Goal: Transaction & Acquisition: Purchase product/service

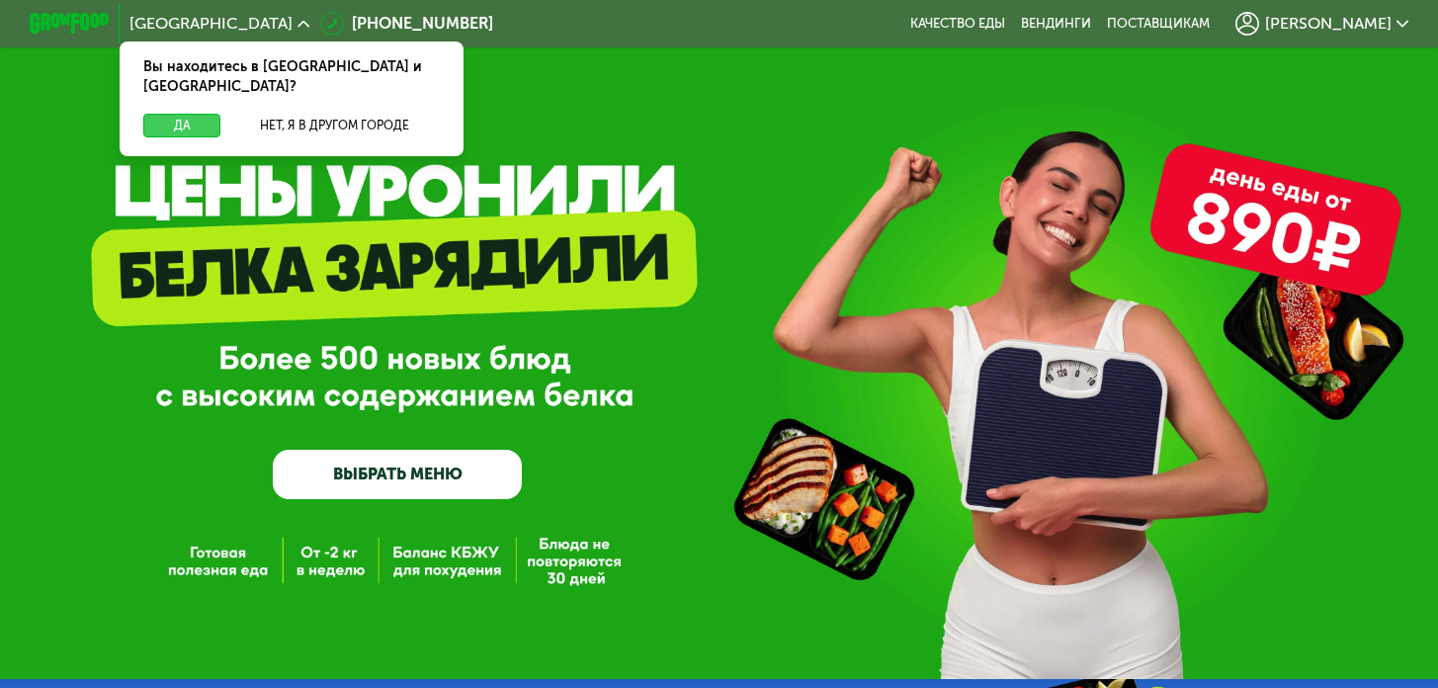
click at [151, 114] on button "Да" at bounding box center [181, 126] width 77 height 24
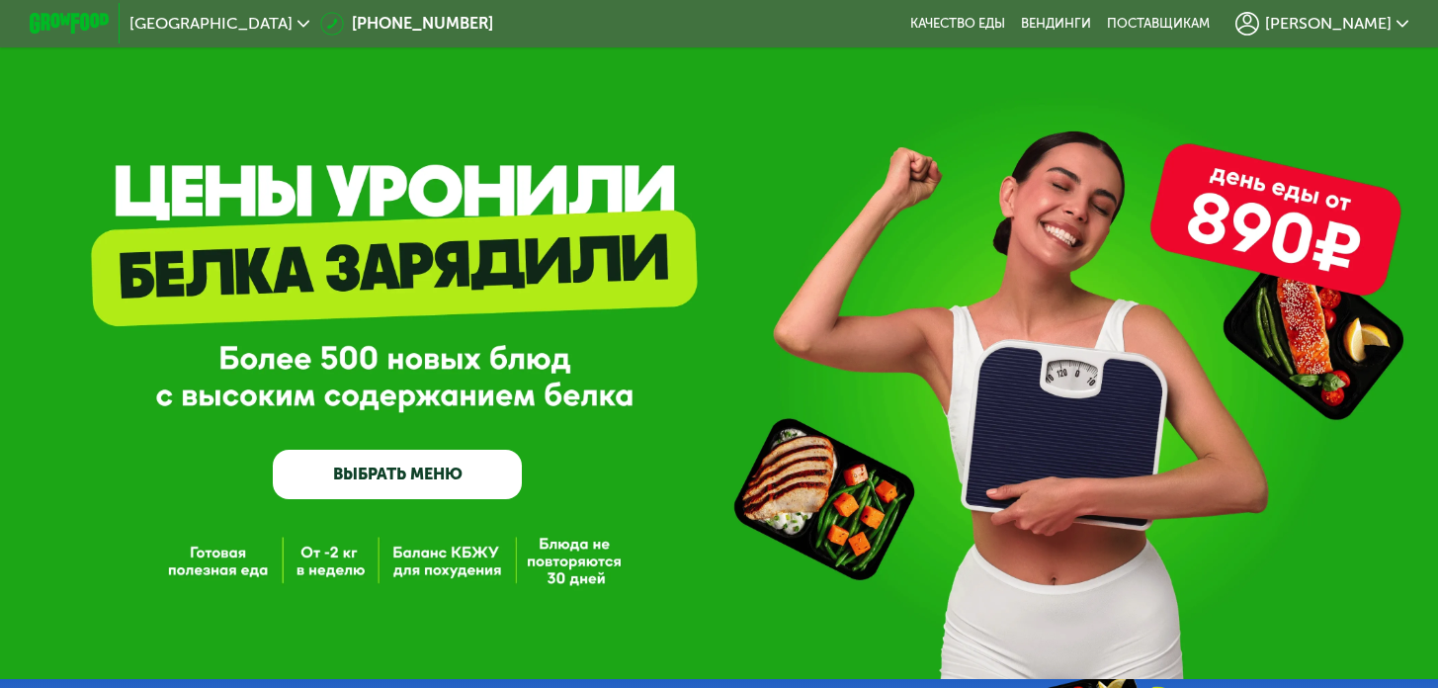
click at [1376, 37] on div "[PERSON_NAME]" at bounding box center [1322, 23] width 193 height 43
click at [1382, 26] on span "[PERSON_NAME]" at bounding box center [1328, 24] width 127 height 16
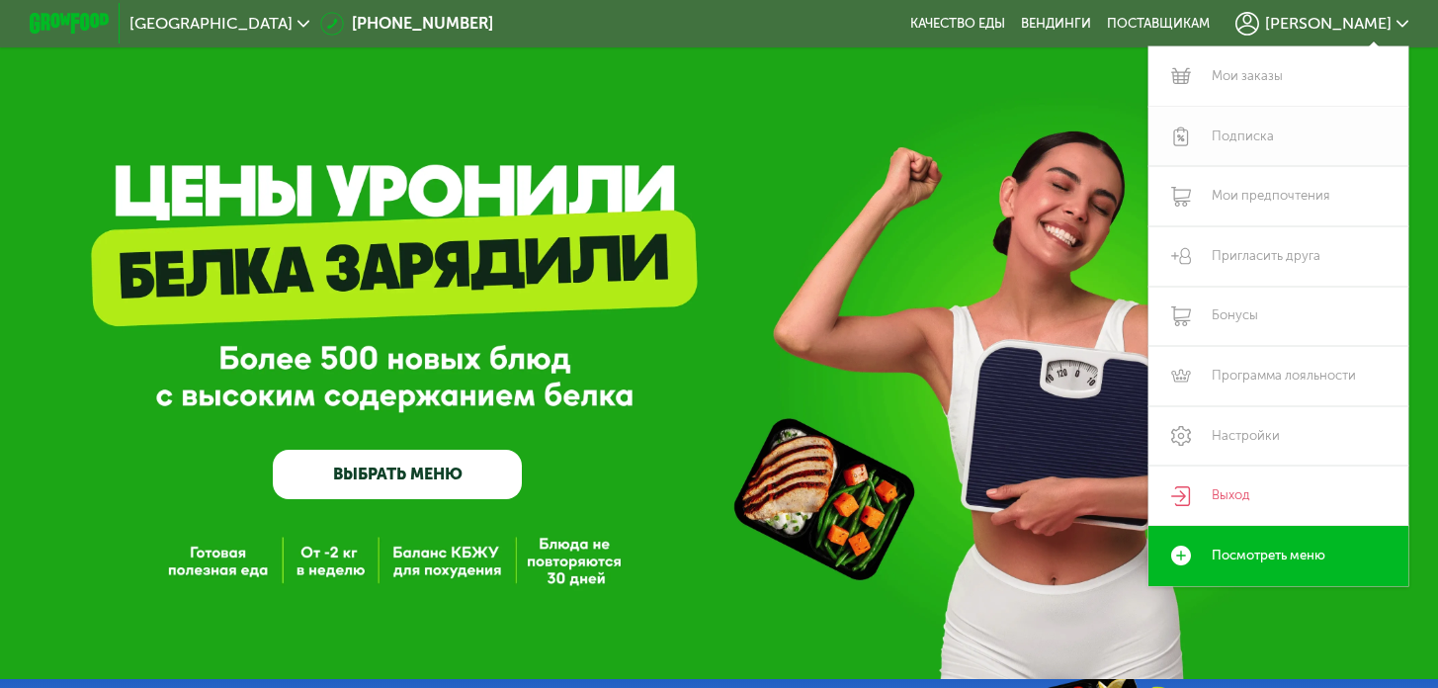
click at [1266, 144] on link "Подписка" at bounding box center [1279, 137] width 260 height 60
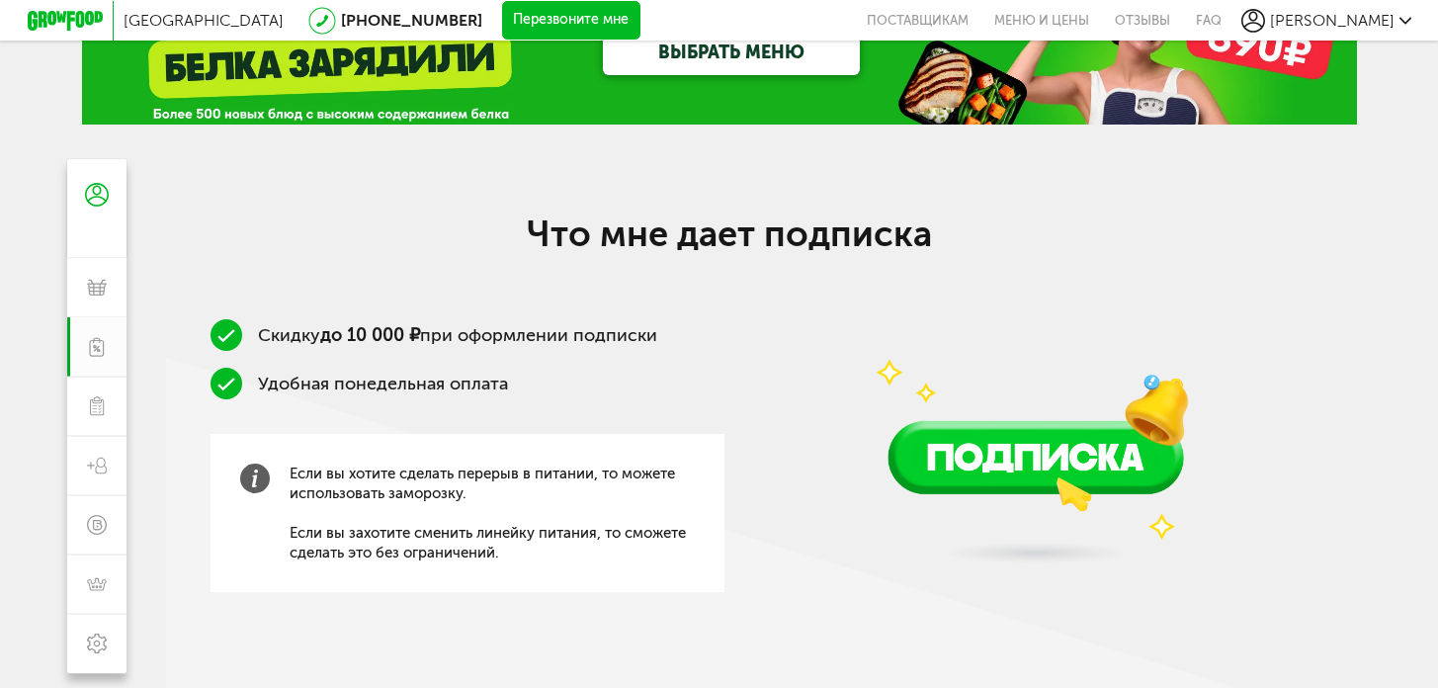
scroll to position [144, 0]
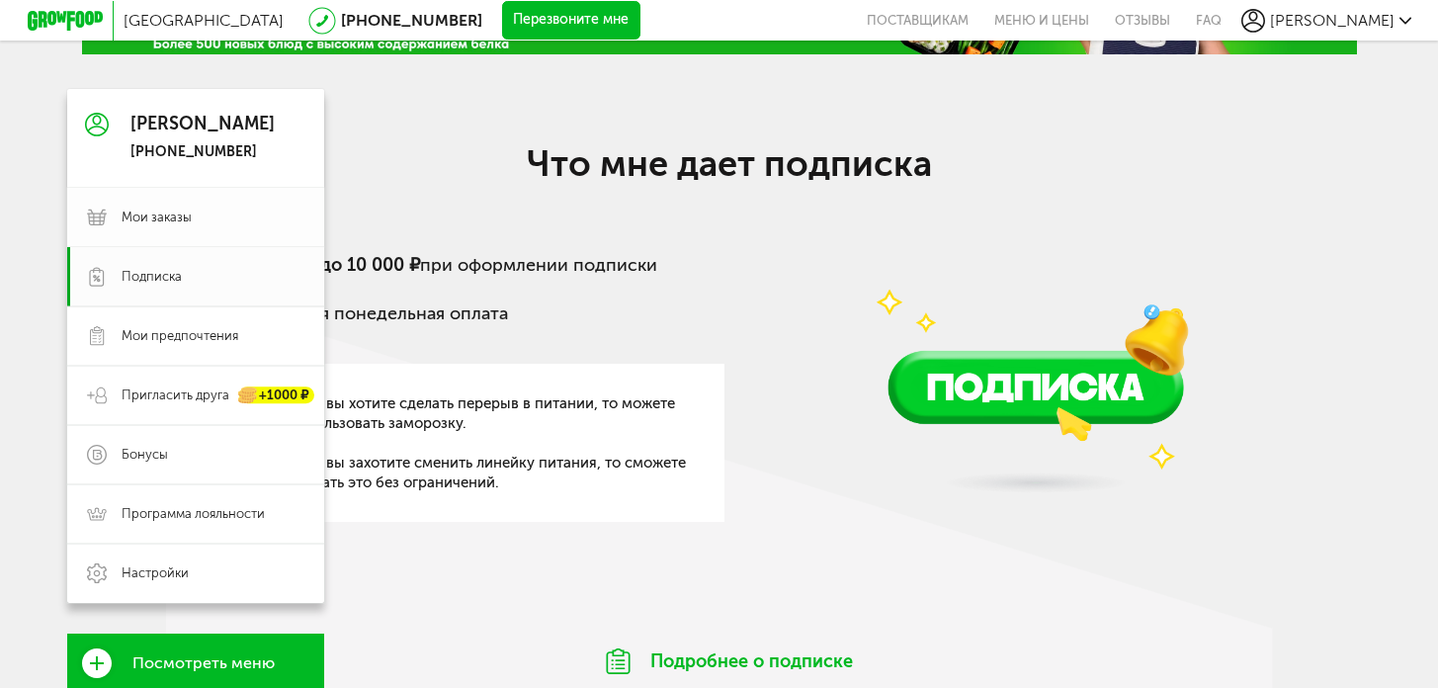
click at [110, 219] on link "Мои заказы" at bounding box center [195, 217] width 257 height 59
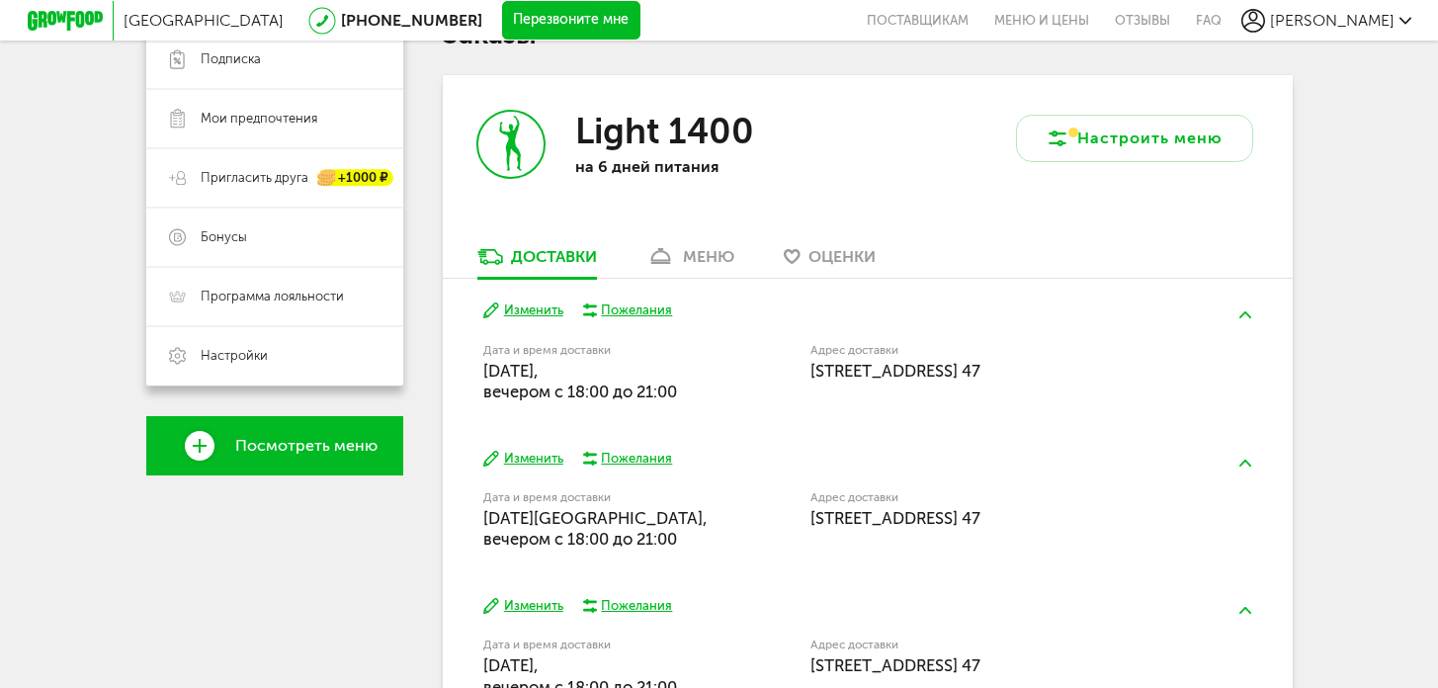
scroll to position [464, 0]
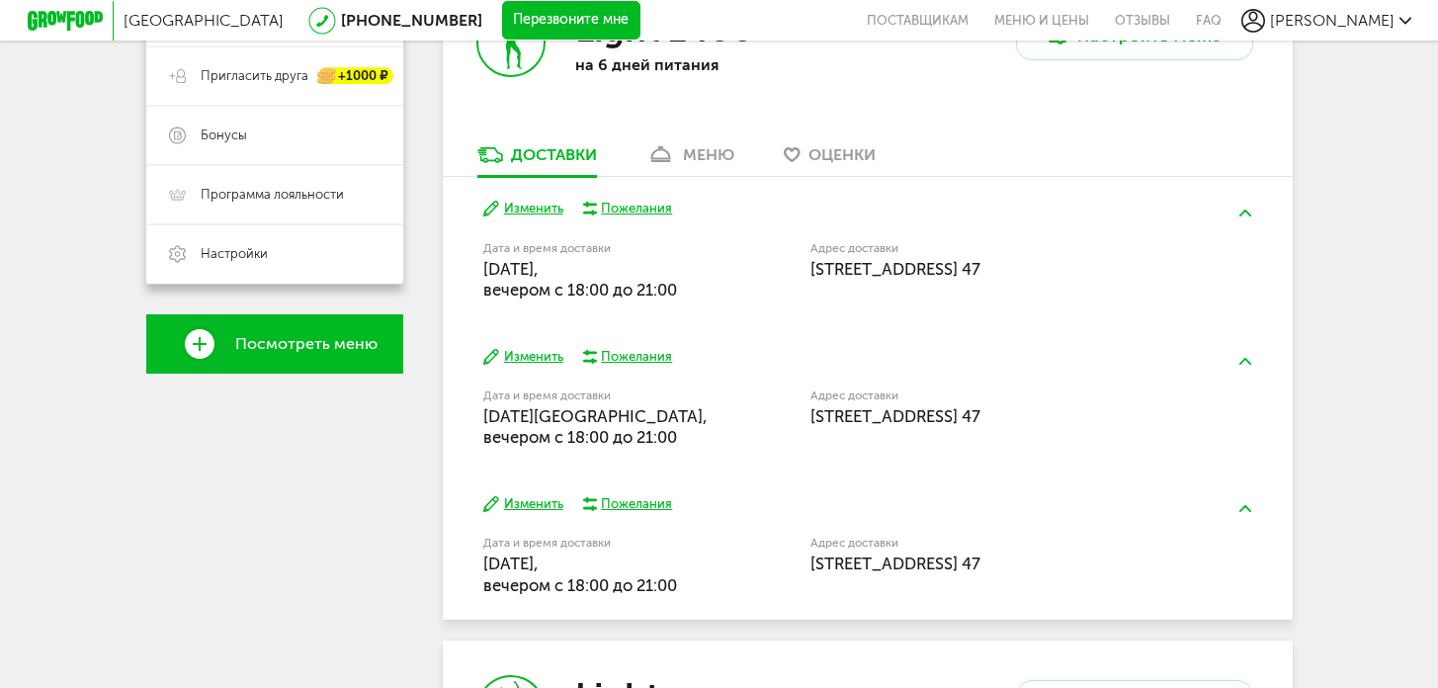
click at [602, 201] on div "Пожелания" at bounding box center [636, 209] width 71 height 18
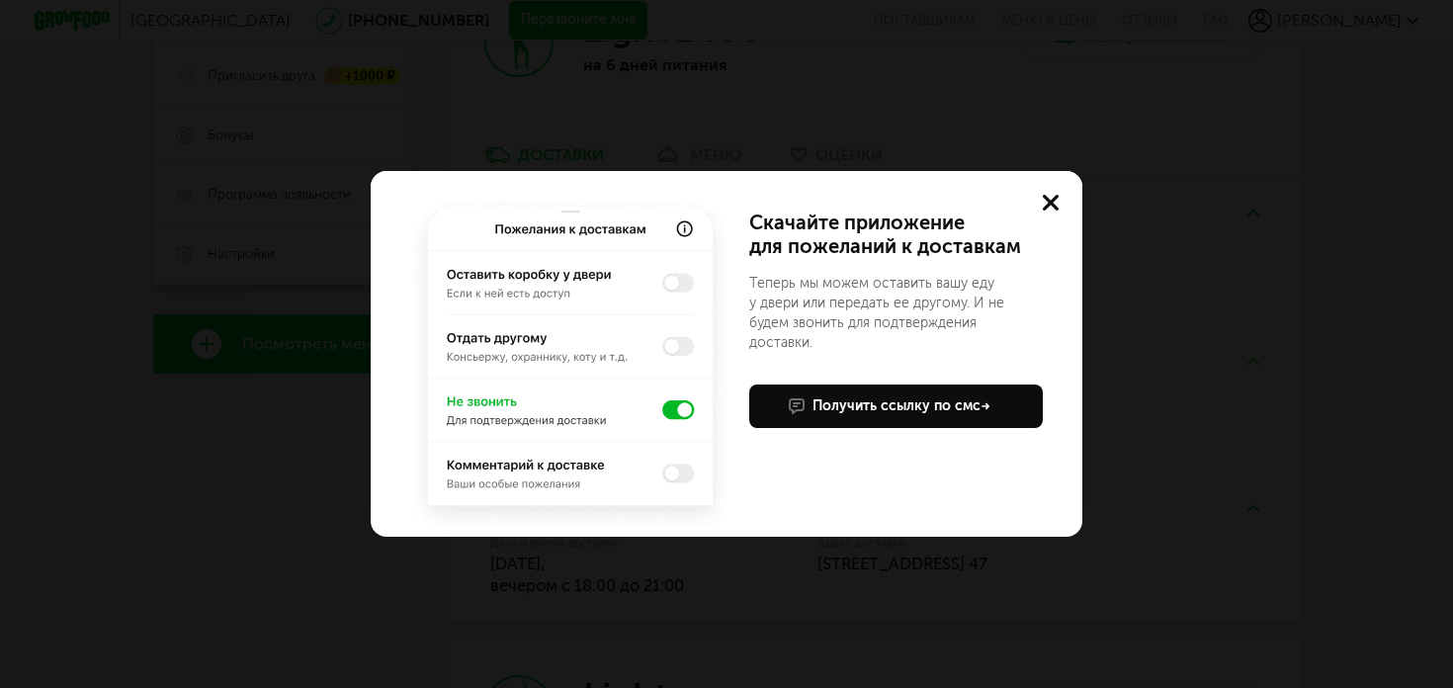
click at [1052, 202] on use at bounding box center [1051, 203] width 16 height 16
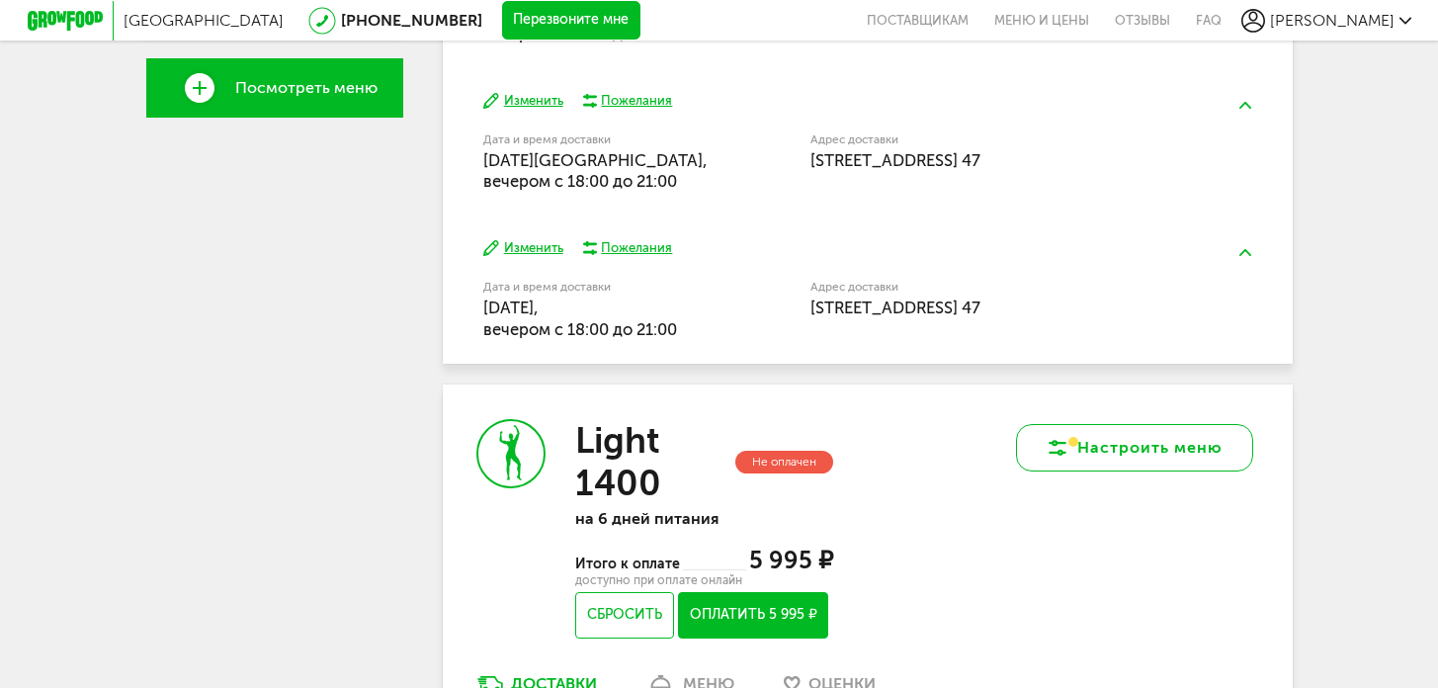
scroll to position [853, 0]
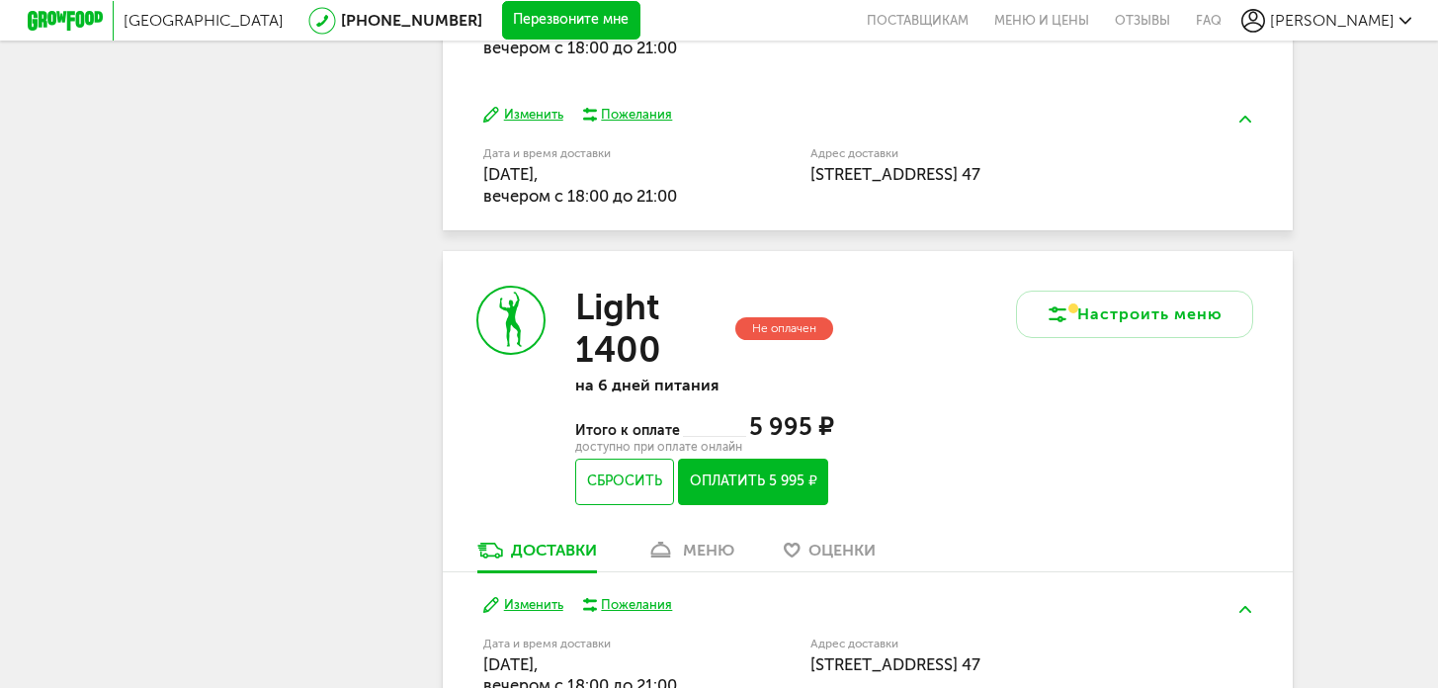
drag, startPoint x: 733, startPoint y: 489, endPoint x: 1306, endPoint y: 472, distance: 572.6
click at [1306, 472] on div "[GEOGRAPHIC_DATA] [PHONE_NUMBER] Перезвоните мне поставщикам Меню и цены Отзывы…" at bounding box center [719, 131] width 1438 height 1969
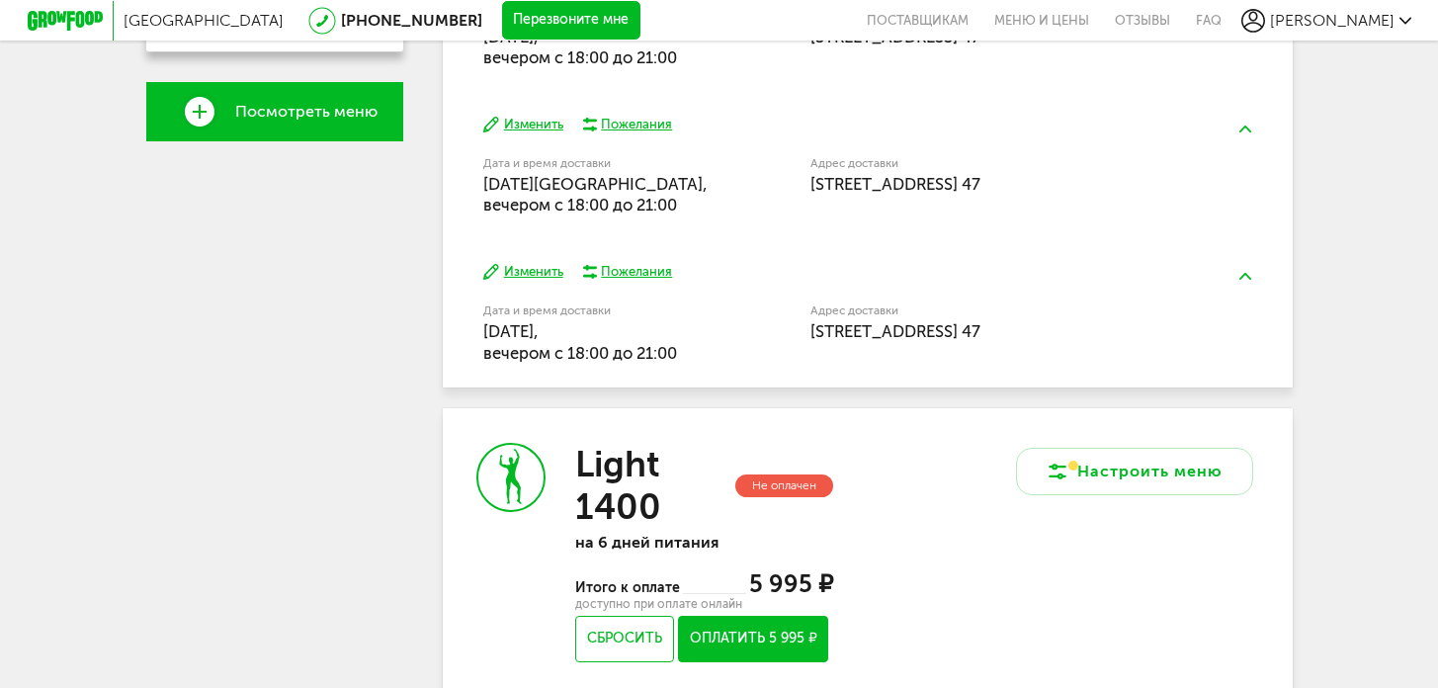
scroll to position [821, 0]
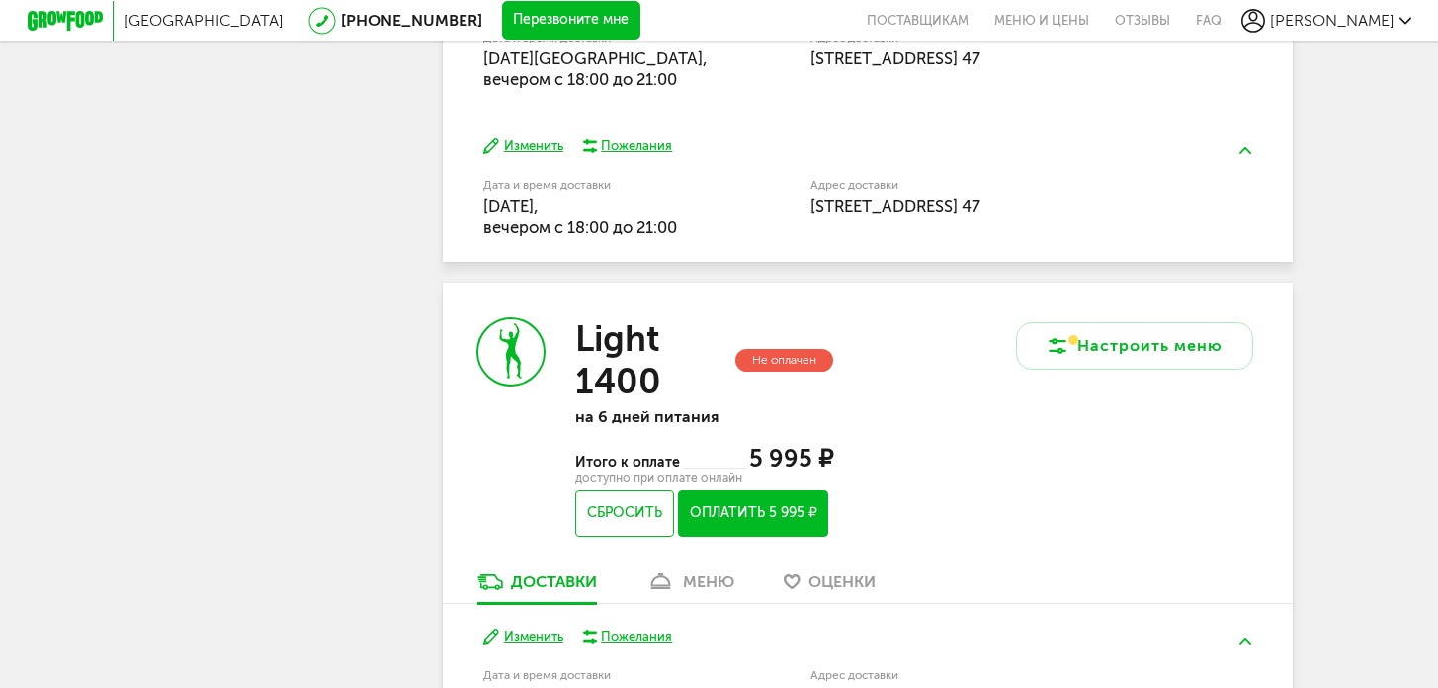
click at [750, 519] on button "Оплатить 5 995 ₽" at bounding box center [752, 513] width 149 height 46
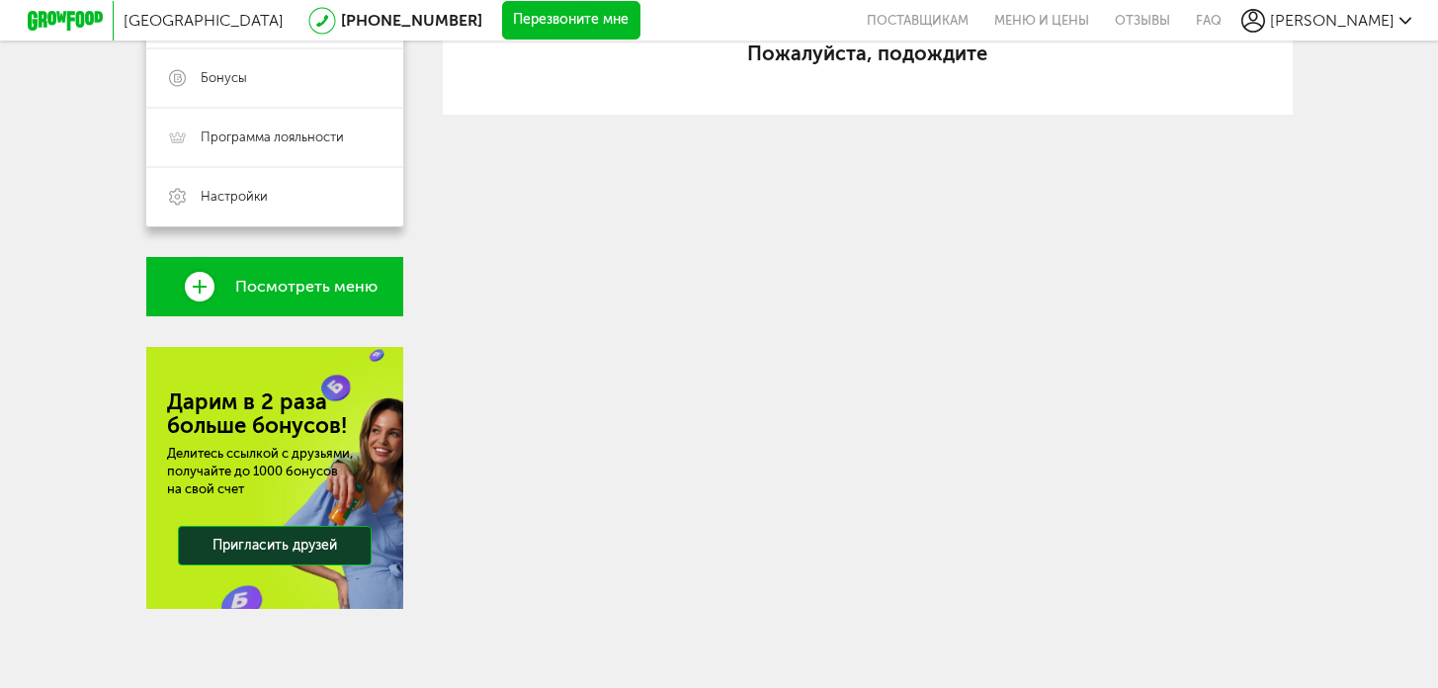
scroll to position [521, 0]
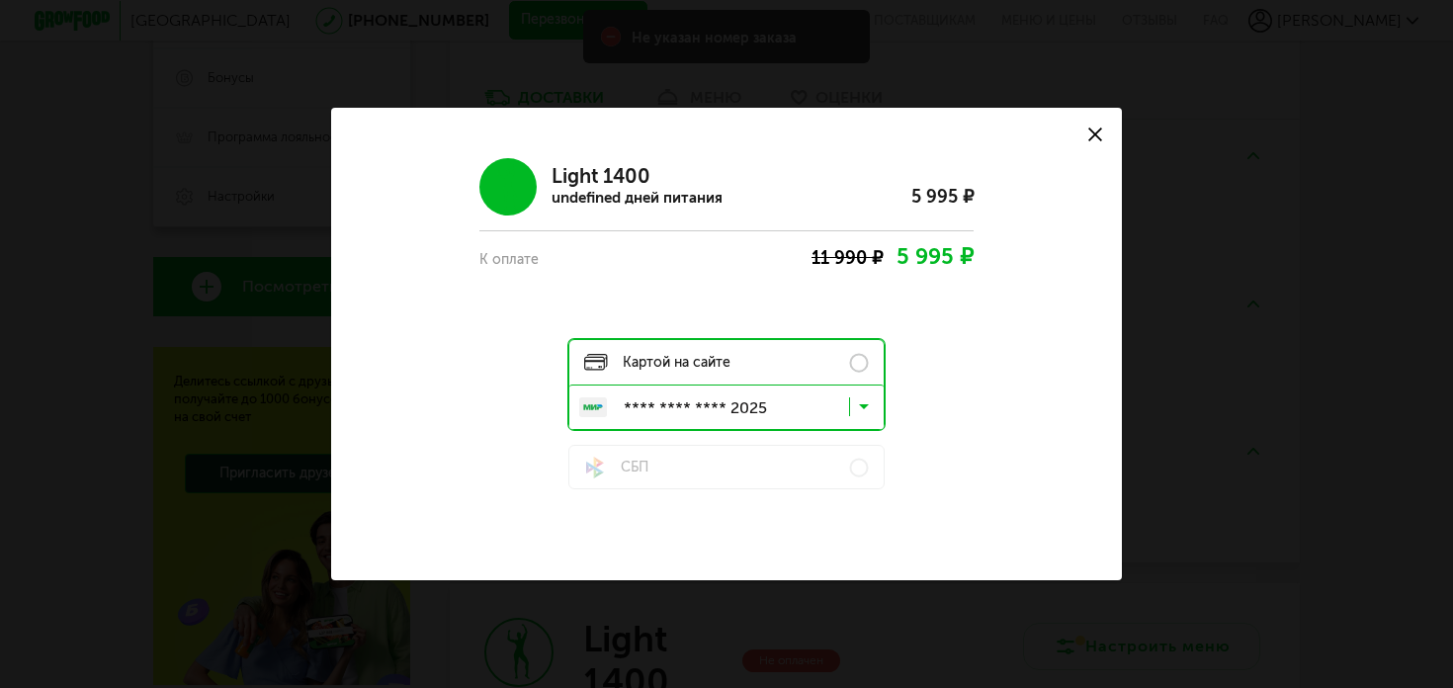
click at [850, 376] on label "Картой на сайте" at bounding box center [726, 362] width 314 height 44
click at [766, 405] on input "Search for option" at bounding box center [731, 411] width 314 height 34
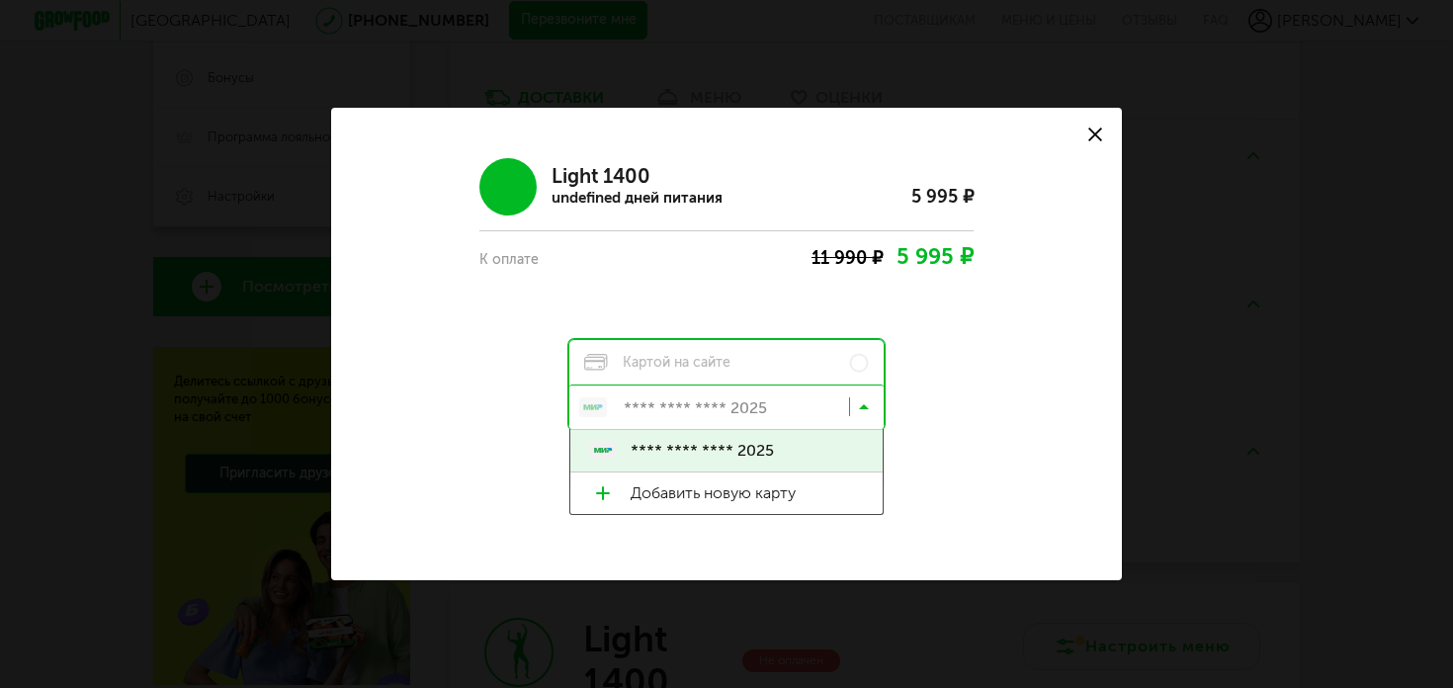
click at [715, 458] on span "**** **** **** 2025" at bounding box center [747, 451] width 232 height 42
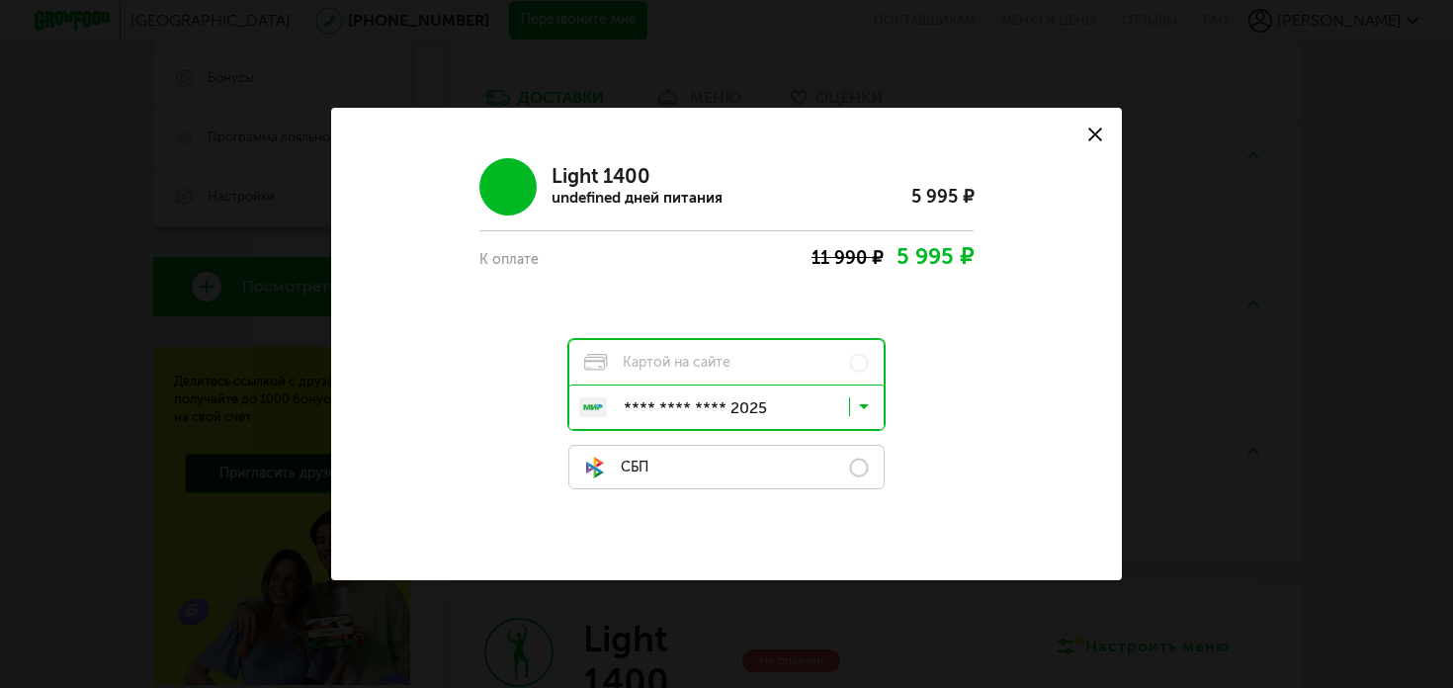
click at [737, 474] on label "СБП" at bounding box center [726, 467] width 316 height 44
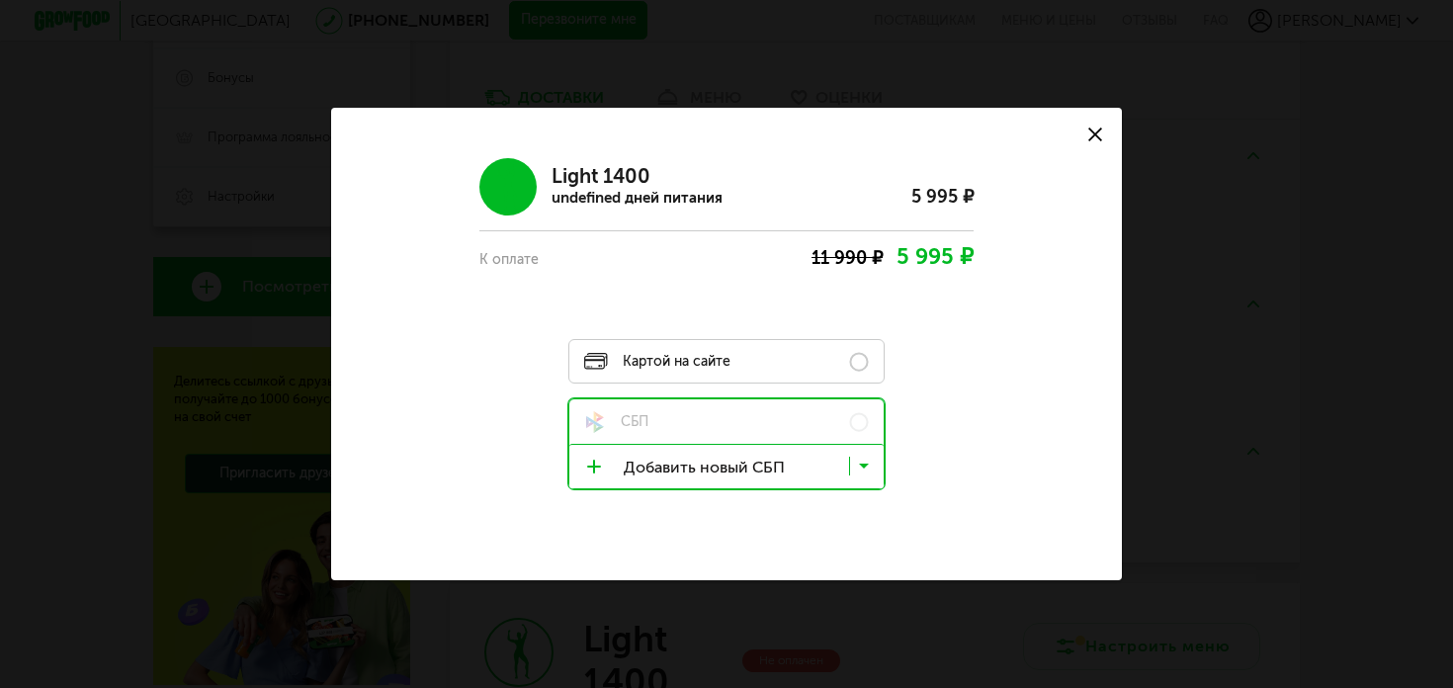
click at [782, 371] on label "Картой на сайте" at bounding box center [726, 361] width 316 height 44
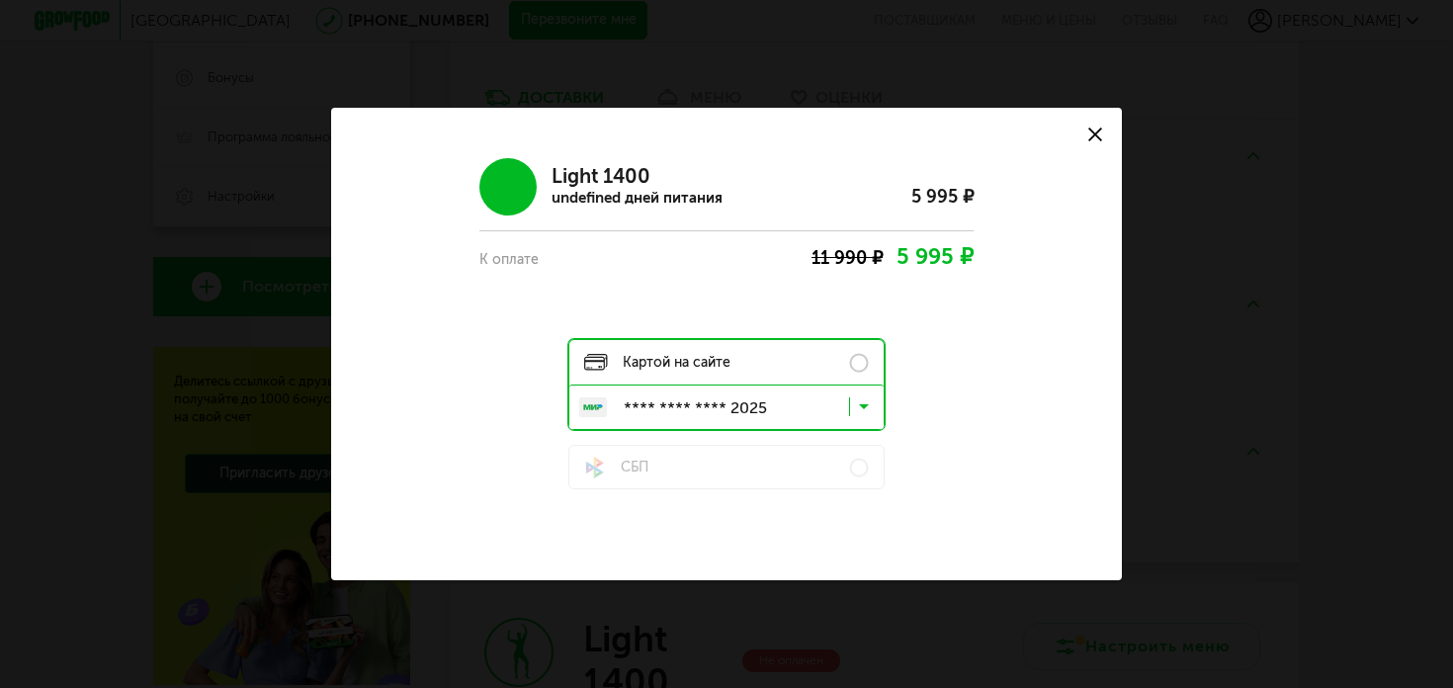
click at [771, 359] on label "Картой на сайте" at bounding box center [726, 362] width 314 height 44
click at [1104, 131] on button at bounding box center [1095, 134] width 53 height 53
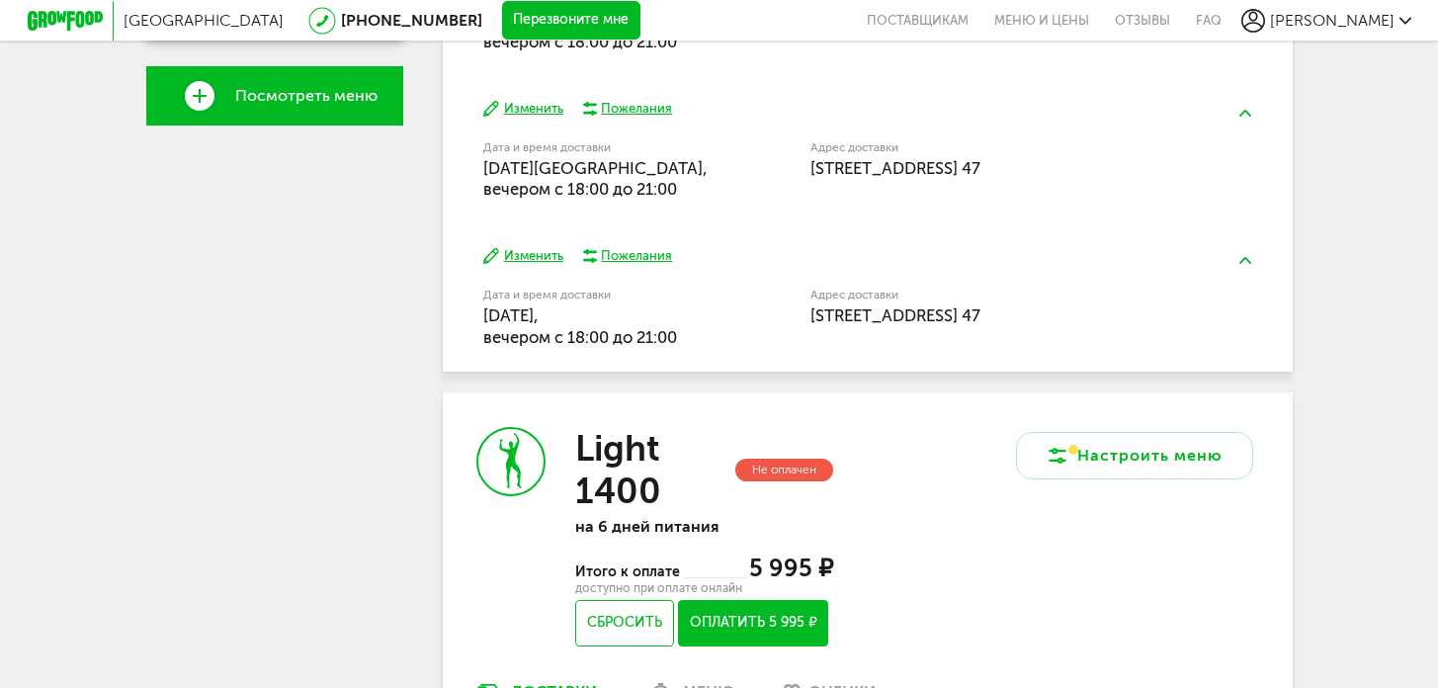
scroll to position [837, 0]
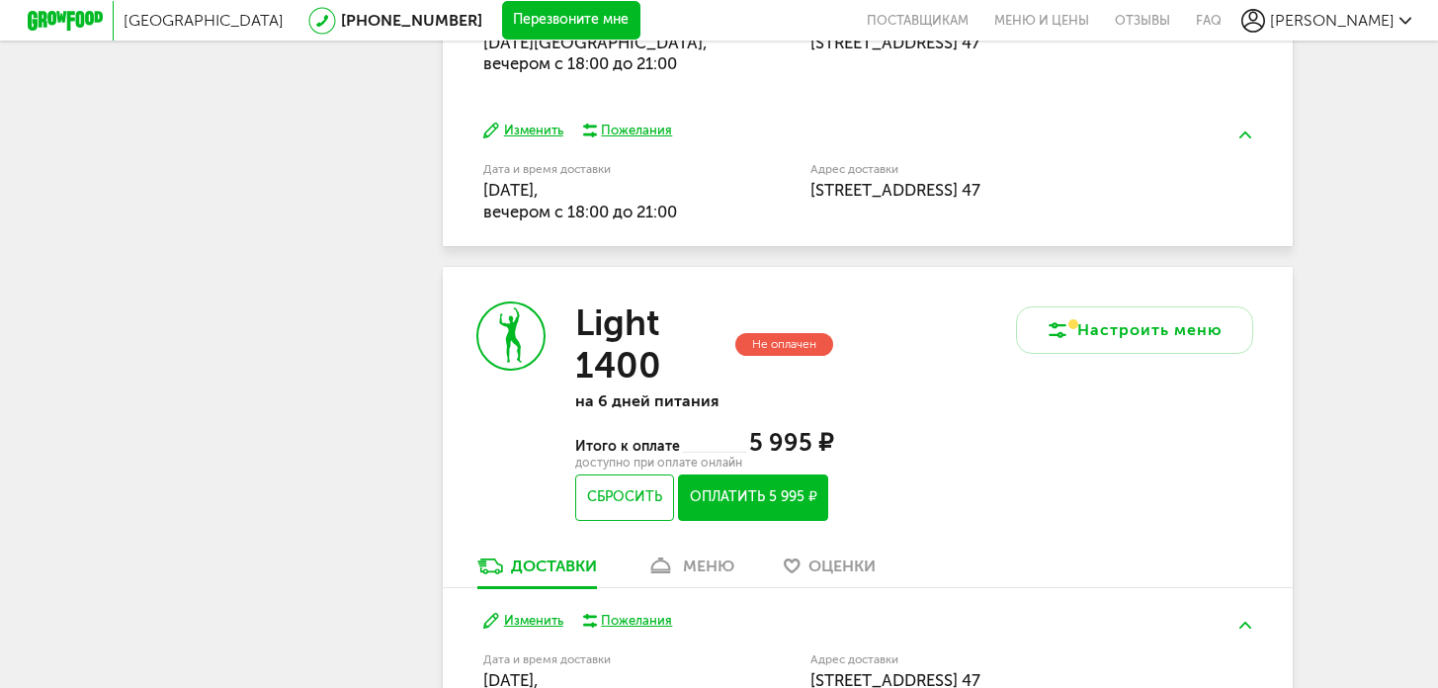
click at [779, 499] on button "Оплатить 5 995 ₽" at bounding box center [752, 497] width 149 height 46
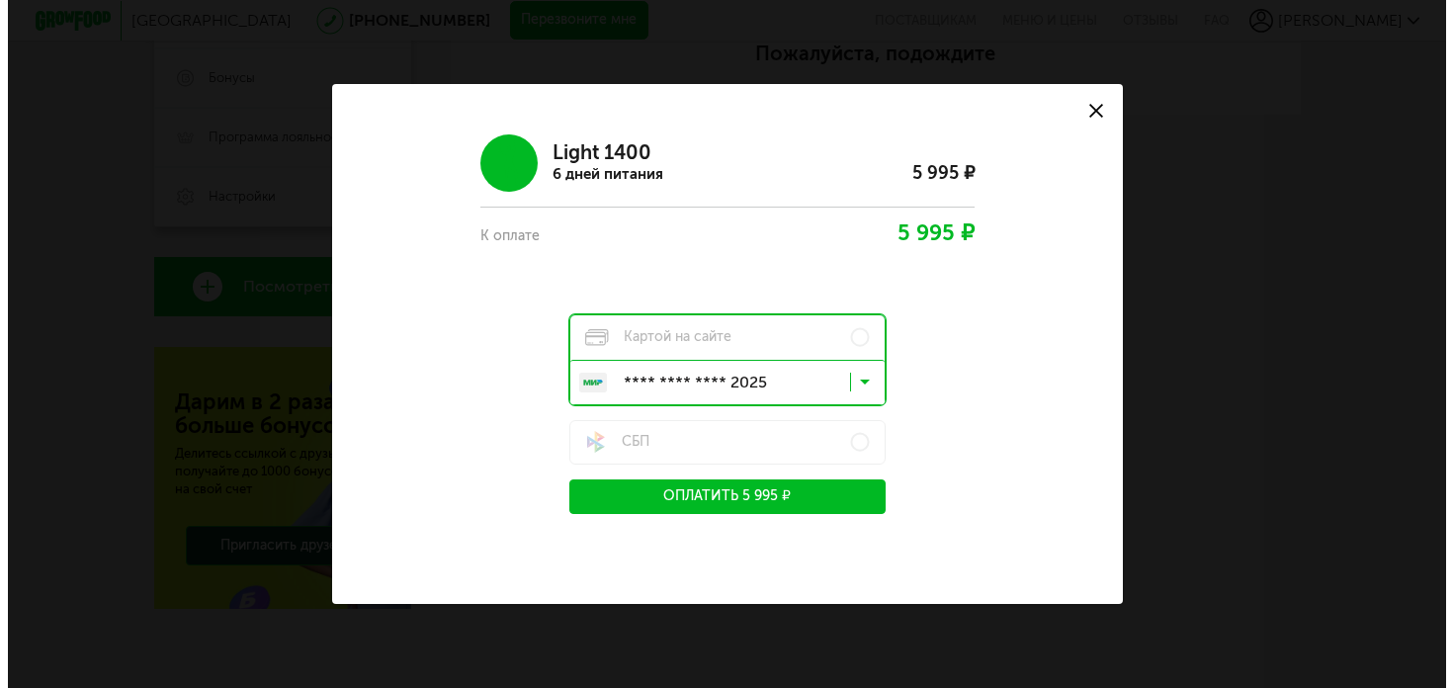
scroll to position [521, 0]
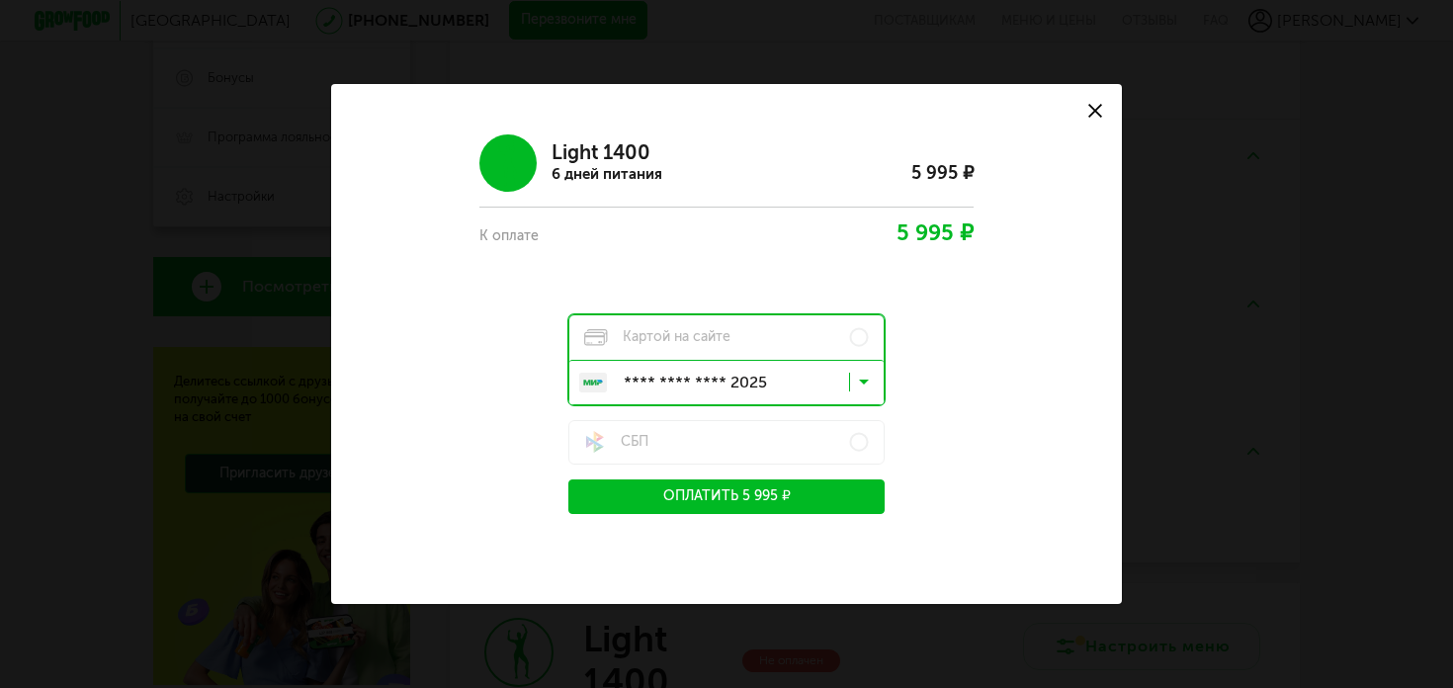
click at [732, 494] on button "Оплатить 5 995 ₽" at bounding box center [726, 496] width 316 height 35
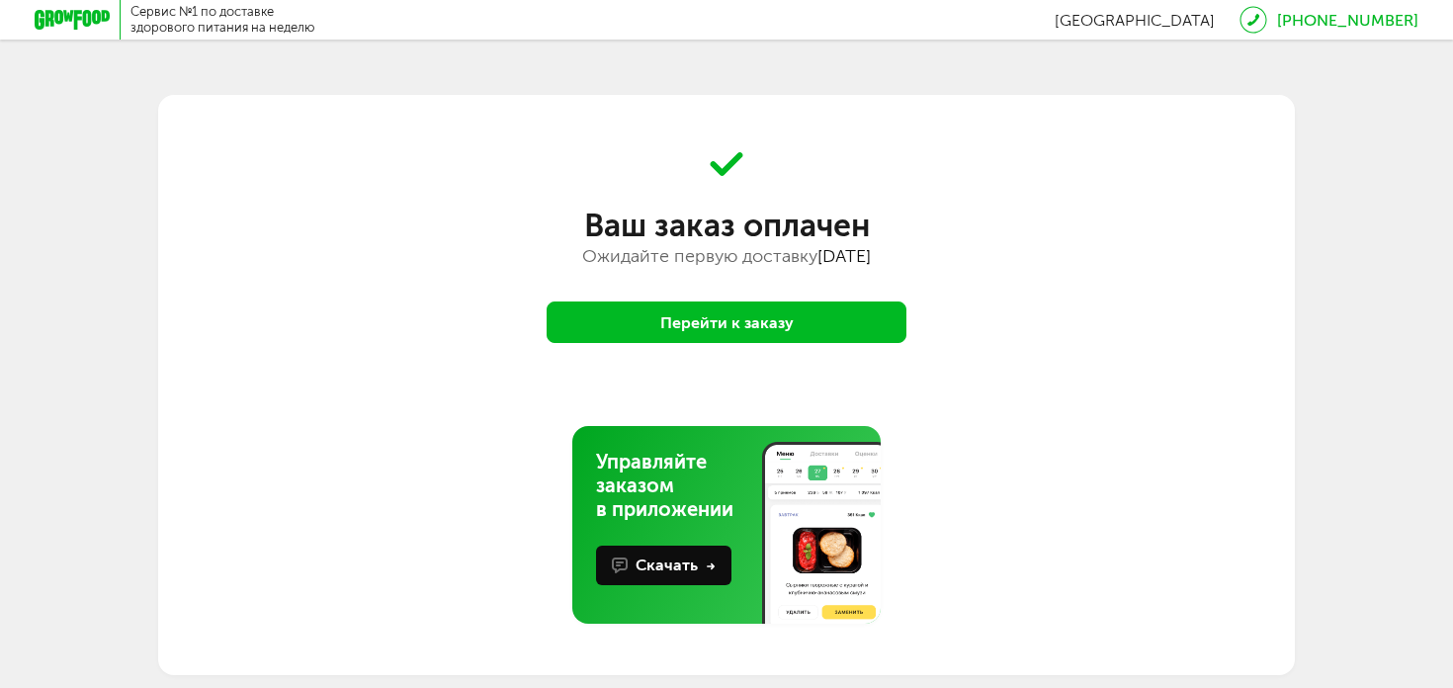
click at [688, 313] on button "Перейти к заказу" at bounding box center [727, 323] width 360 height 42
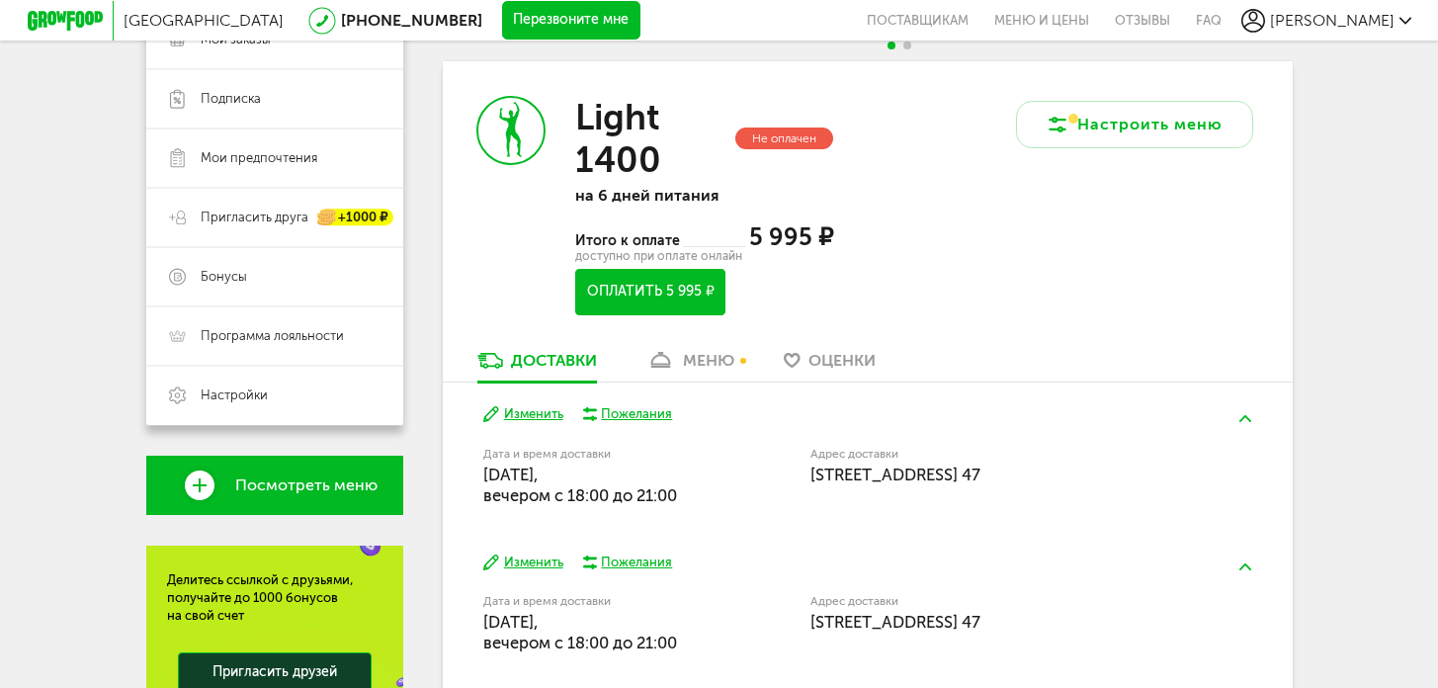
scroll to position [386, 0]
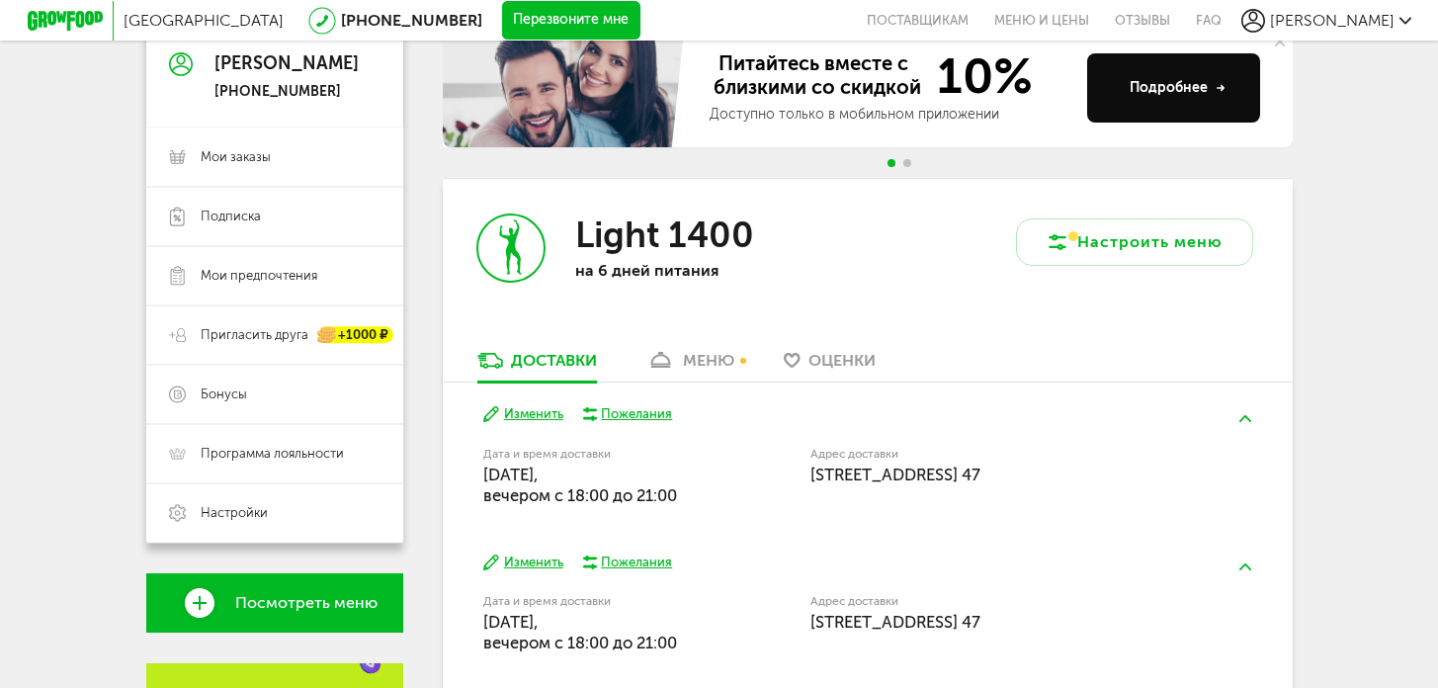
scroll to position [189, 0]
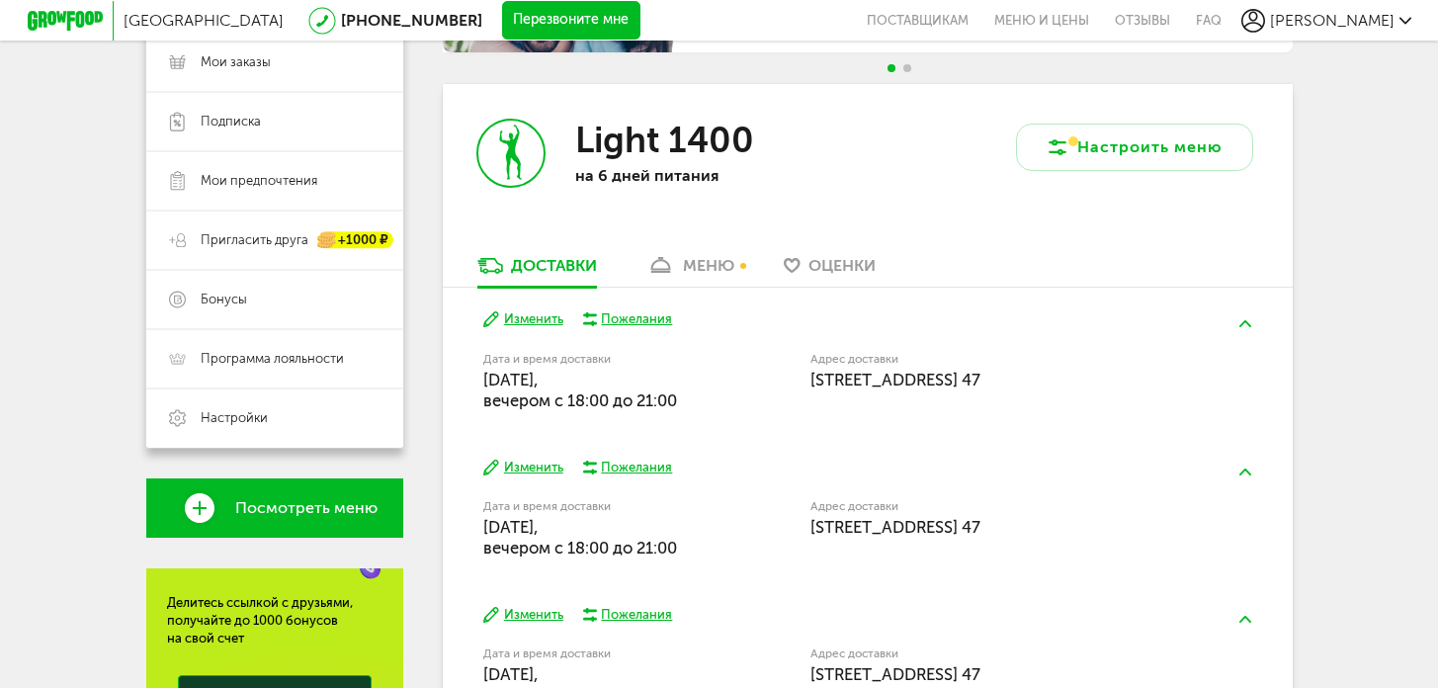
click at [707, 256] on div "меню" at bounding box center [708, 265] width 51 height 19
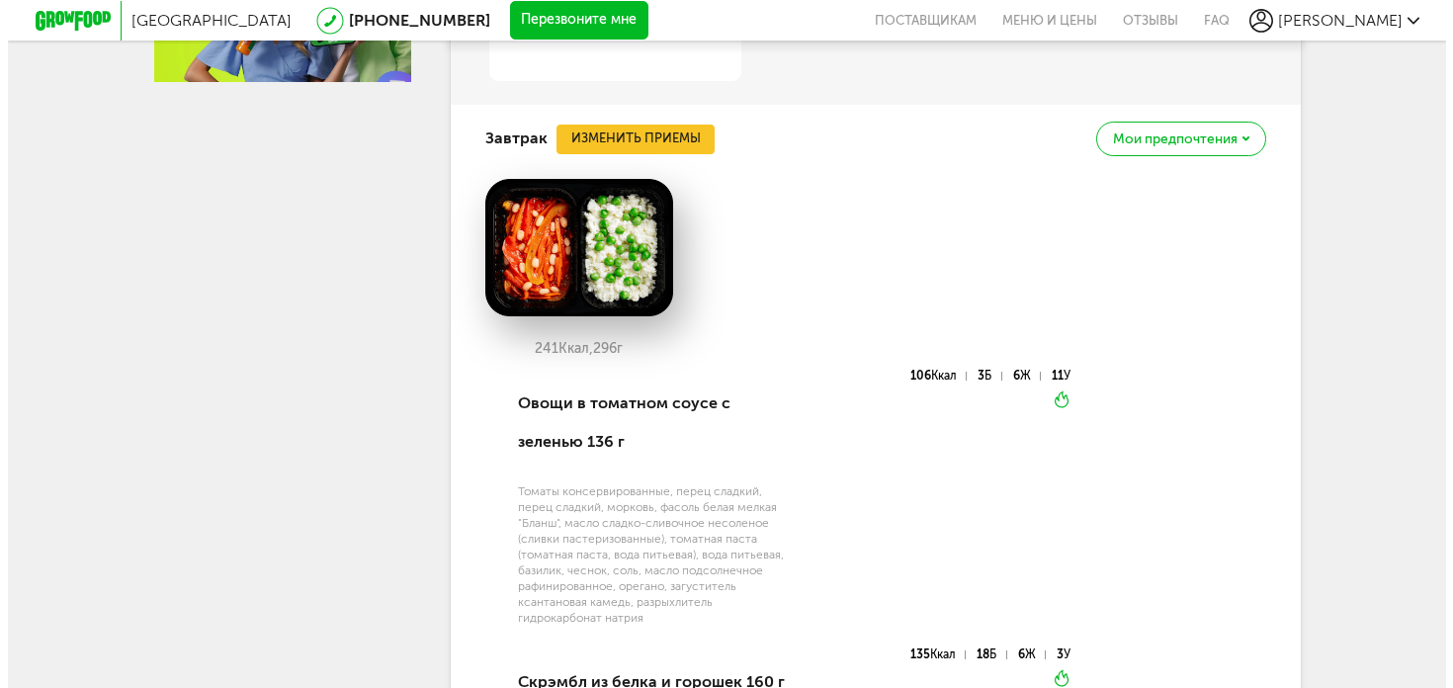
scroll to position [1122, 0]
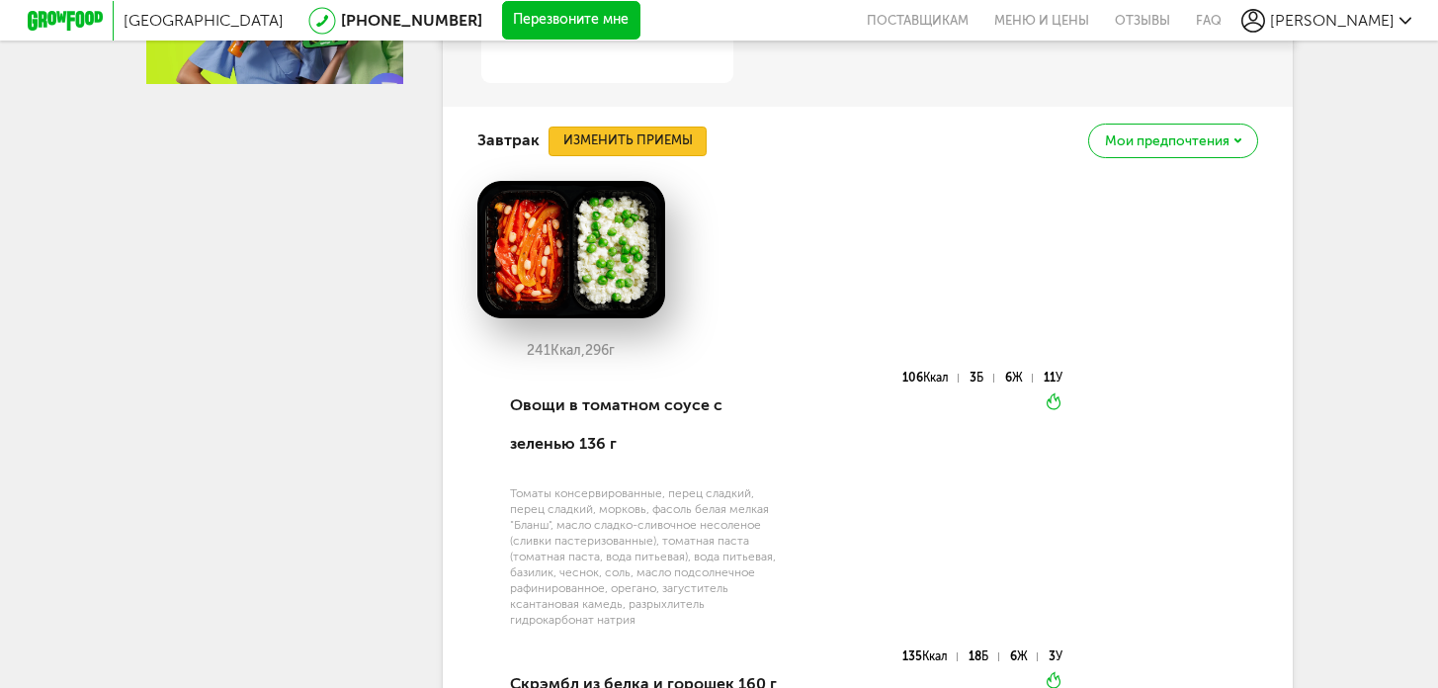
click at [666, 145] on button "Изменить приемы" at bounding box center [628, 142] width 158 height 30
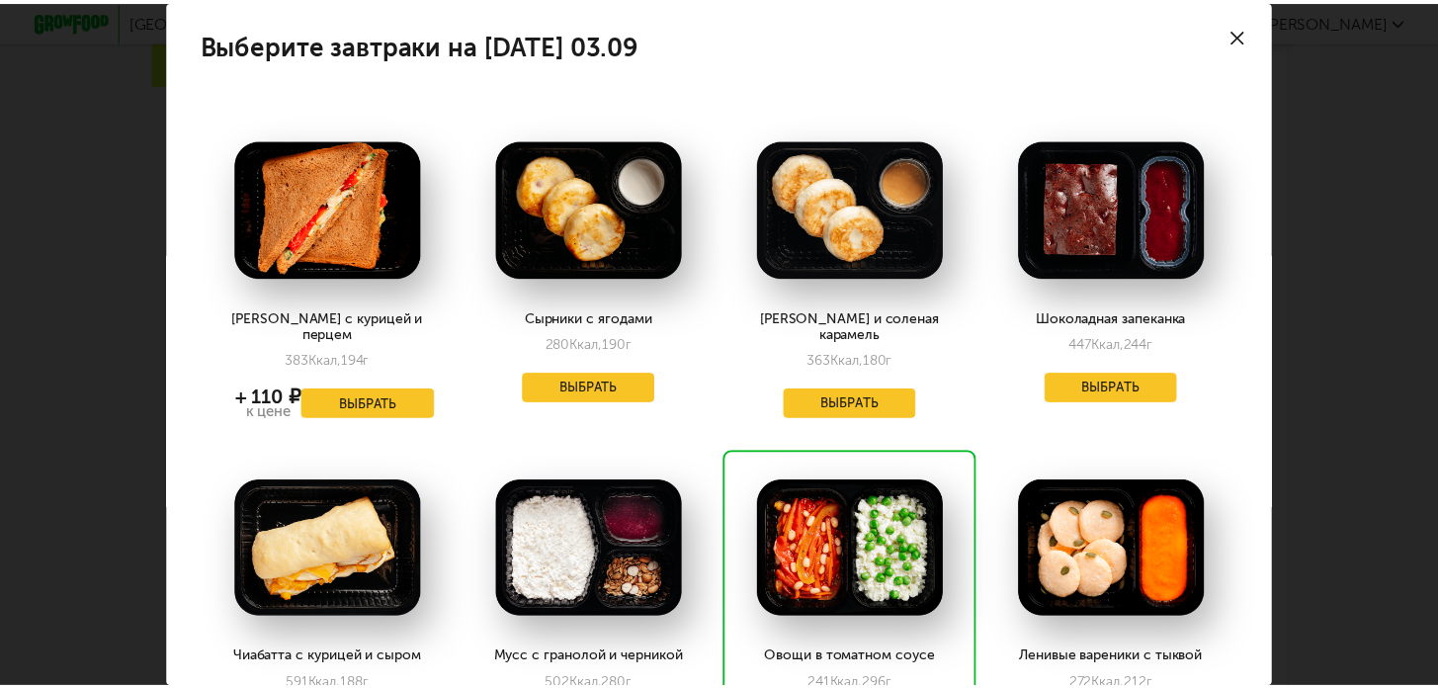
scroll to position [180, 0]
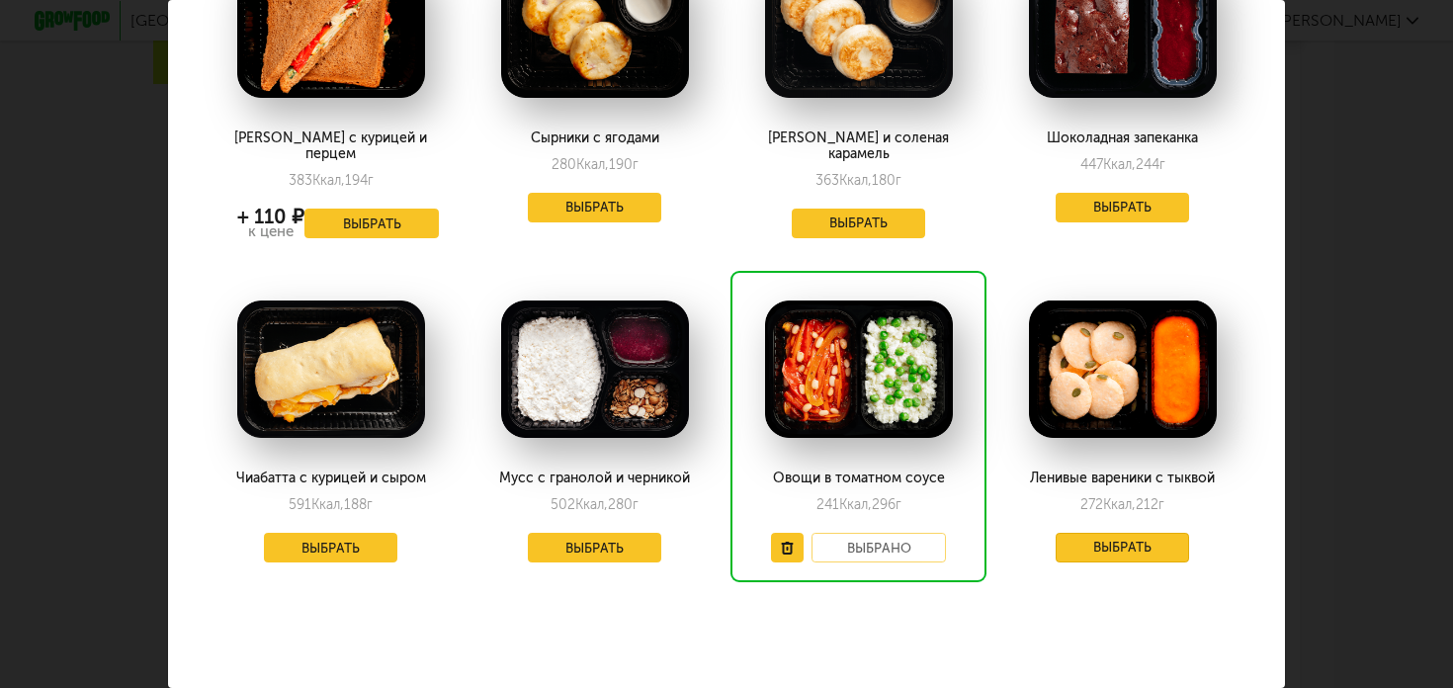
click at [1086, 533] on button "Выбрать" at bounding box center [1123, 548] width 134 height 30
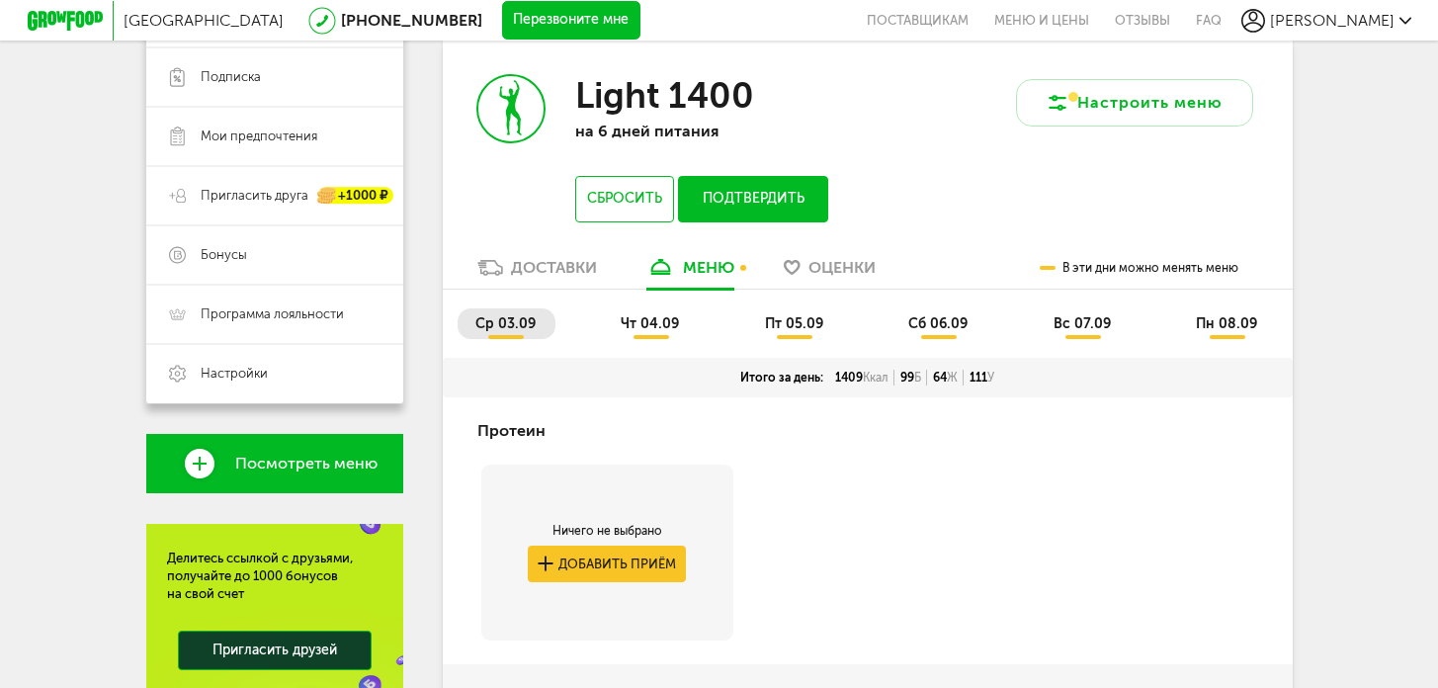
scroll to position [320, 0]
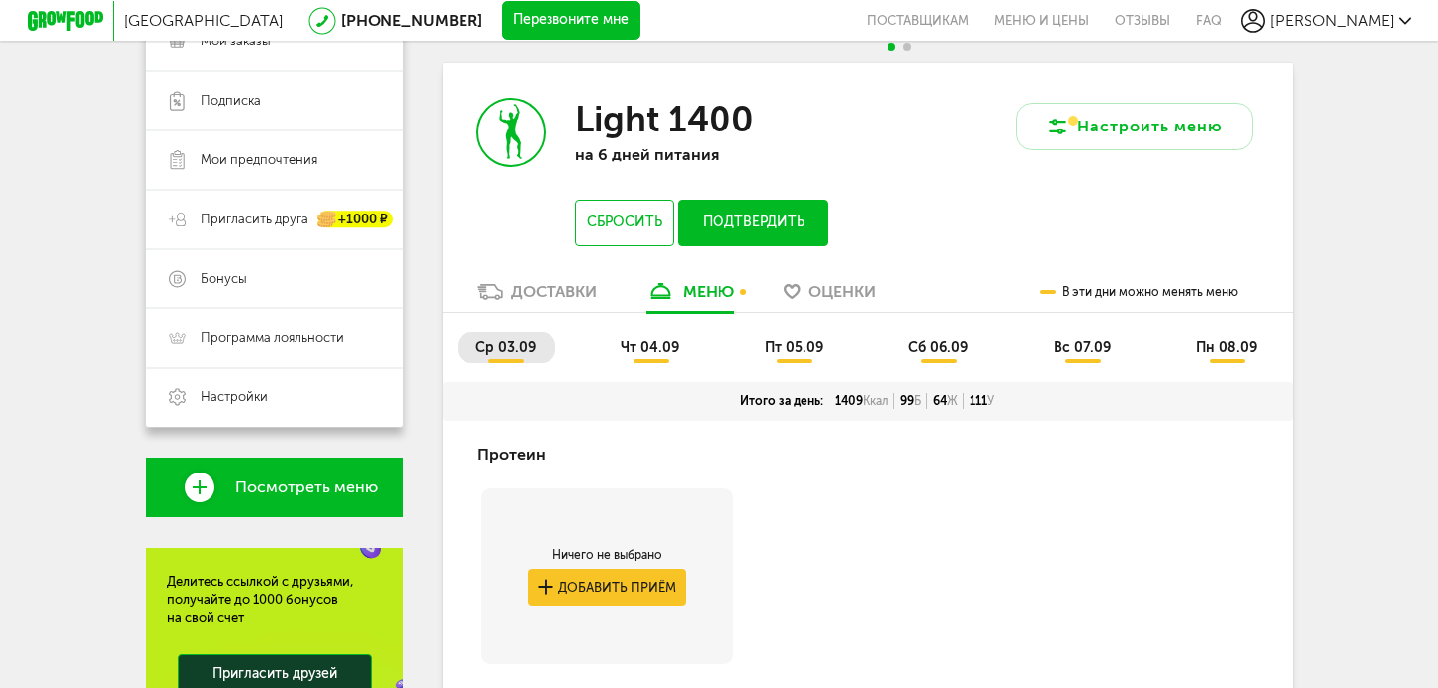
click at [785, 237] on button "Подтвердить" at bounding box center [752, 223] width 149 height 46
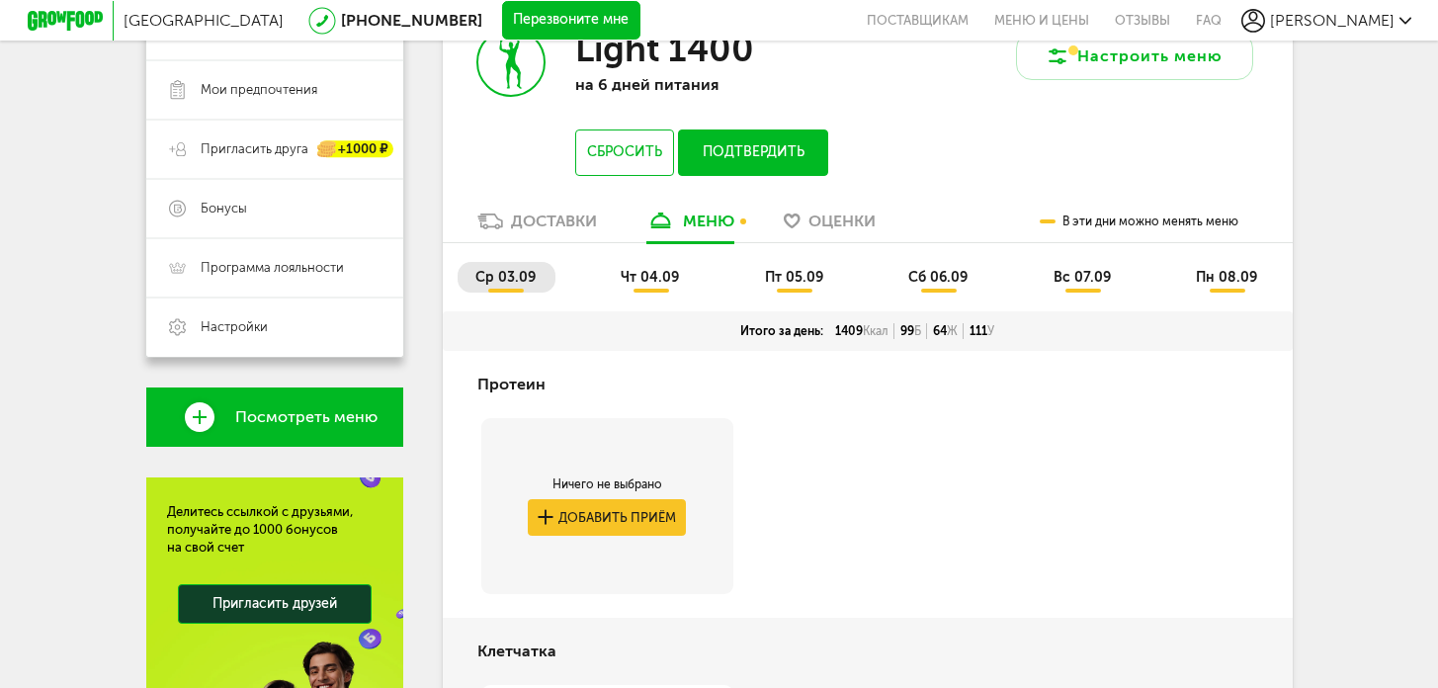
scroll to position [367, 0]
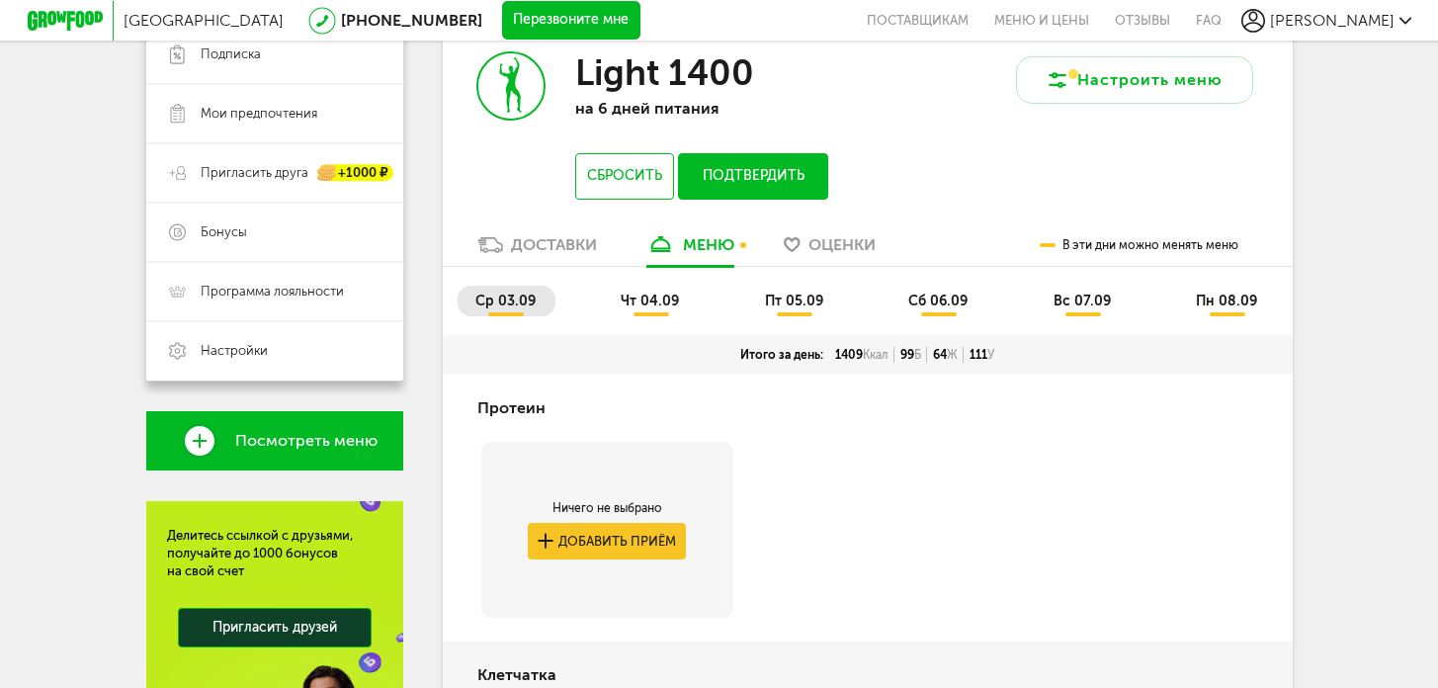
click at [647, 305] on span "чт 04.09" at bounding box center [650, 301] width 58 height 17
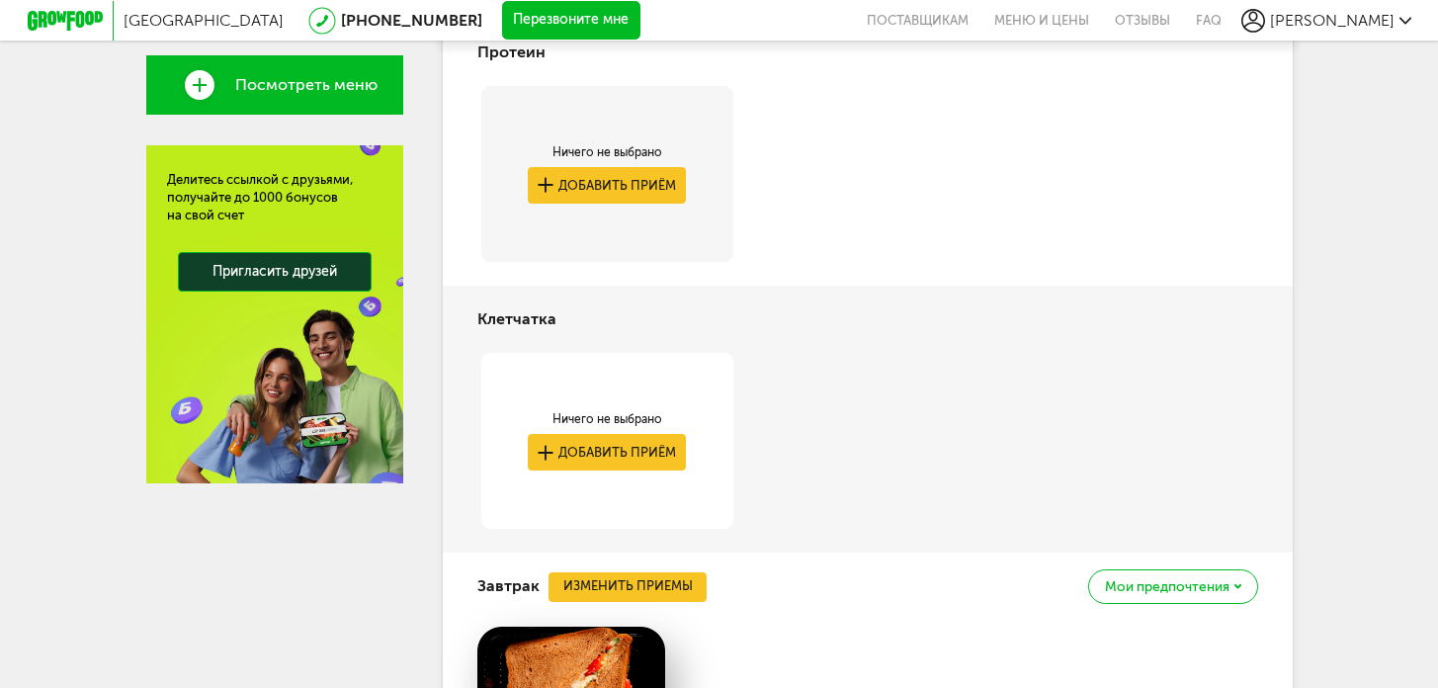
scroll to position [403, 0]
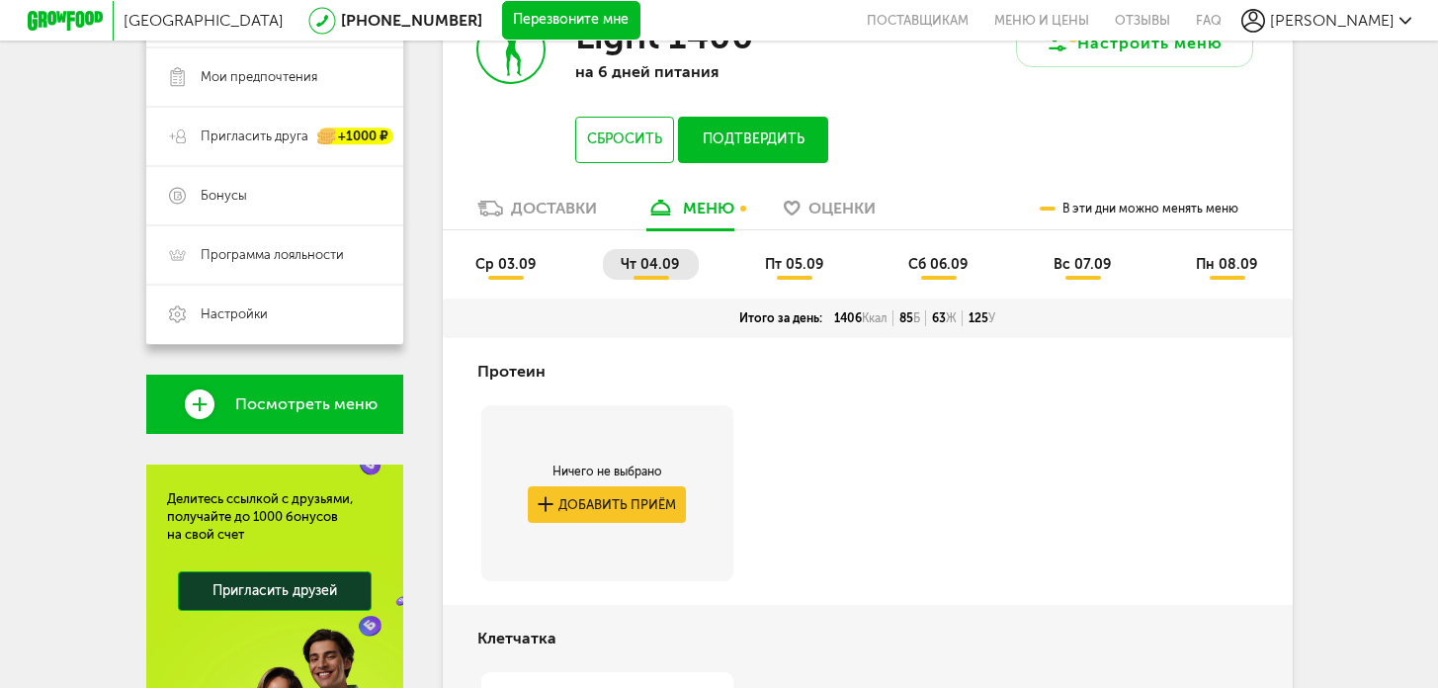
click at [775, 259] on span "пт 05.09" at bounding box center [794, 264] width 58 height 17
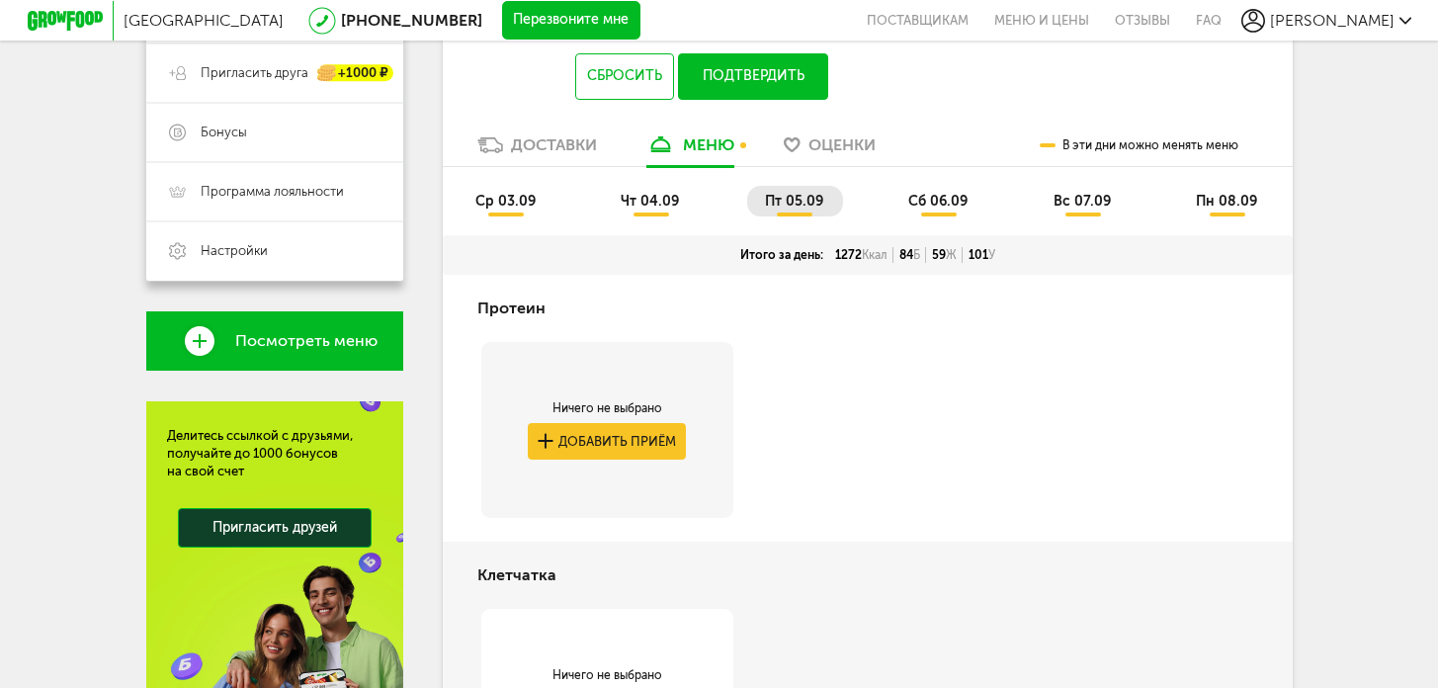
scroll to position [295, 0]
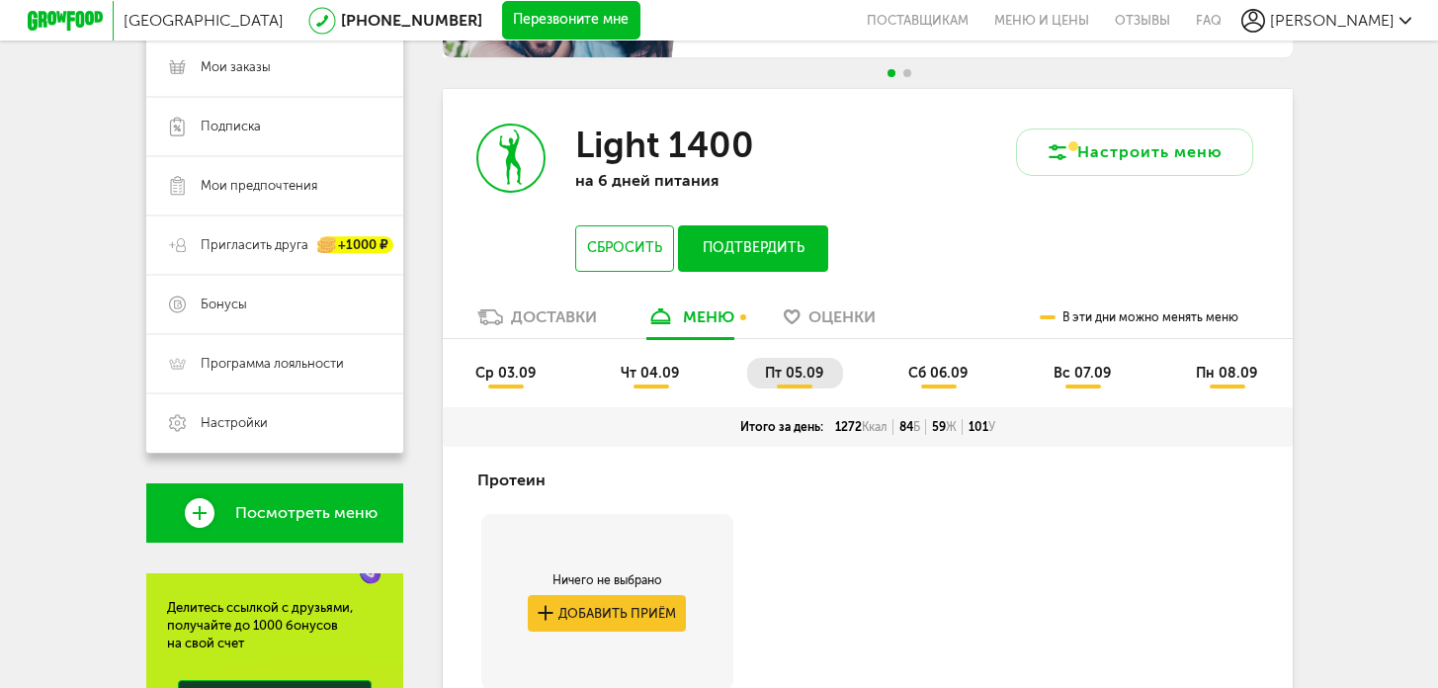
click at [943, 361] on li "сб 06.09" at bounding box center [939, 373] width 97 height 31
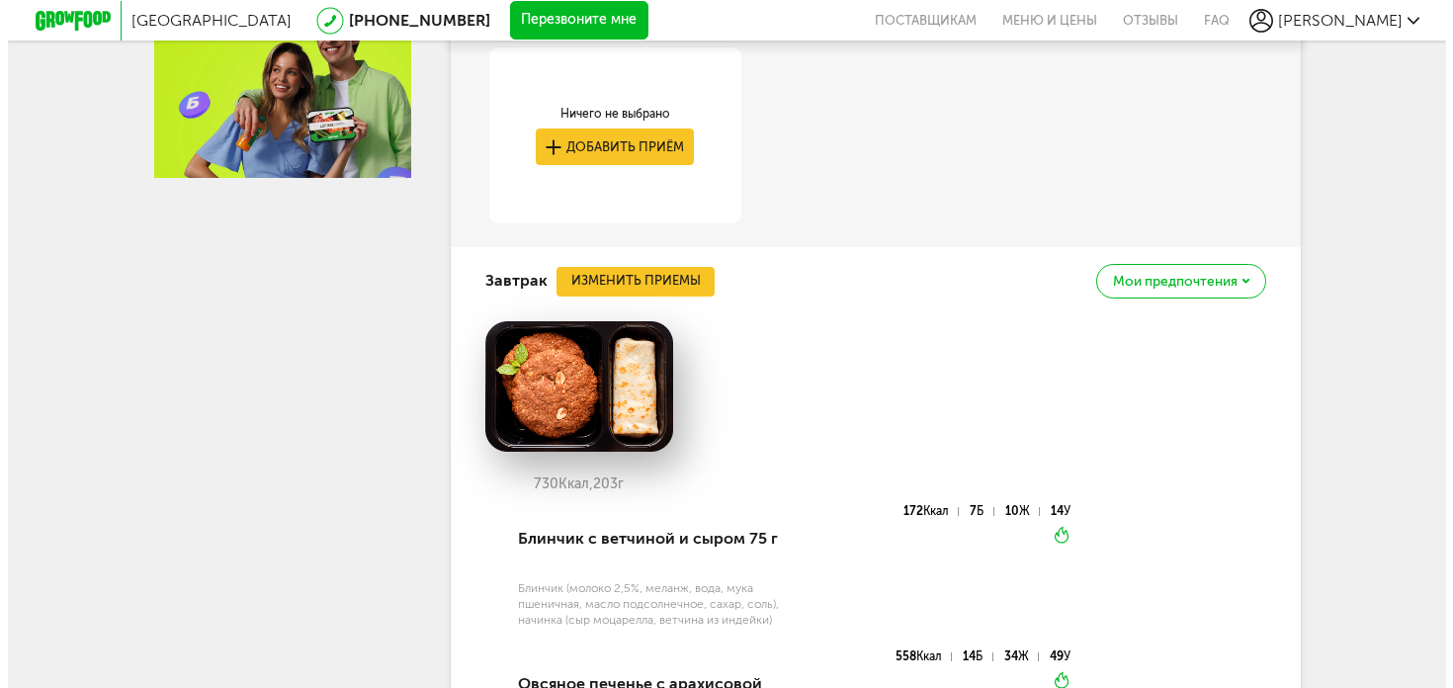
scroll to position [1029, 0]
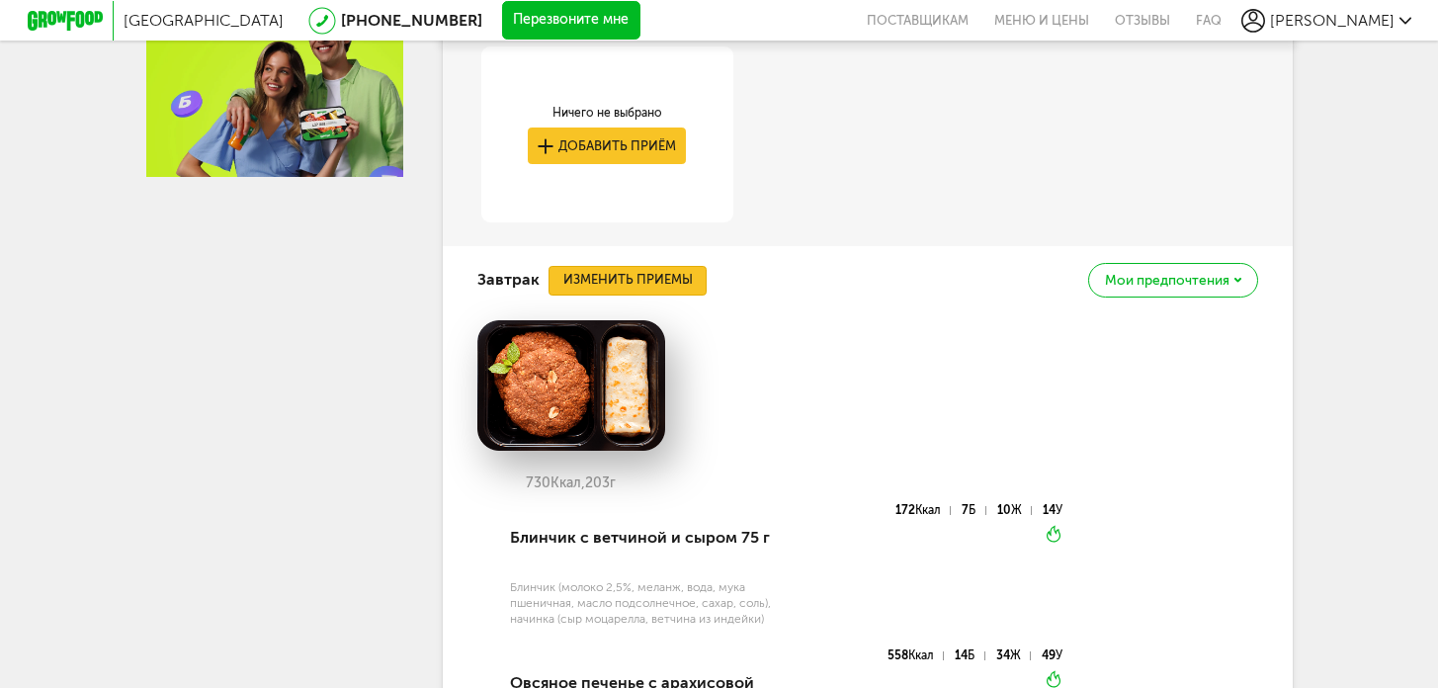
click at [659, 274] on button "Изменить приемы" at bounding box center [628, 281] width 158 height 30
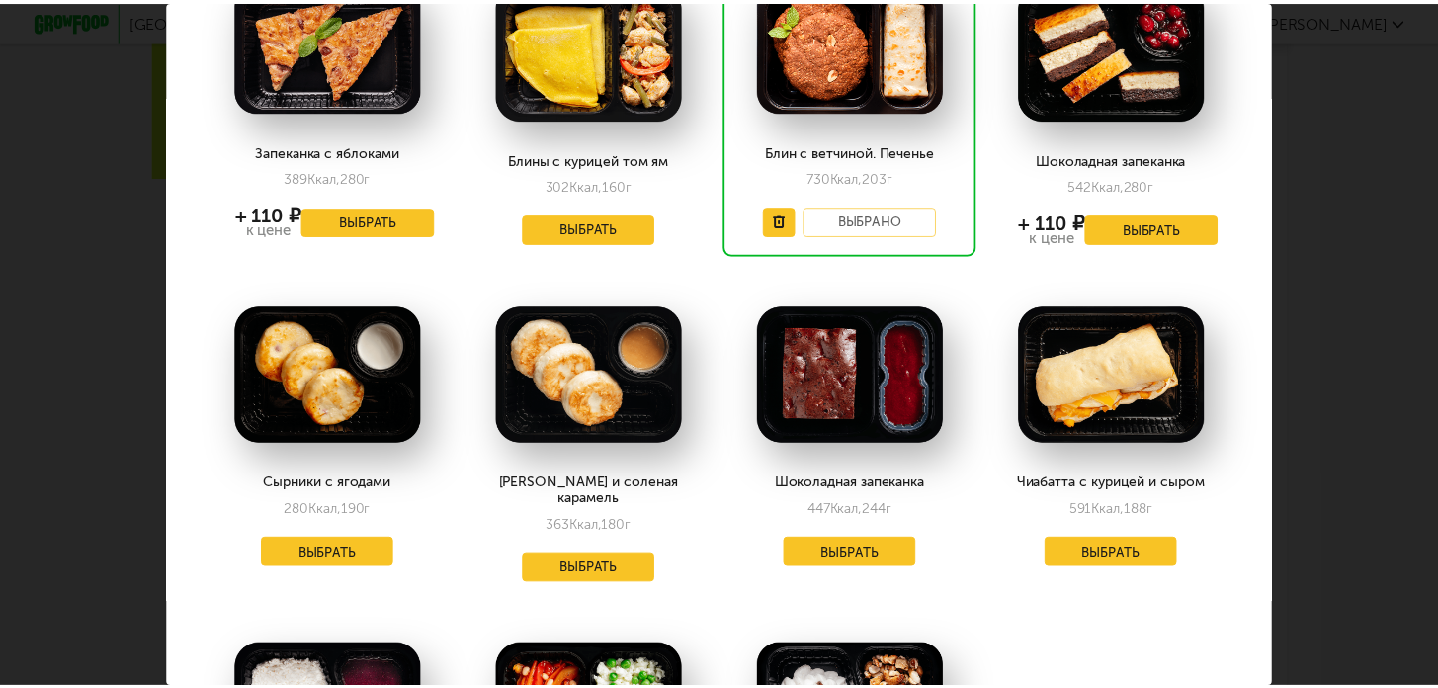
scroll to position [167, 0]
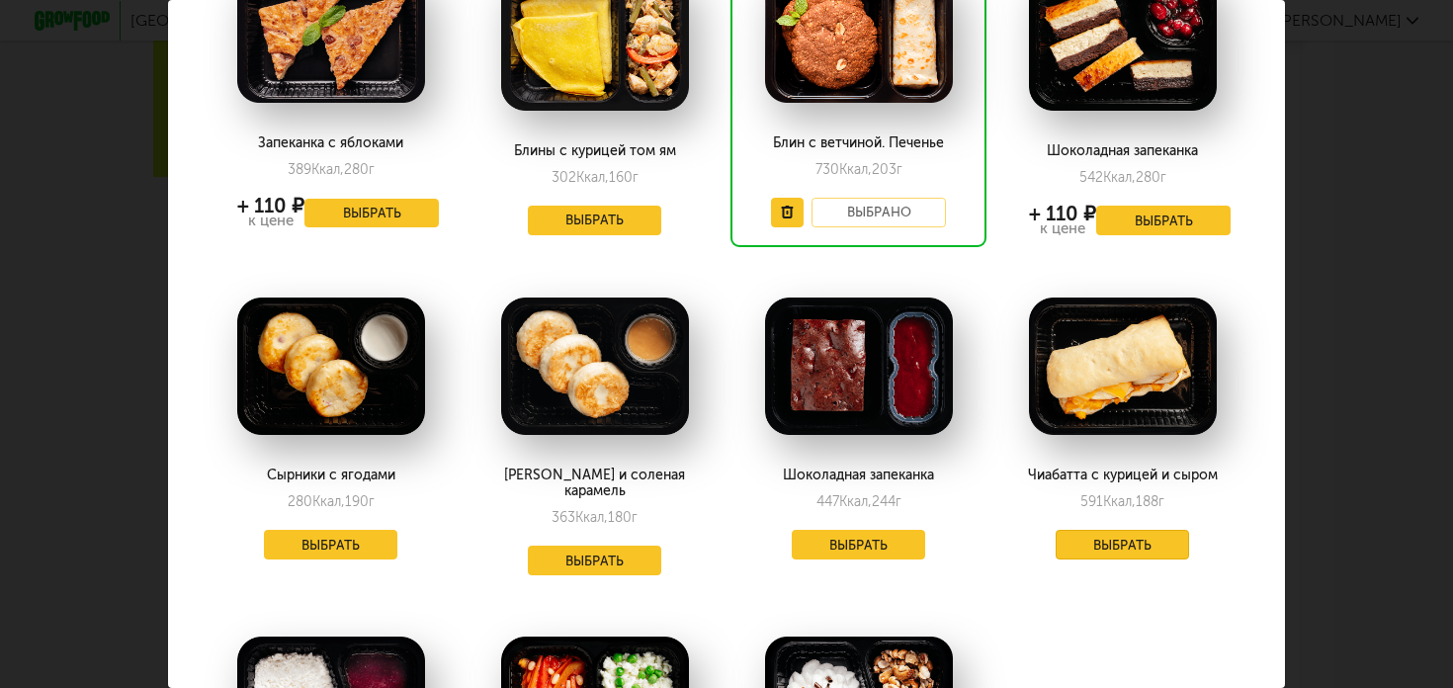
click at [1084, 540] on button "Выбрать" at bounding box center [1123, 545] width 134 height 30
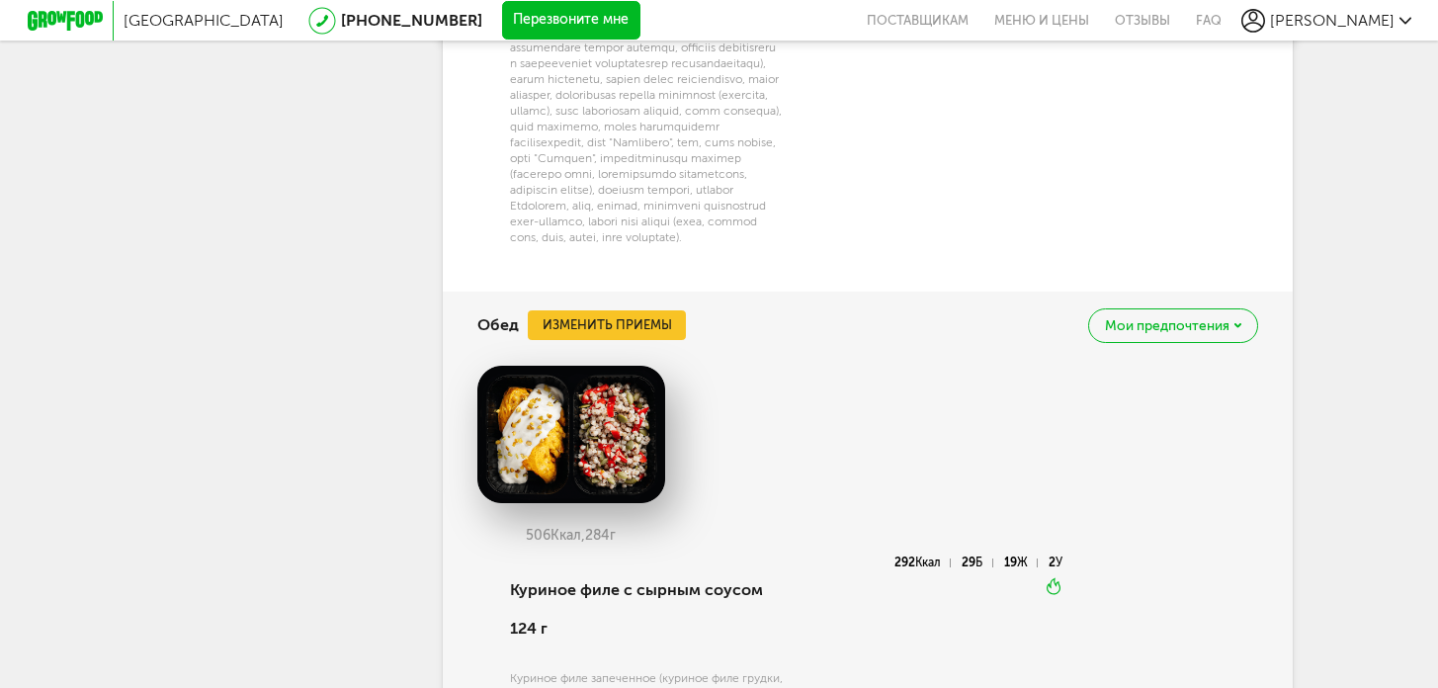
scroll to position [1850, 0]
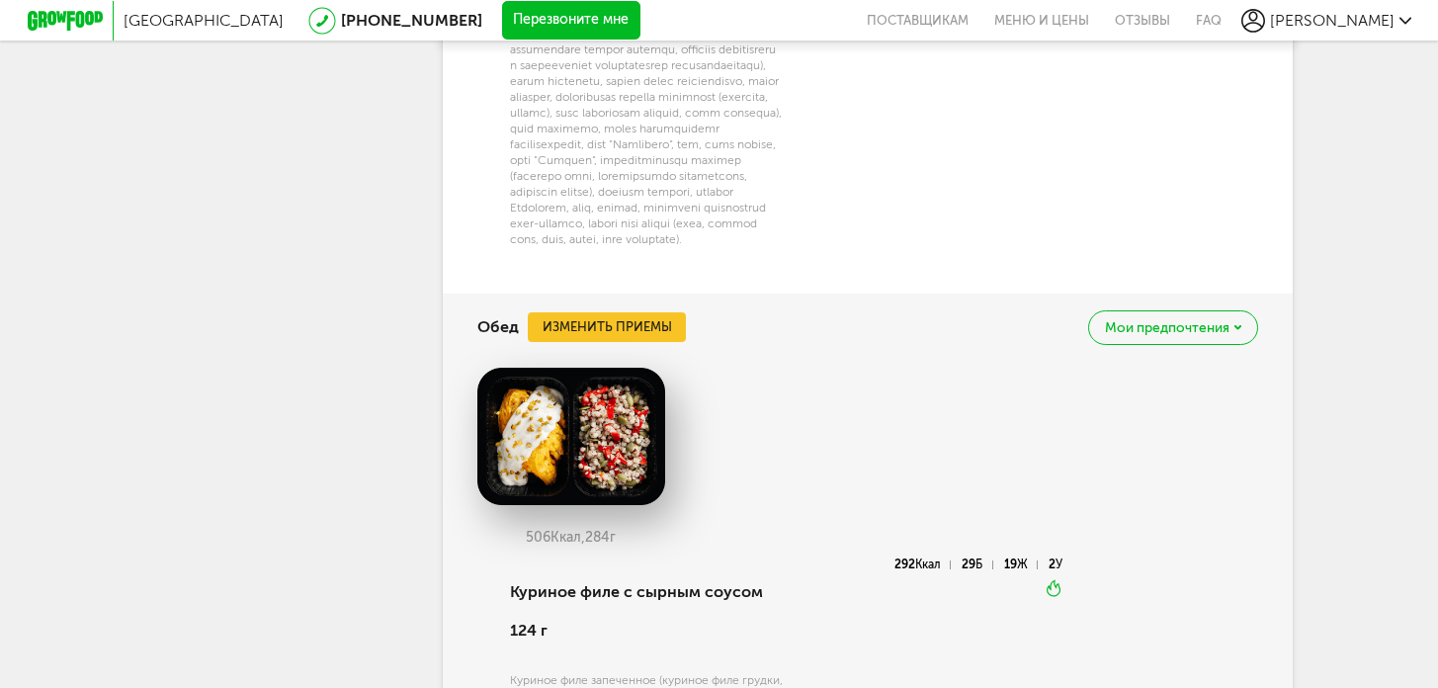
click at [1176, 335] on span "Мои предпочтения" at bounding box center [1167, 328] width 125 height 14
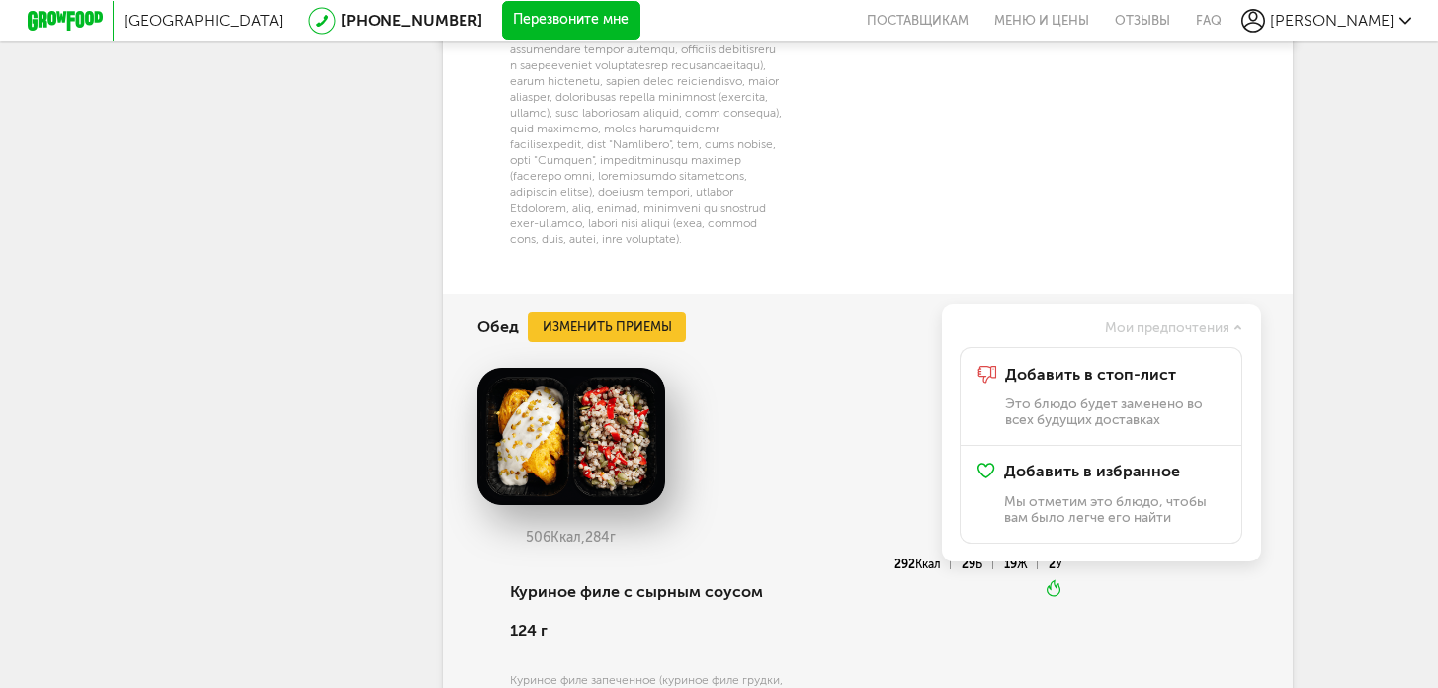
click at [849, 361] on div "Обед Изменить приемы Мои предпочтения Добавить в стоп-лист Это блюдо будет заме…" at bounding box center [867, 327] width 781 height 67
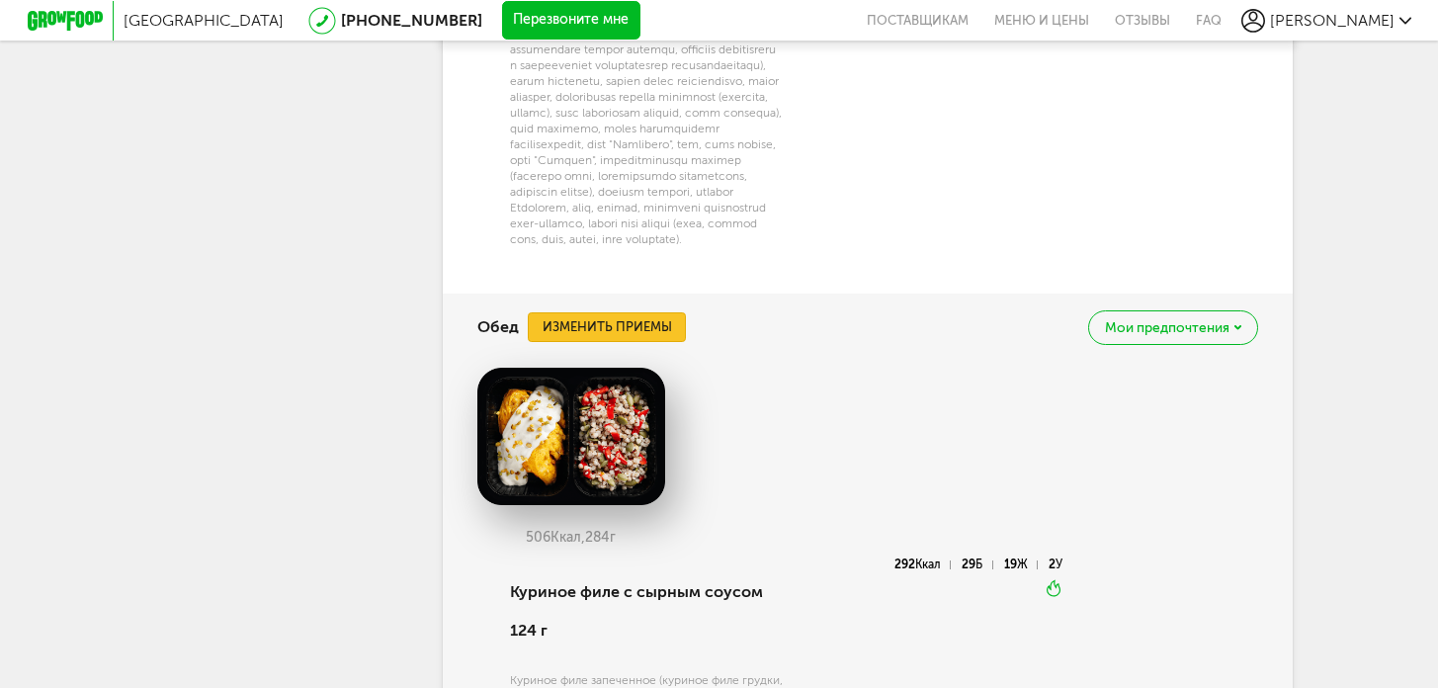
click at [654, 342] on button "Изменить приемы" at bounding box center [607, 327] width 158 height 30
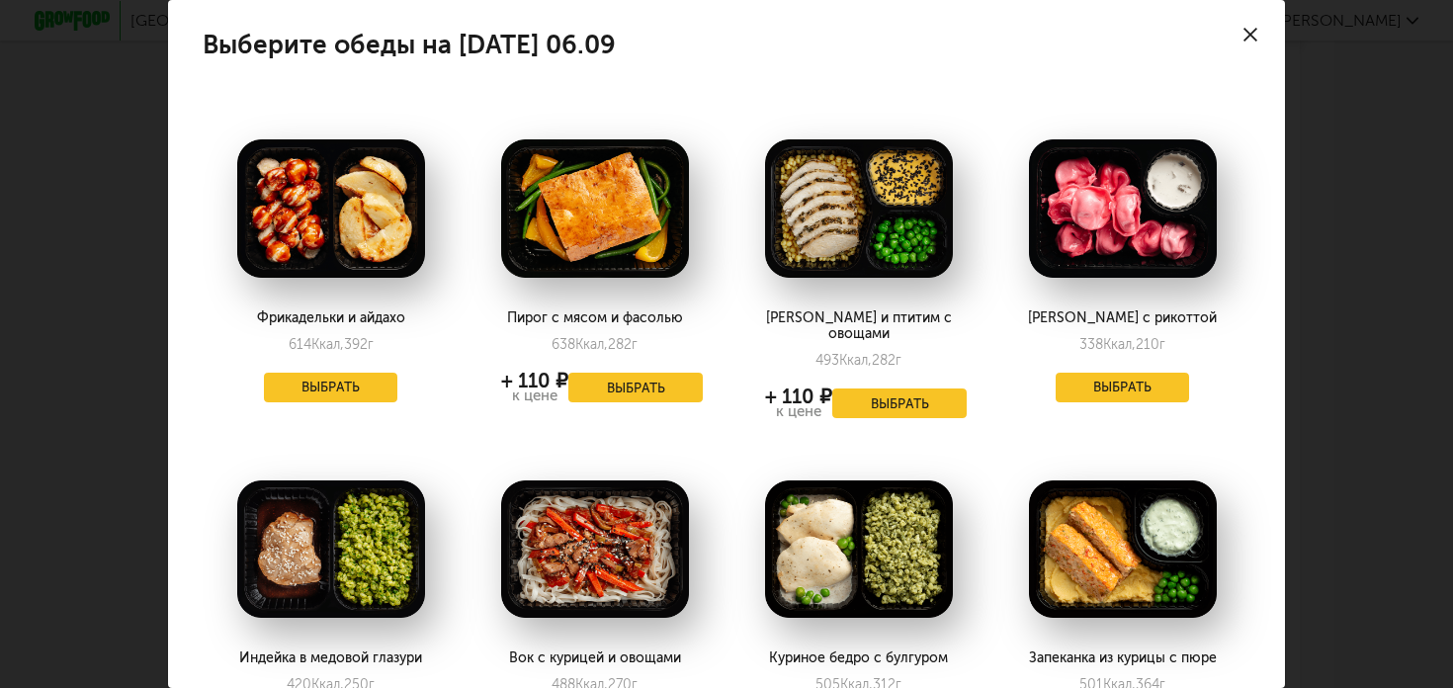
click at [1243, 40] on div at bounding box center [1250, 34] width 69 height 69
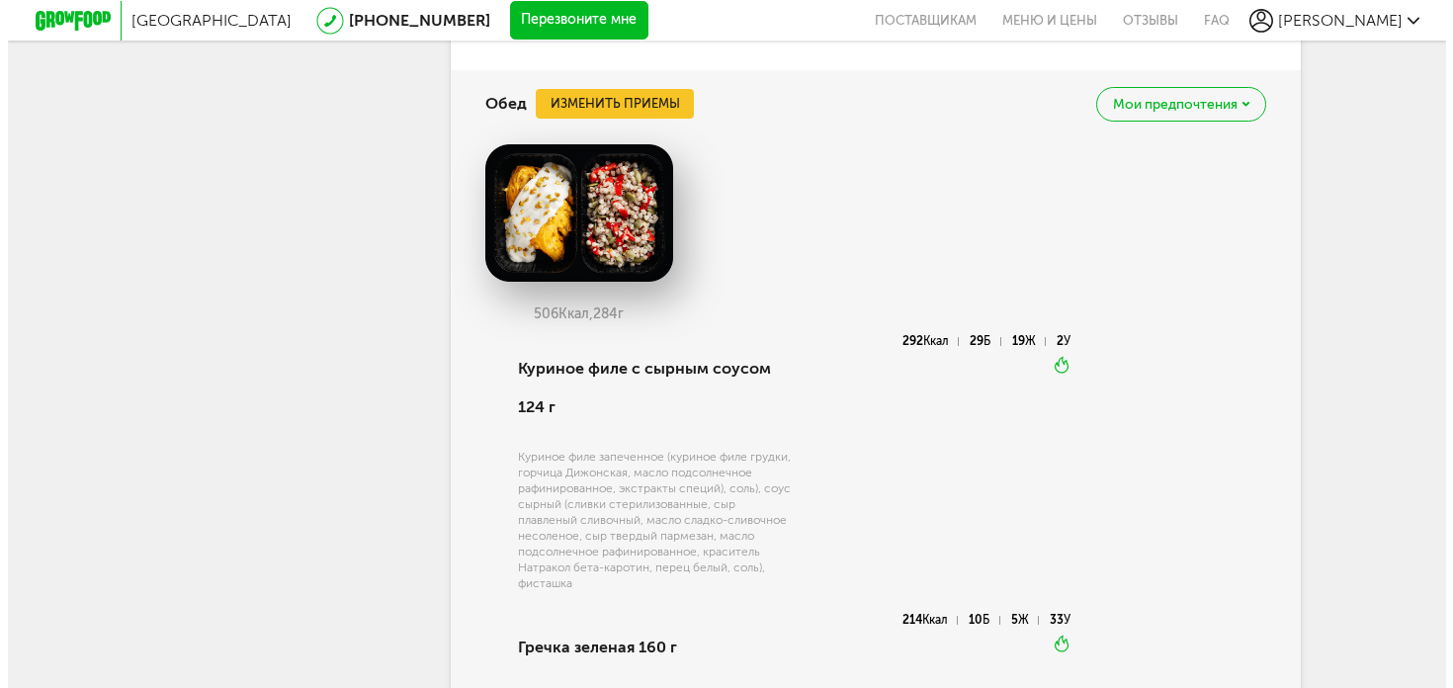
scroll to position [2033, 0]
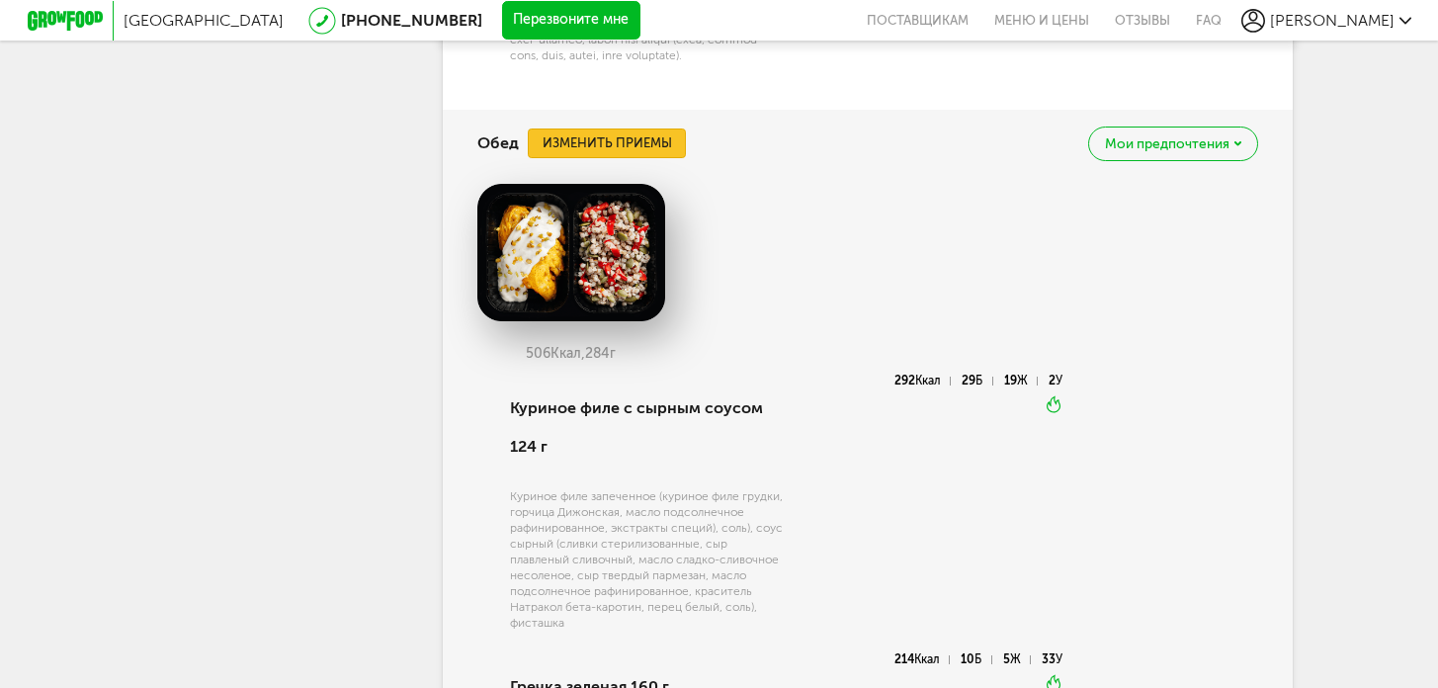
click at [635, 158] on button "Изменить приемы" at bounding box center [607, 144] width 158 height 30
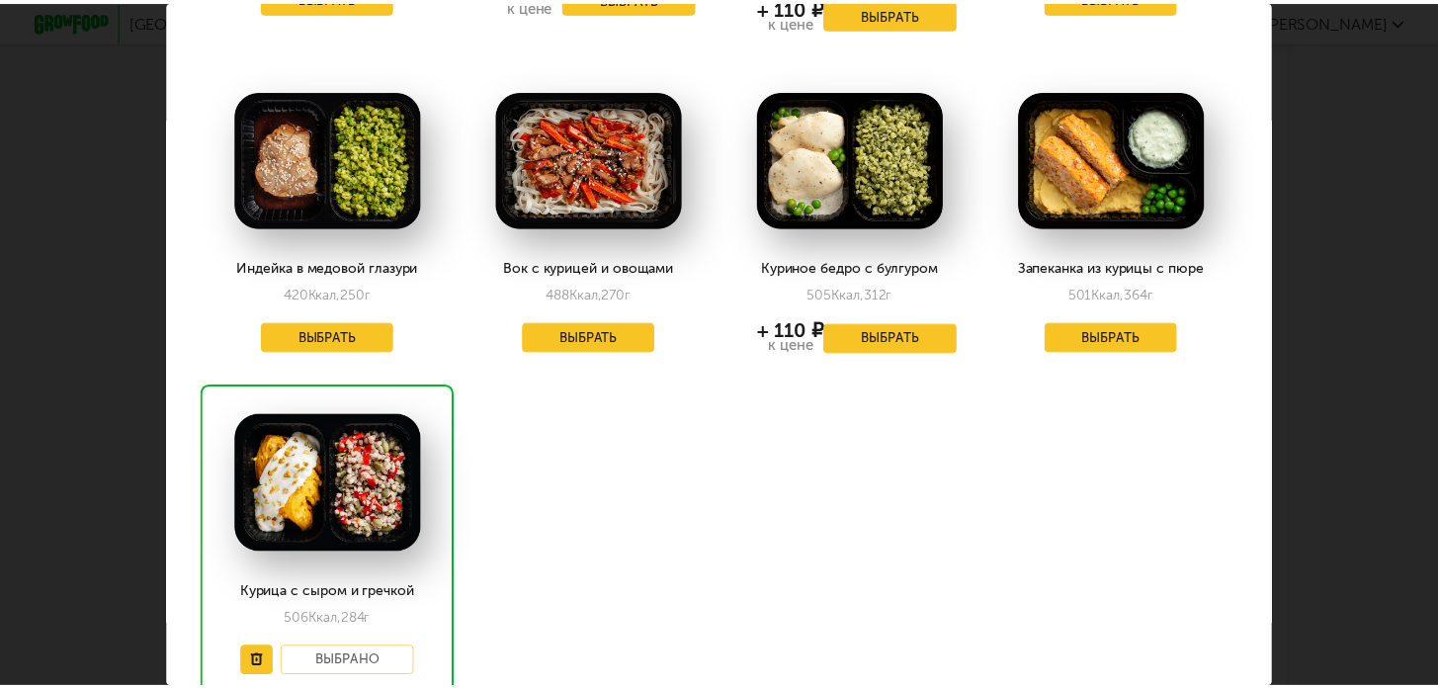
scroll to position [385, 0]
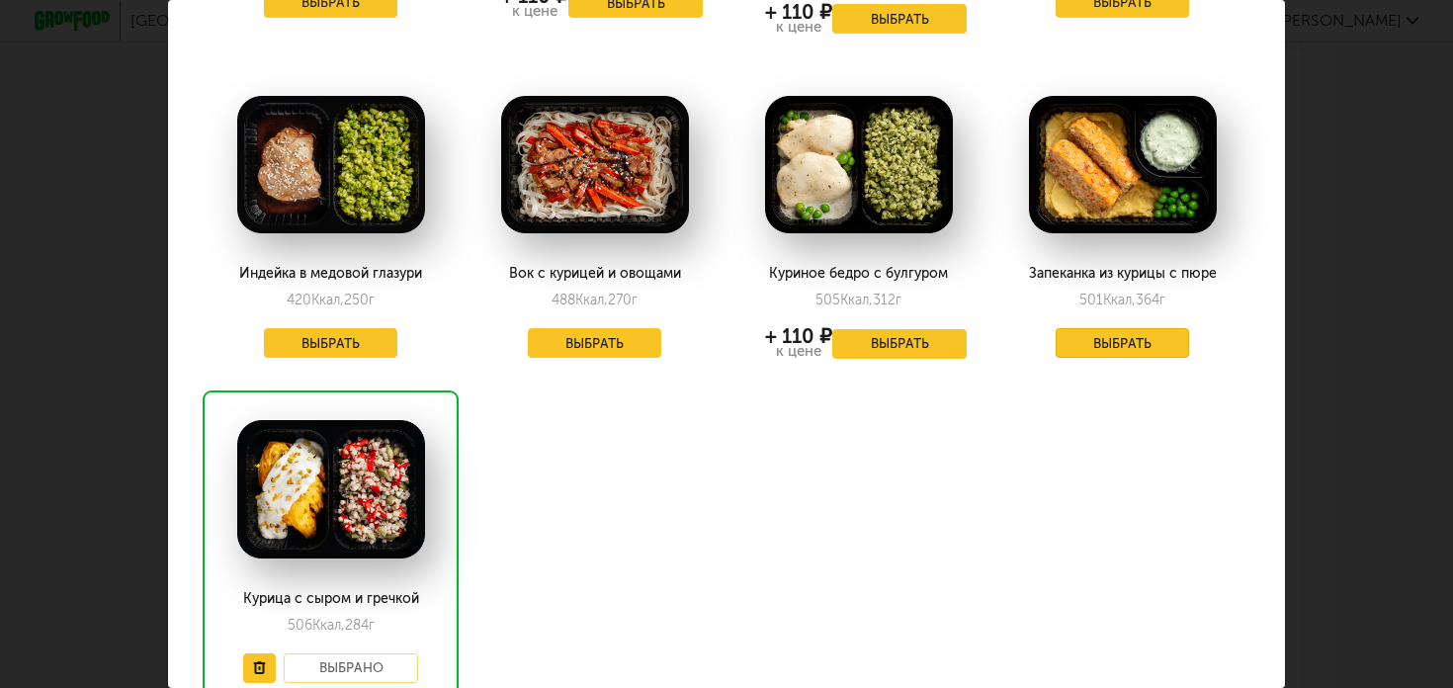
click at [1132, 328] on button "Выбрать" at bounding box center [1123, 343] width 134 height 30
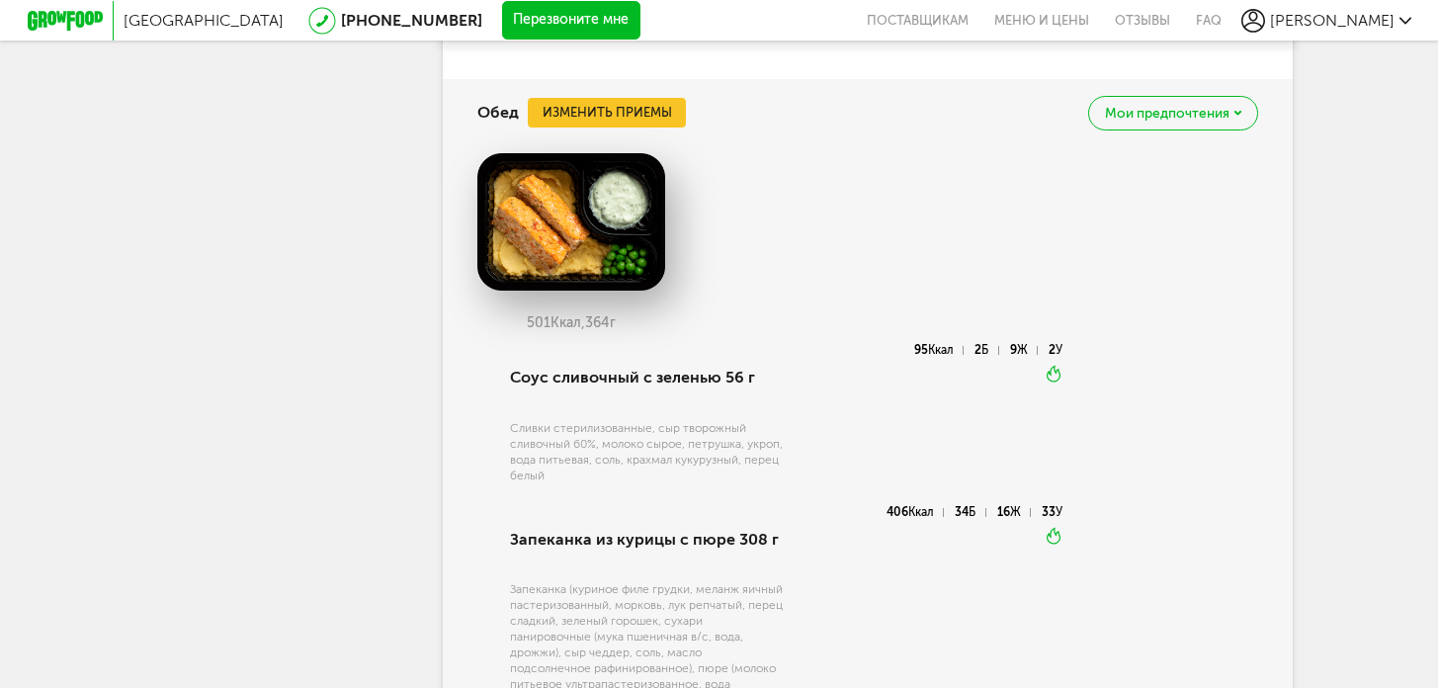
scroll to position [2071, 0]
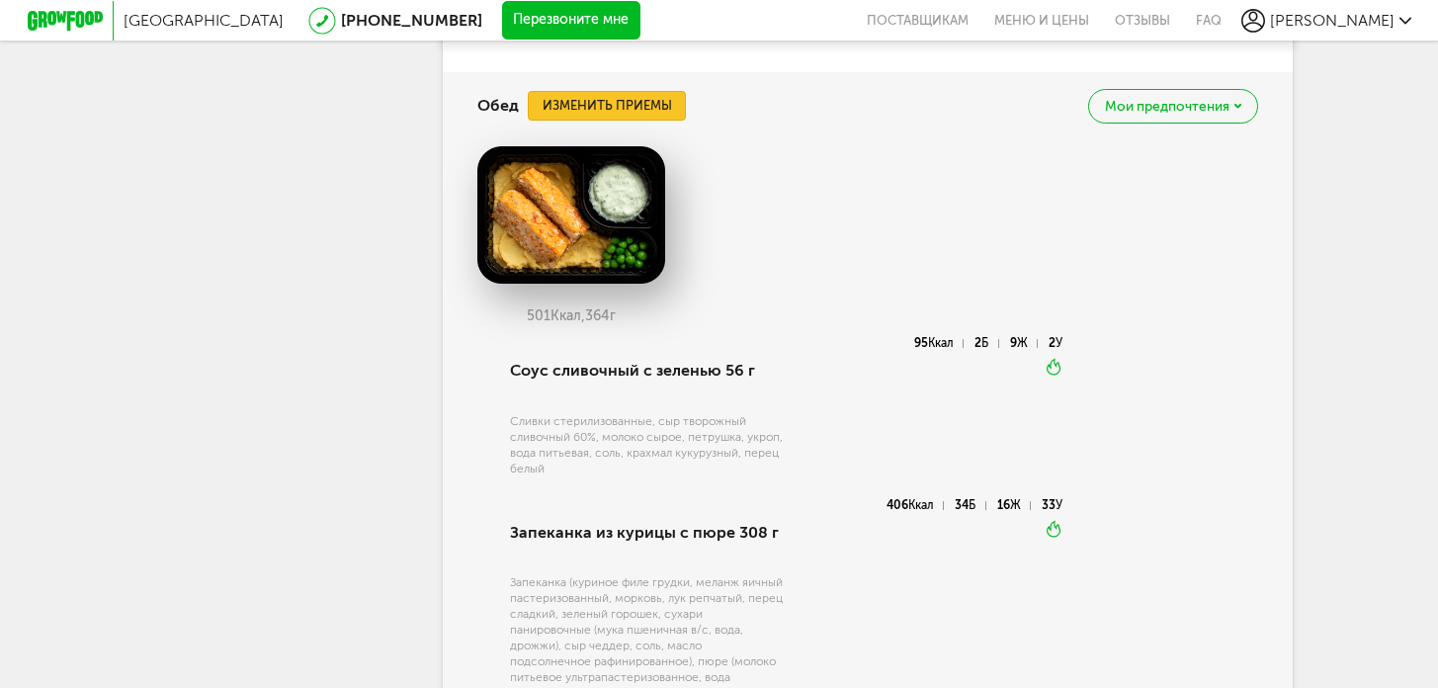
click at [661, 121] on button "Изменить приемы" at bounding box center [607, 106] width 158 height 30
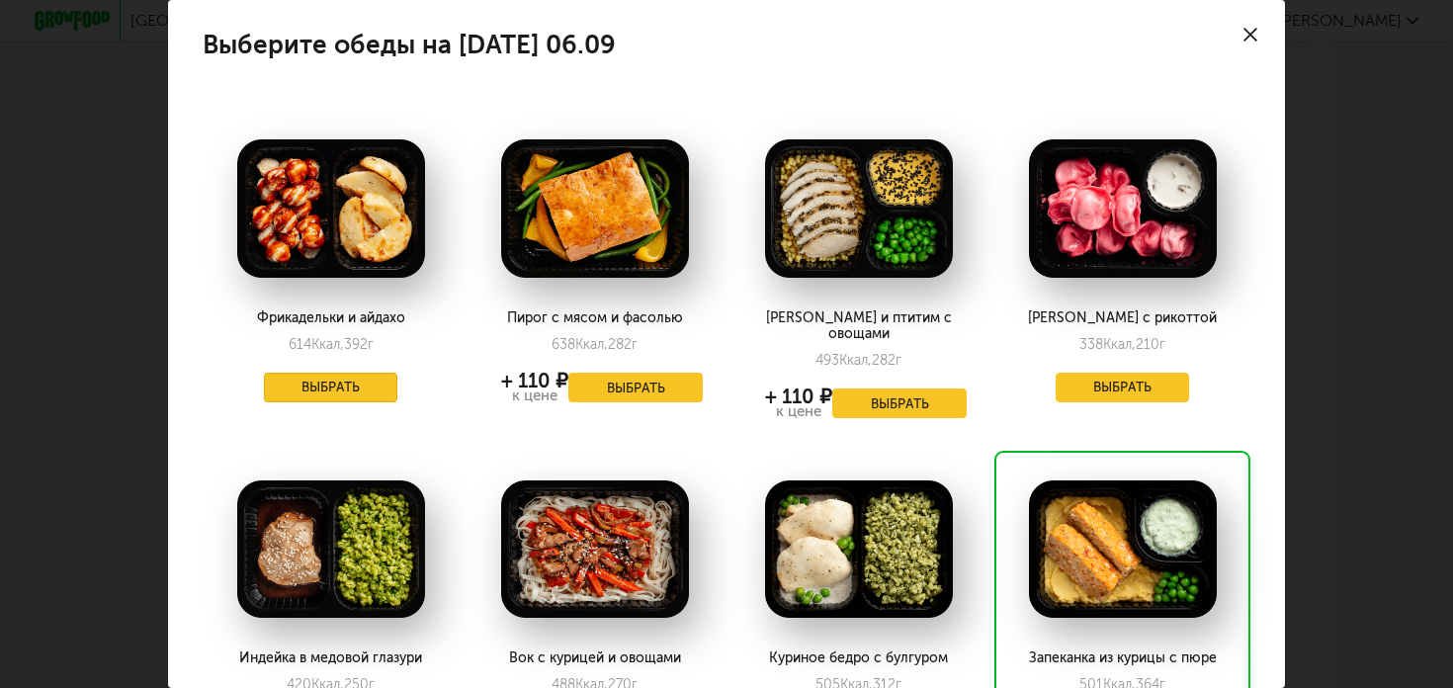
click at [386, 389] on button "Выбрать" at bounding box center [331, 388] width 134 height 30
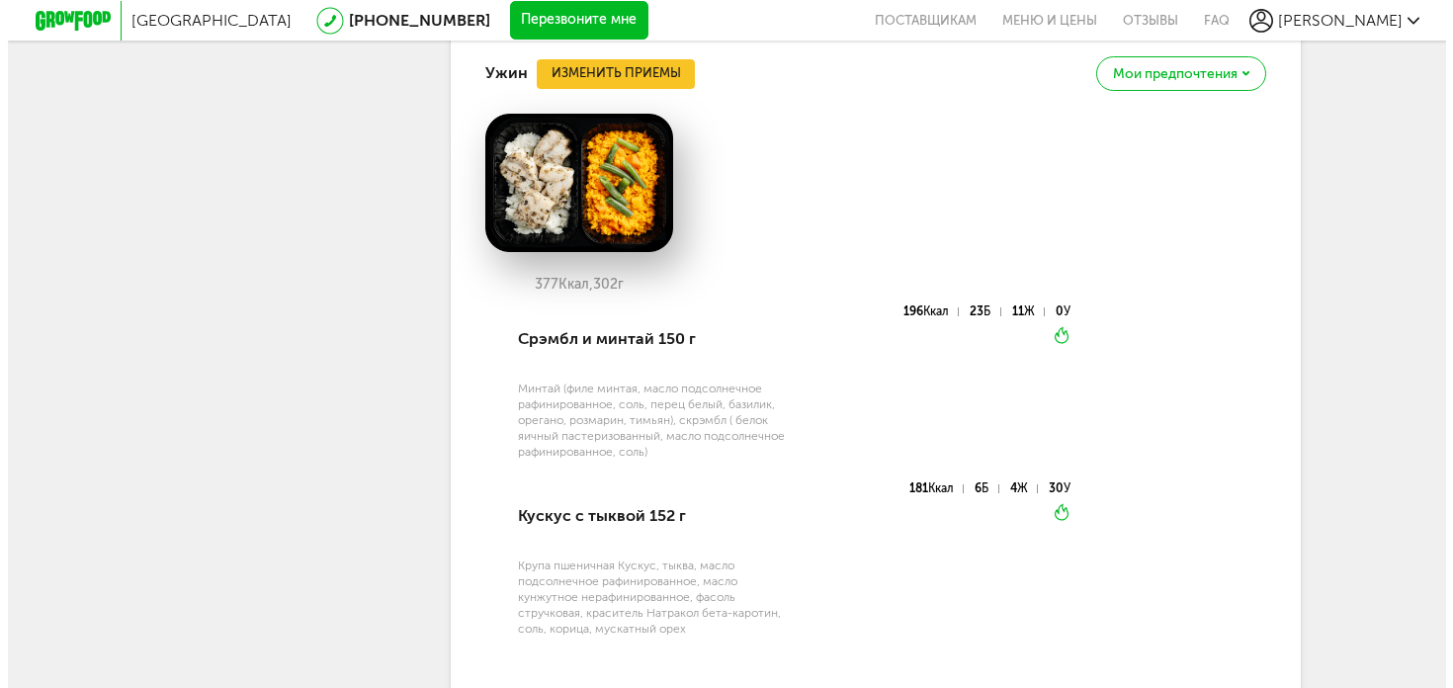
scroll to position [2646, 0]
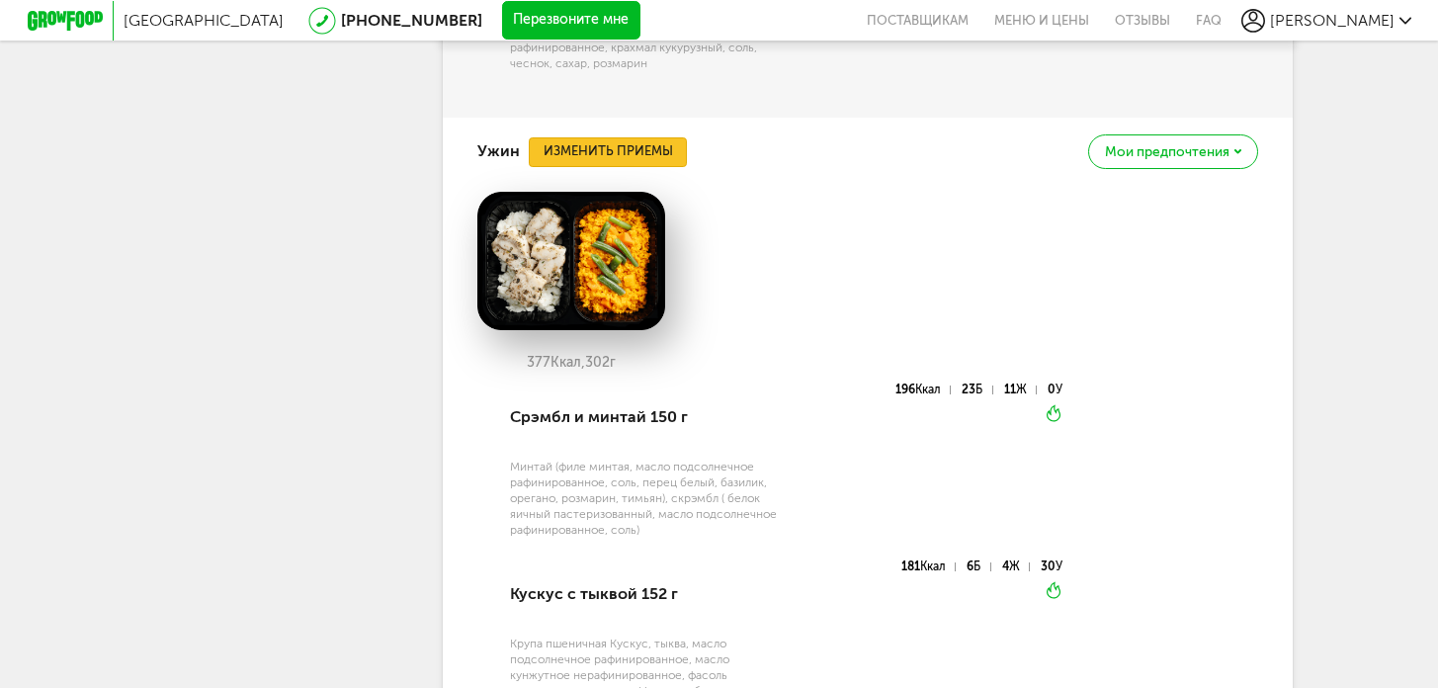
click at [635, 167] on button "Изменить приемы" at bounding box center [608, 152] width 158 height 30
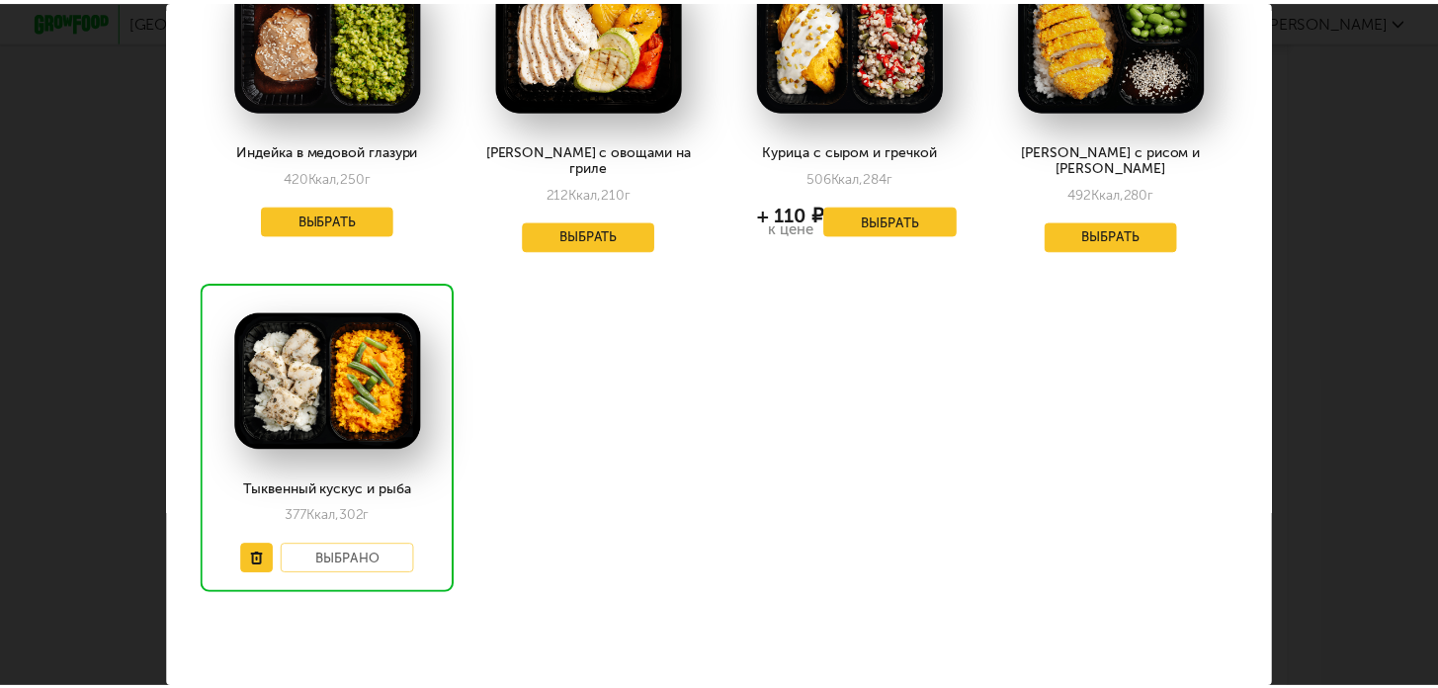
scroll to position [402, 0]
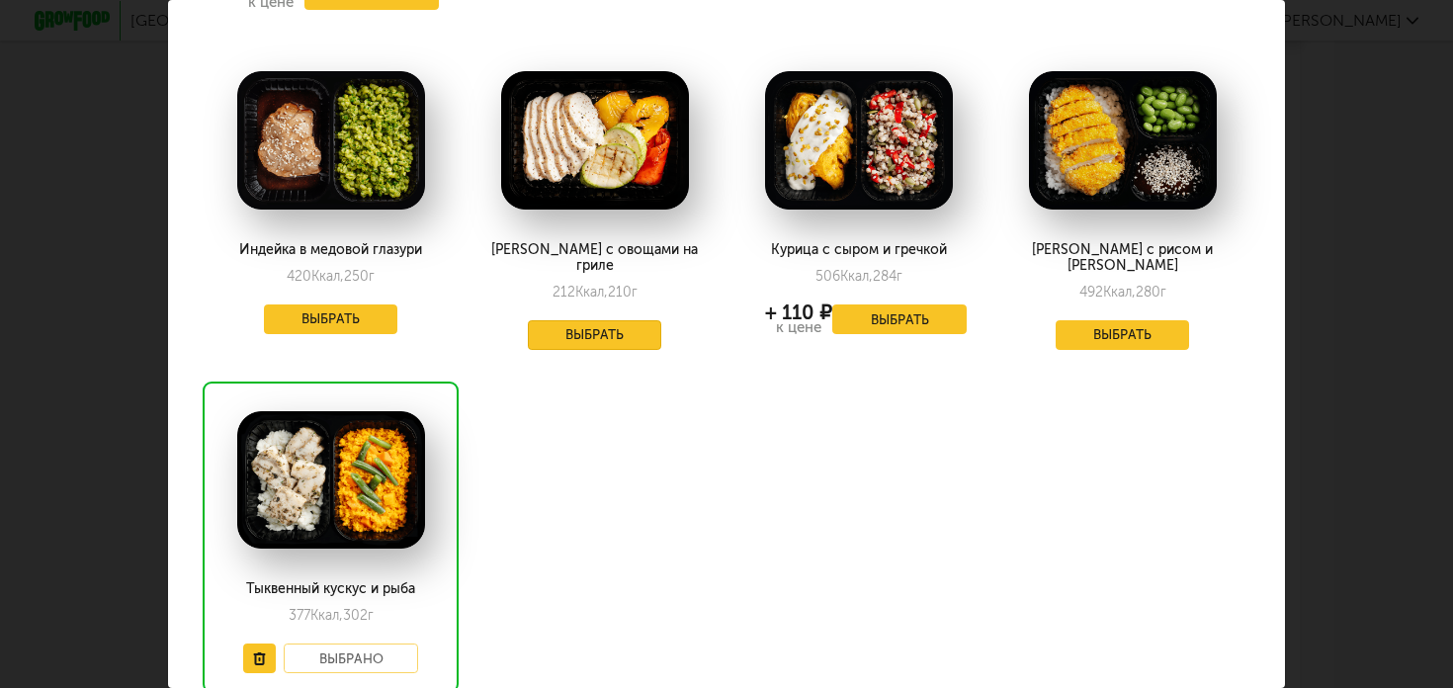
click at [575, 320] on button "Выбрать" at bounding box center [595, 335] width 134 height 30
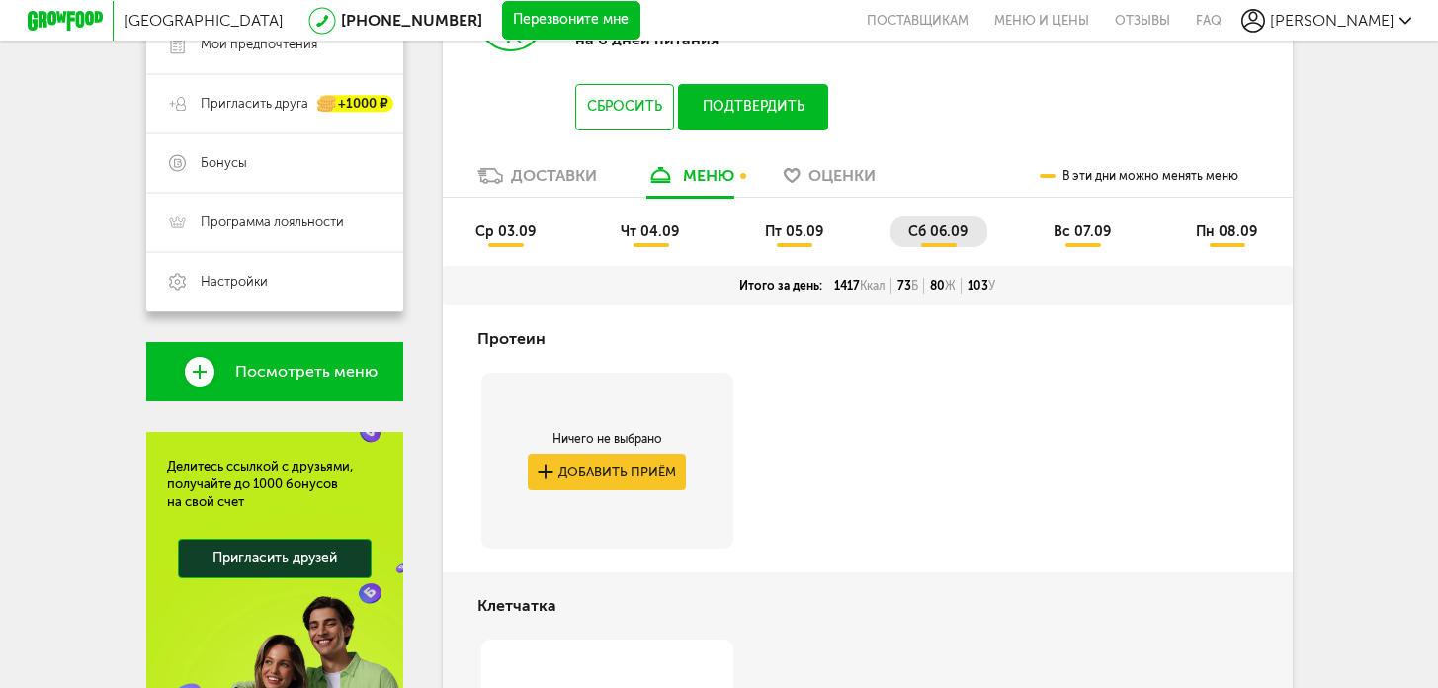
scroll to position [333, 0]
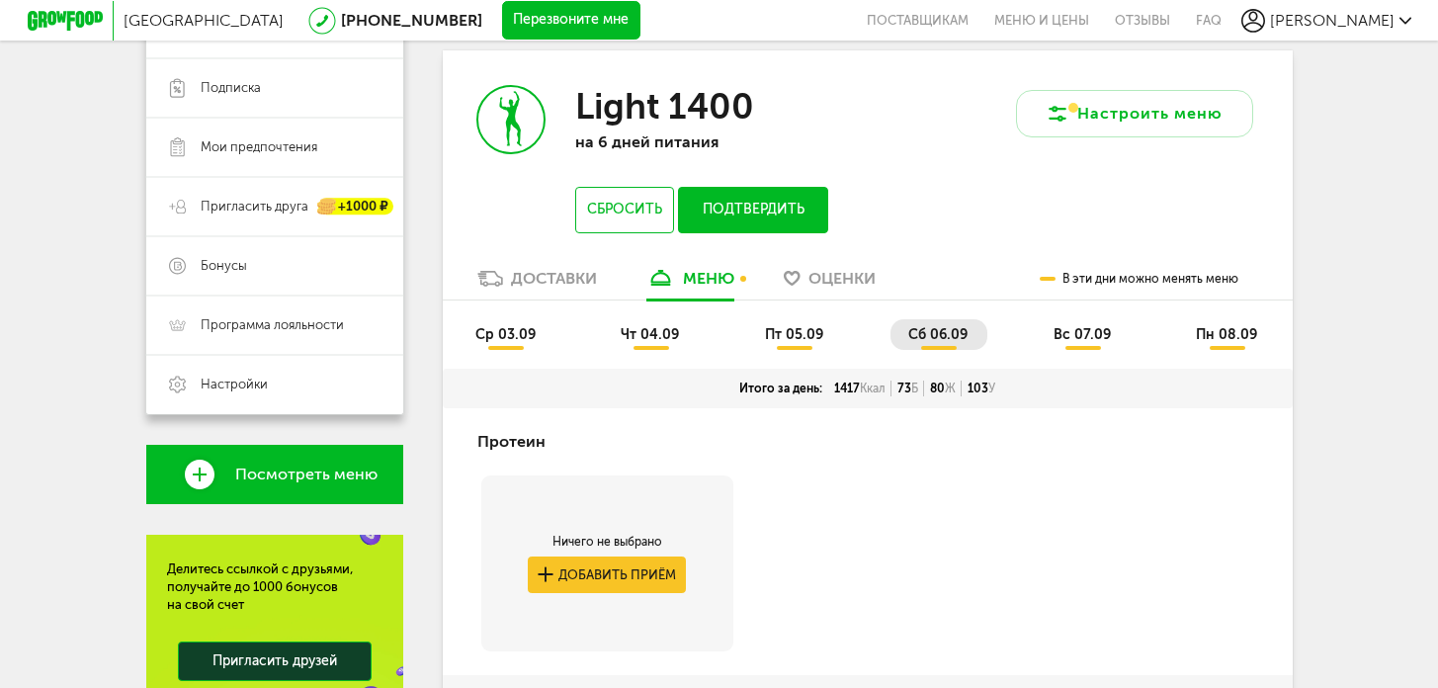
click at [1065, 326] on span "вс 07.09" at bounding box center [1082, 334] width 57 height 17
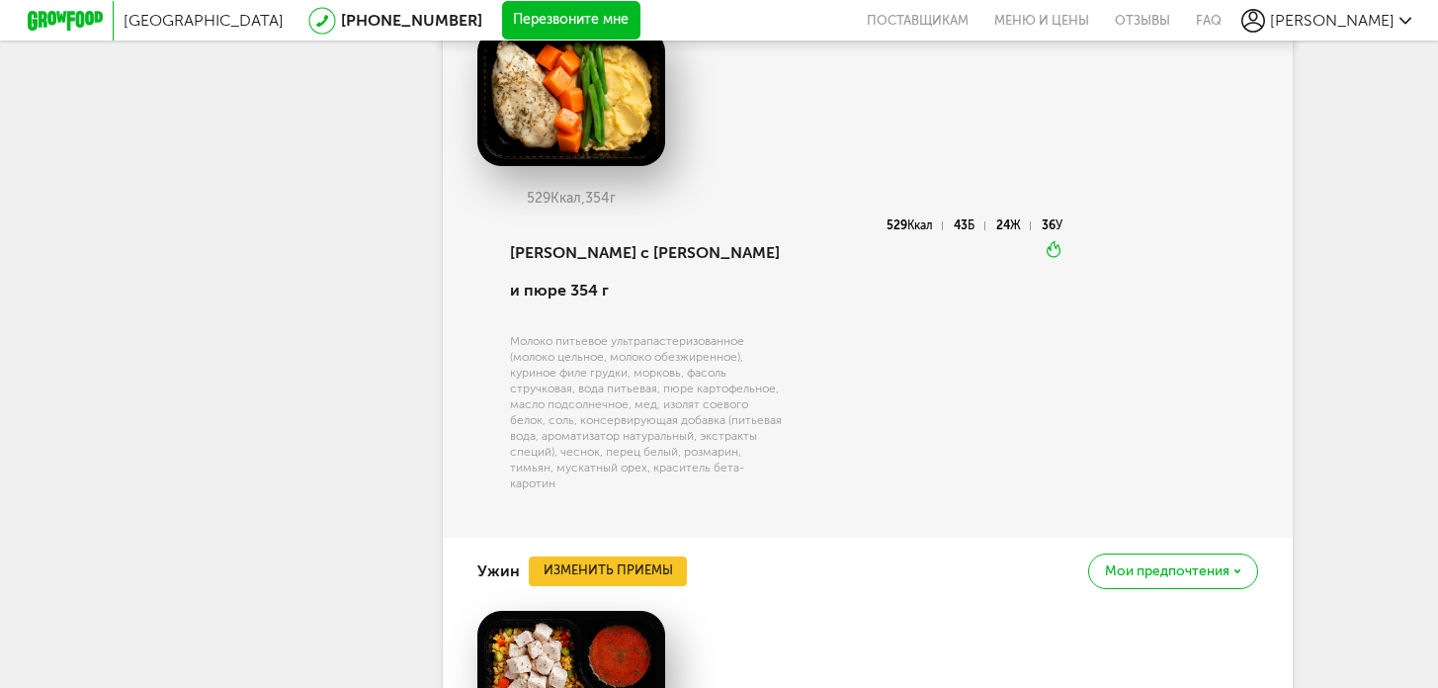
scroll to position [1765, 0]
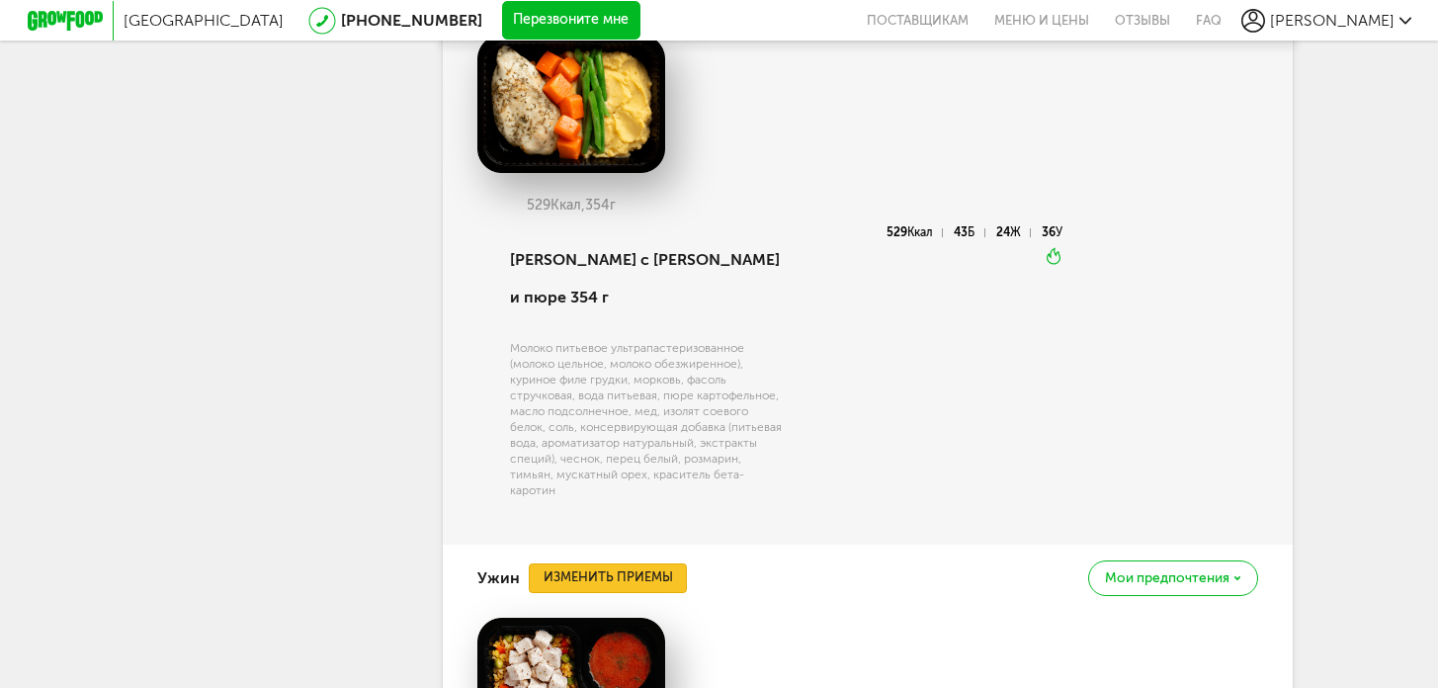
click at [623, 563] on button "Изменить приемы" at bounding box center [608, 578] width 158 height 30
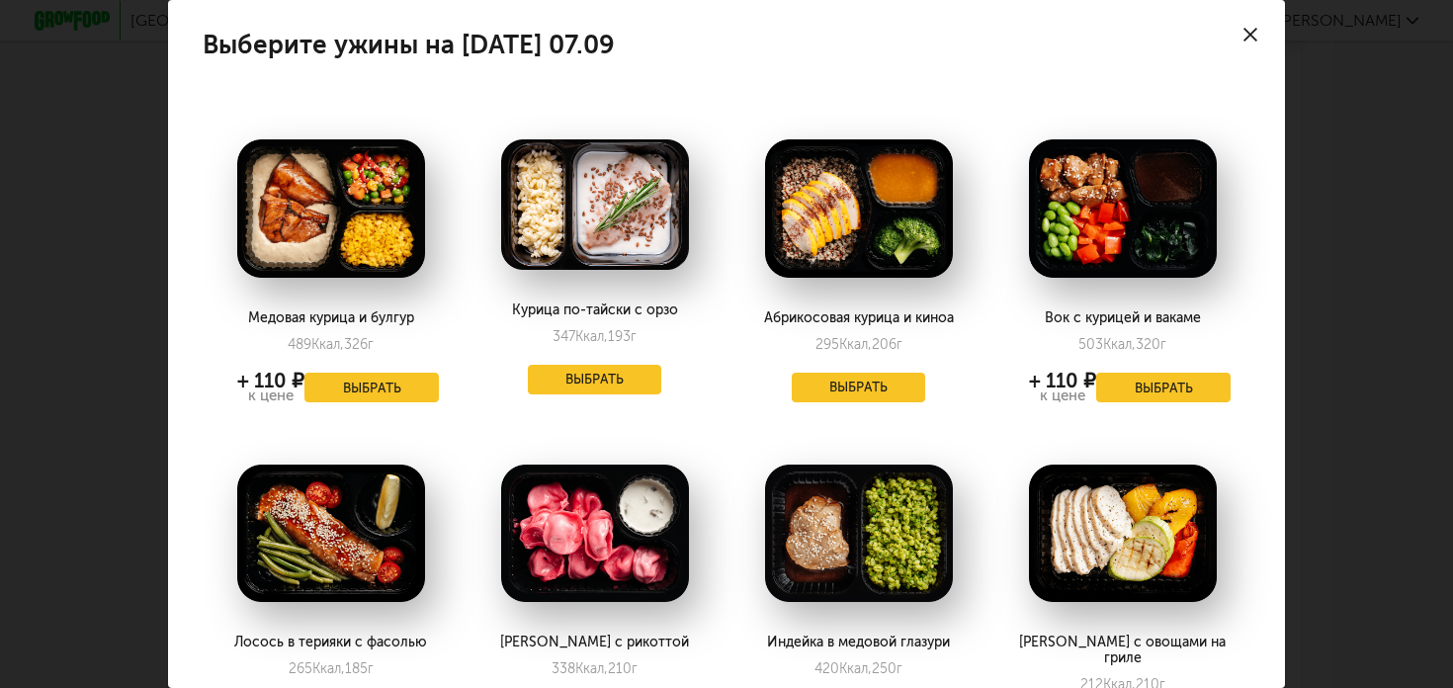
click at [1244, 39] on icon at bounding box center [1251, 35] width 14 height 14
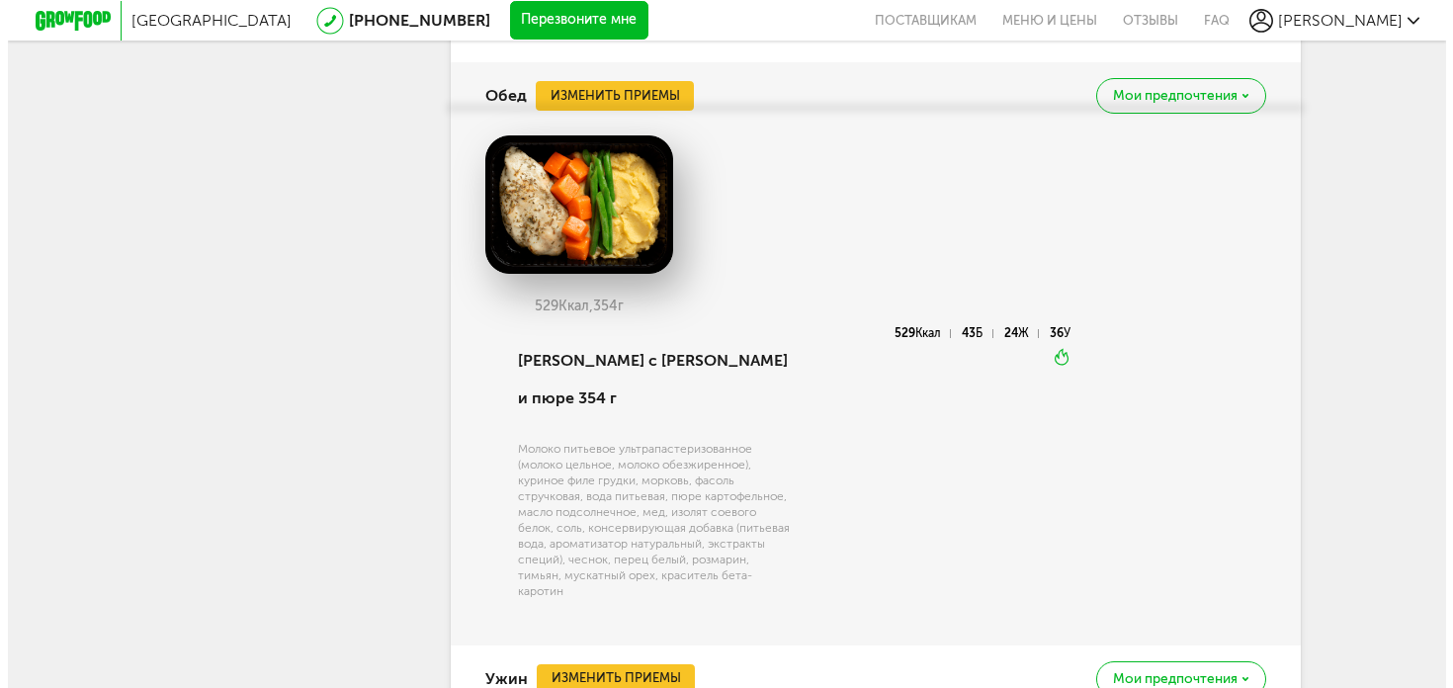
scroll to position [1648, 0]
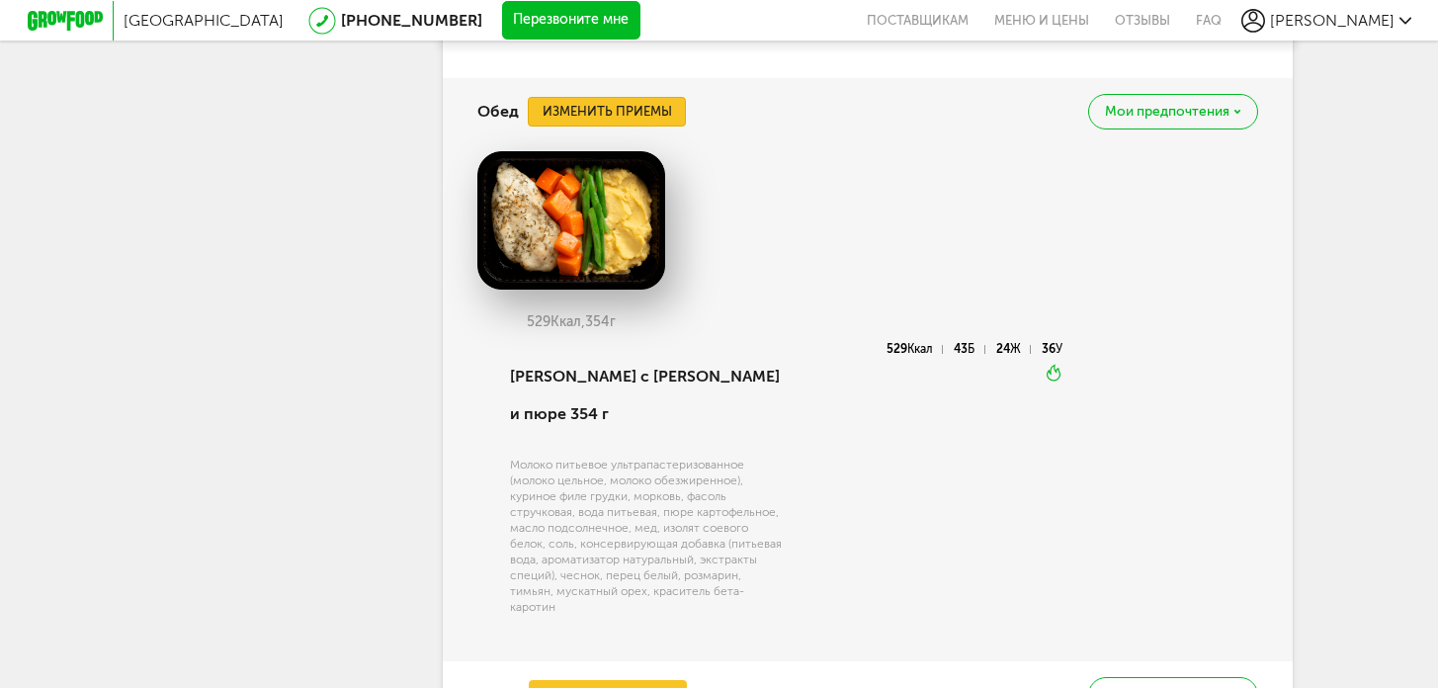
click at [652, 127] on button "Изменить приемы" at bounding box center [607, 112] width 158 height 30
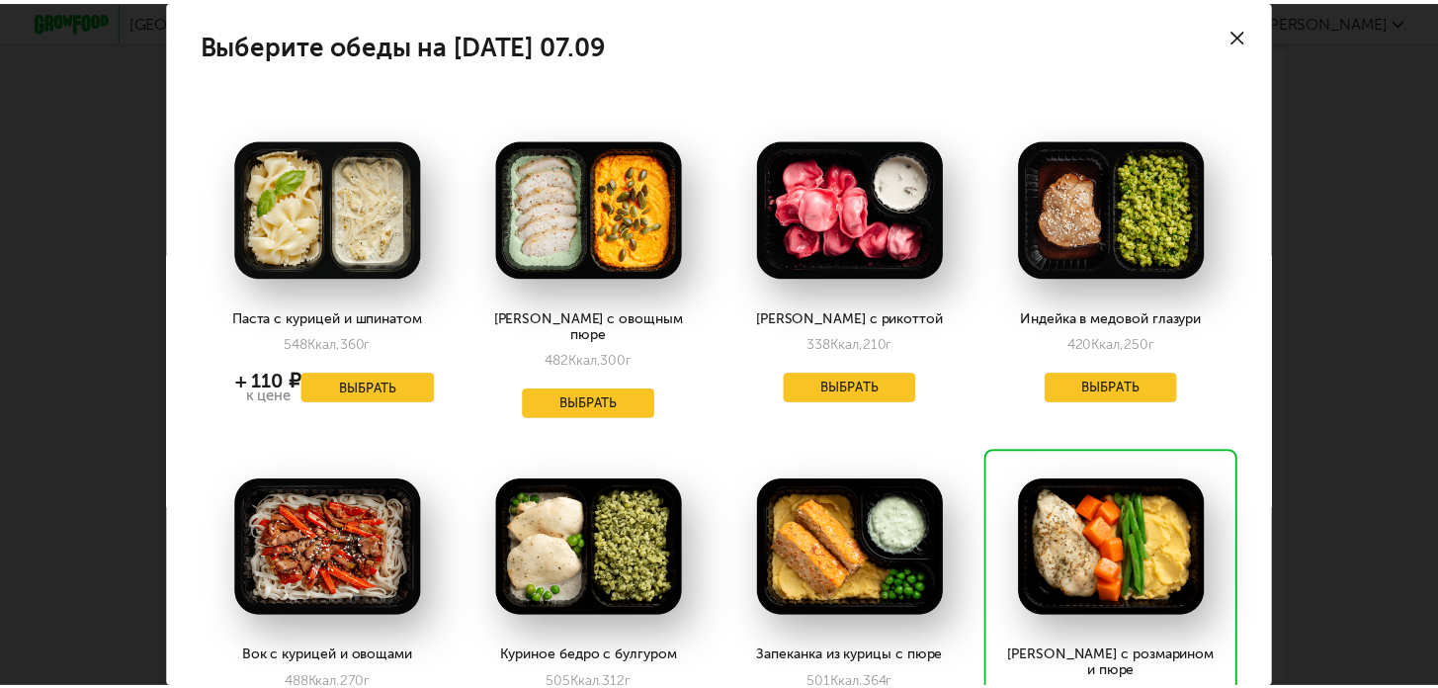
scroll to position [127, 0]
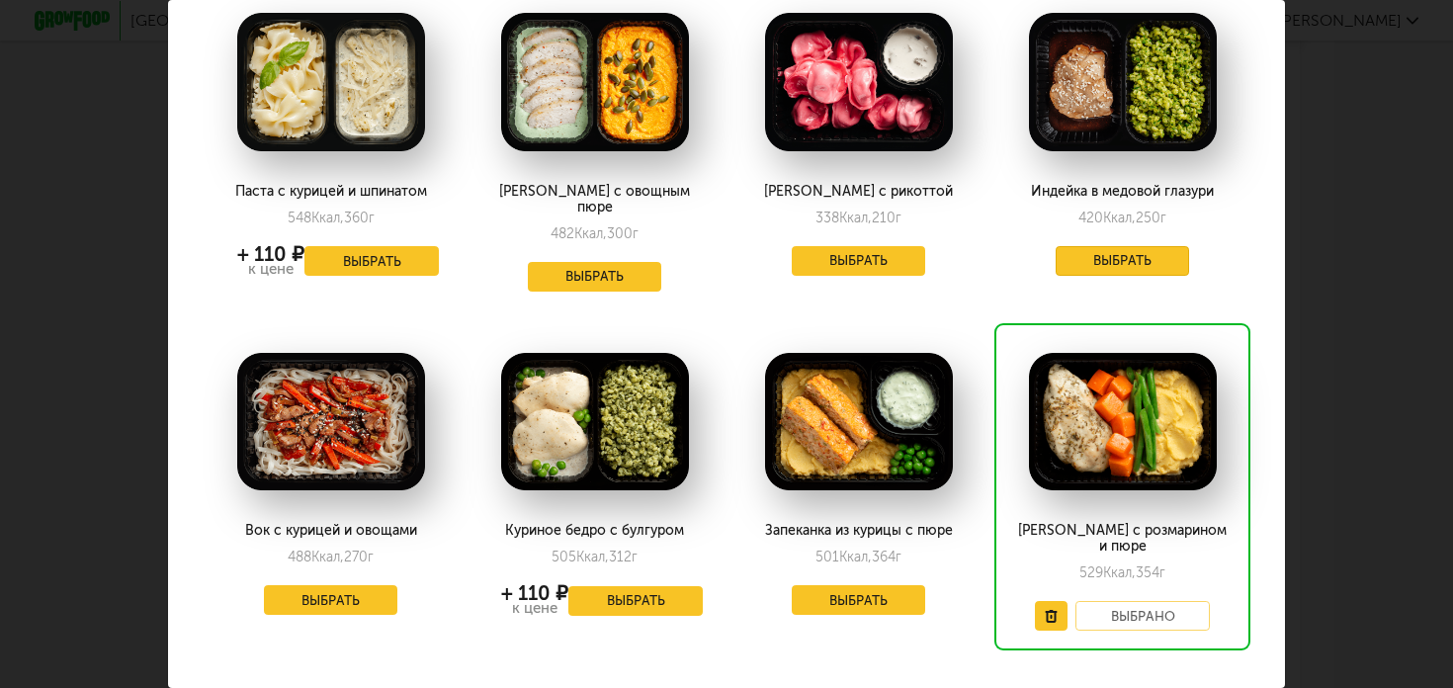
click at [1110, 260] on button "Выбрать" at bounding box center [1123, 261] width 134 height 30
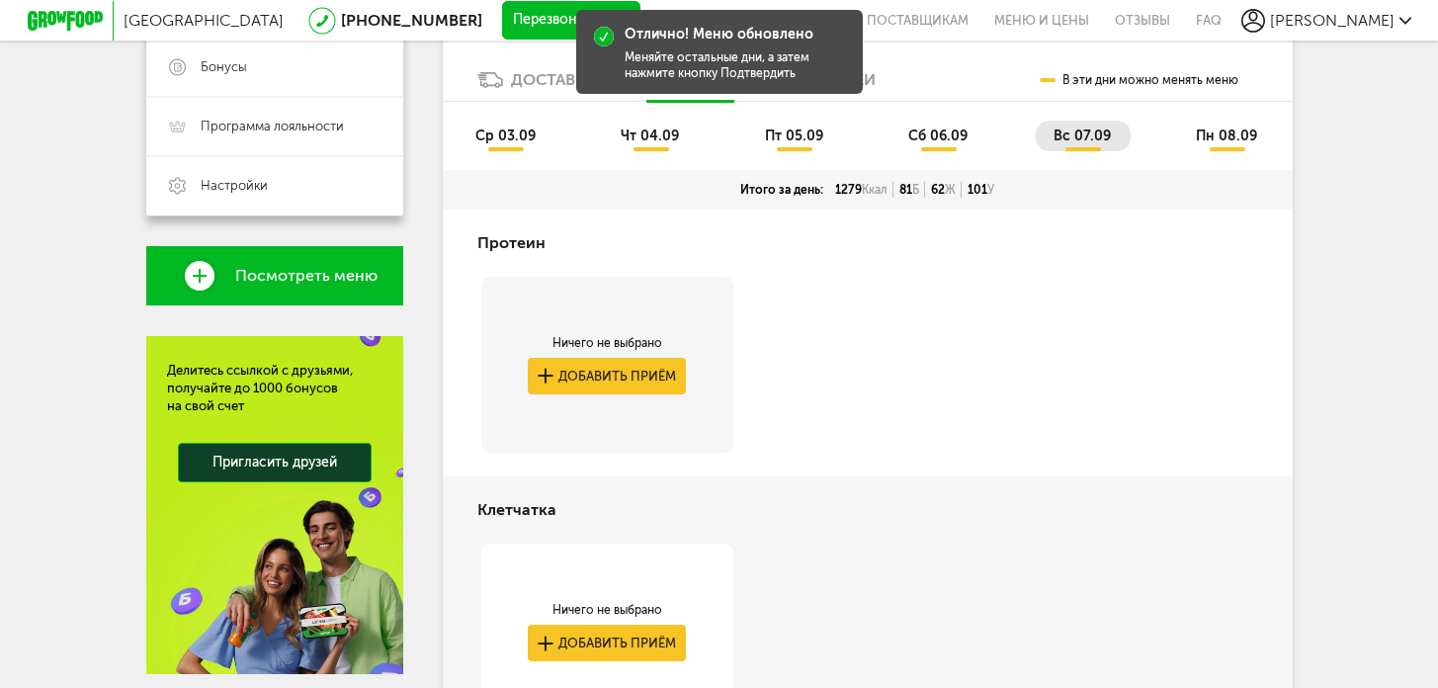
scroll to position [500, 0]
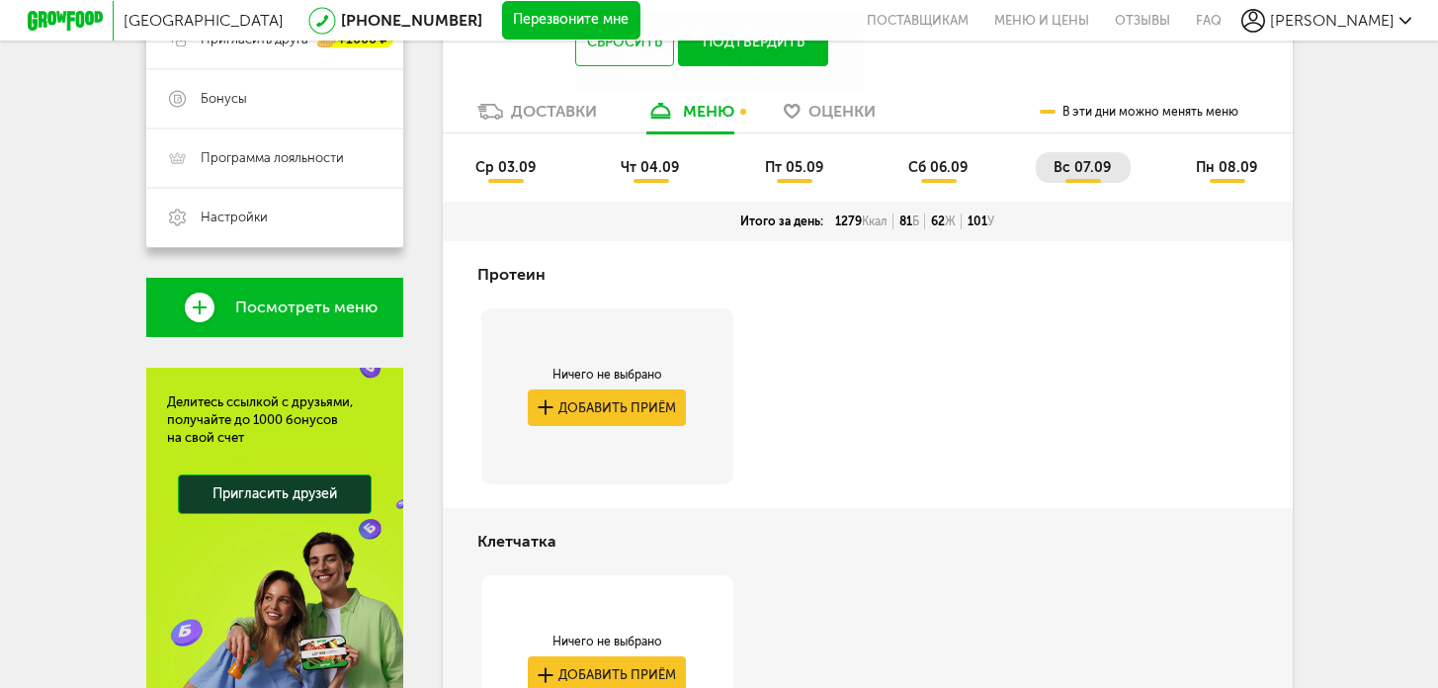
click at [1257, 154] on li "пн 08.09" at bounding box center [1227, 167] width 99 height 31
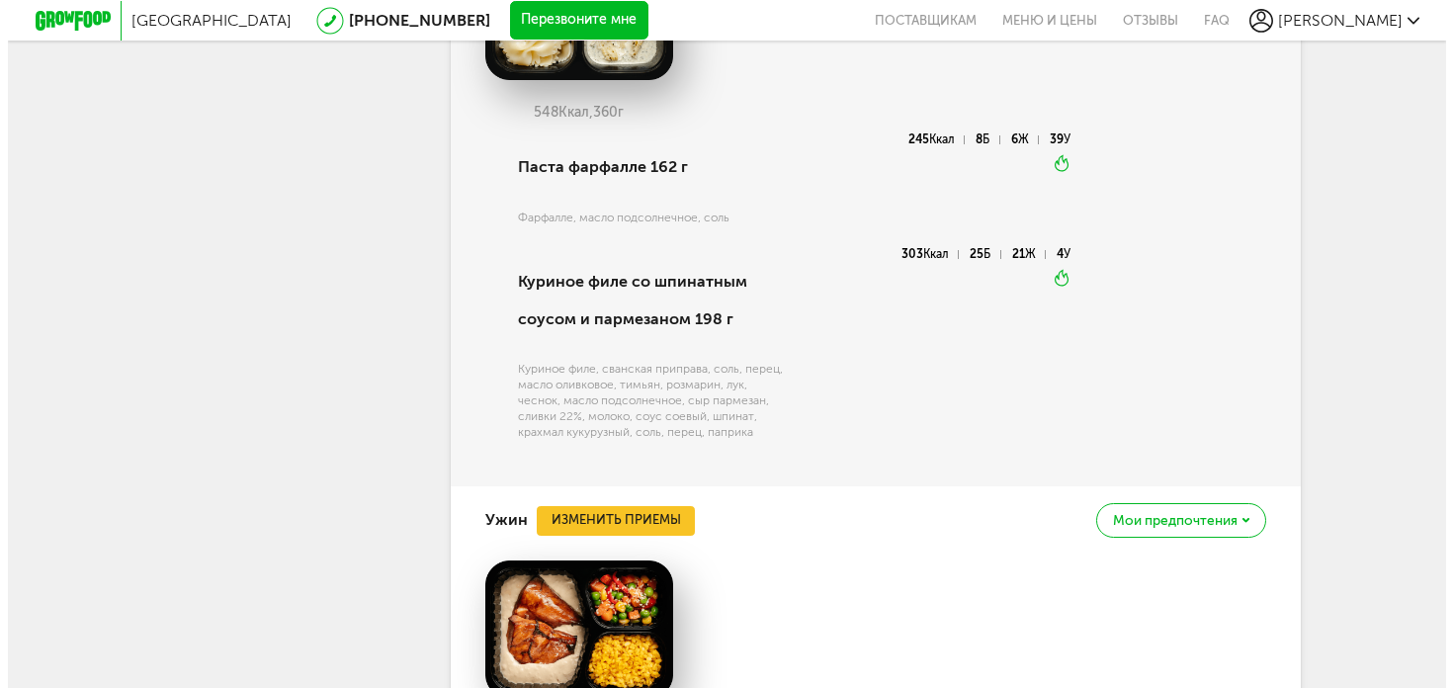
scroll to position [1754, 0]
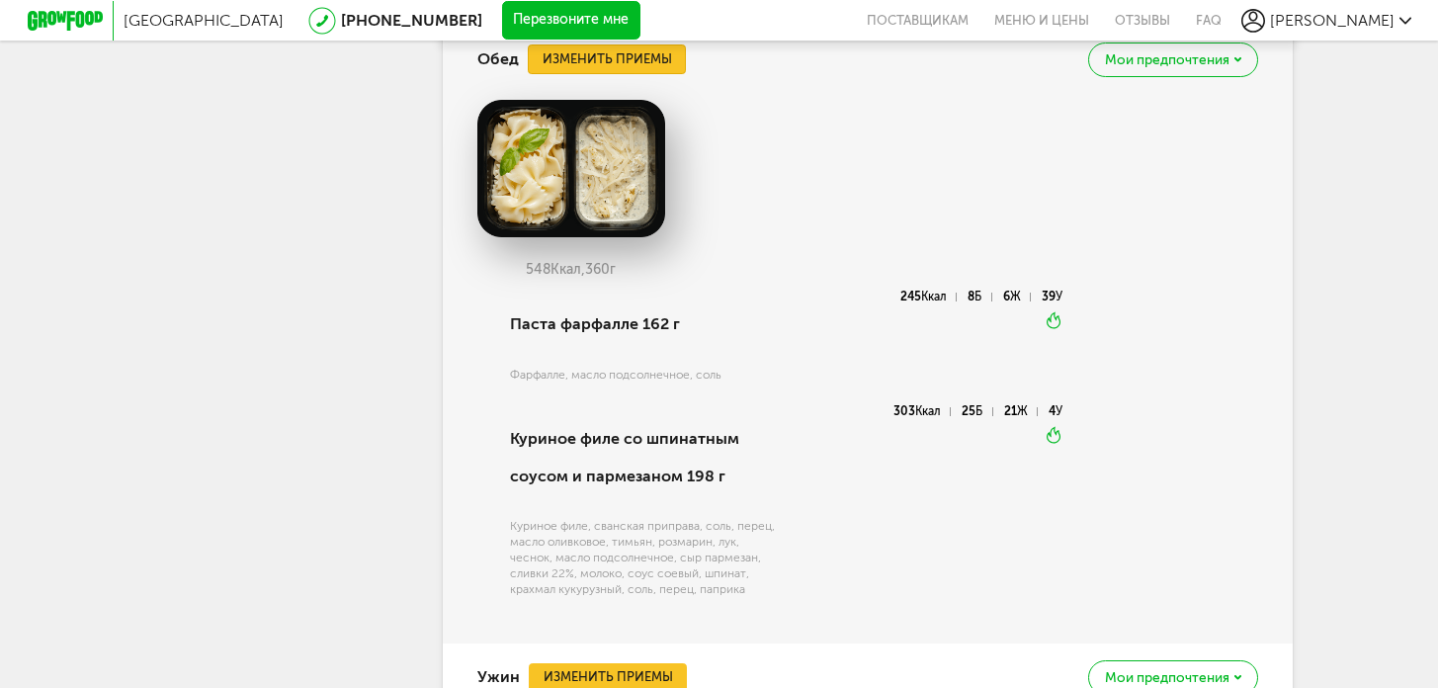
click at [609, 54] on button "Изменить приемы" at bounding box center [607, 59] width 158 height 30
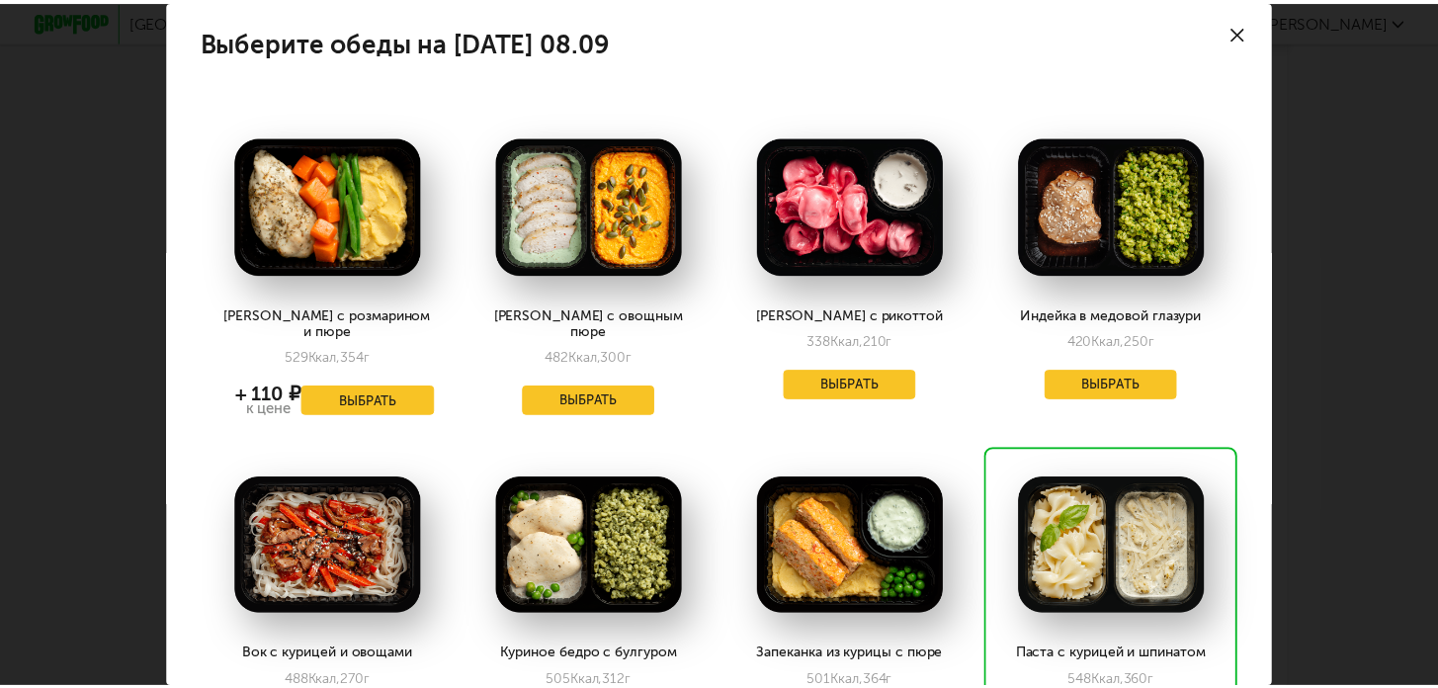
scroll to position [0, 0]
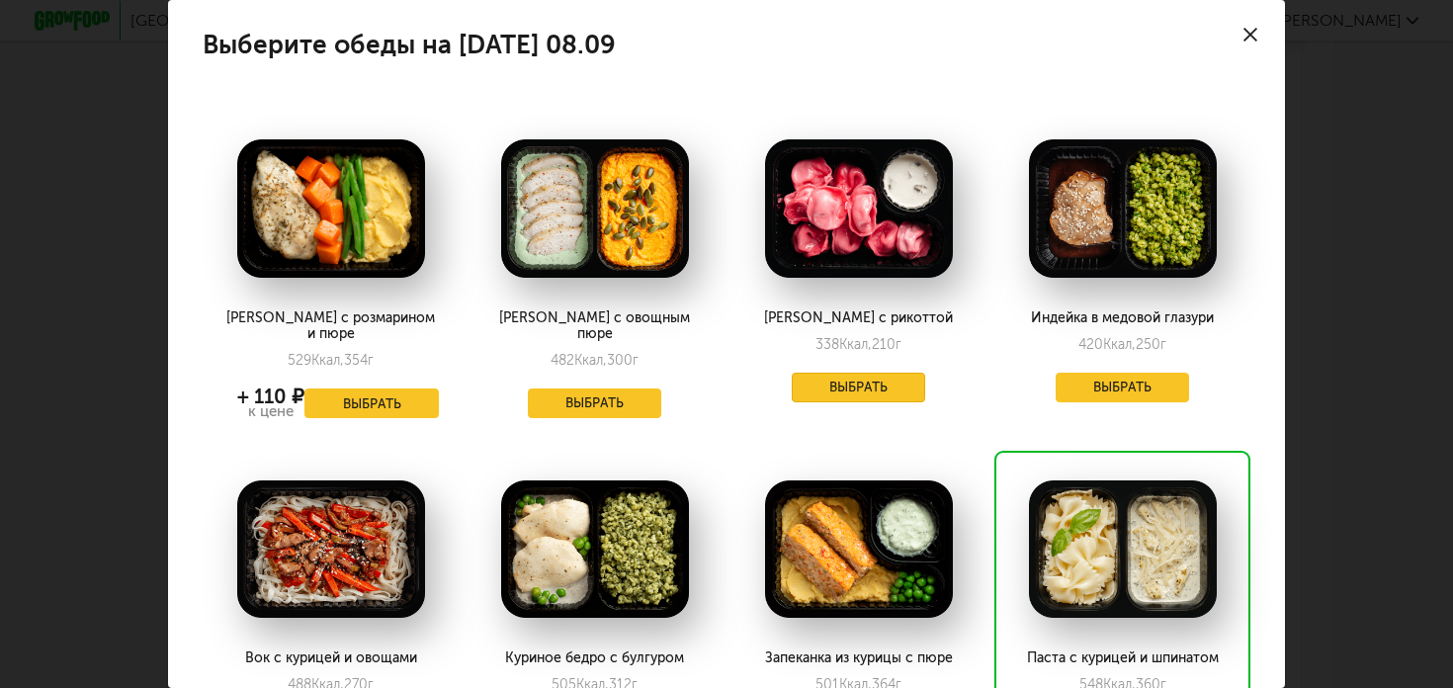
click at [850, 387] on button "Выбрать" at bounding box center [859, 388] width 134 height 30
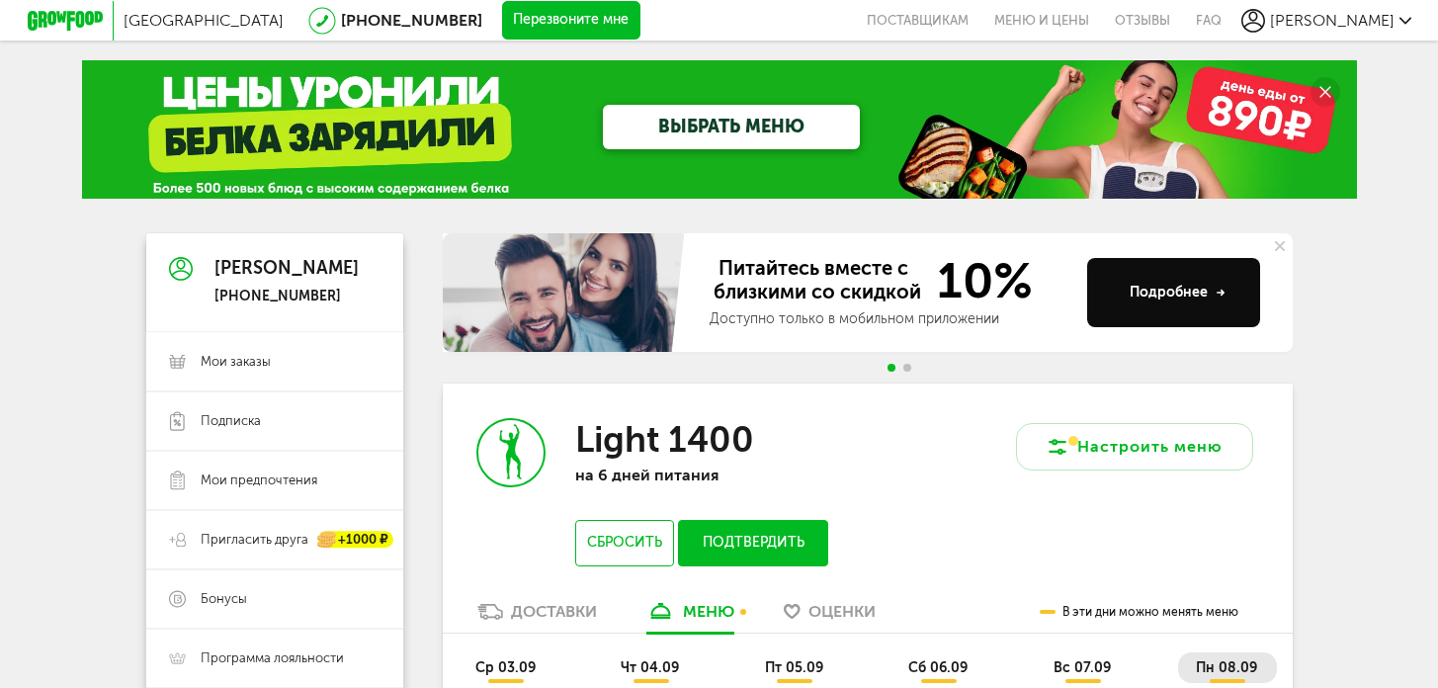
click at [784, 541] on button "Подтвердить" at bounding box center [752, 543] width 149 height 46
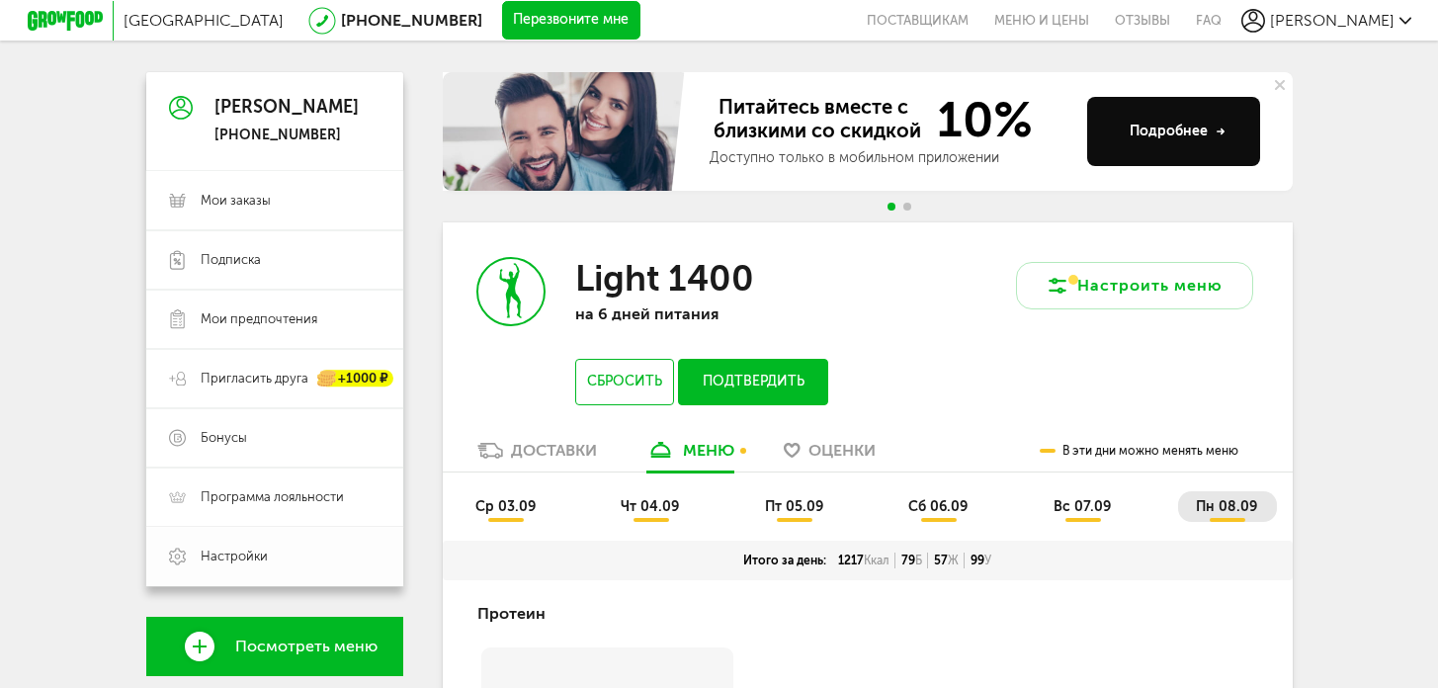
scroll to position [145, 0]
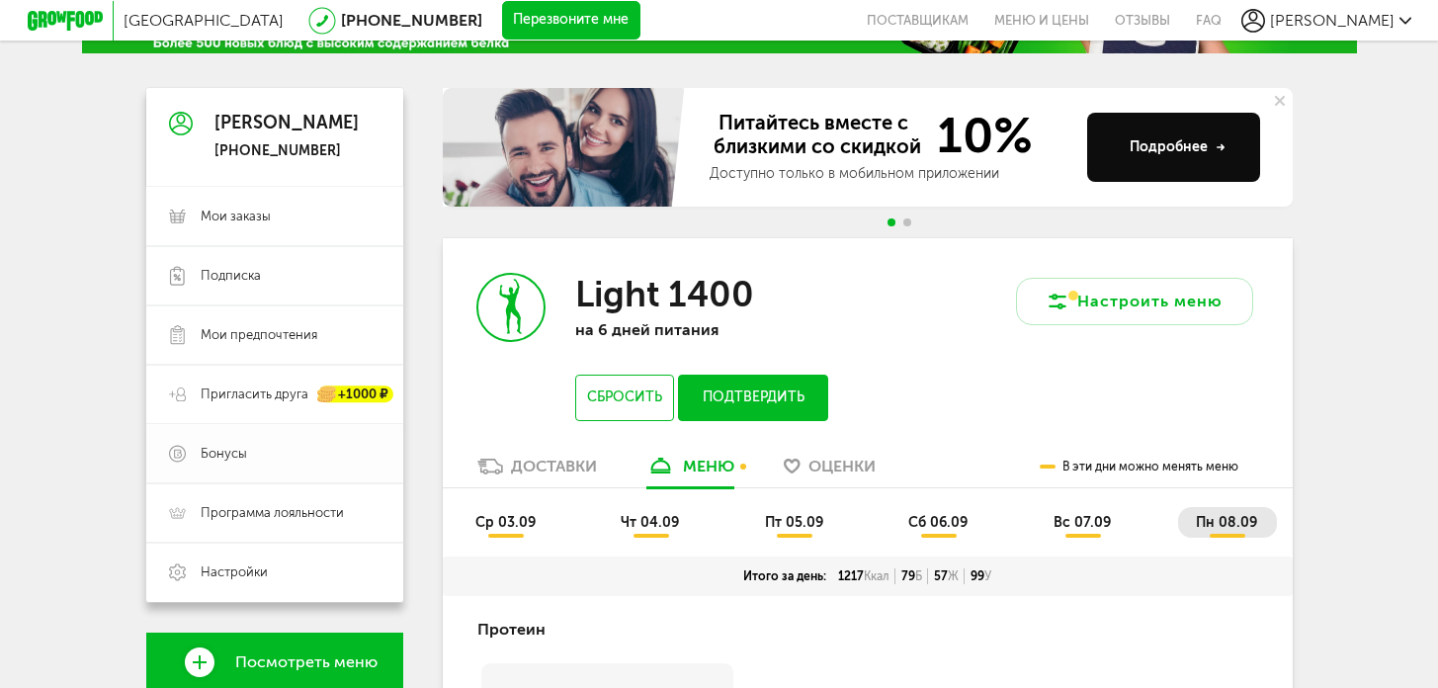
click at [219, 477] on link "Бонусы" at bounding box center [274, 453] width 257 height 59
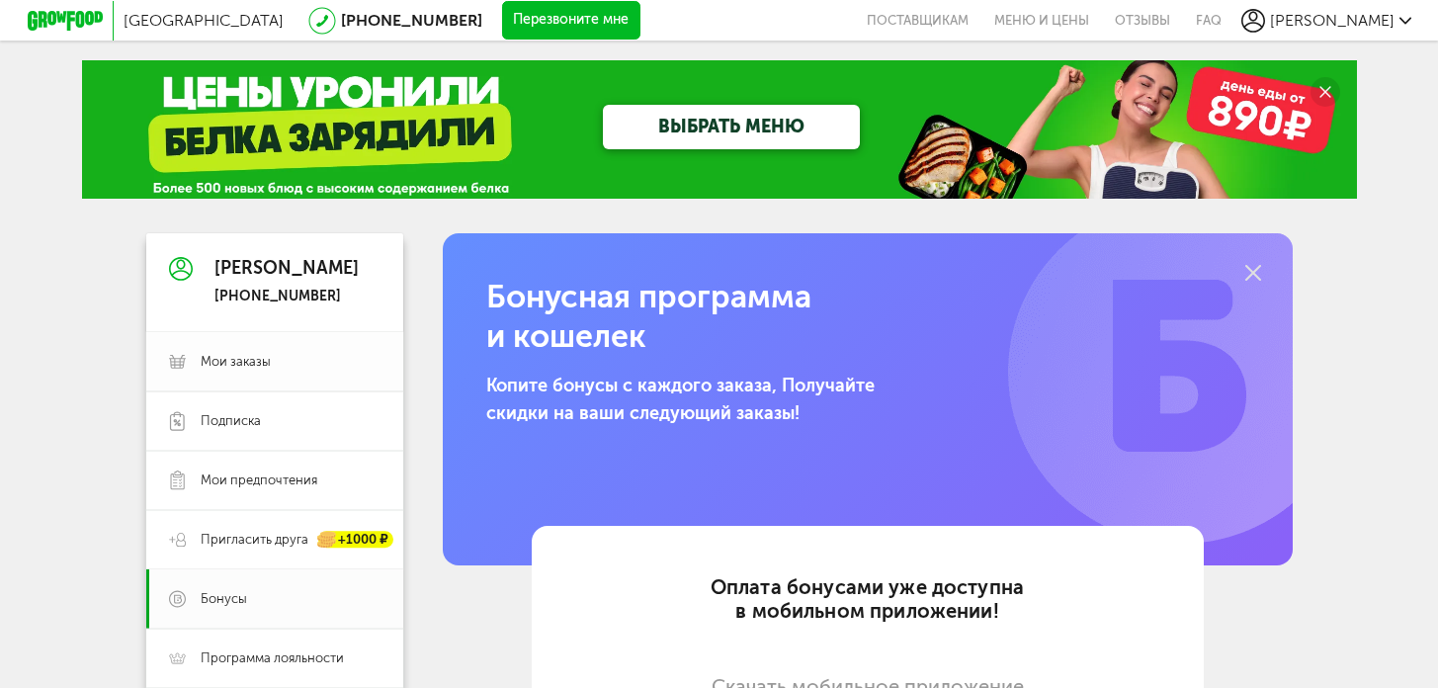
click at [264, 372] on link "Мои заказы" at bounding box center [274, 361] width 257 height 59
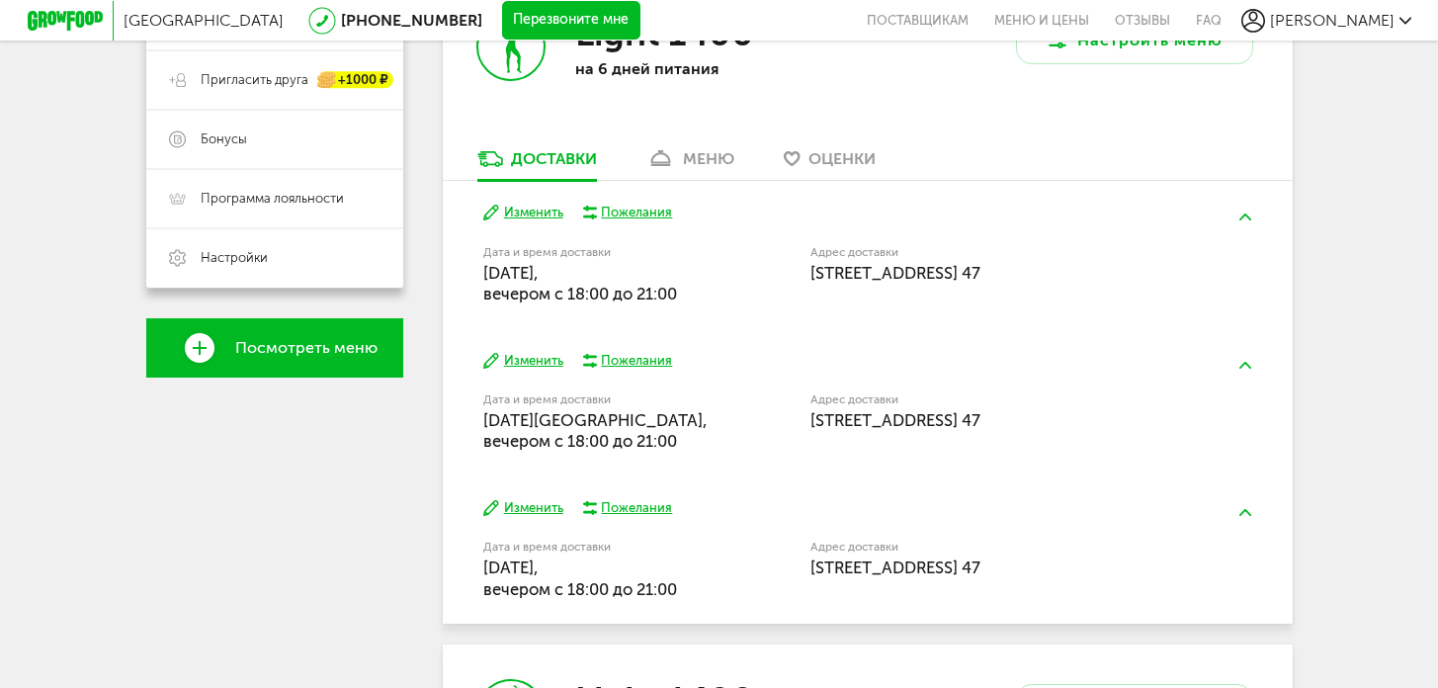
scroll to position [264, 0]
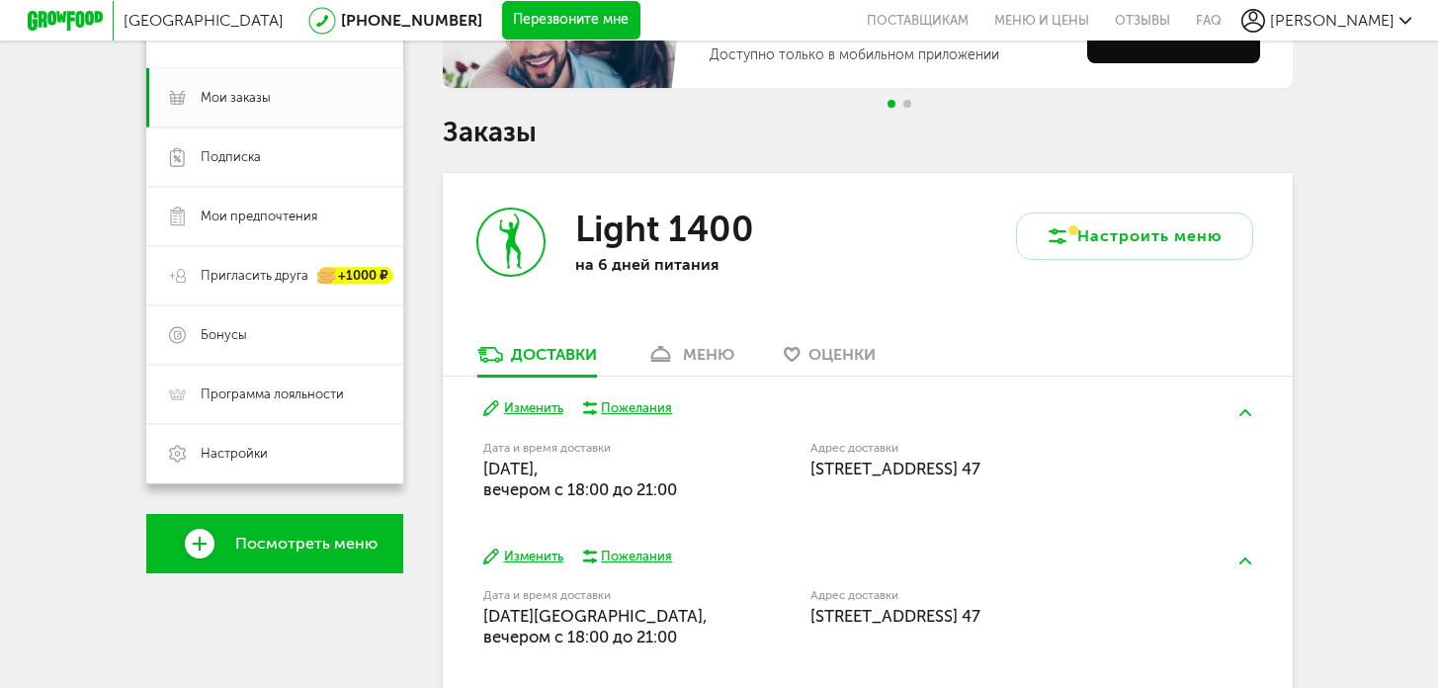
click at [700, 352] on div "меню" at bounding box center [708, 354] width 51 height 19
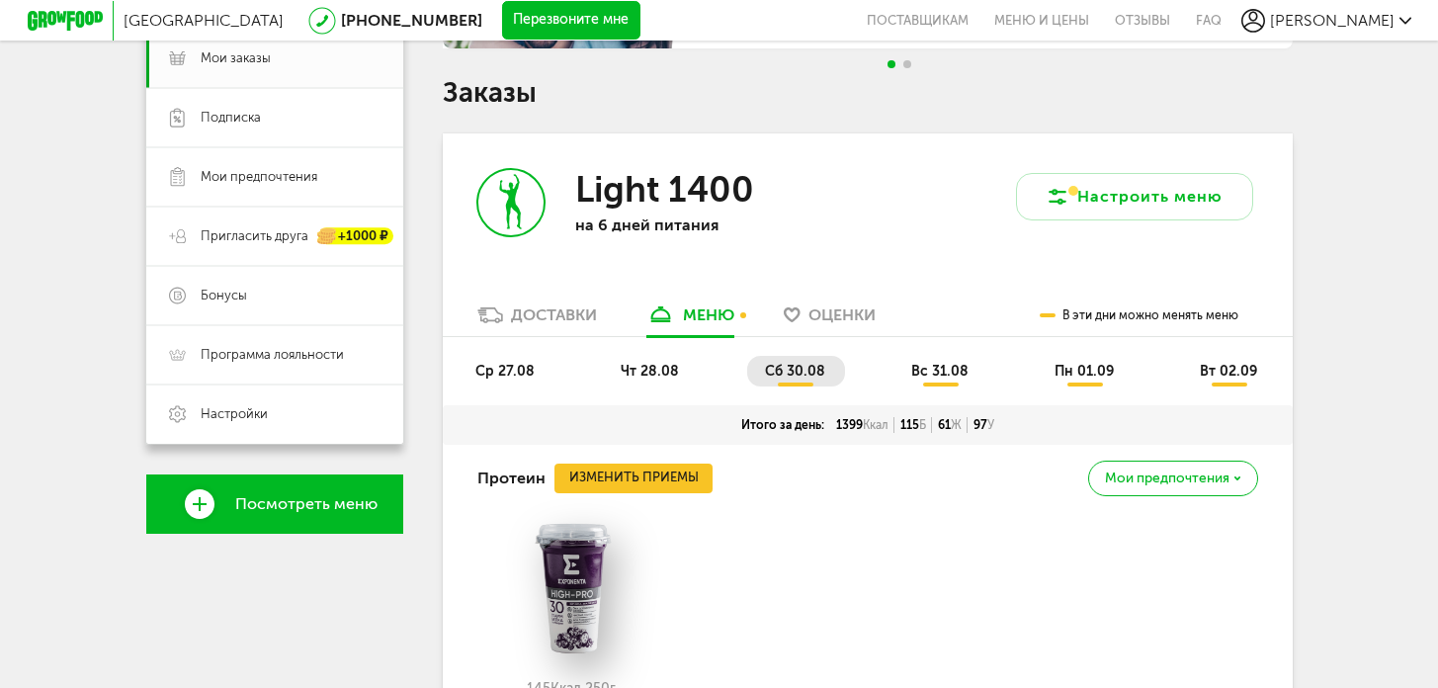
scroll to position [288, 0]
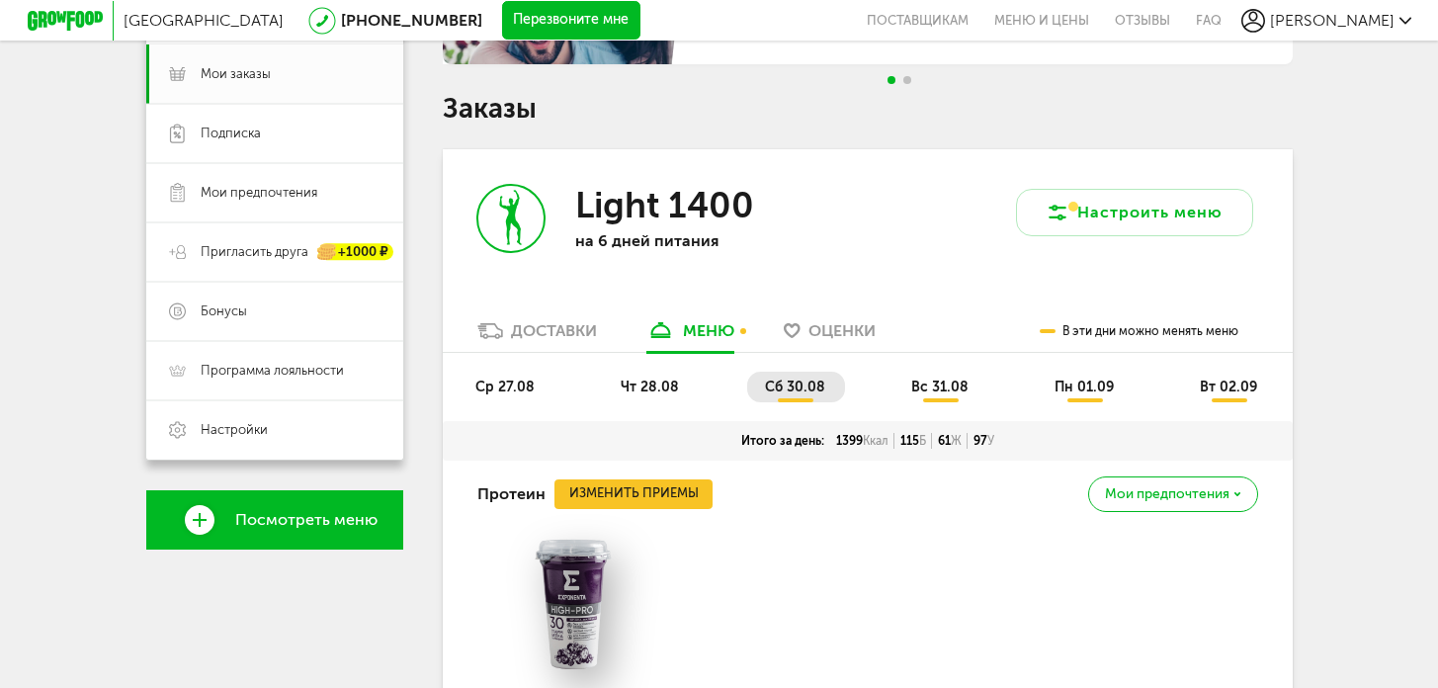
click at [917, 390] on span "вс 31.08" at bounding box center [939, 387] width 57 height 17
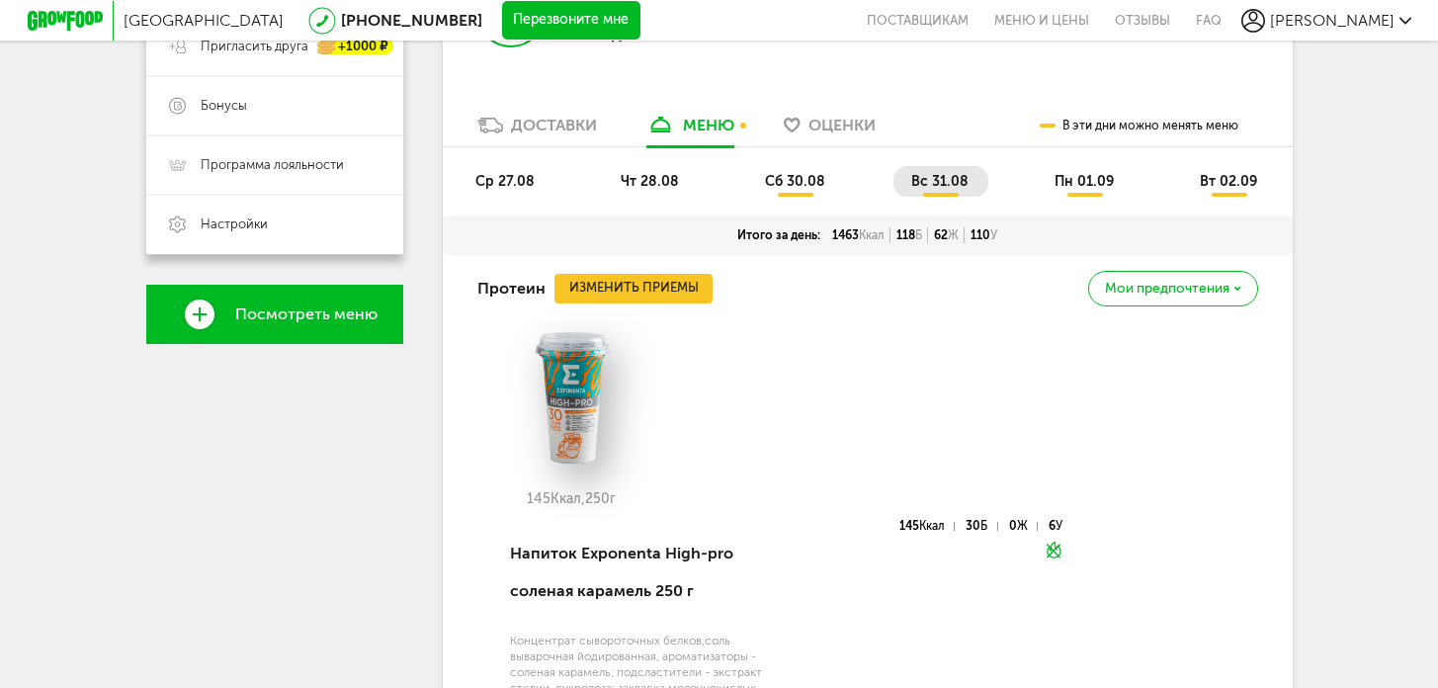
scroll to position [274, 0]
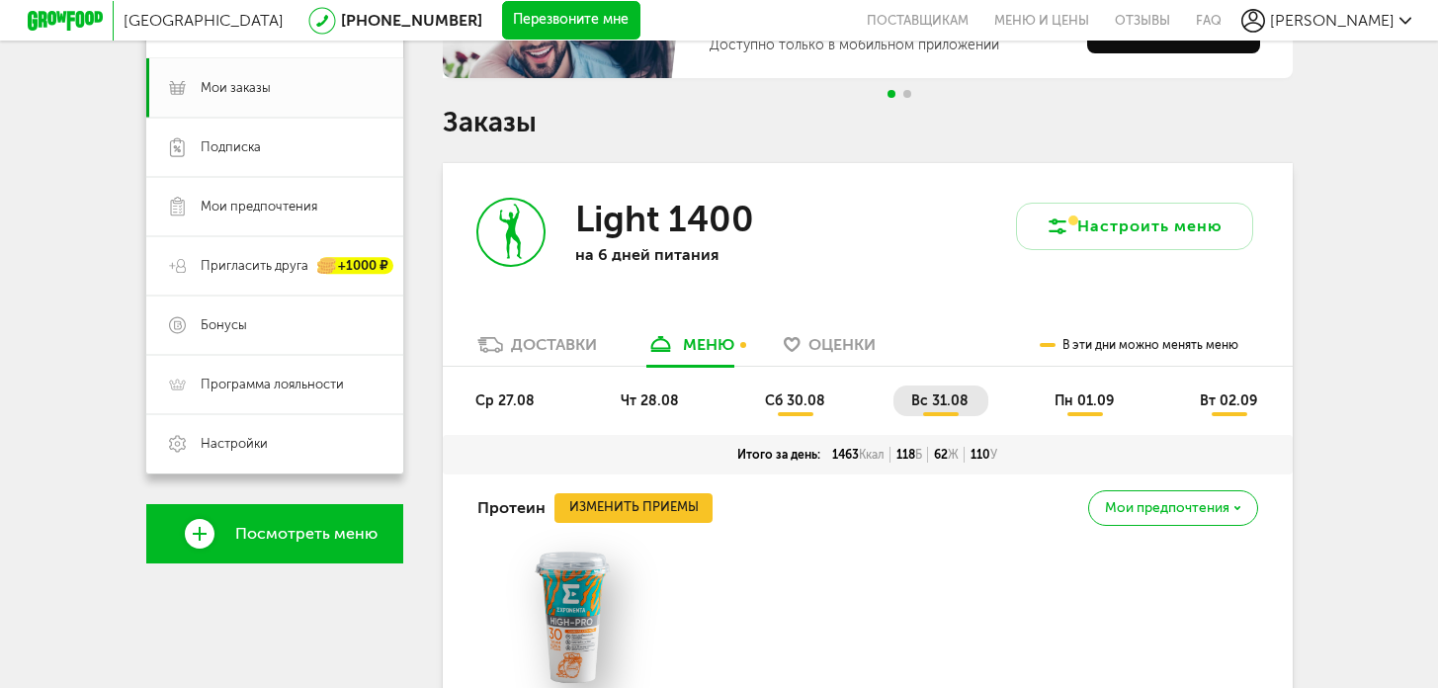
click at [785, 420] on ul "ср 27.08 чт 28.08 сб 30.08 вс 31.08 пн 01.09 вт 02.09" at bounding box center [868, 410] width 820 height 49
click at [791, 403] on span "сб 30.08" at bounding box center [795, 400] width 60 height 17
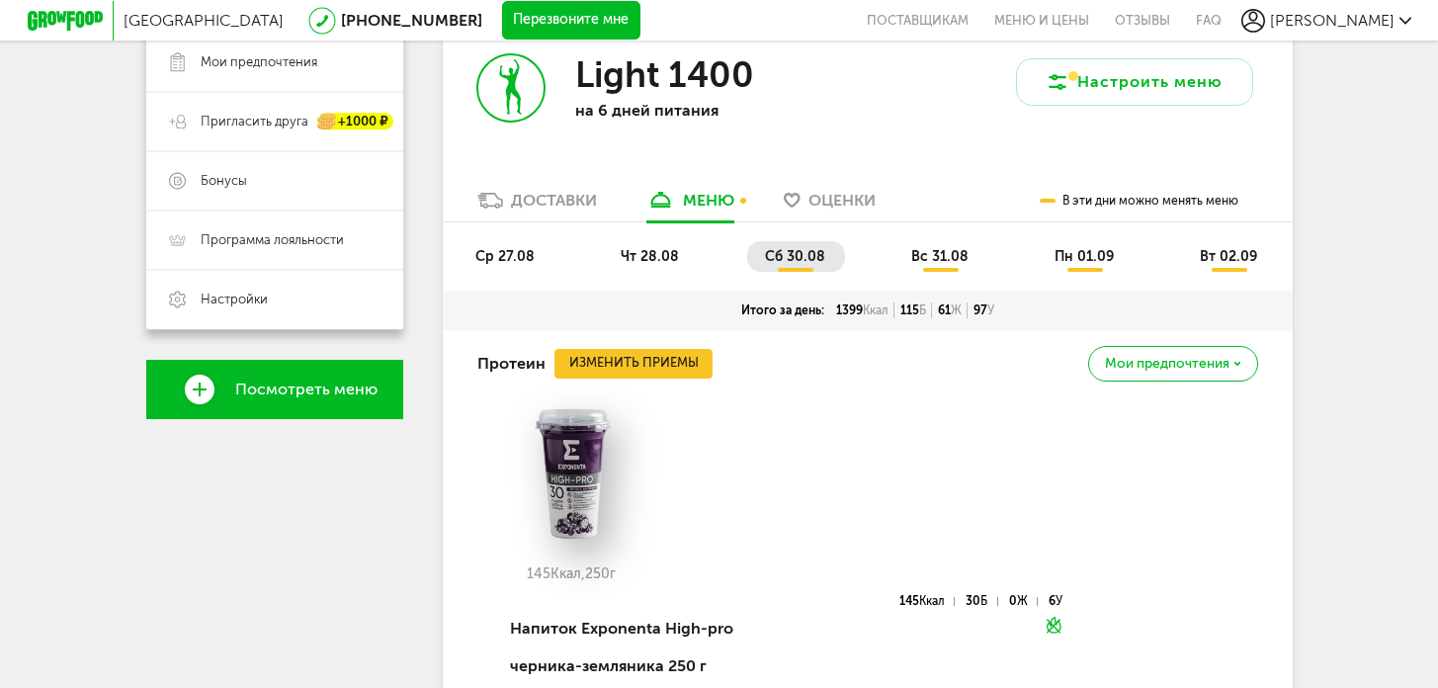
click at [924, 264] on li "вс 31.08" at bounding box center [941, 256] width 95 height 31
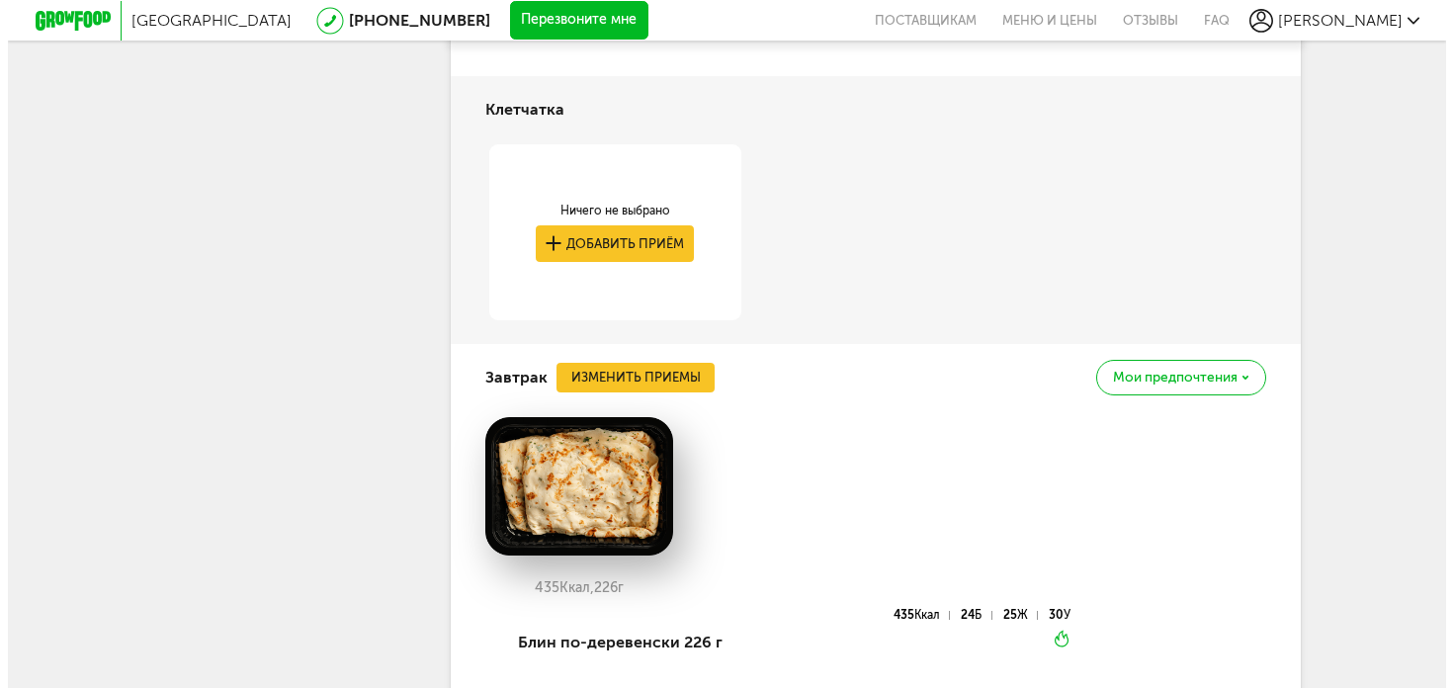
scroll to position [1261, 0]
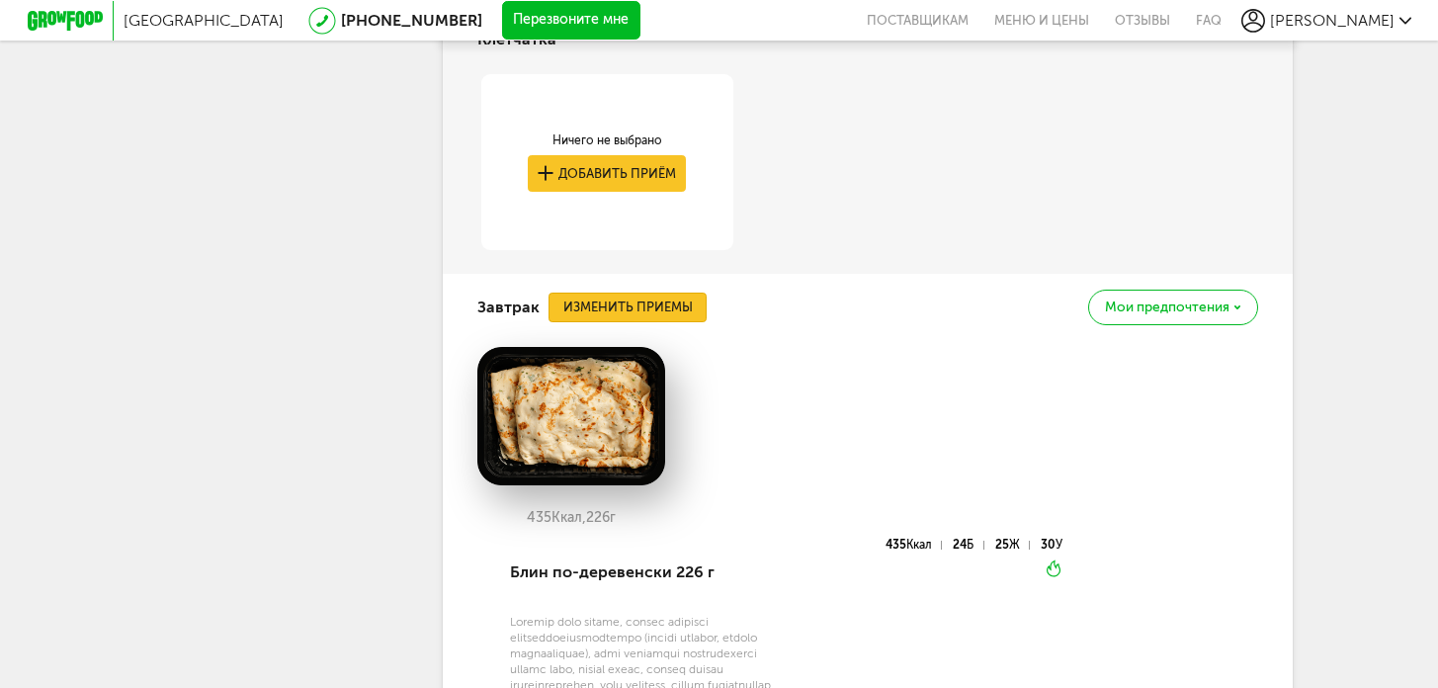
click at [644, 307] on button "Изменить приемы" at bounding box center [628, 308] width 158 height 30
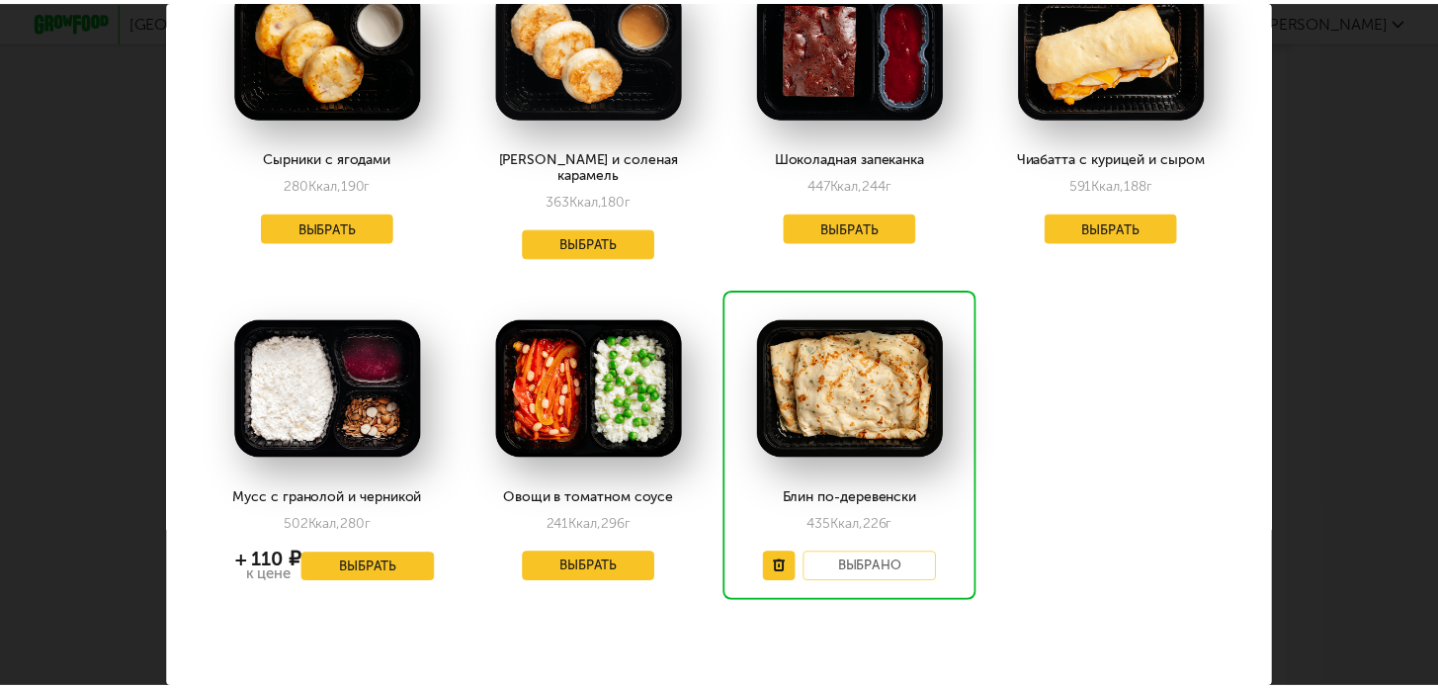
scroll to position [371, 0]
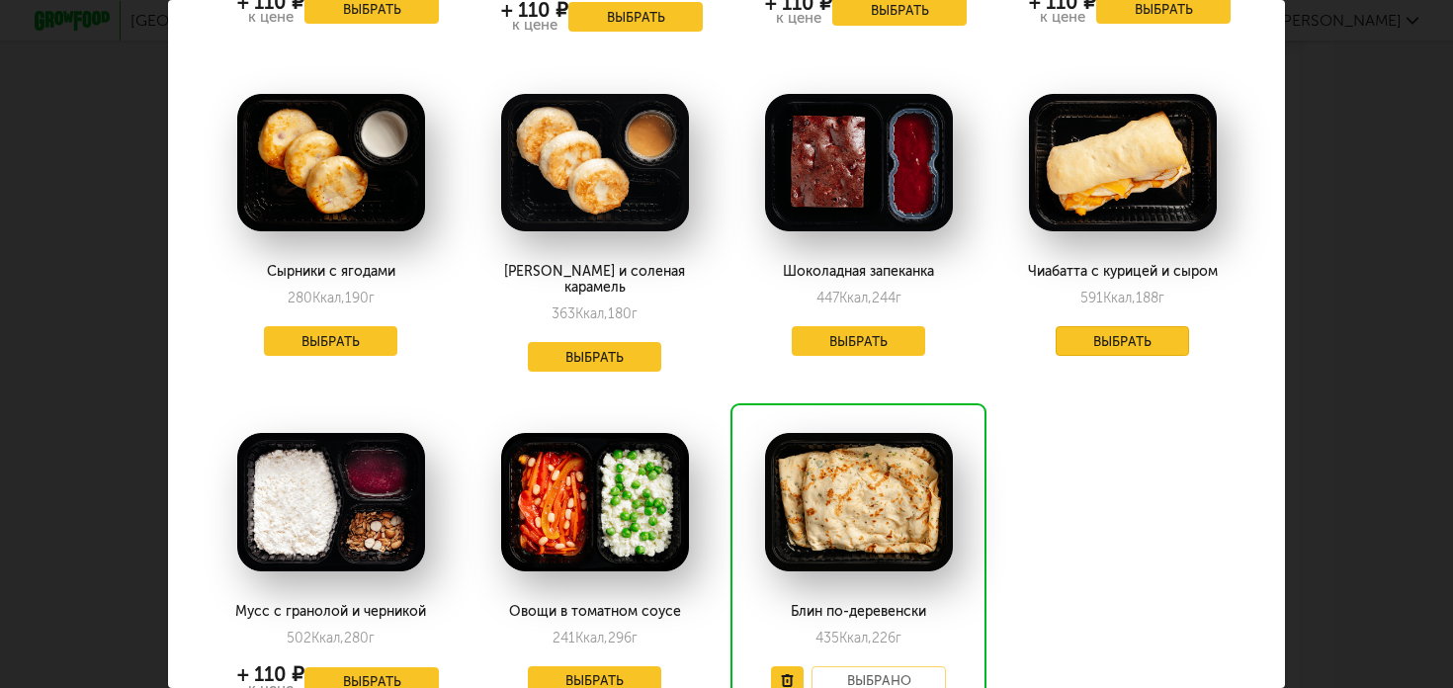
click at [1078, 348] on button "Выбрать" at bounding box center [1123, 341] width 134 height 30
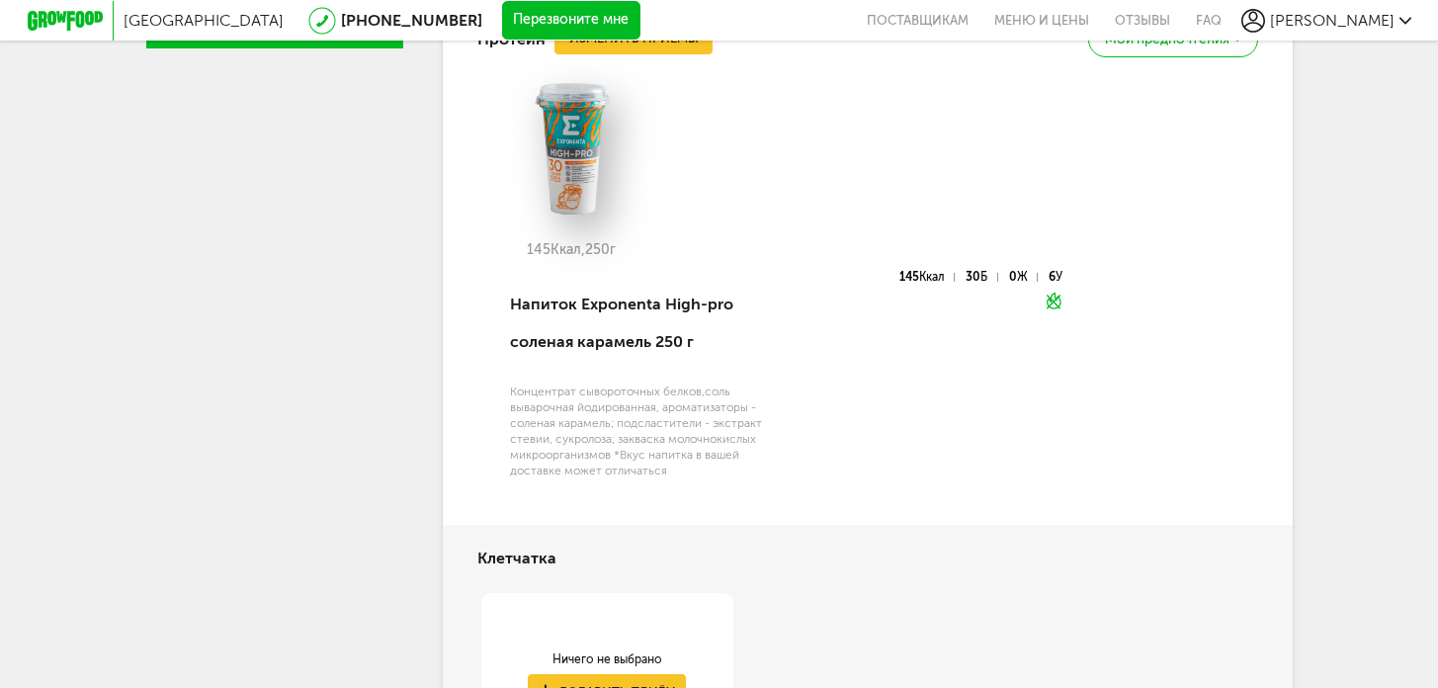
scroll to position [294, 0]
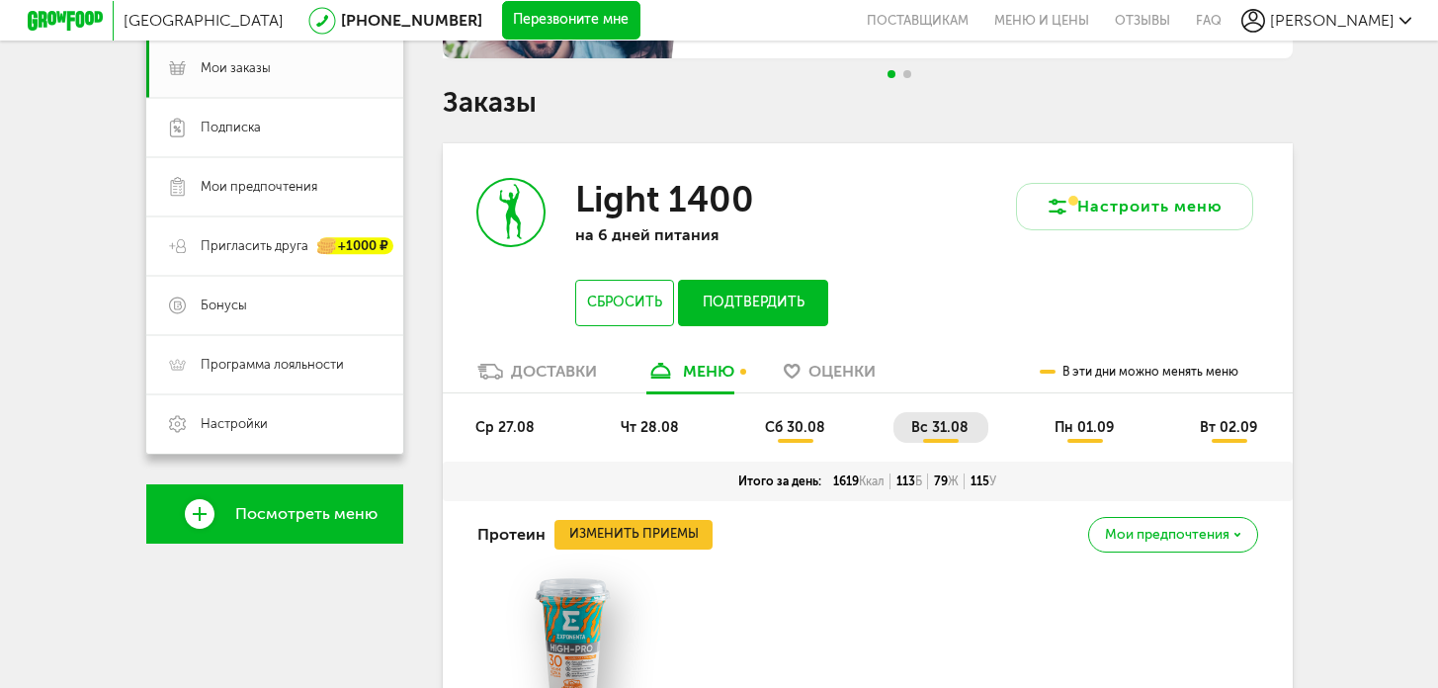
click at [805, 427] on span "сб 30.08" at bounding box center [795, 427] width 60 height 17
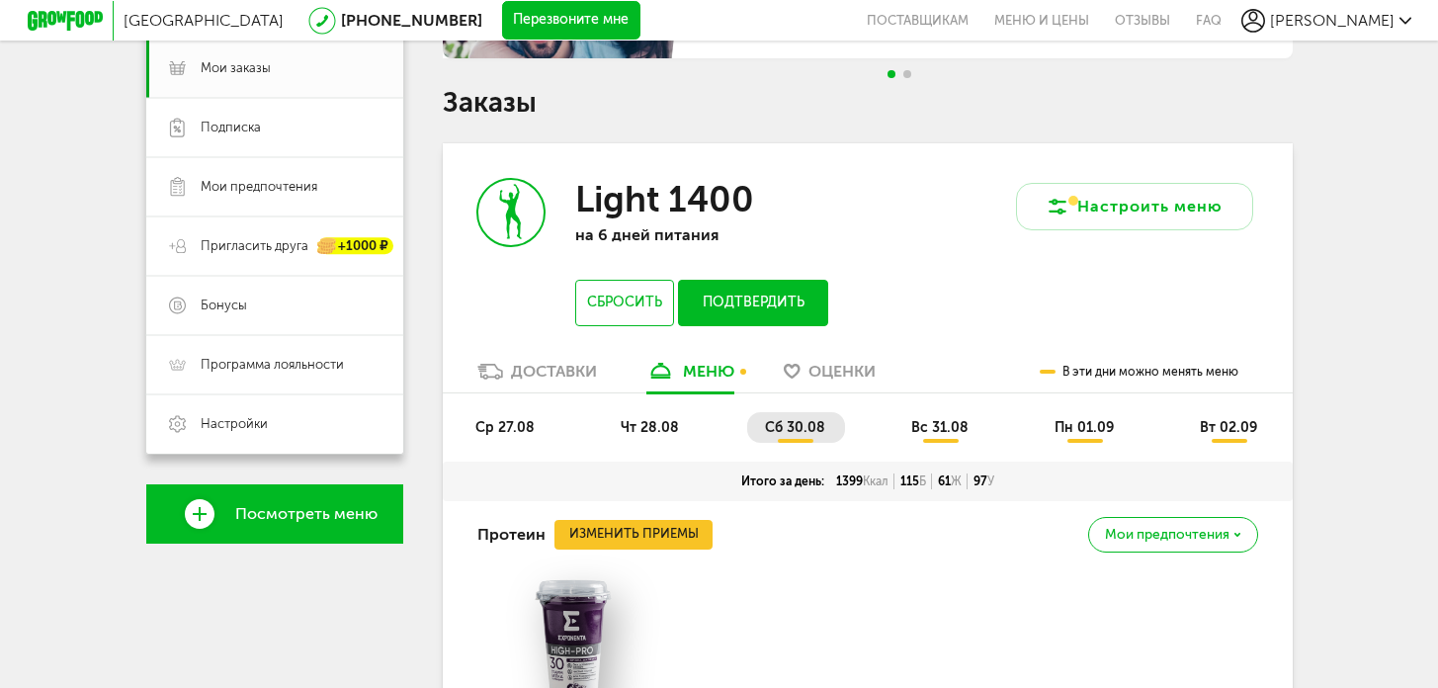
click at [933, 429] on span "вс 31.08" at bounding box center [939, 427] width 57 height 17
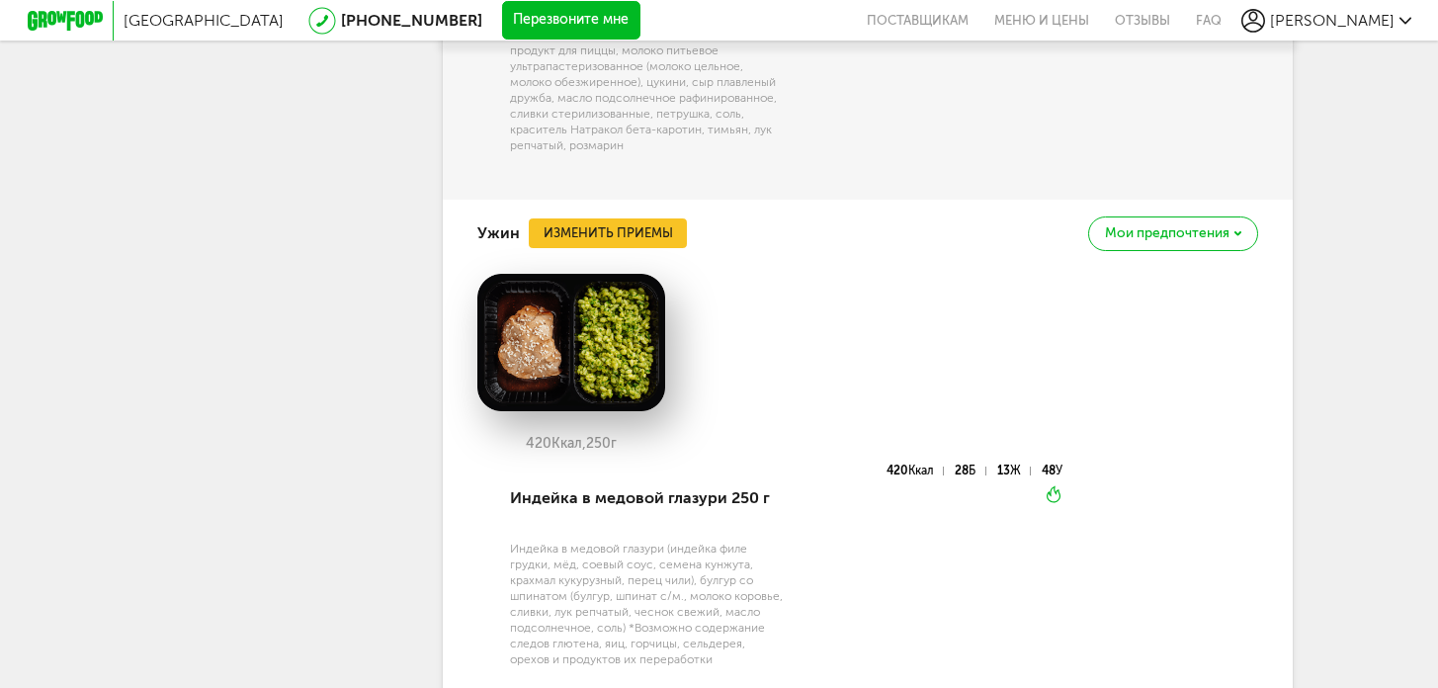
scroll to position [2812, 0]
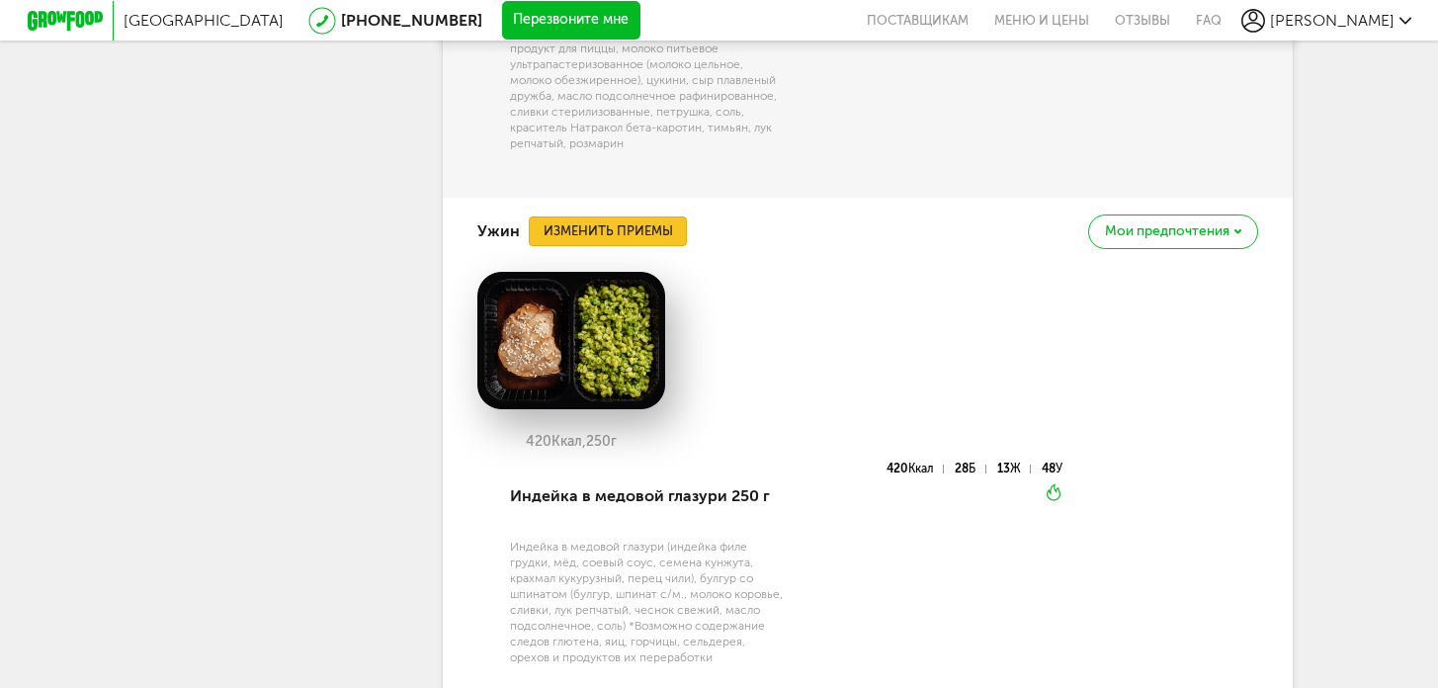
click at [625, 246] on button "Изменить приемы" at bounding box center [608, 231] width 158 height 30
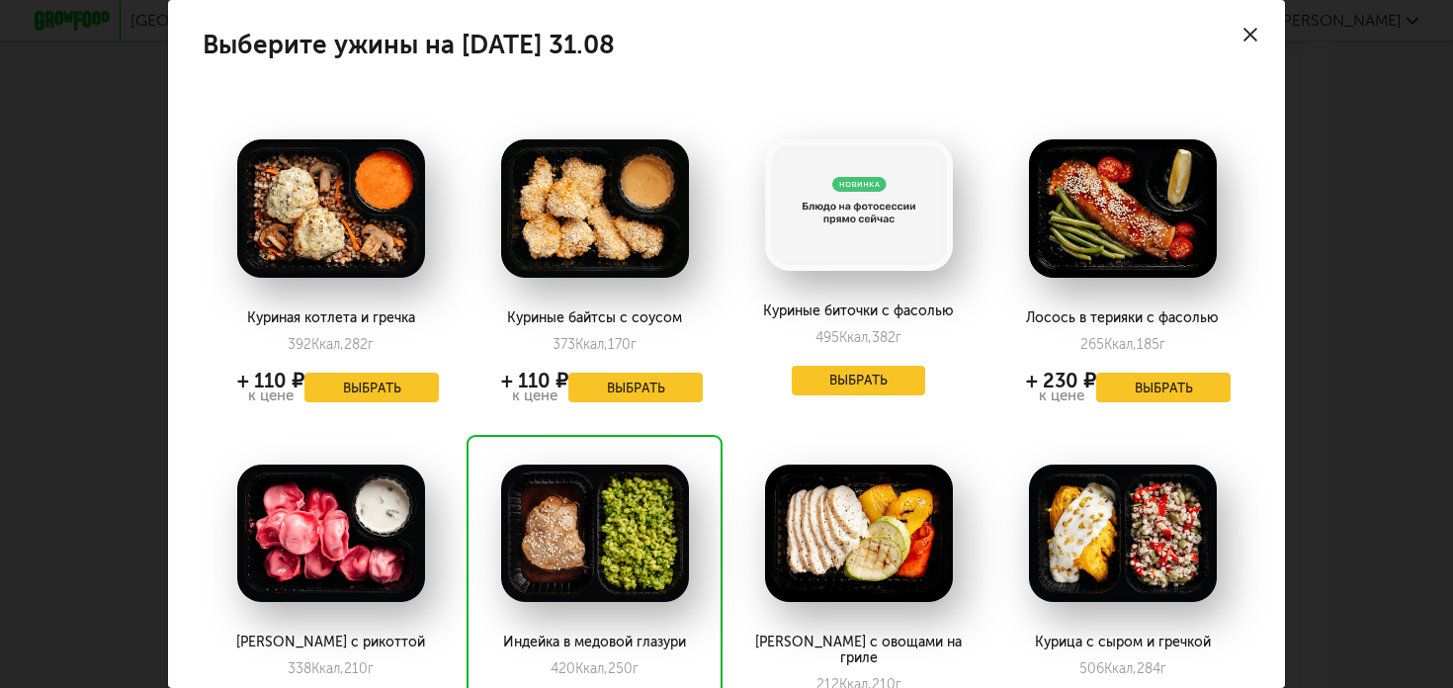
drag, startPoint x: 1239, startPoint y: 34, endPoint x: 1148, endPoint y: 245, distance: 230.3
click at [1244, 35] on icon at bounding box center [1251, 35] width 14 height 14
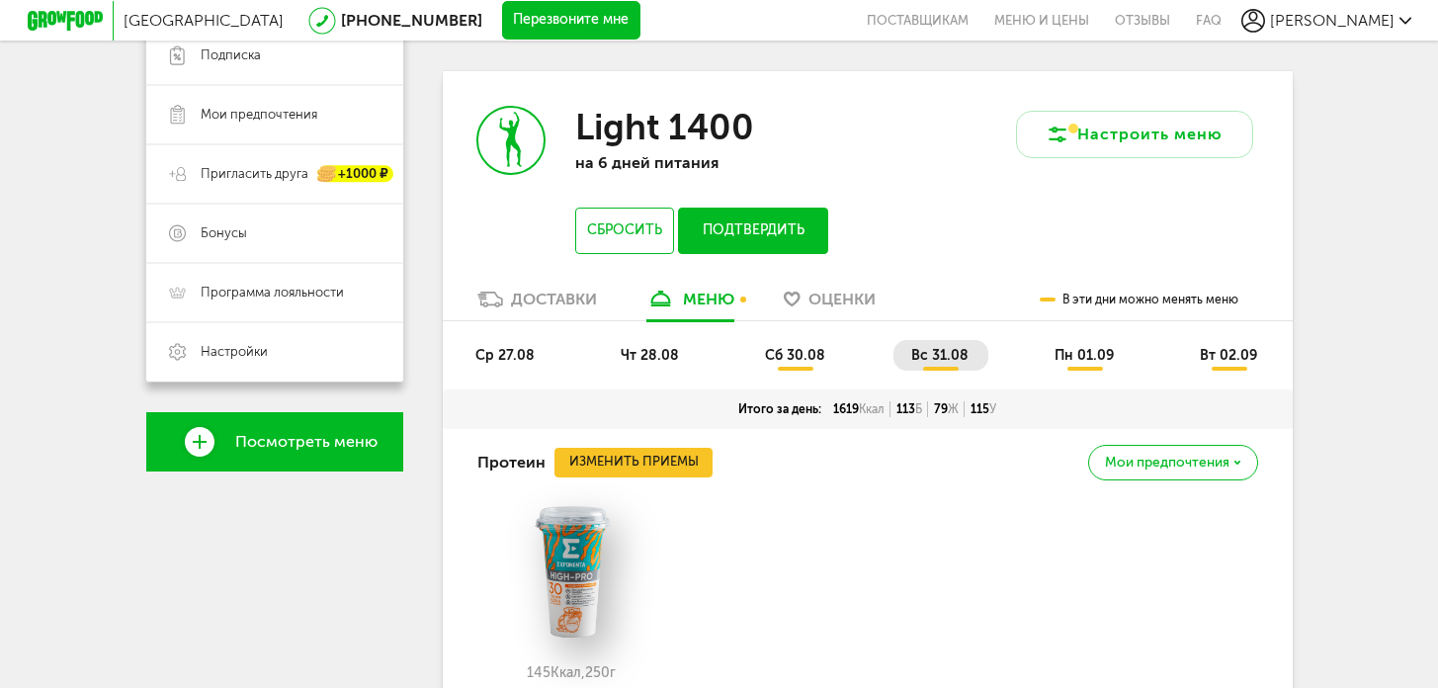
scroll to position [381, 0]
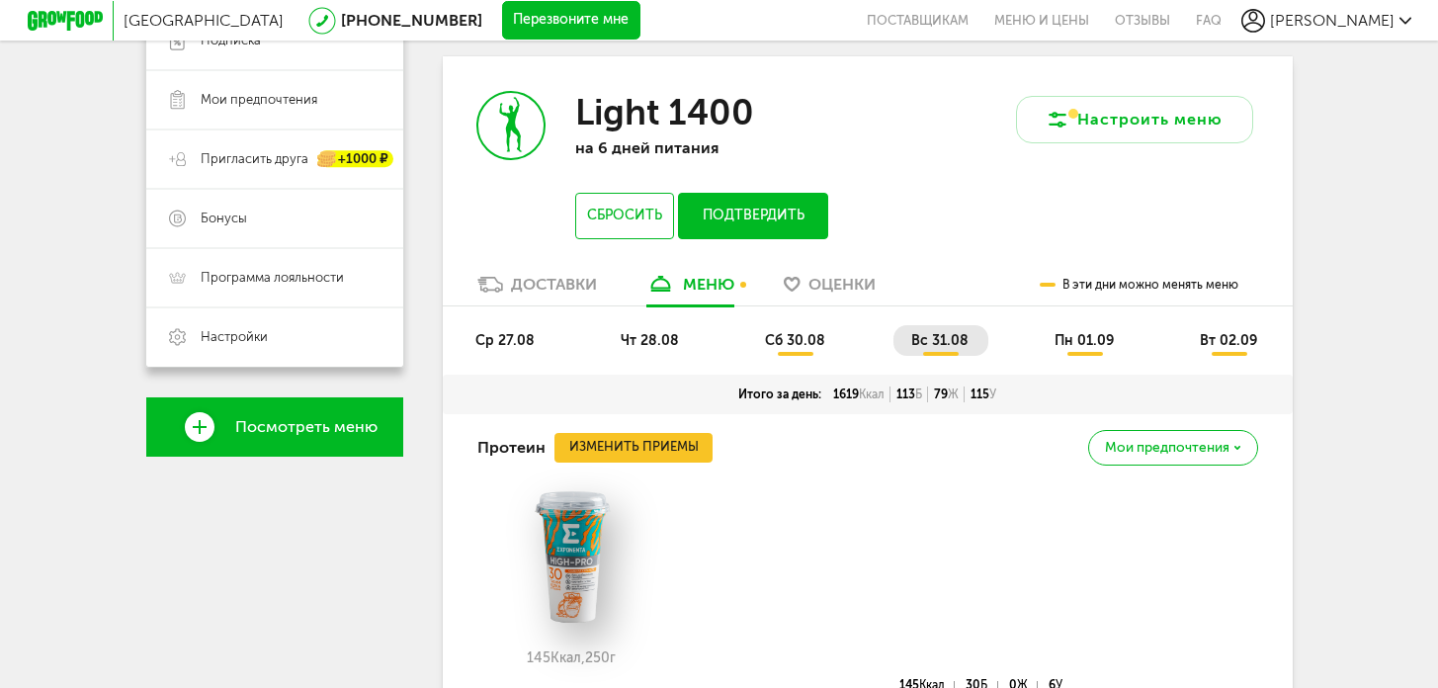
click at [758, 338] on li "сб 30.08" at bounding box center [796, 340] width 98 height 31
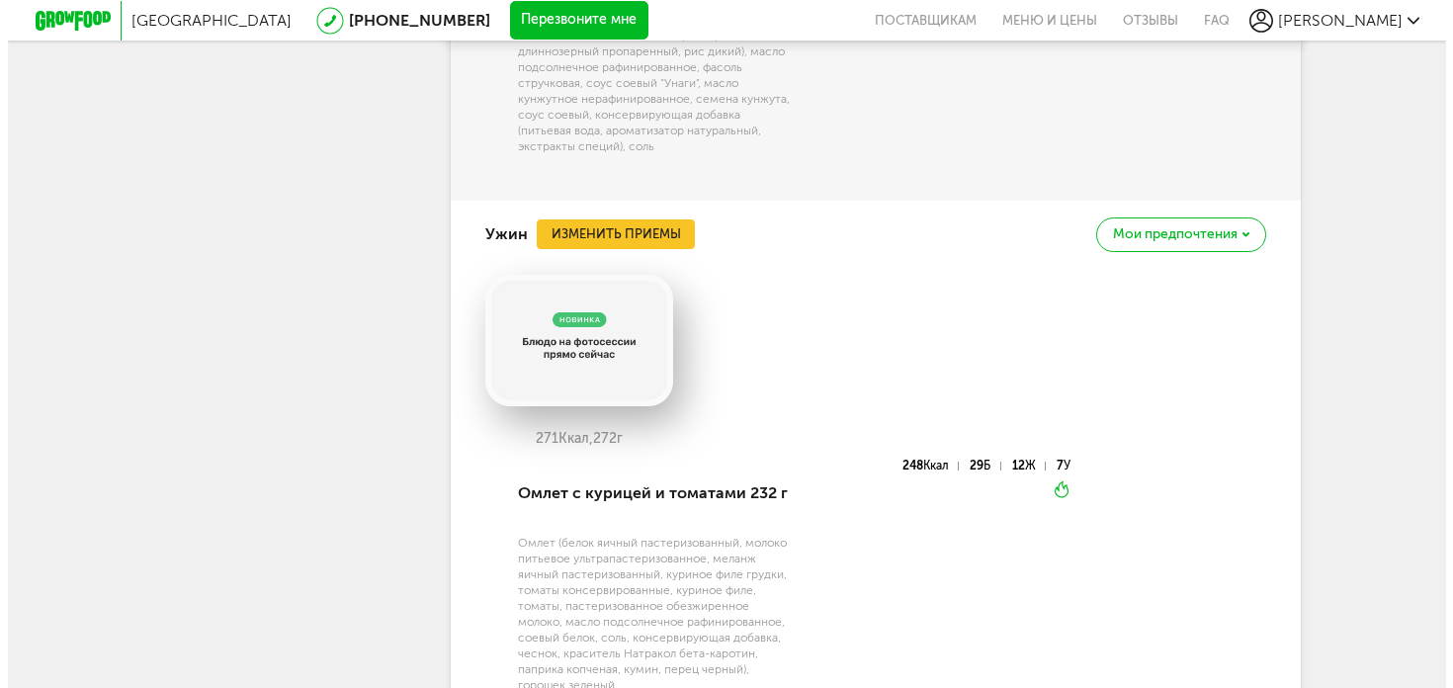
scroll to position [2839, 0]
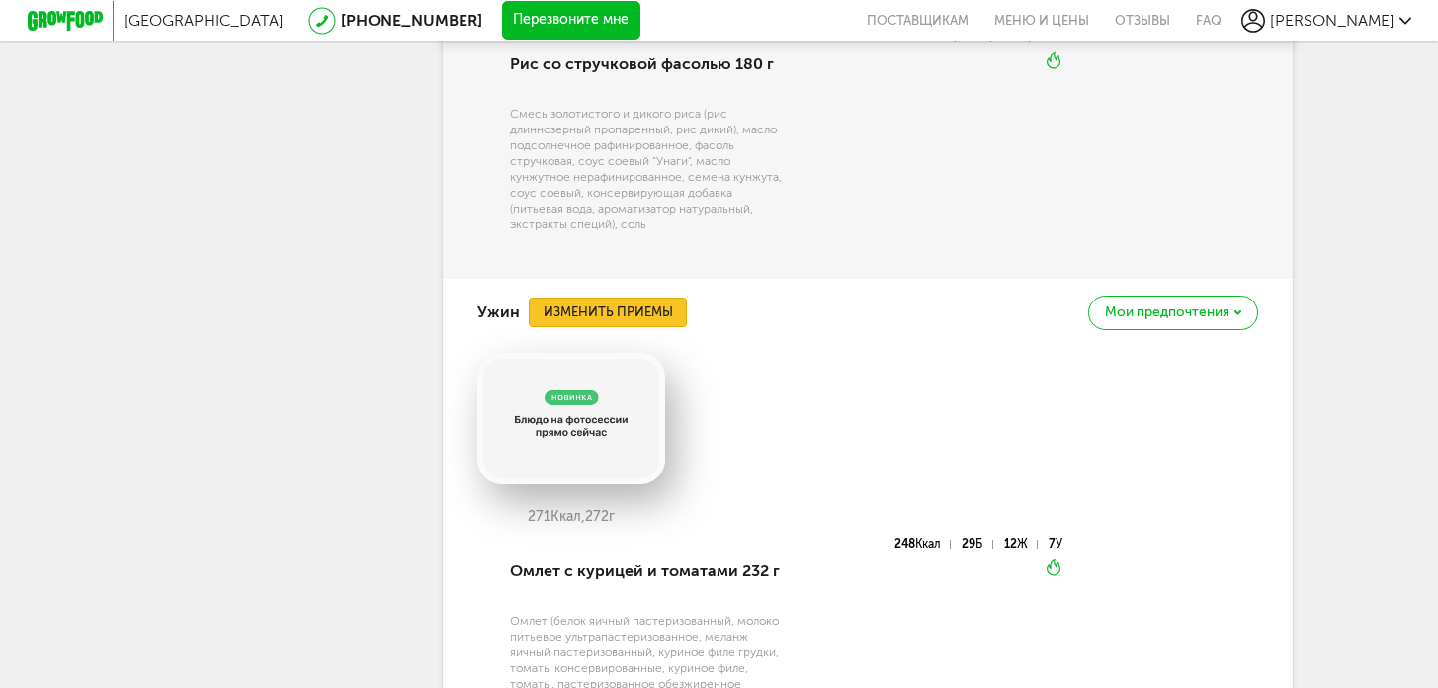
click at [620, 327] on button "Изменить приемы" at bounding box center [608, 313] width 158 height 30
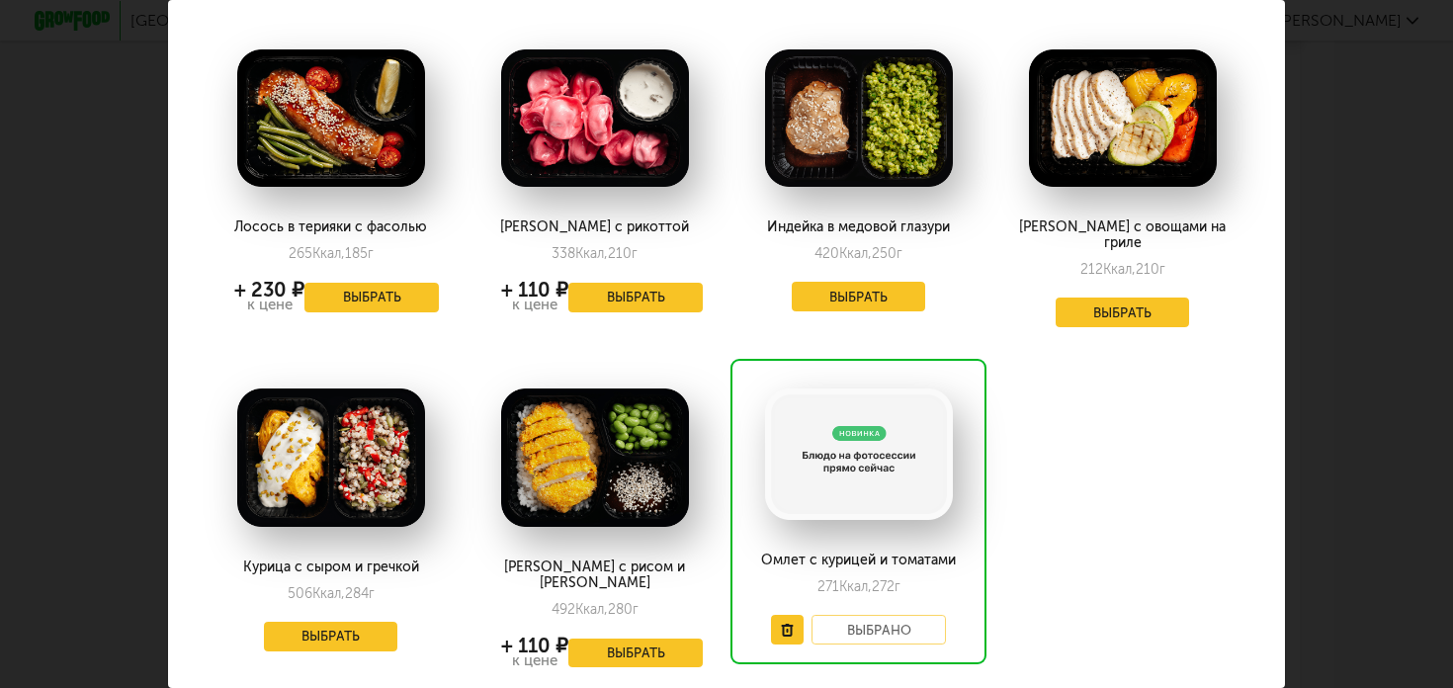
scroll to position [483, 0]
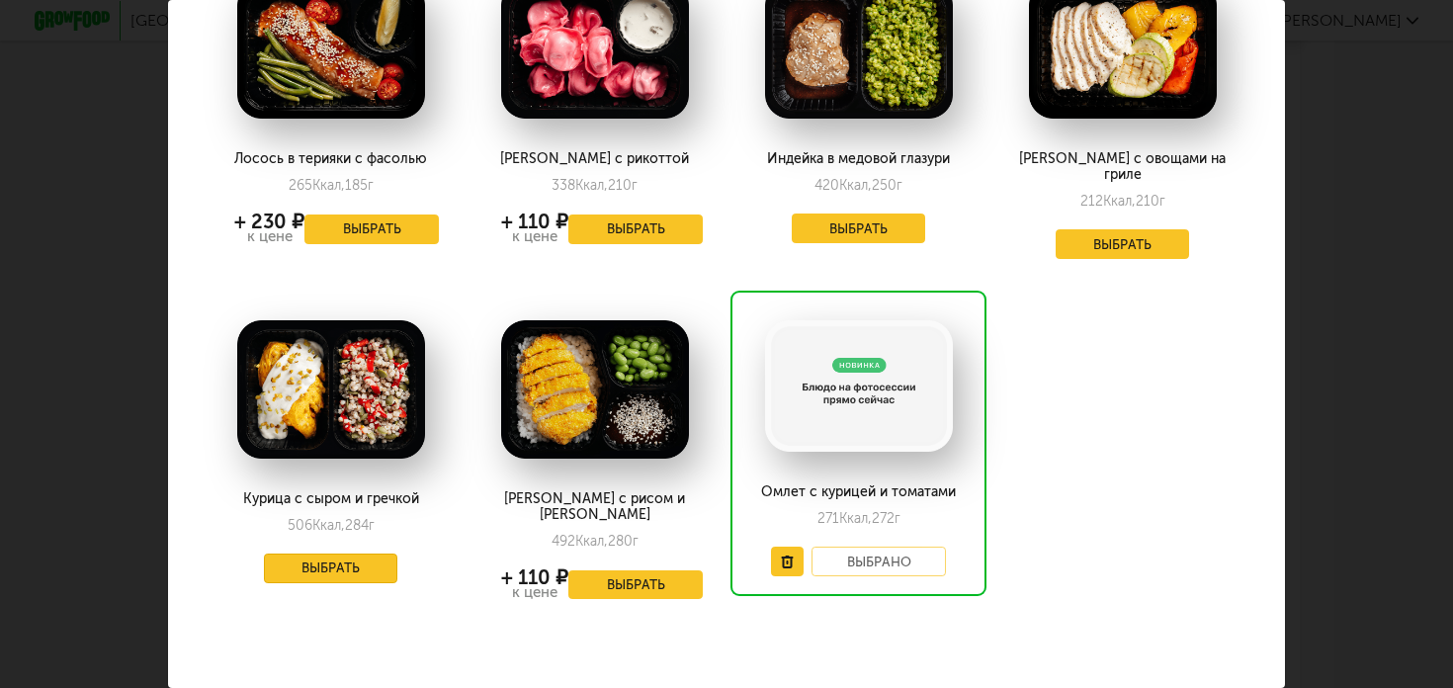
click at [332, 555] on button "Выбрать" at bounding box center [331, 569] width 134 height 30
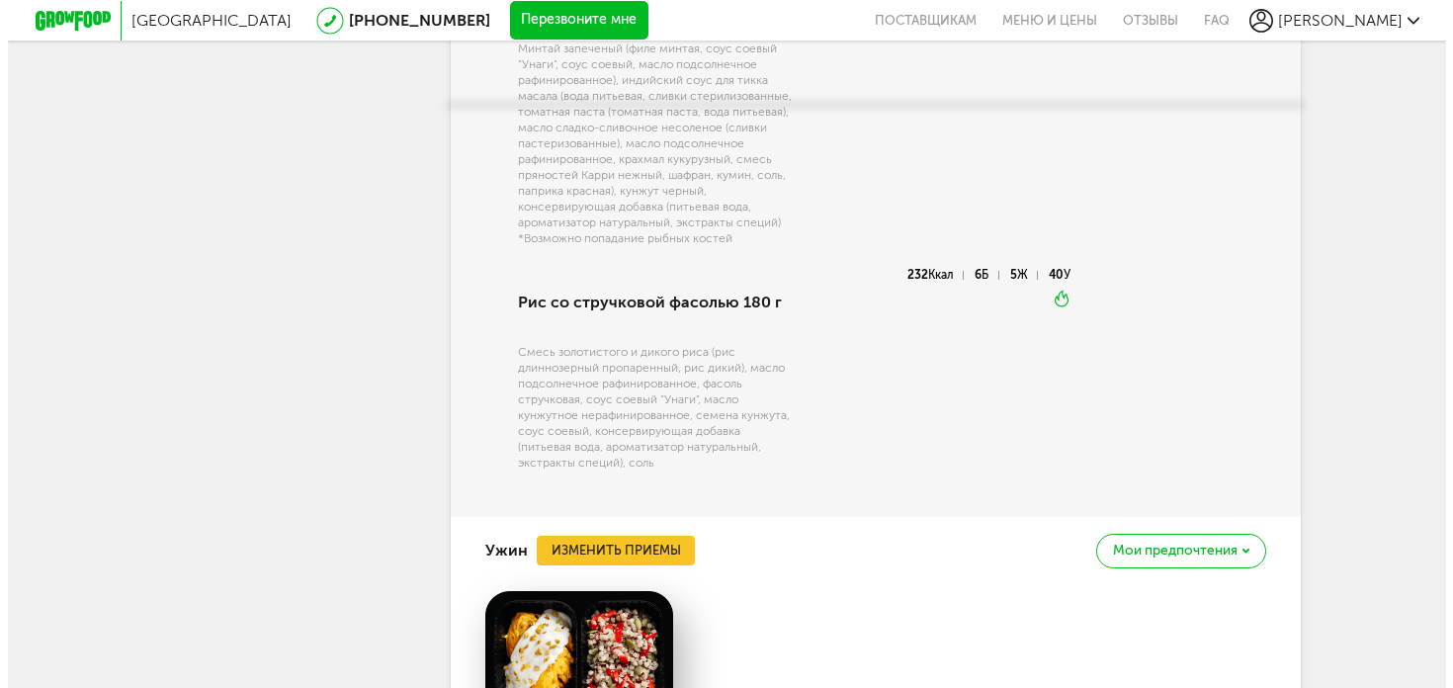
scroll to position [2867, 0]
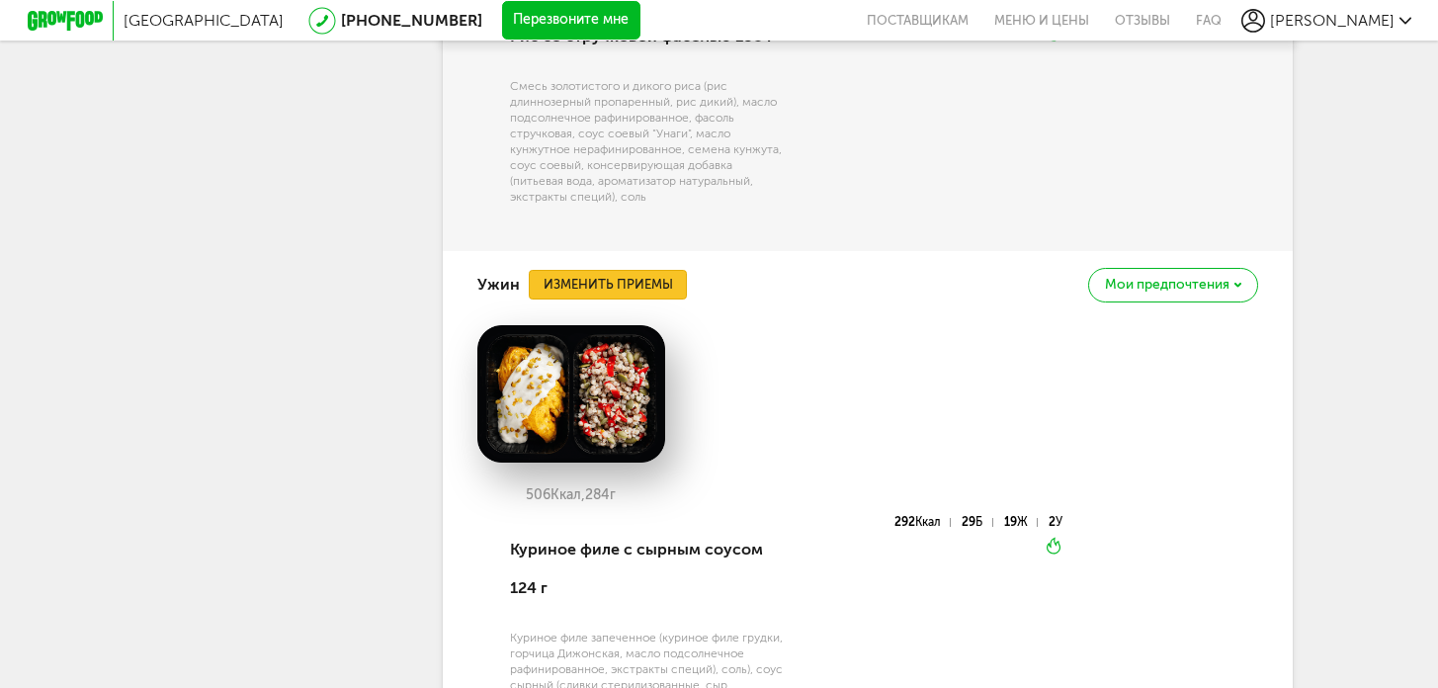
click at [602, 300] on button "Изменить приемы" at bounding box center [608, 285] width 158 height 30
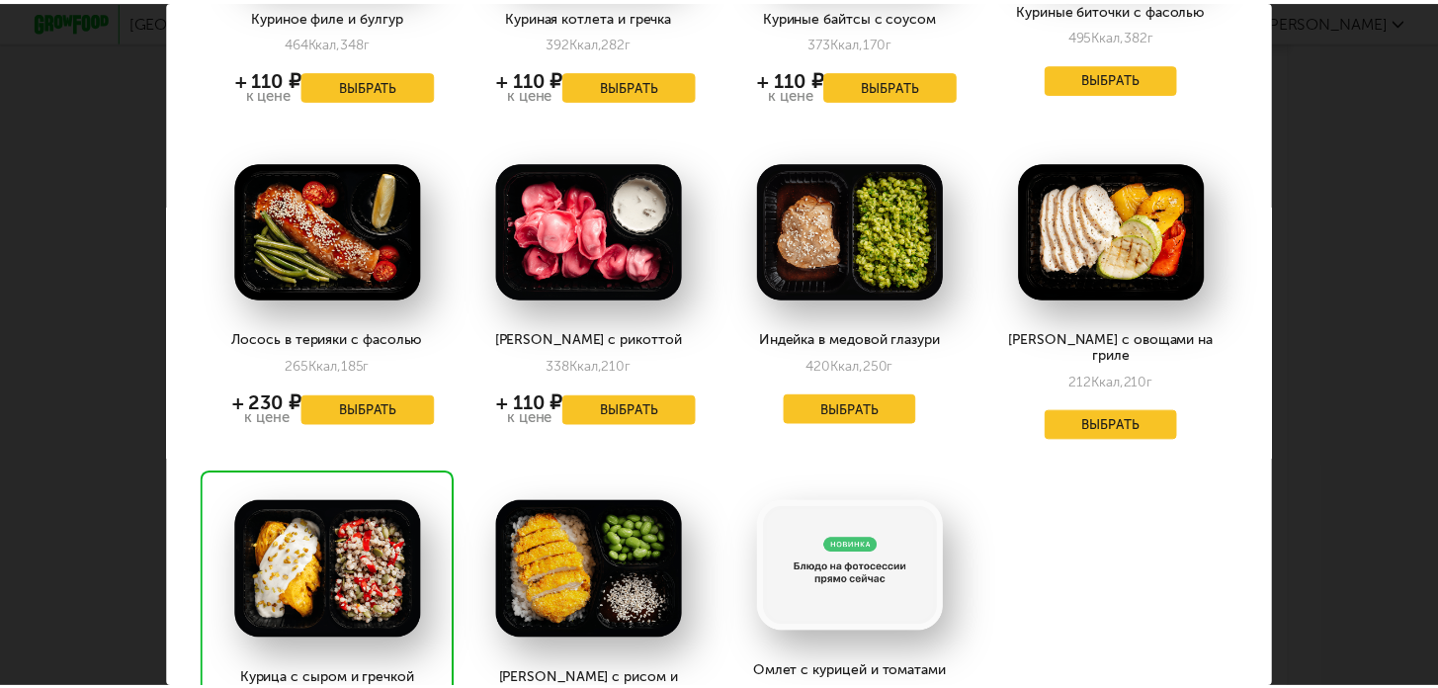
scroll to position [292, 0]
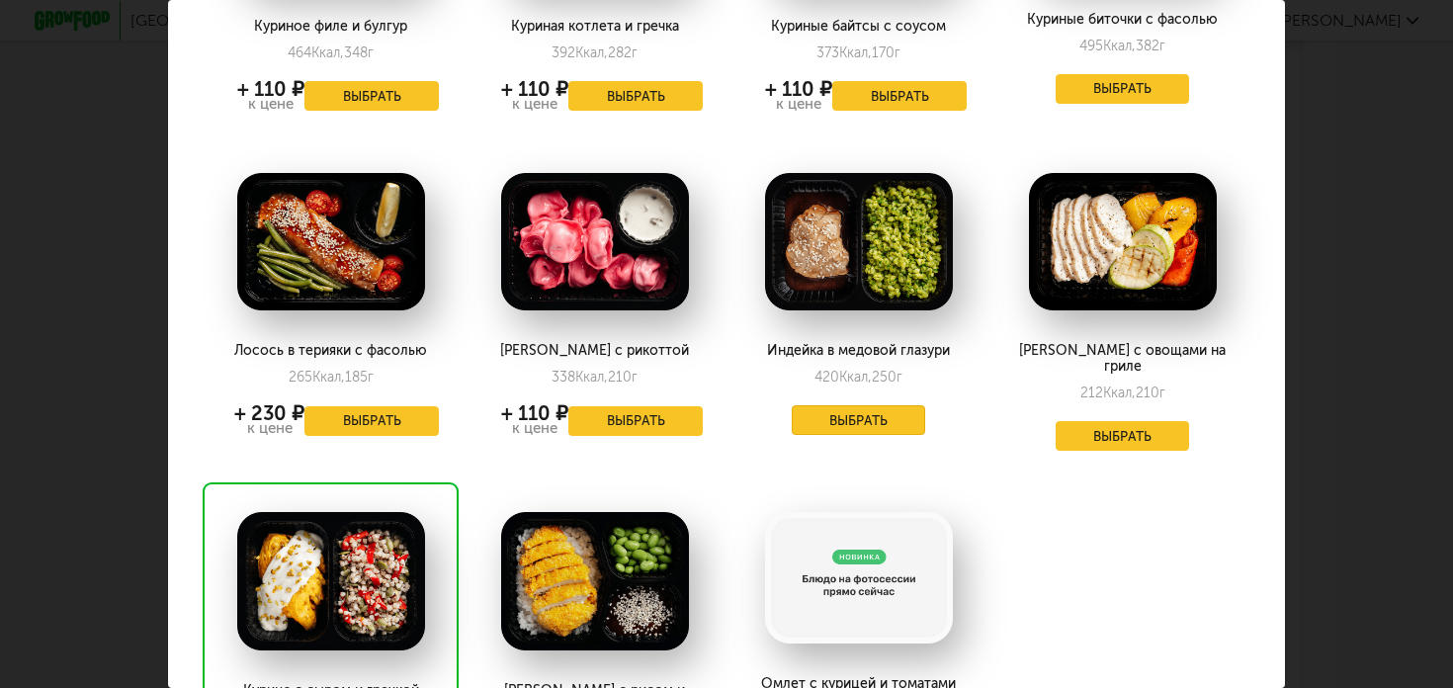
click at [858, 421] on button "Выбрать" at bounding box center [859, 420] width 134 height 30
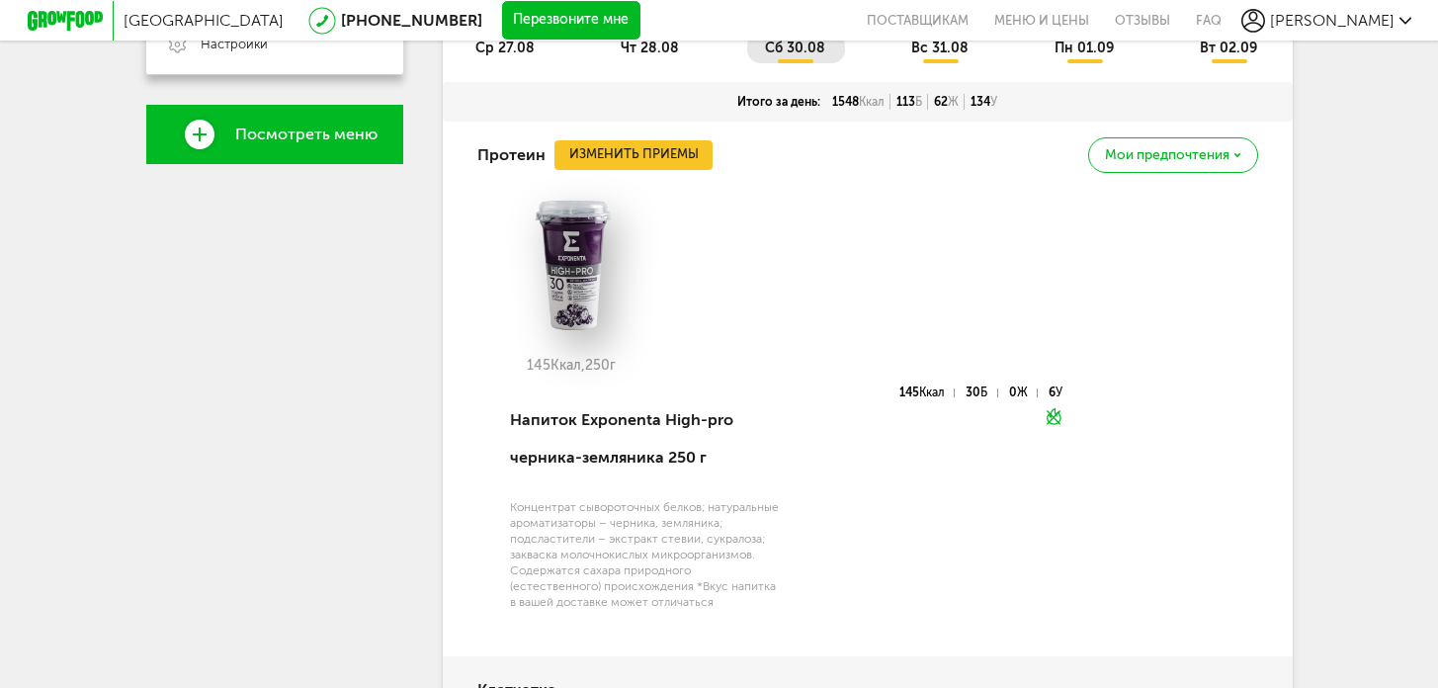
scroll to position [627, 0]
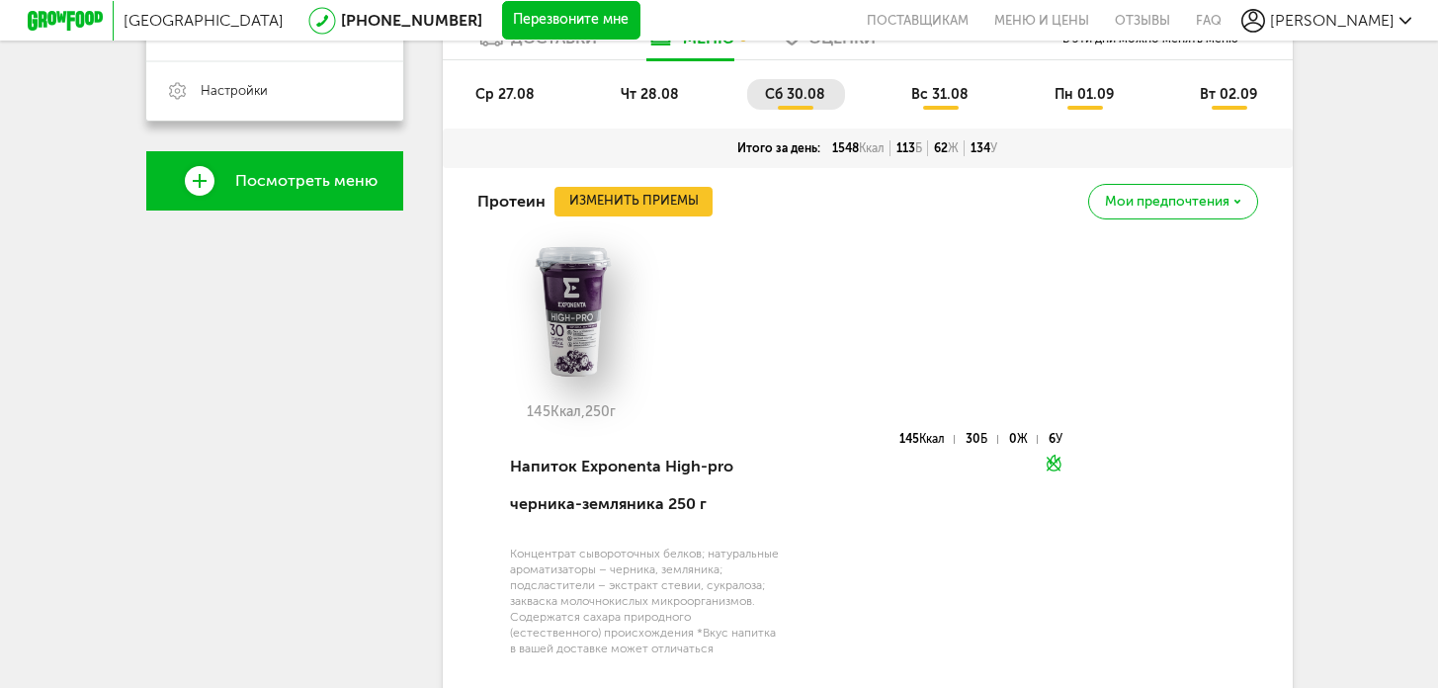
click at [940, 91] on span "вс 31.08" at bounding box center [939, 94] width 57 height 17
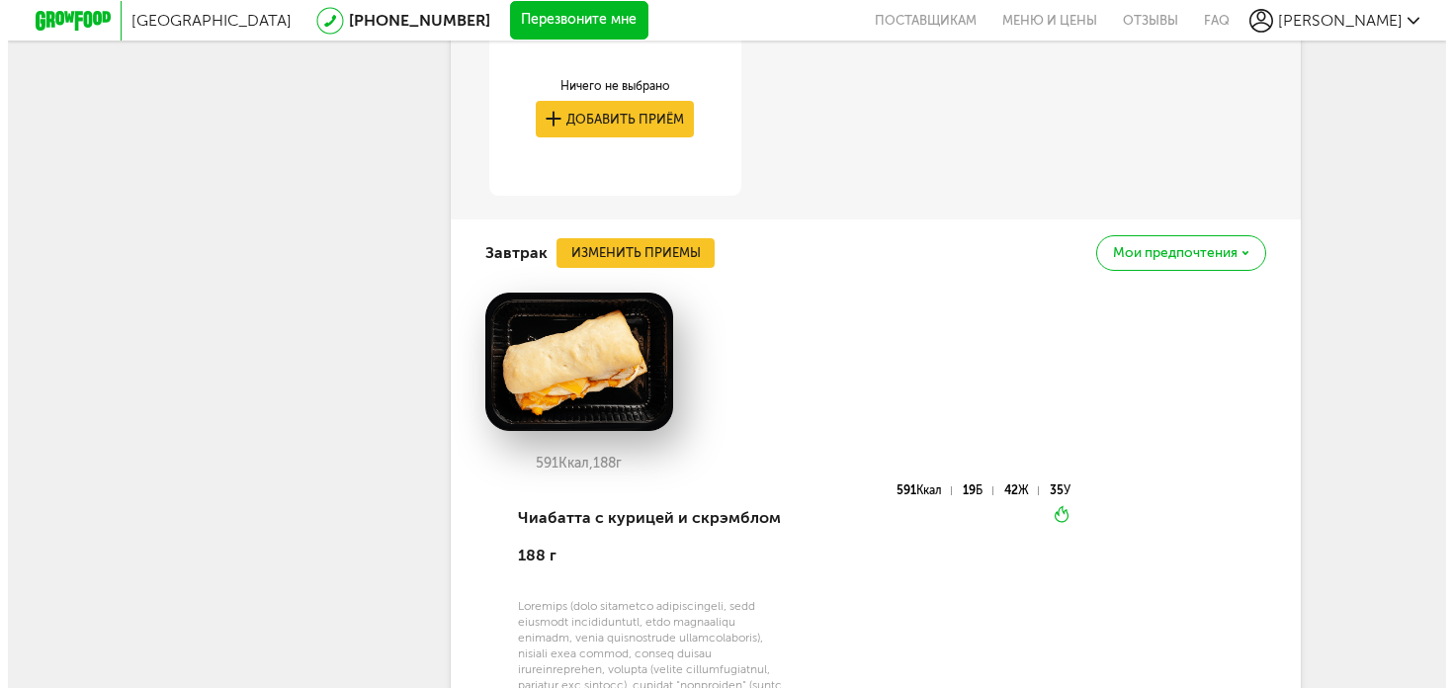
scroll to position [1274, 0]
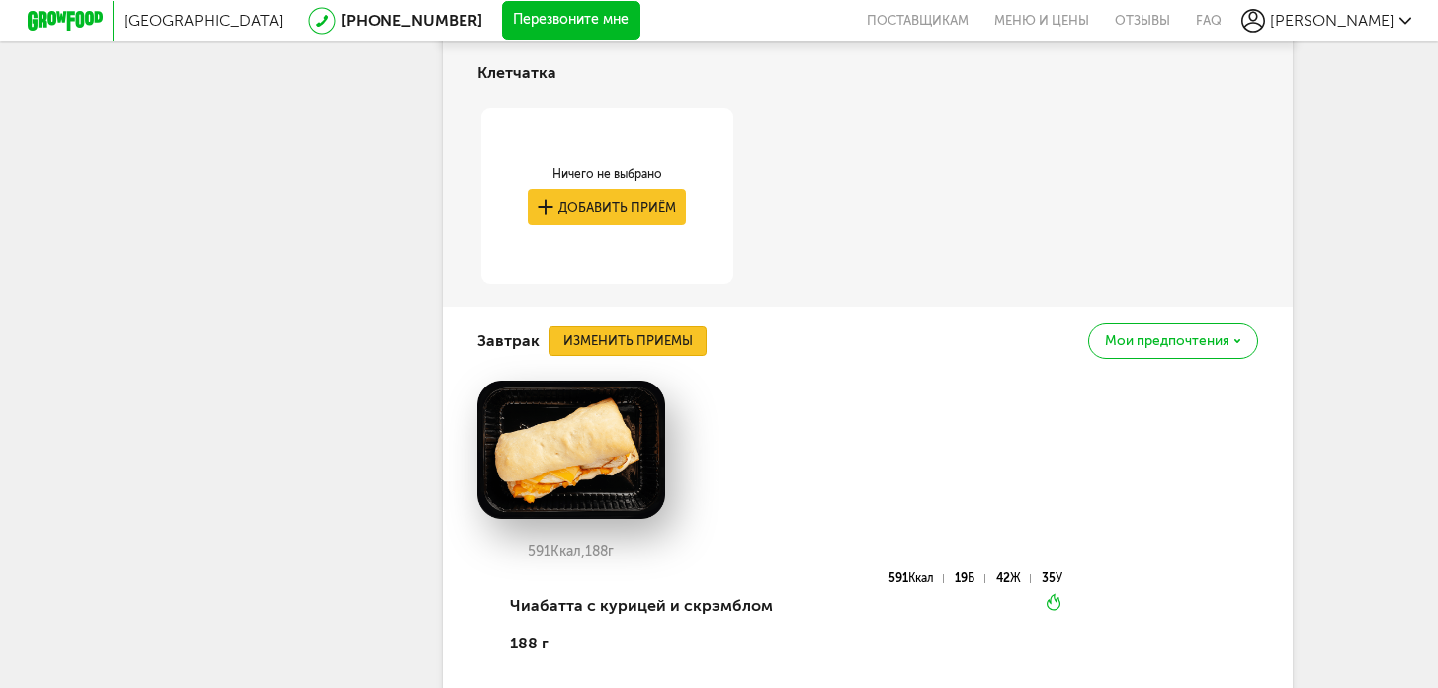
click at [576, 341] on button "Изменить приемы" at bounding box center [628, 341] width 158 height 30
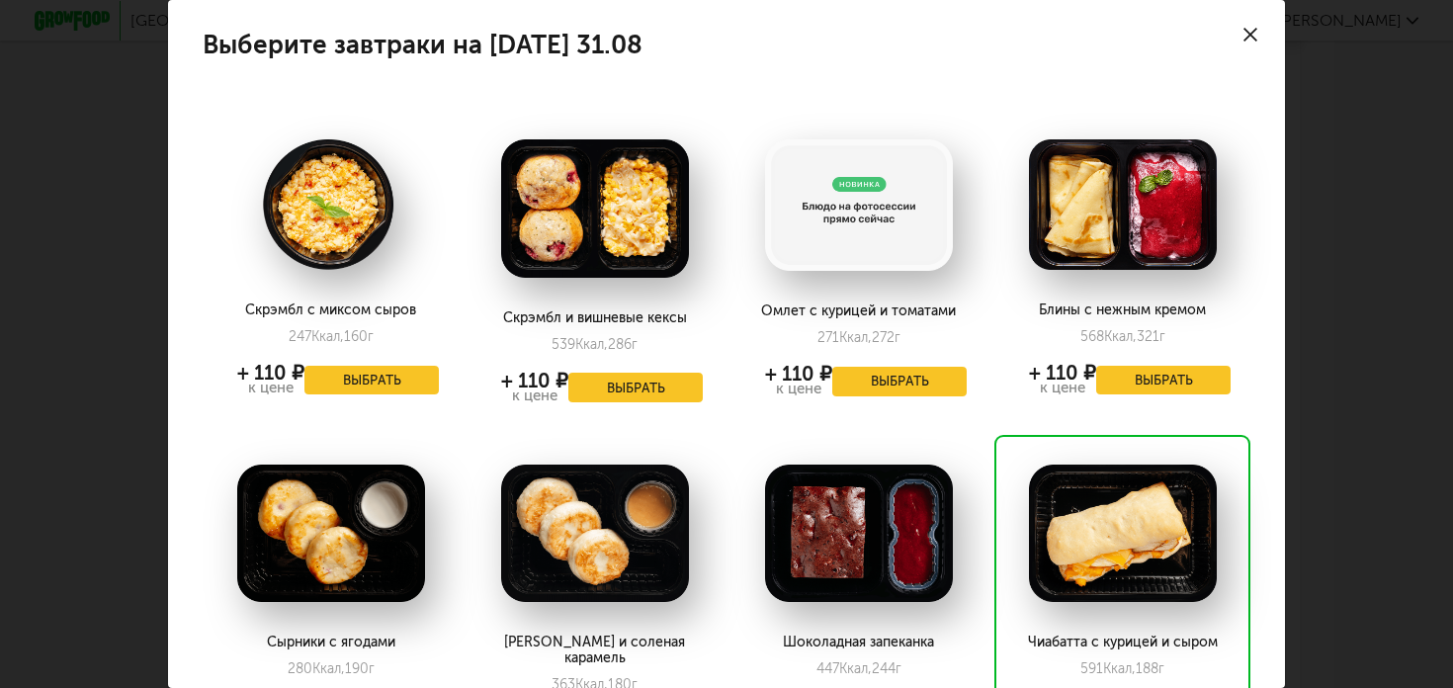
scroll to position [274, 0]
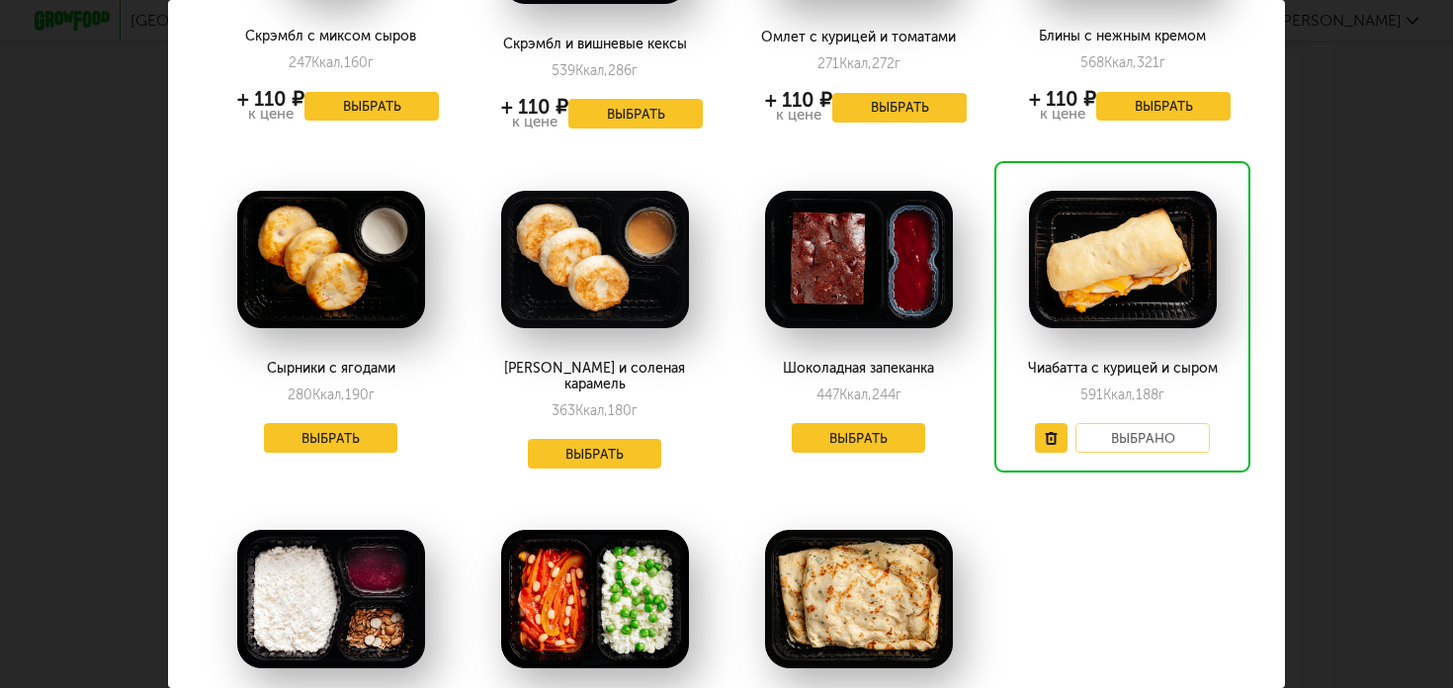
click at [803, 300] on img at bounding box center [859, 260] width 188 height 138
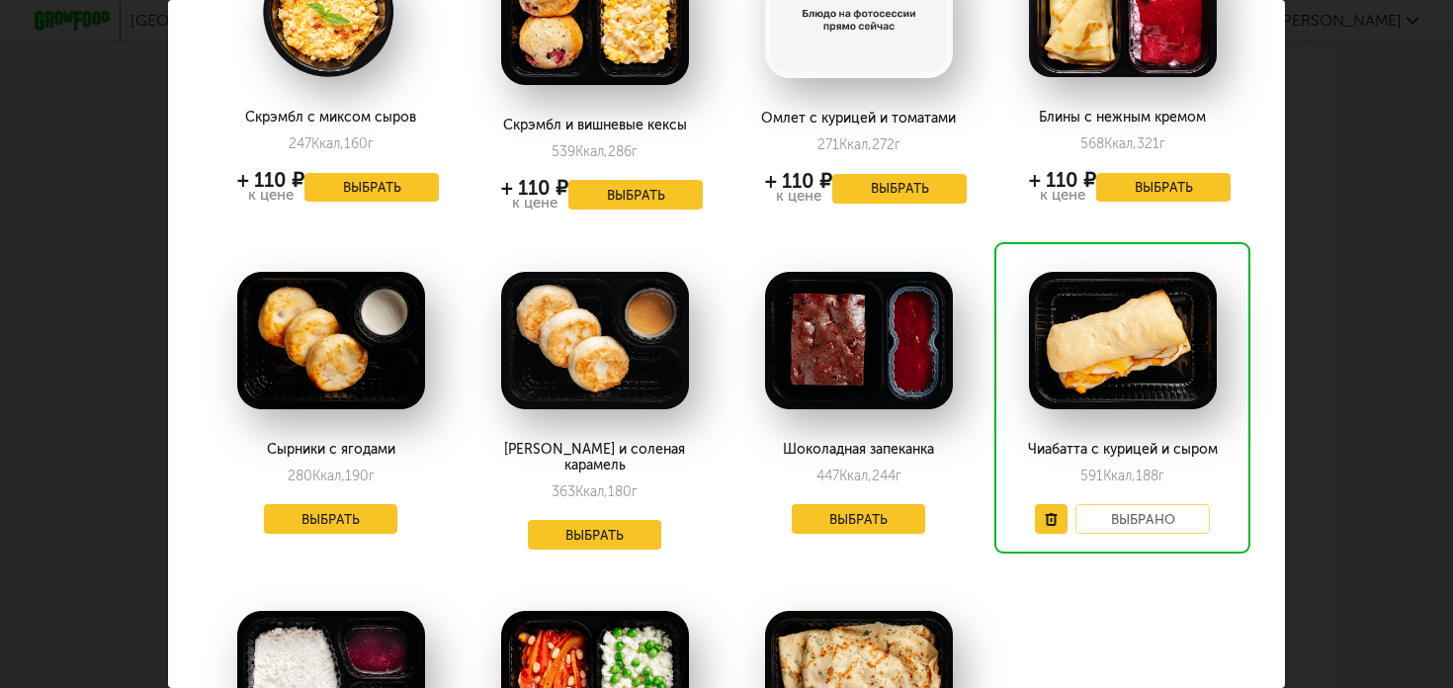
scroll to position [195, 0]
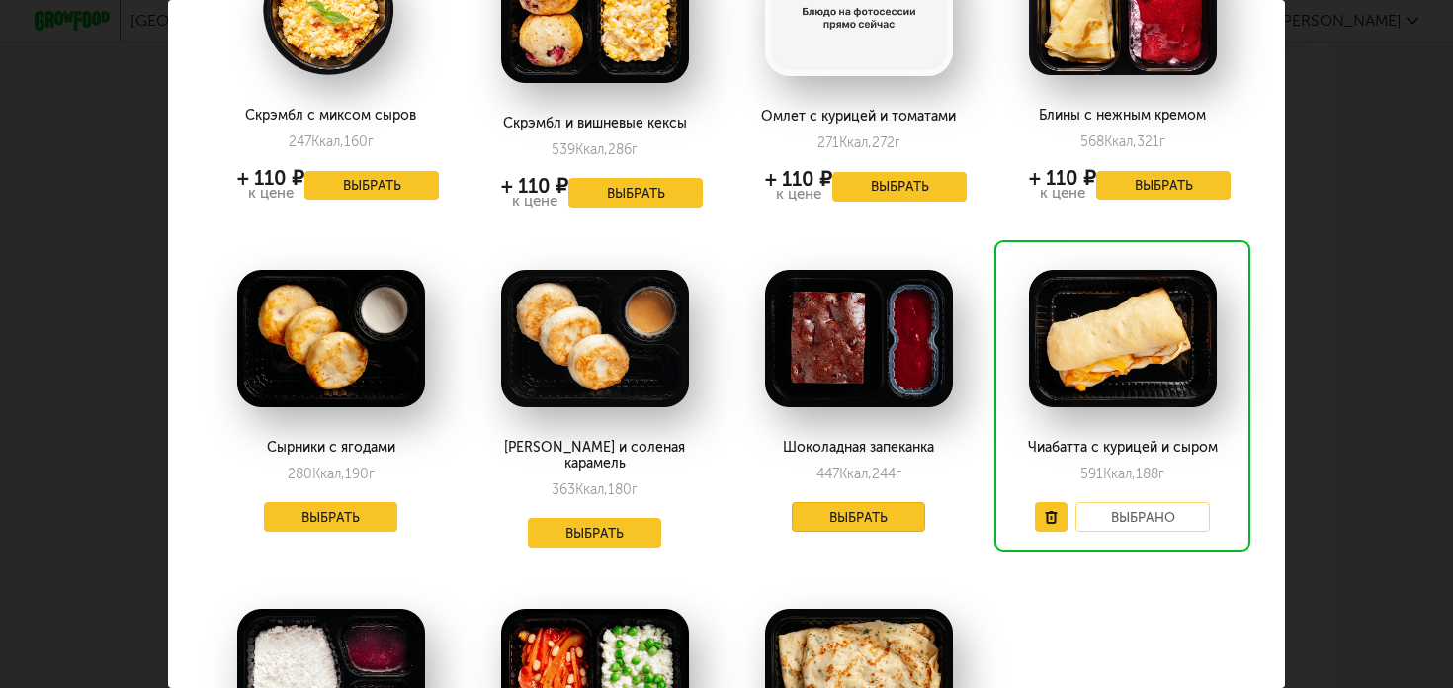
click at [820, 508] on button "Выбрать" at bounding box center [859, 517] width 134 height 30
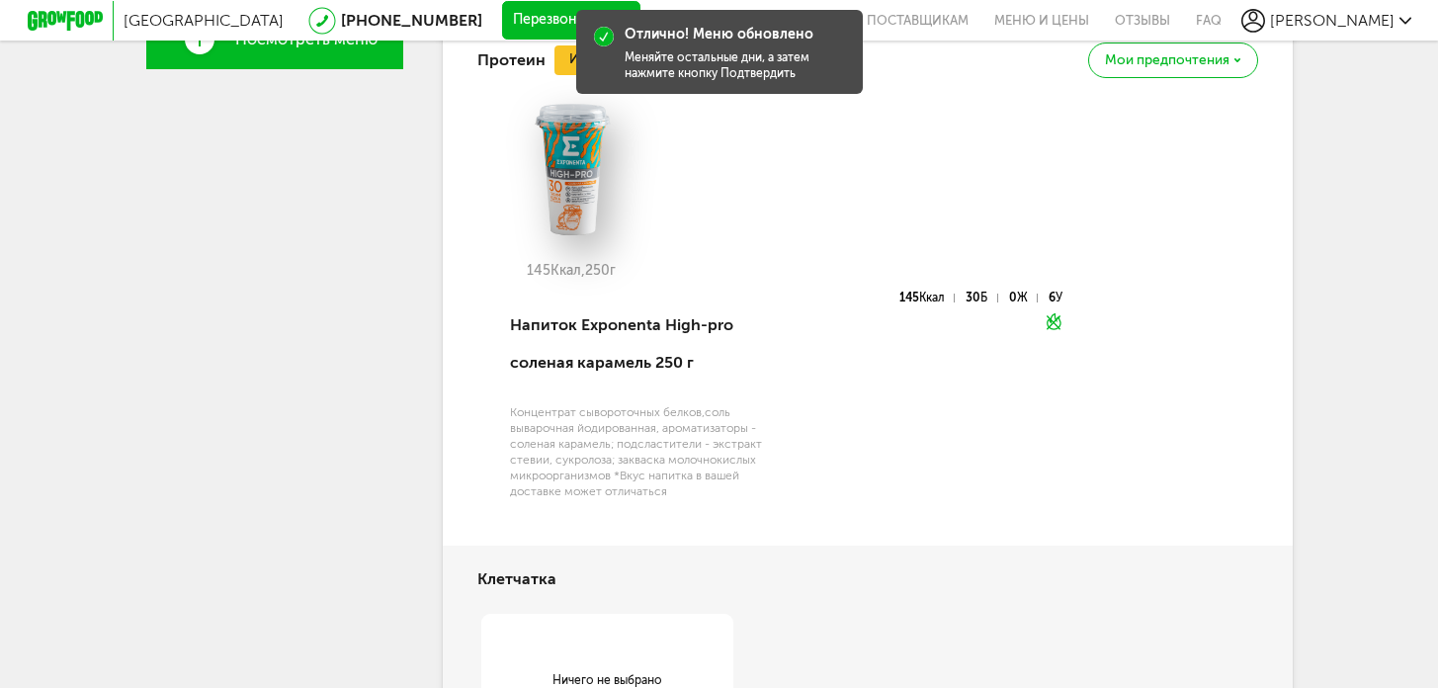
scroll to position [595, 0]
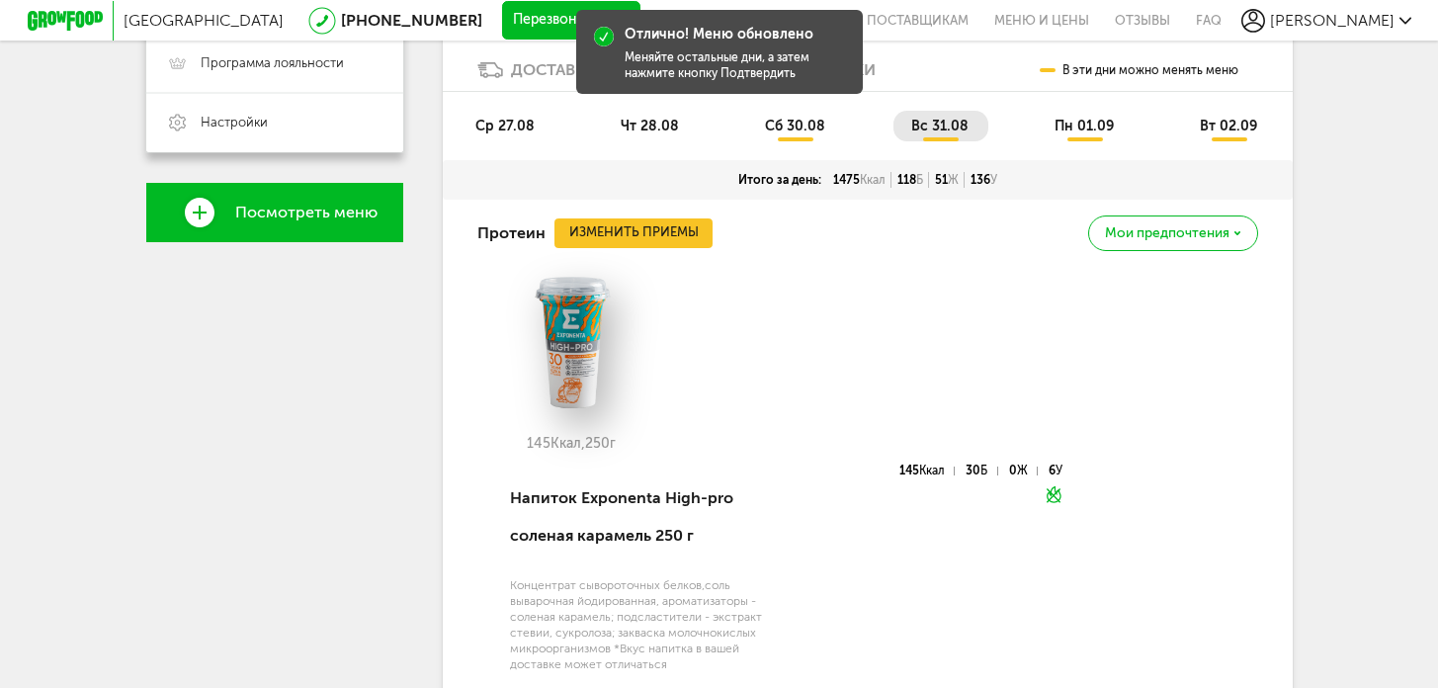
click at [804, 129] on span "сб 30.08" at bounding box center [795, 126] width 60 height 17
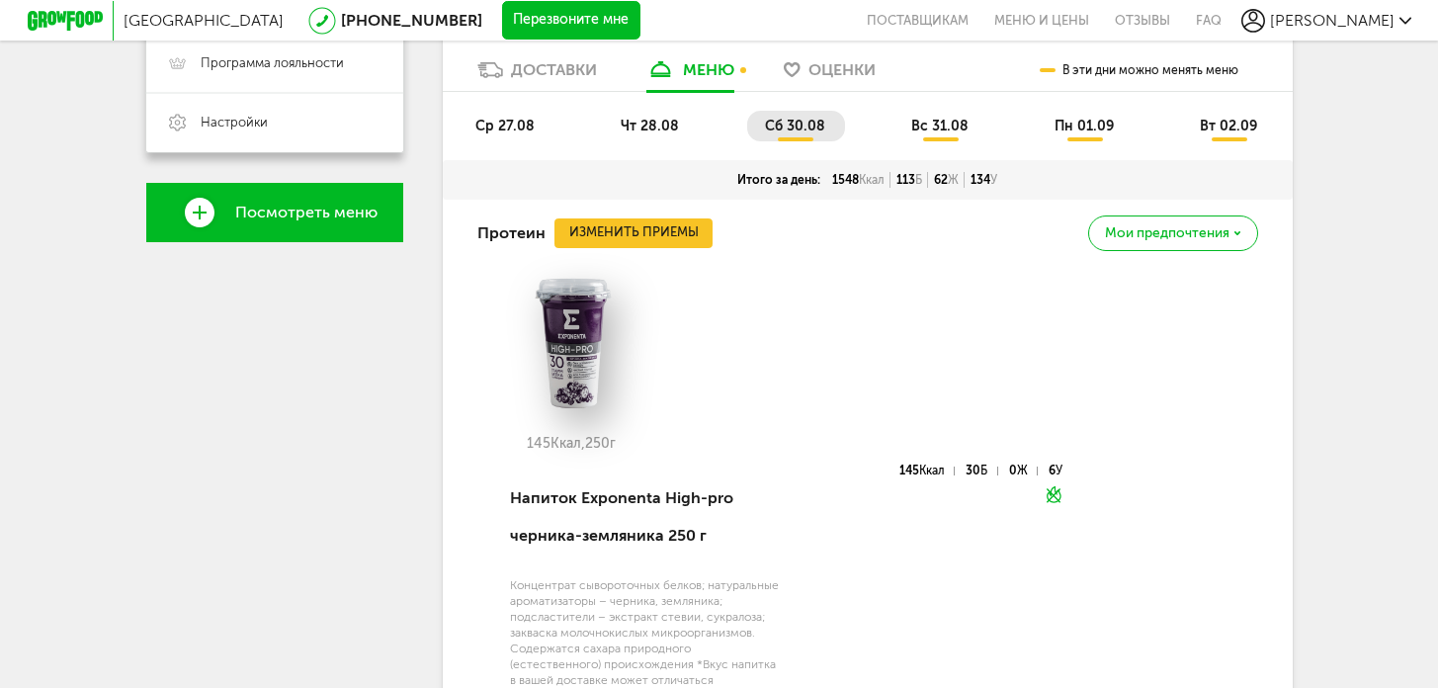
click at [649, 125] on span "чт 28.08" at bounding box center [650, 126] width 58 height 17
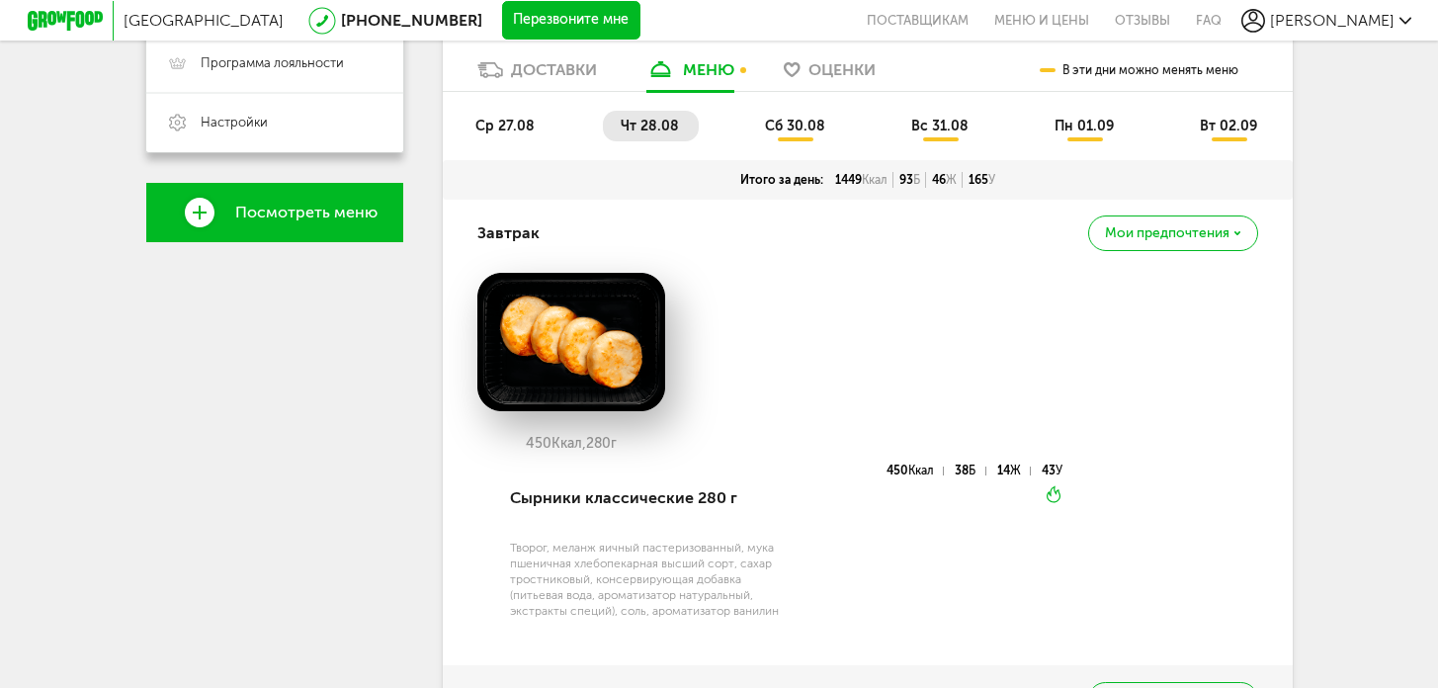
click at [519, 130] on span "ср 27.08" at bounding box center [504, 126] width 59 height 17
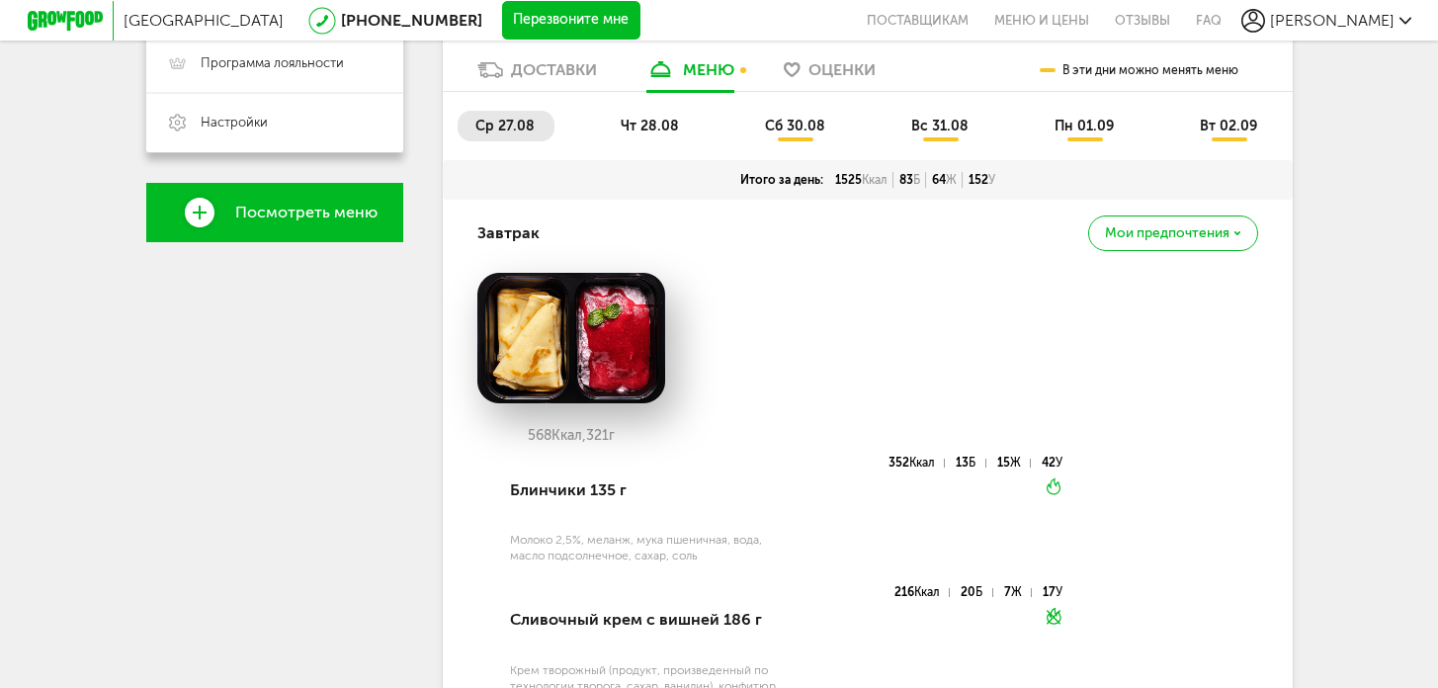
click at [1045, 139] on li "пн 01.09" at bounding box center [1085, 126] width 97 height 31
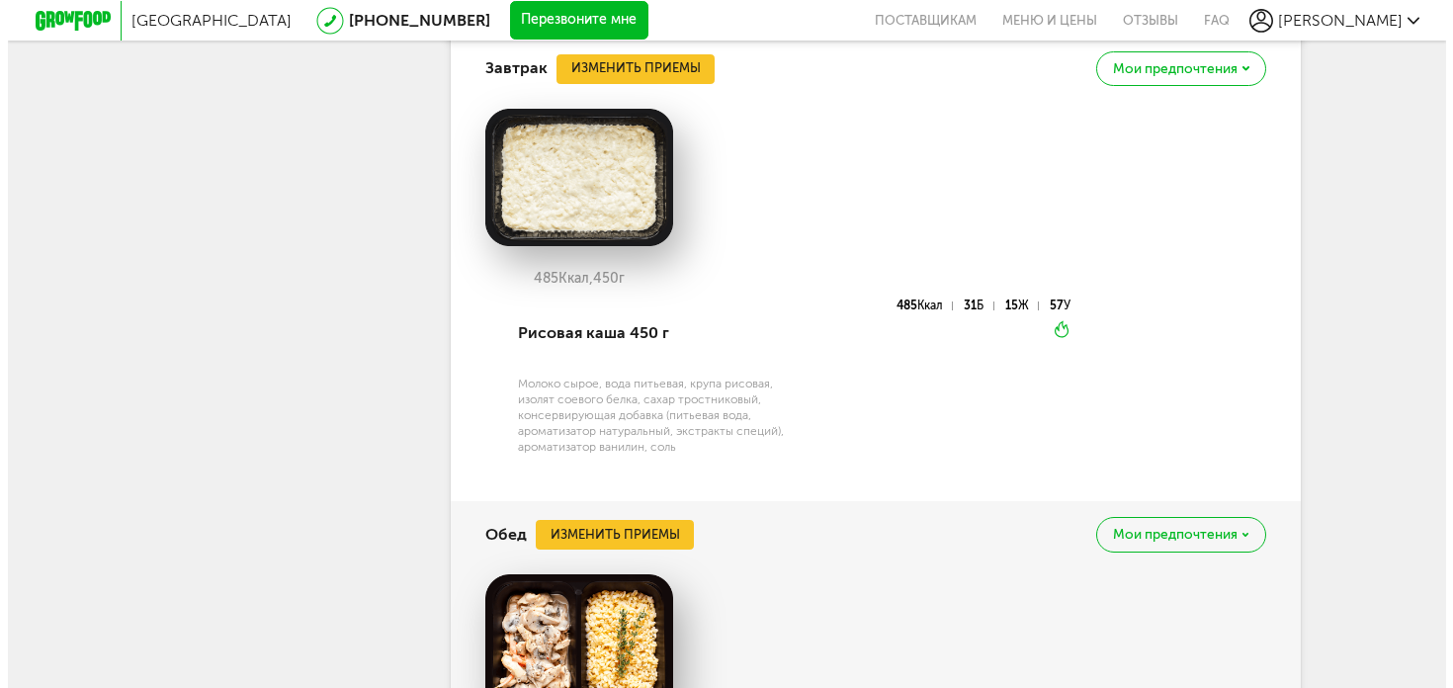
scroll to position [1276, 0]
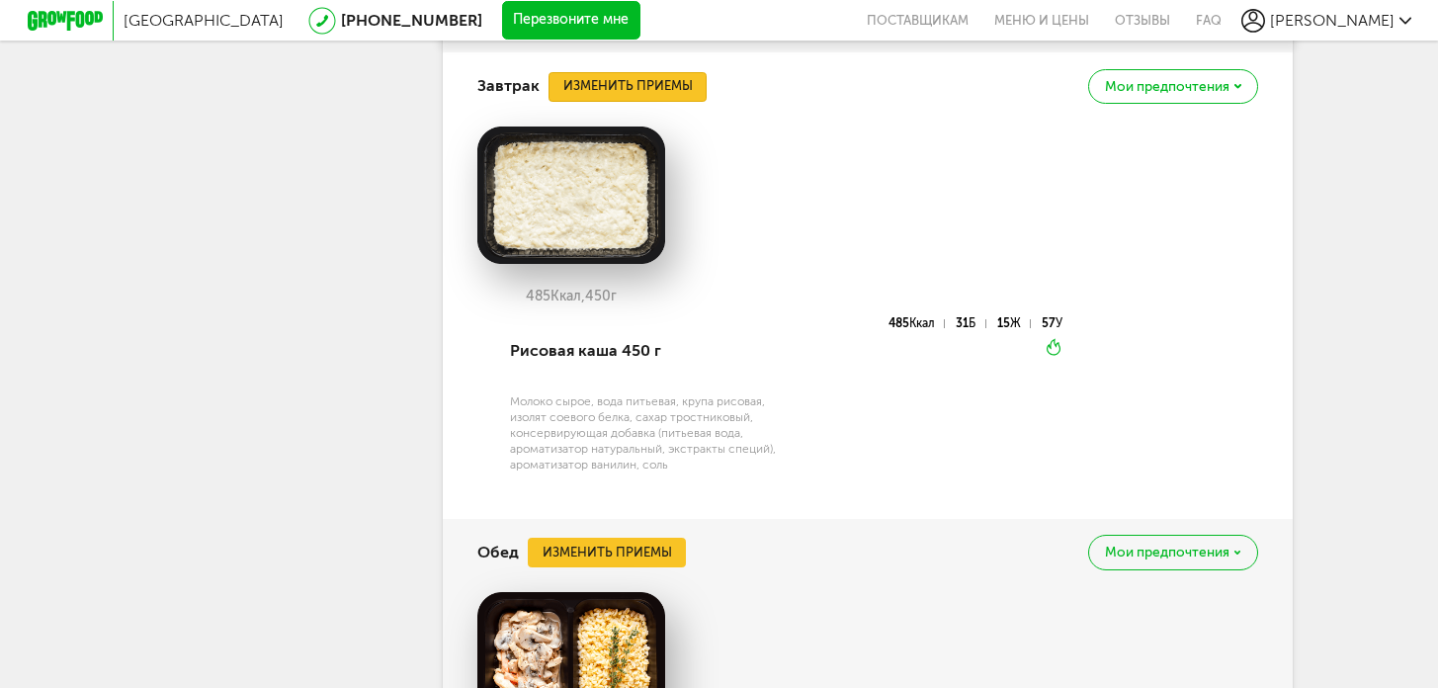
click at [657, 78] on button "Изменить приемы" at bounding box center [628, 87] width 158 height 30
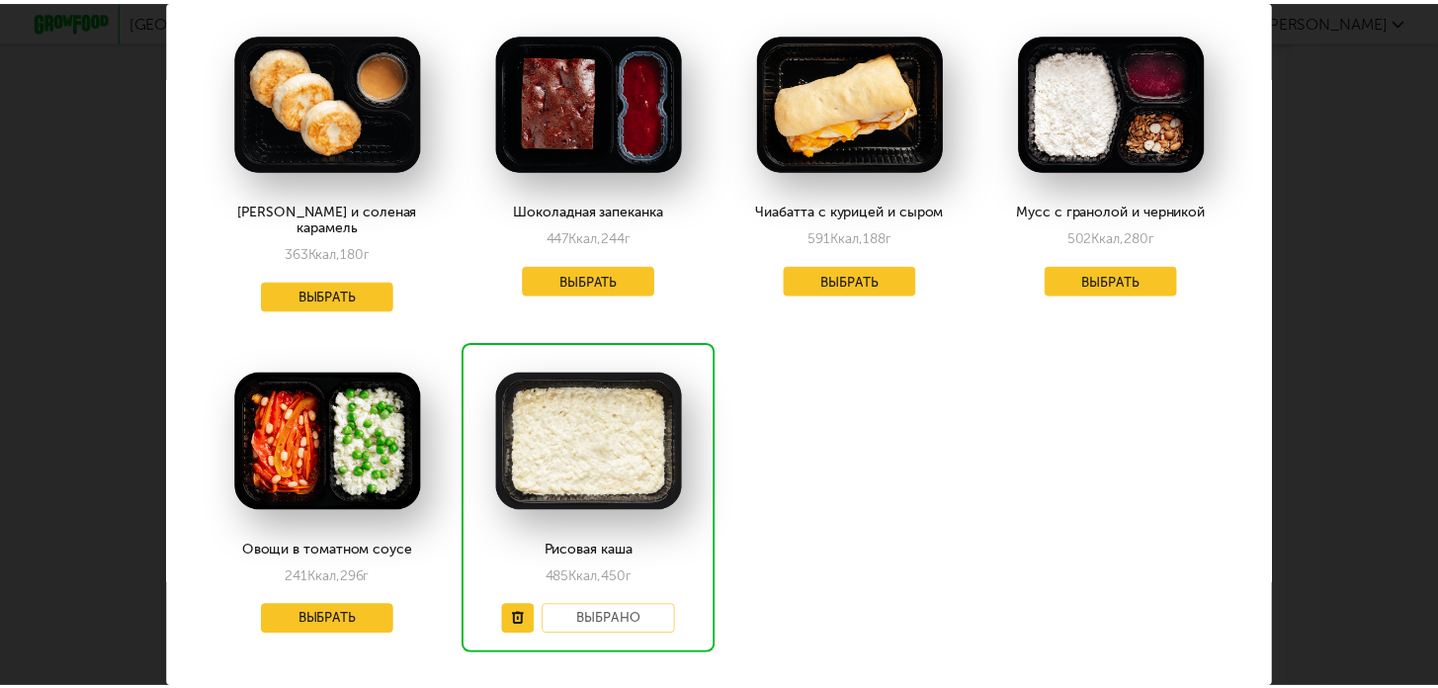
scroll to position [419, 0]
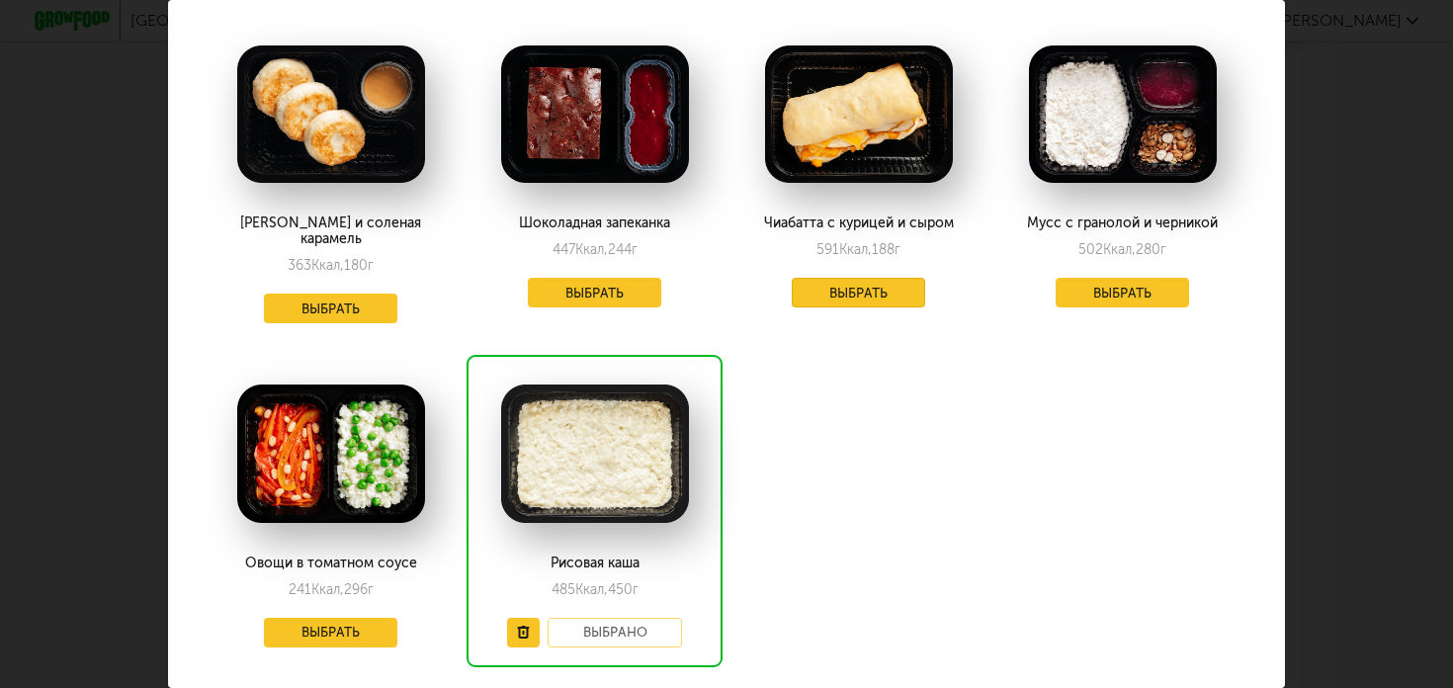
click at [831, 285] on button "Выбрать" at bounding box center [859, 293] width 134 height 30
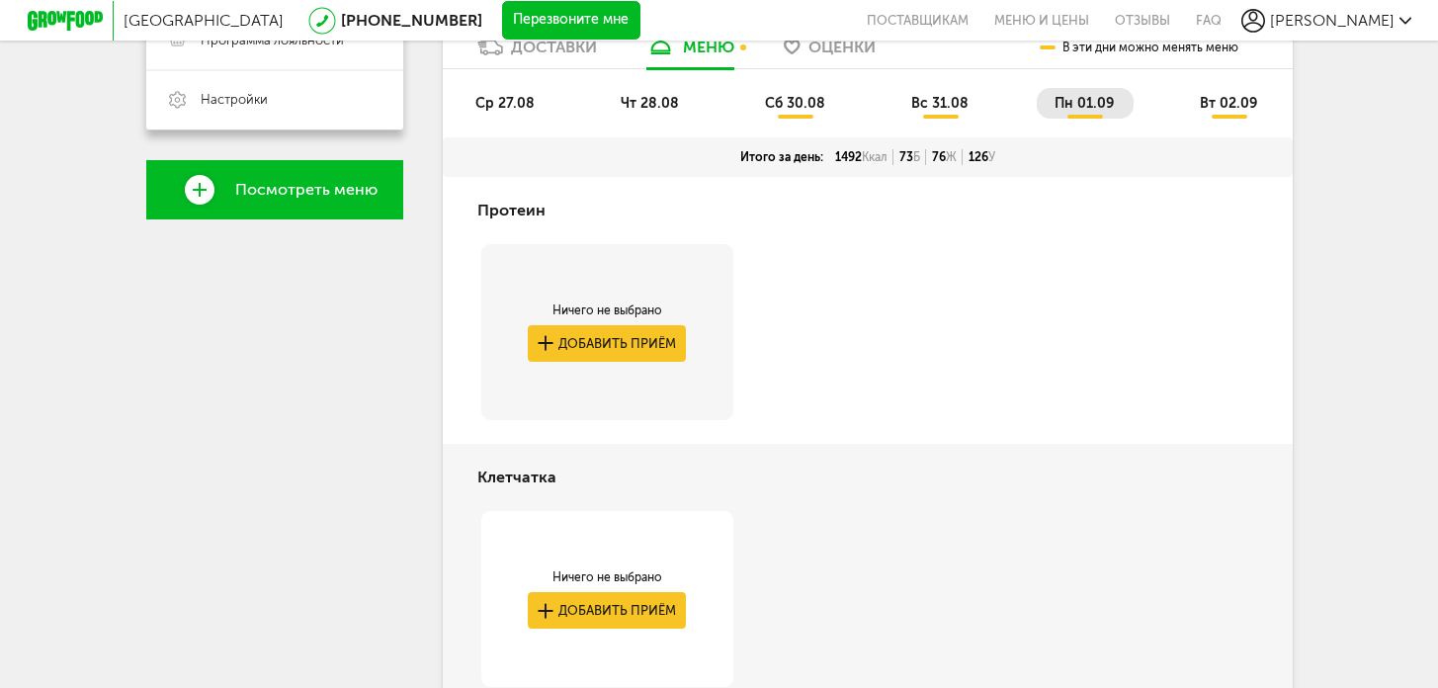
scroll to position [516, 0]
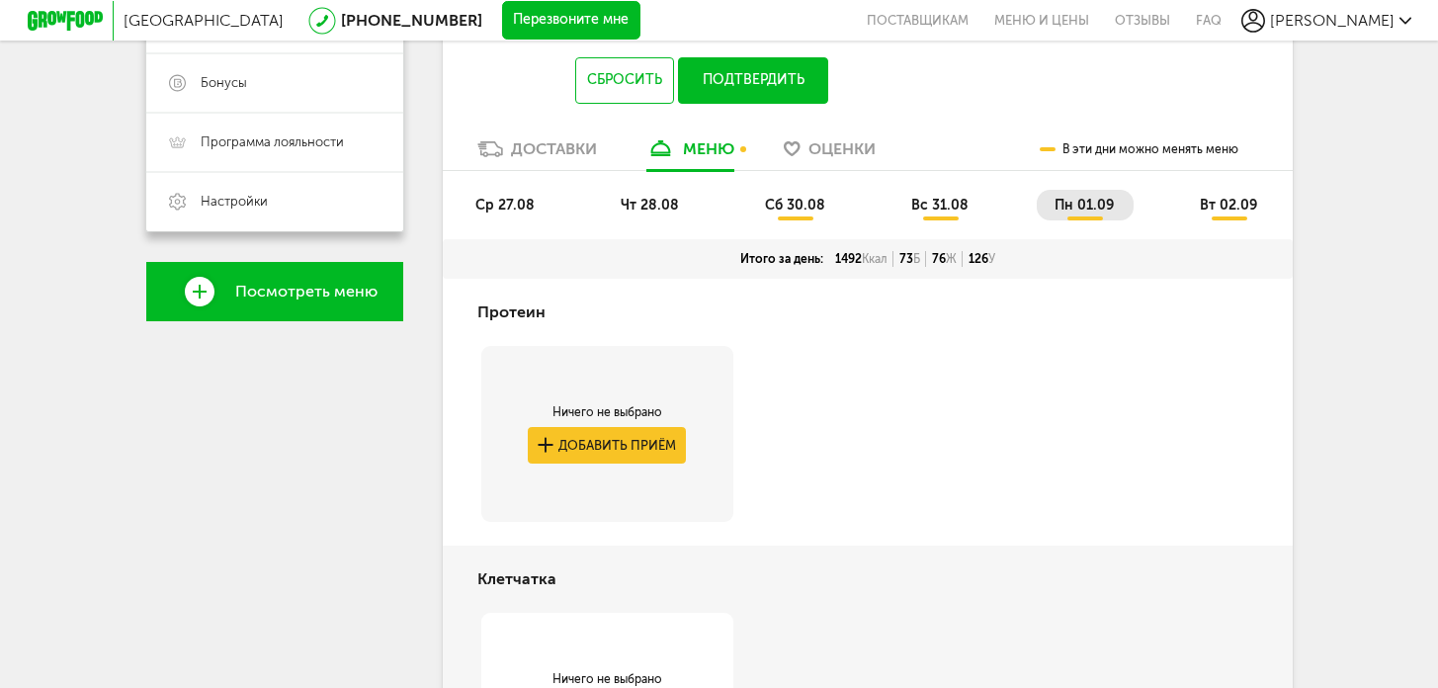
click at [1229, 212] on span "вт 02.09" at bounding box center [1228, 205] width 57 height 17
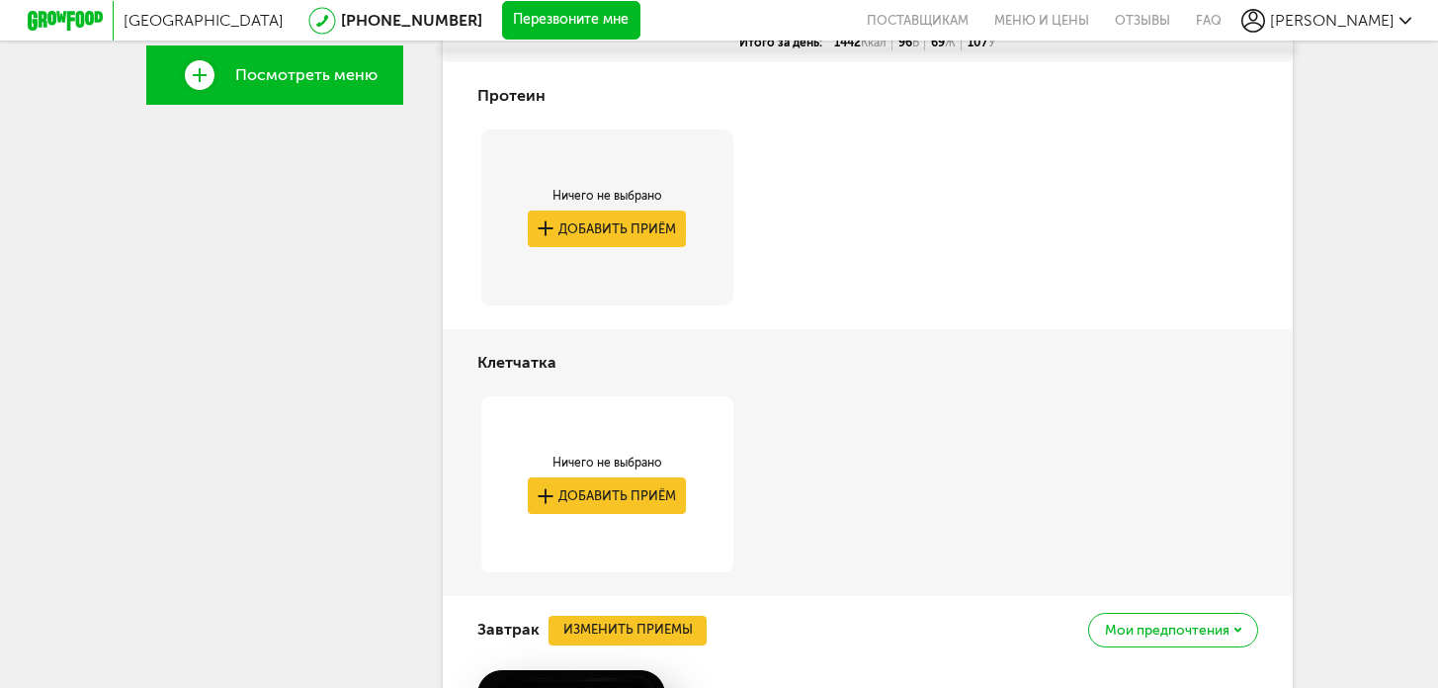
scroll to position [457, 0]
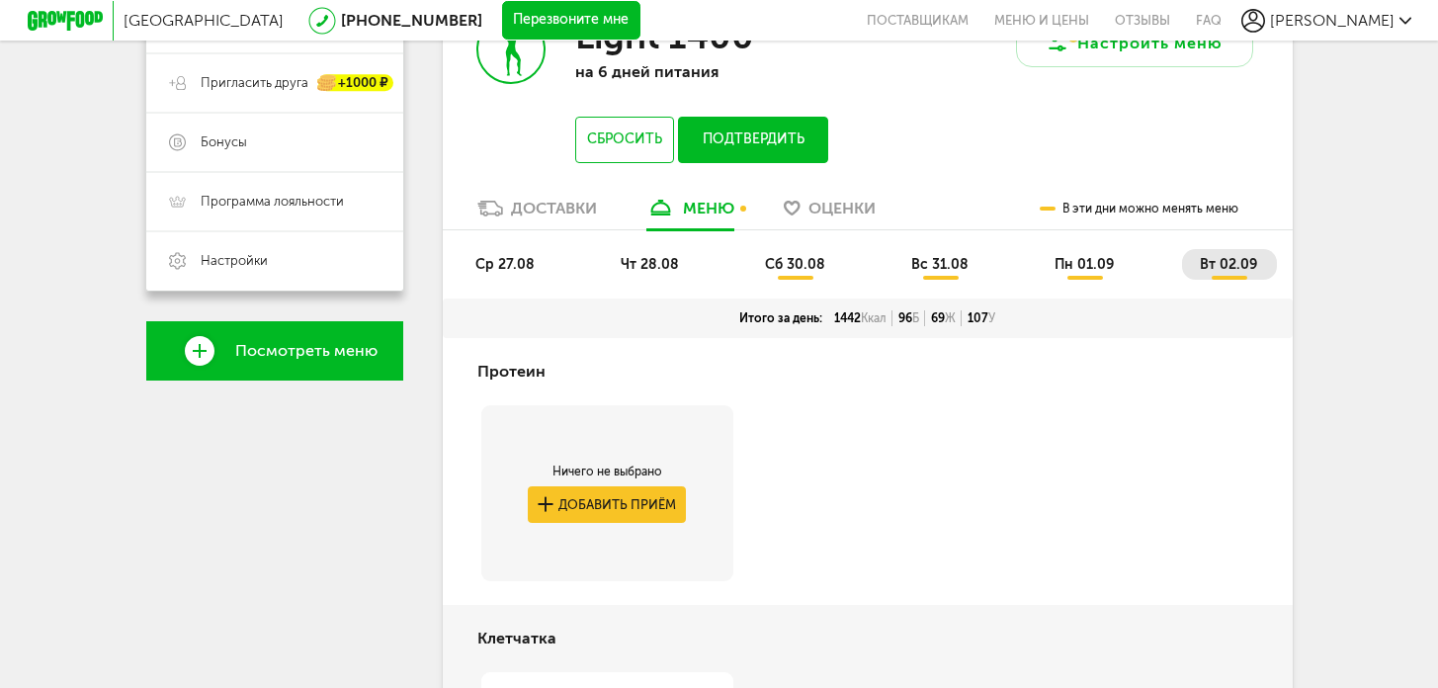
click at [1061, 266] on span "пн 01.09" at bounding box center [1084, 264] width 59 height 17
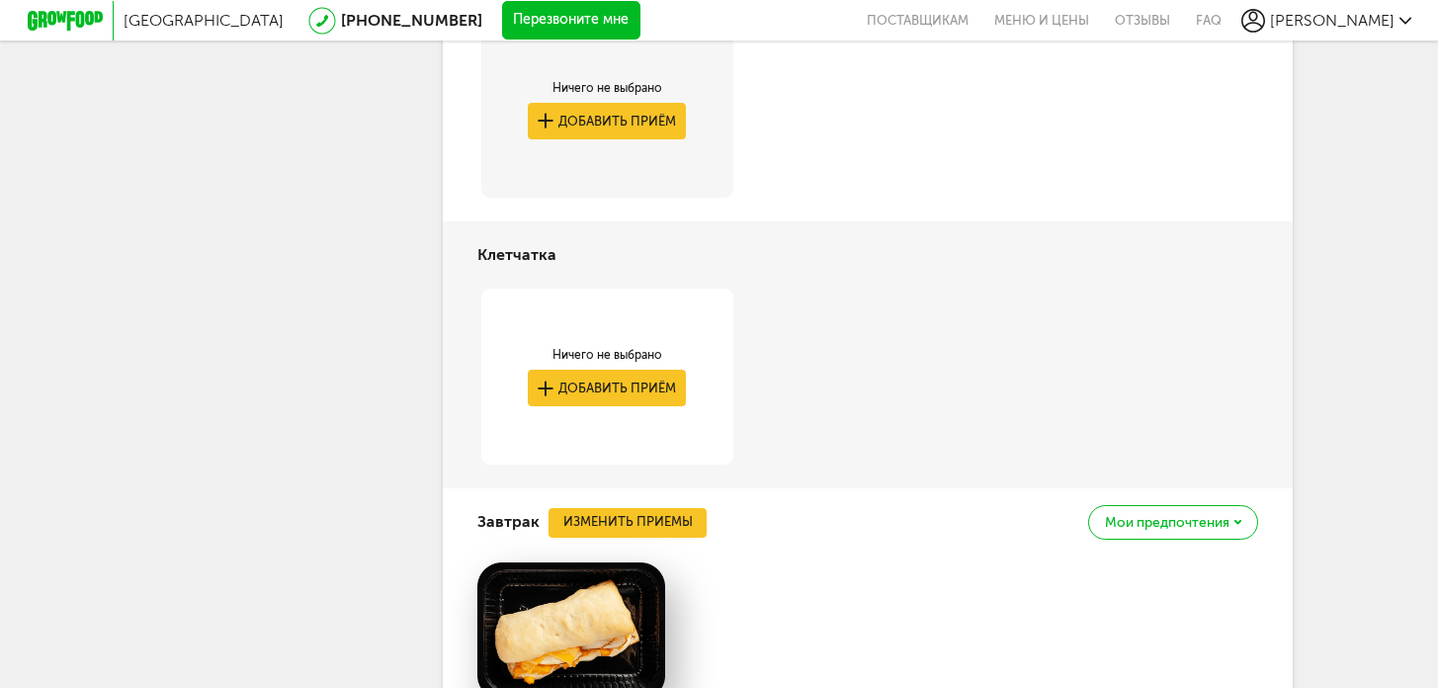
scroll to position [472, 0]
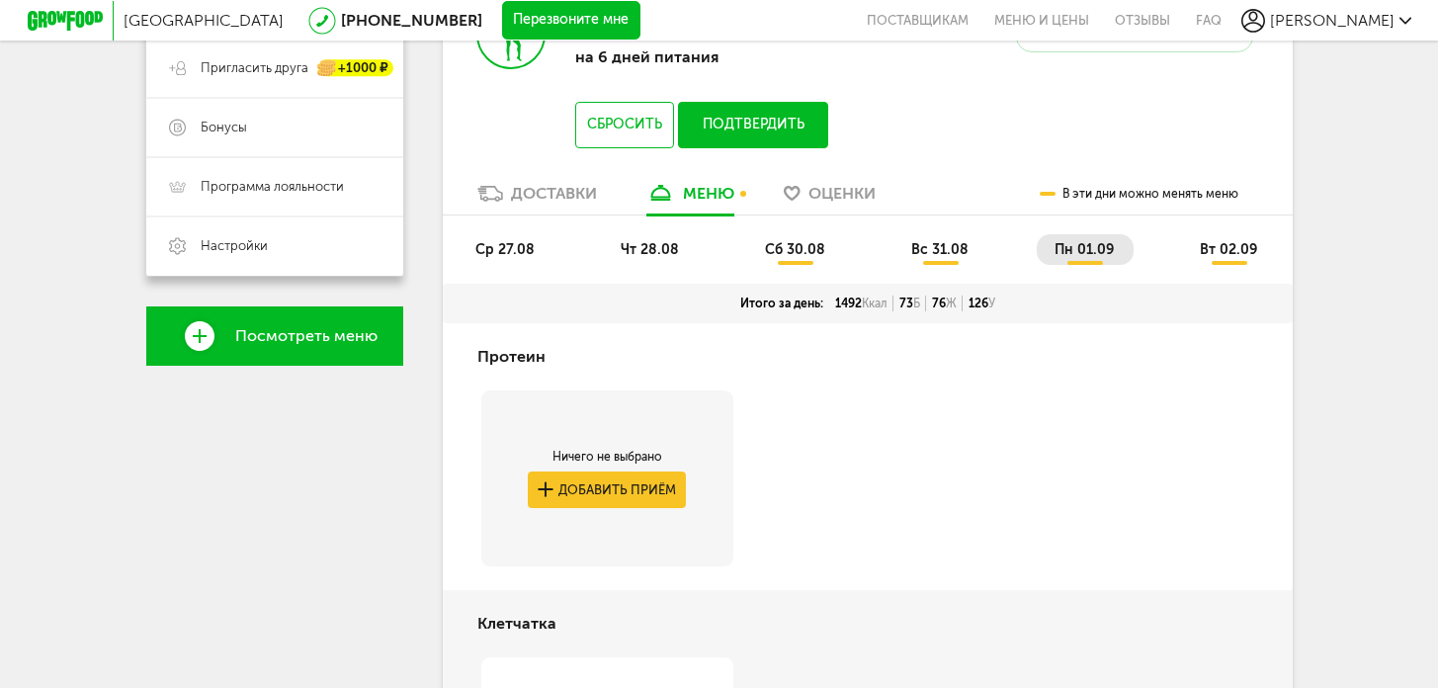
click at [1200, 242] on li "вт 02.09" at bounding box center [1229, 249] width 95 height 31
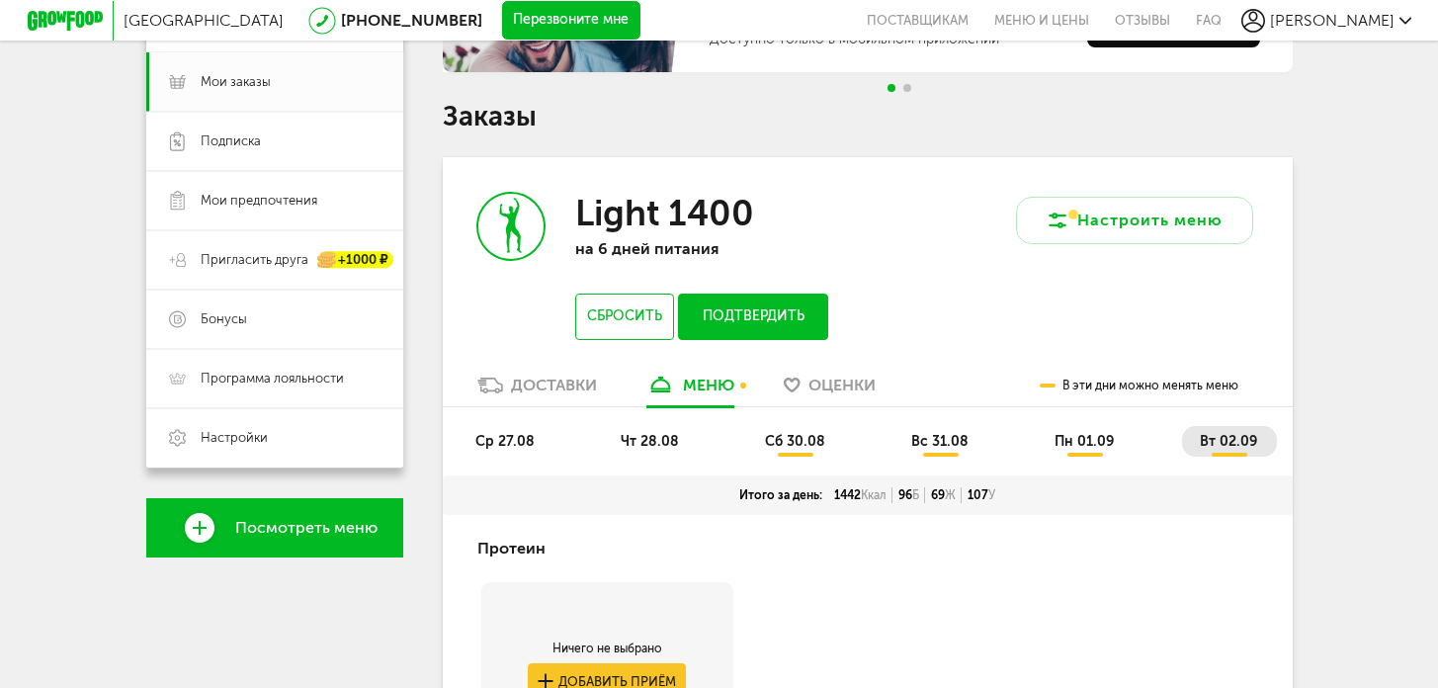
scroll to position [146, 0]
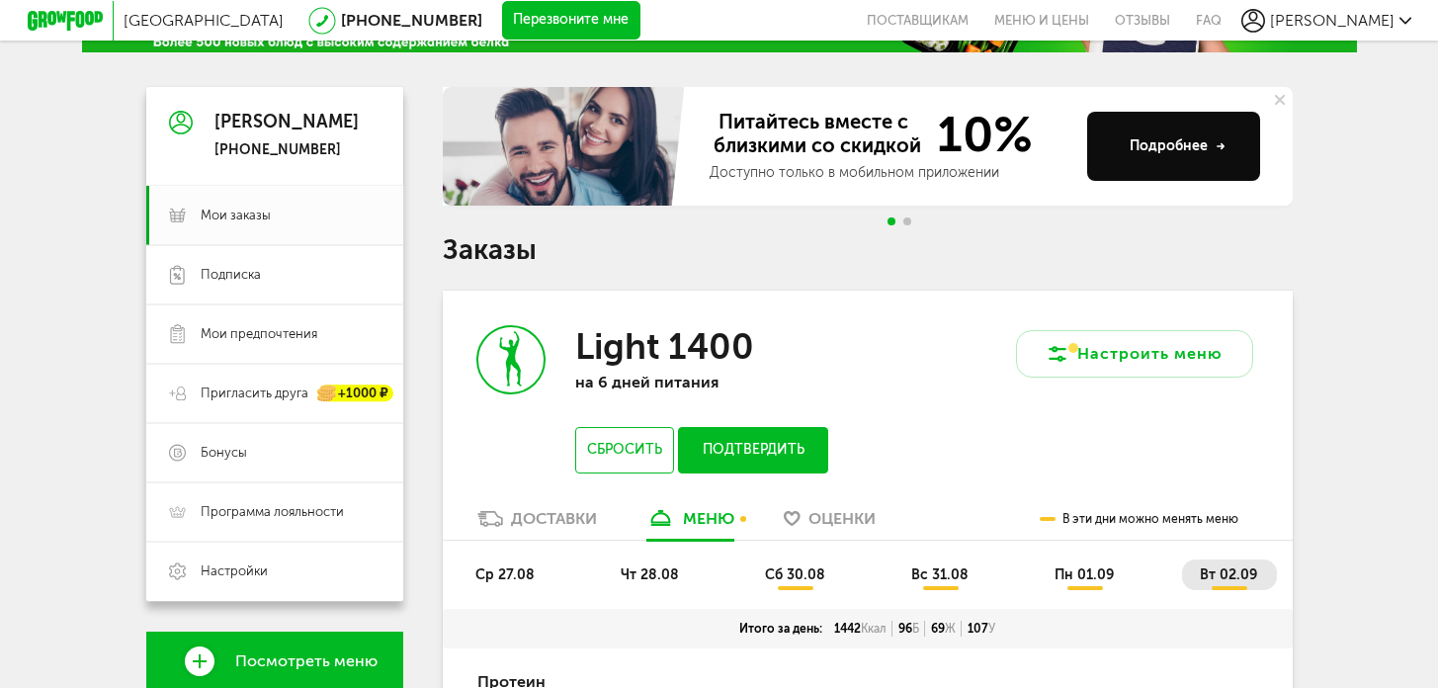
click at [768, 457] on button "Подтвердить" at bounding box center [752, 450] width 149 height 46
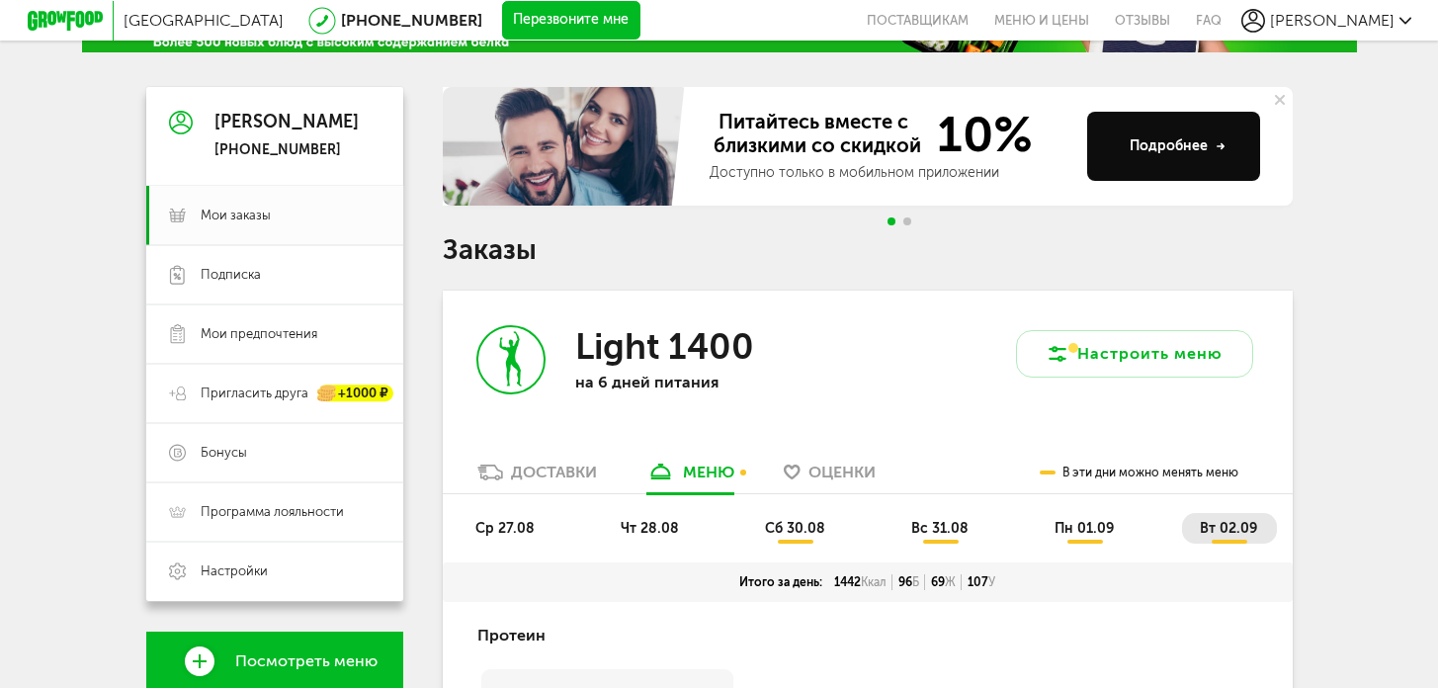
click at [796, 538] on li "сб 30.08" at bounding box center [796, 528] width 98 height 31
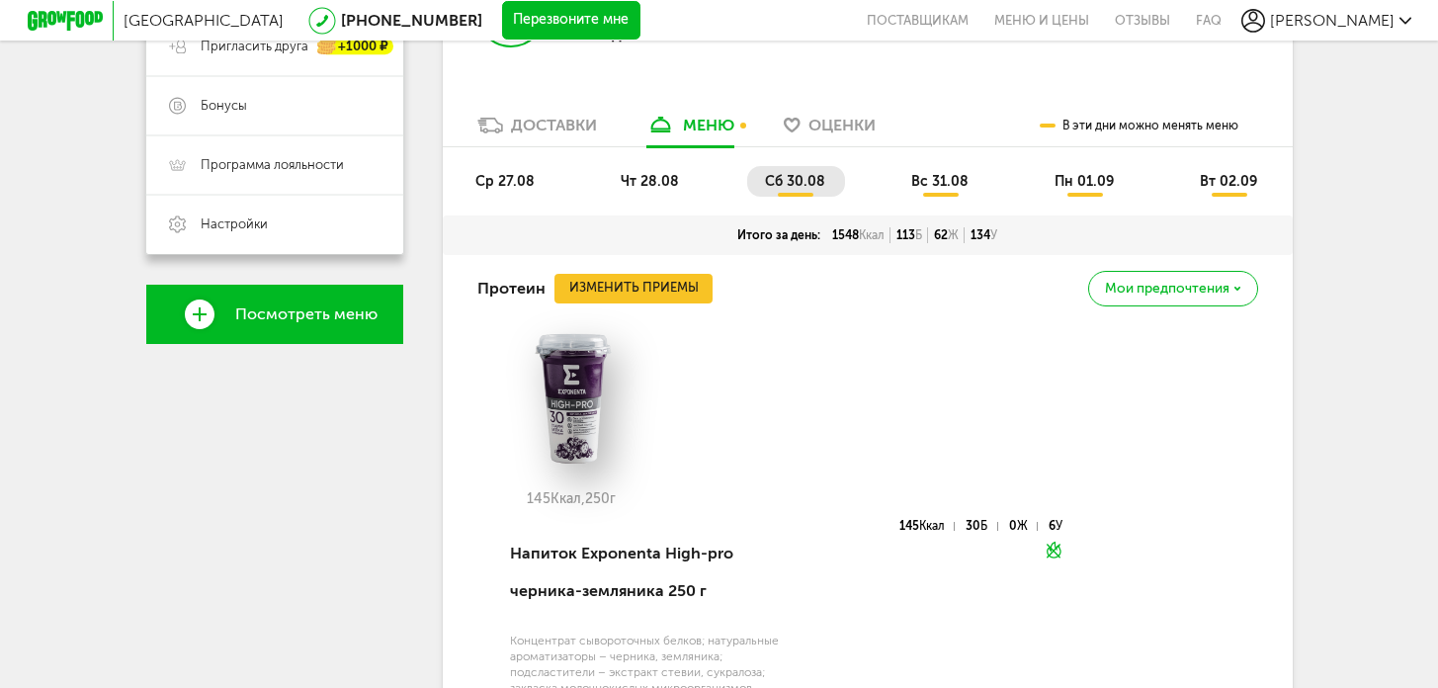
scroll to position [509, 0]
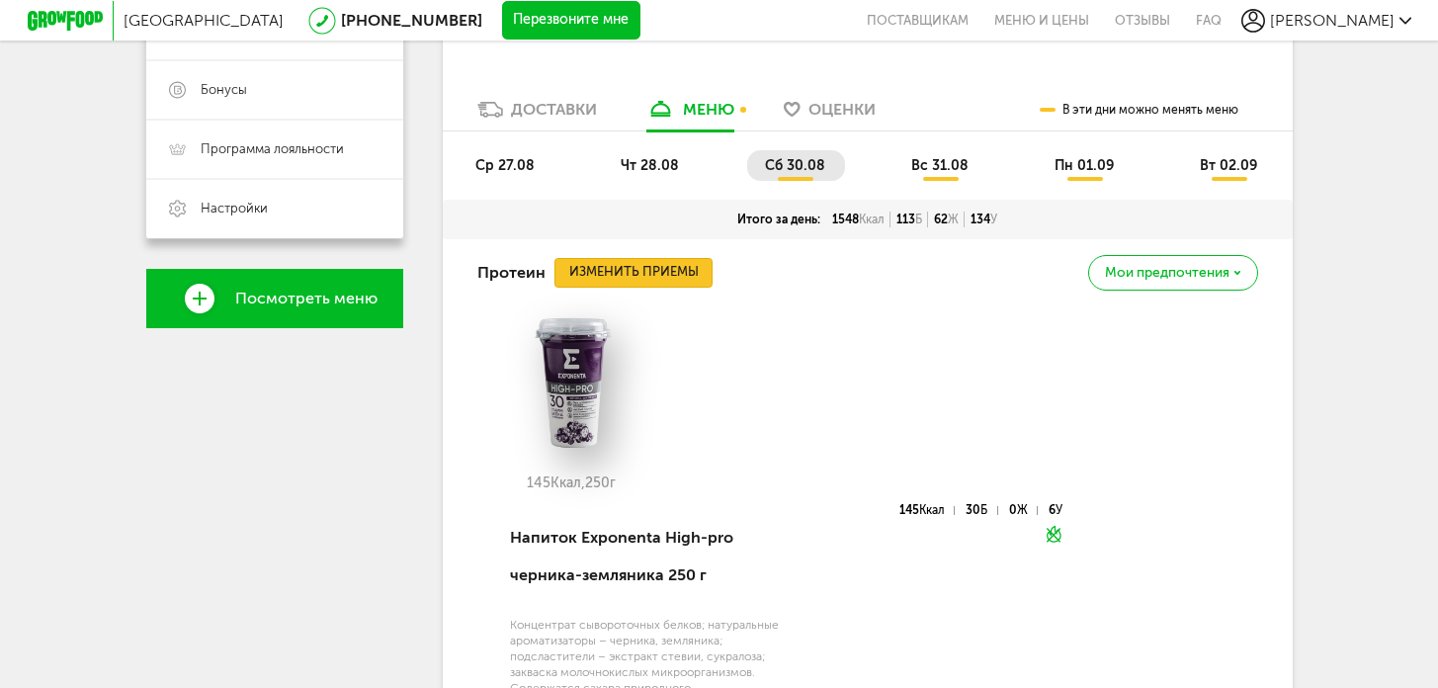
click at [646, 281] on button "Изменить приемы" at bounding box center [634, 273] width 158 height 30
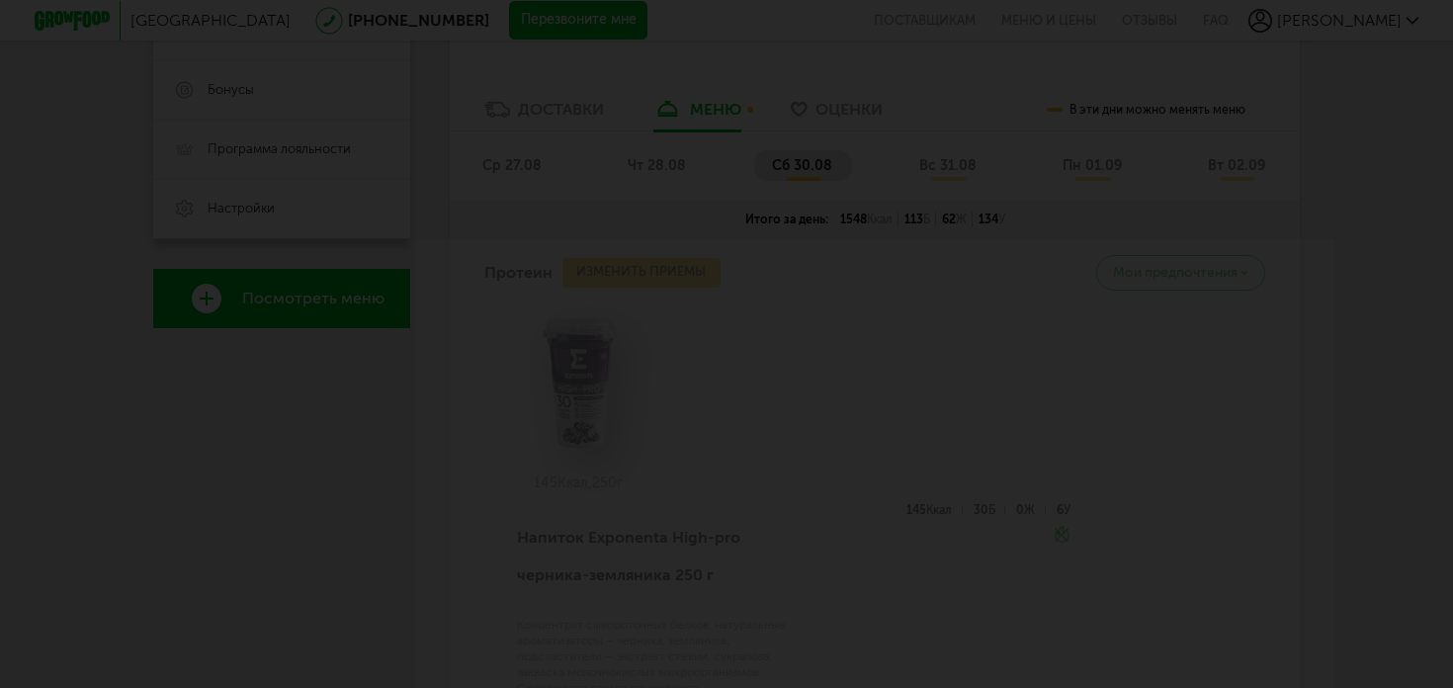
drag, startPoint x: 1197, startPoint y: 225, endPoint x: 1181, endPoint y: 232, distance: 17.3
click at [1197, 225] on div at bounding box center [726, 344] width 1453 height 688
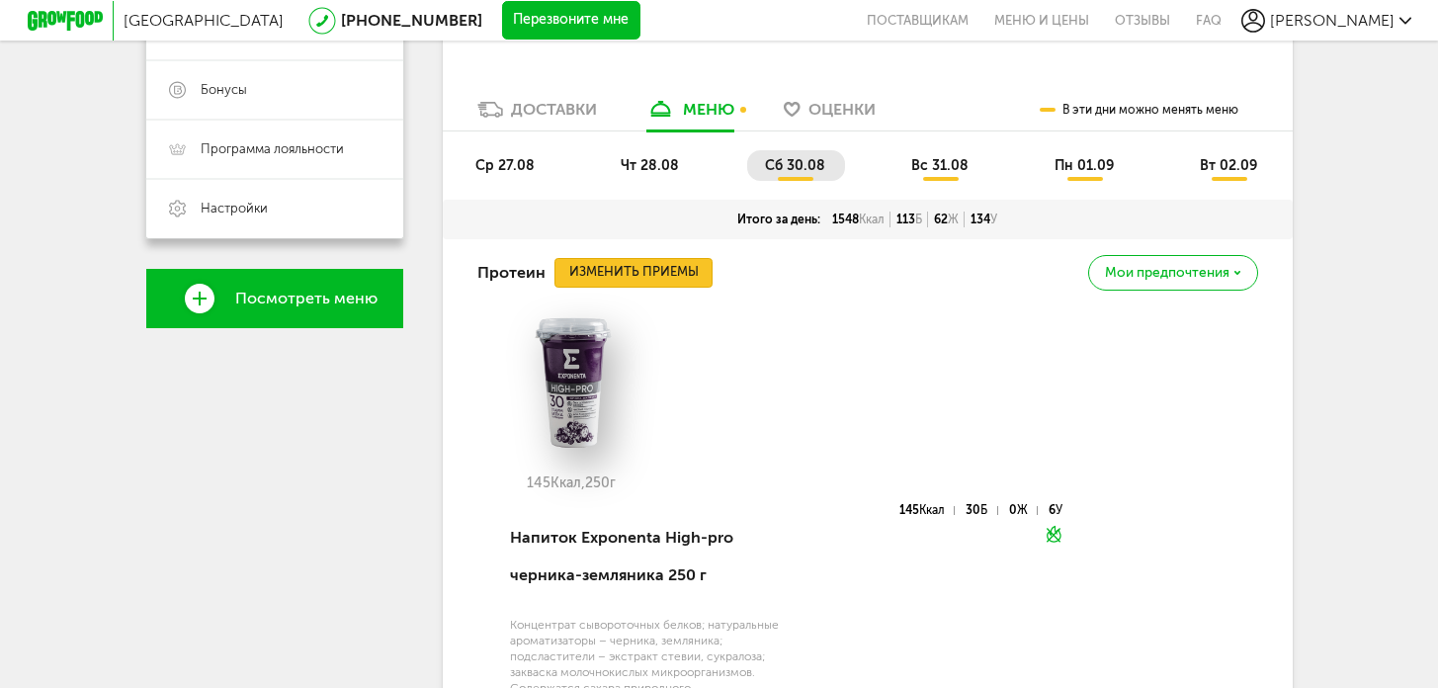
click at [660, 270] on button "Изменить приемы" at bounding box center [634, 273] width 158 height 30
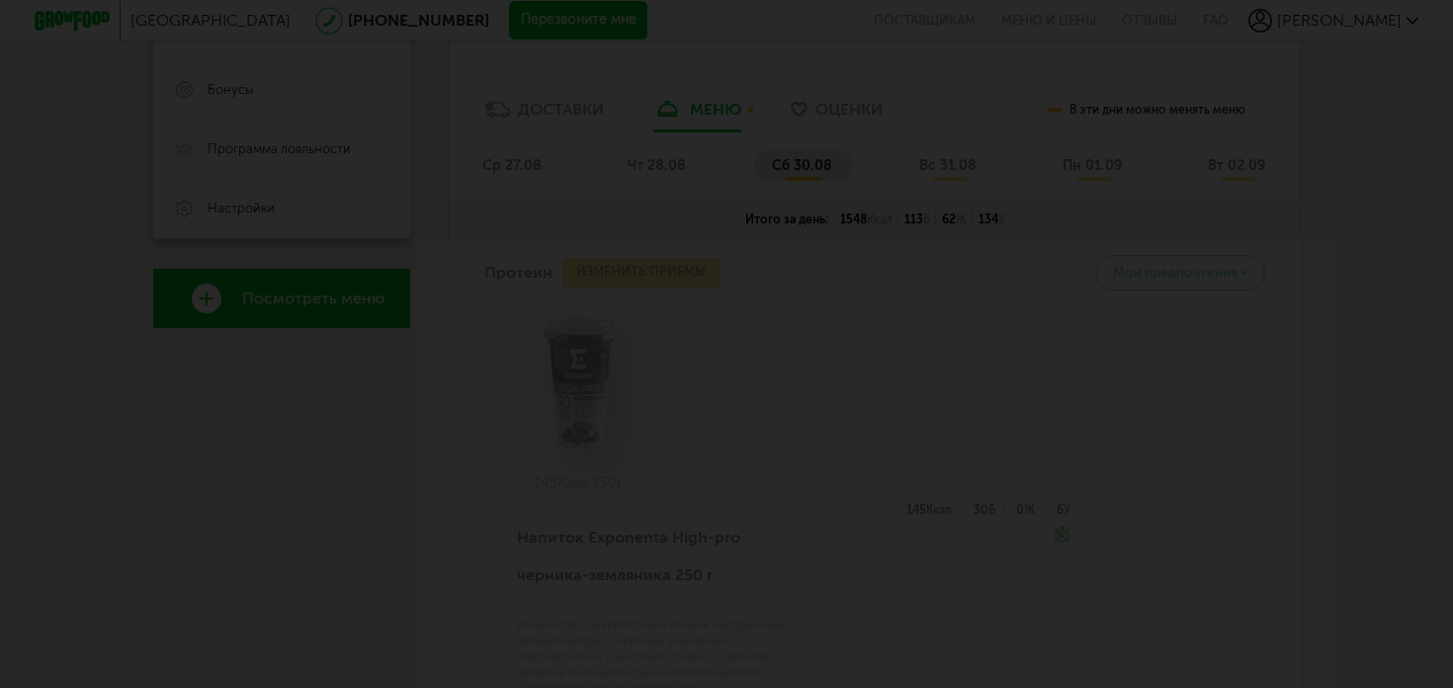
click at [1193, 242] on div at bounding box center [726, 344] width 1453 height 688
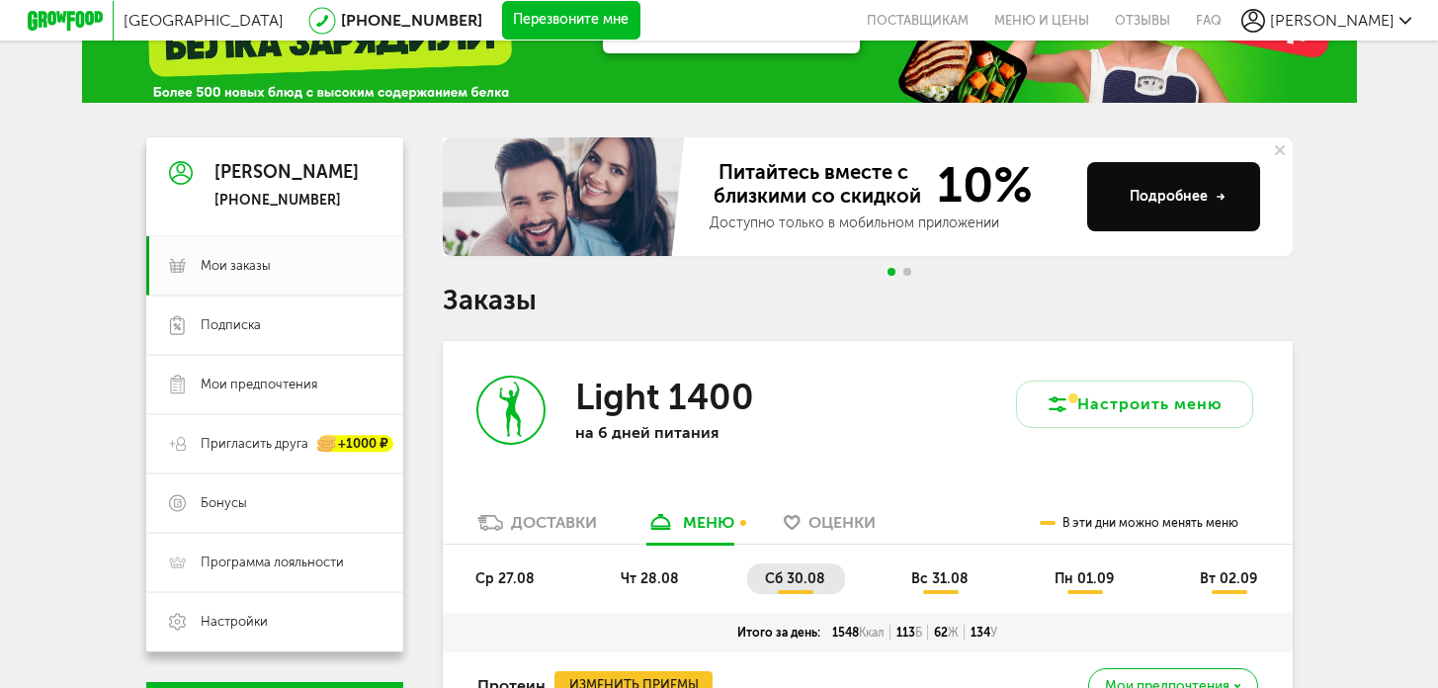
scroll to position [317, 0]
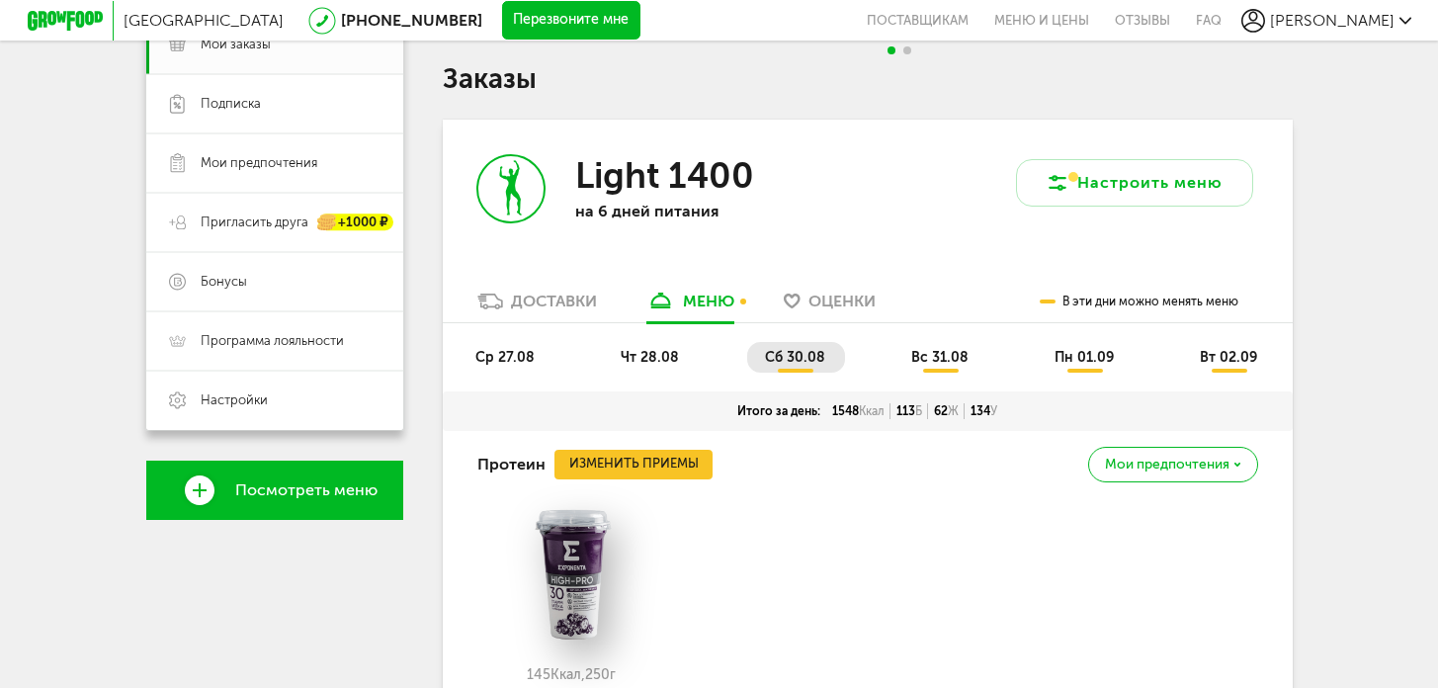
click at [961, 368] on li "вс 31.08" at bounding box center [941, 357] width 95 height 31
click at [1107, 370] on li "пн 01.09" at bounding box center [1085, 357] width 97 height 31
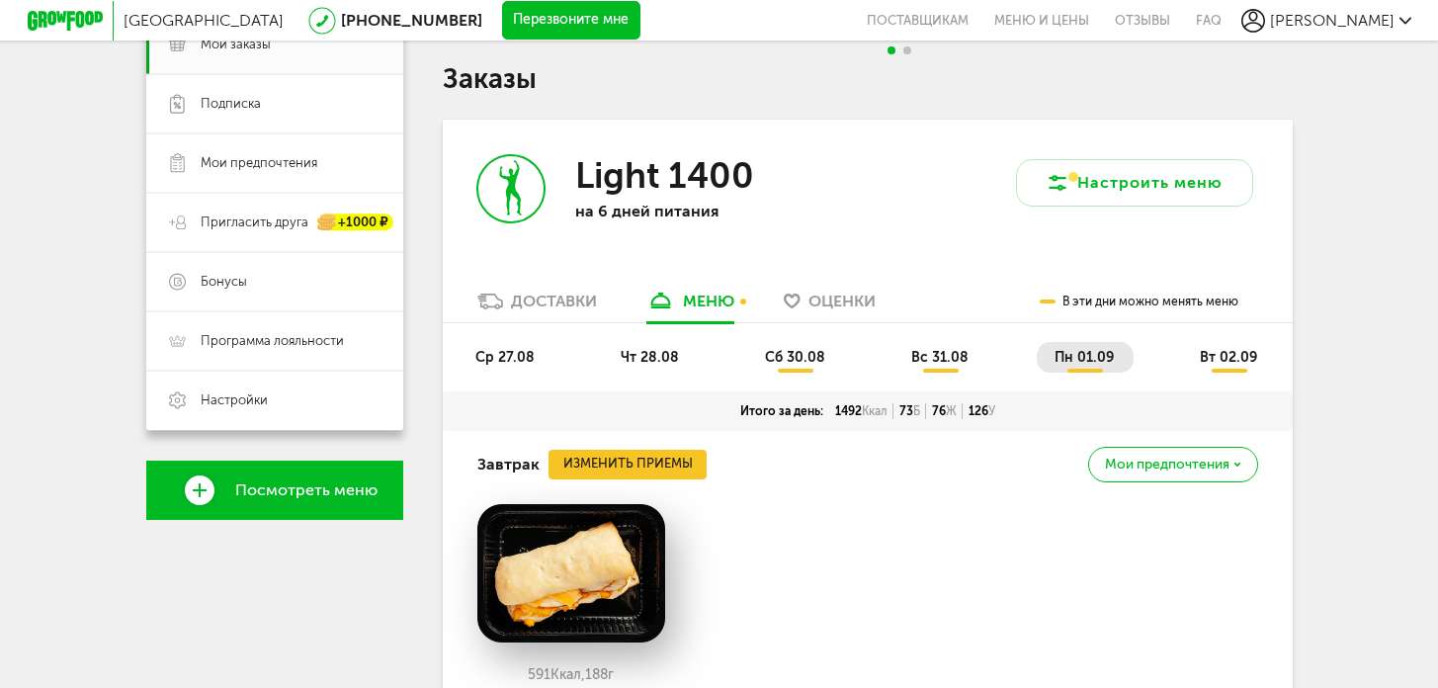
click at [1200, 357] on li "вт 02.09" at bounding box center [1229, 357] width 95 height 31
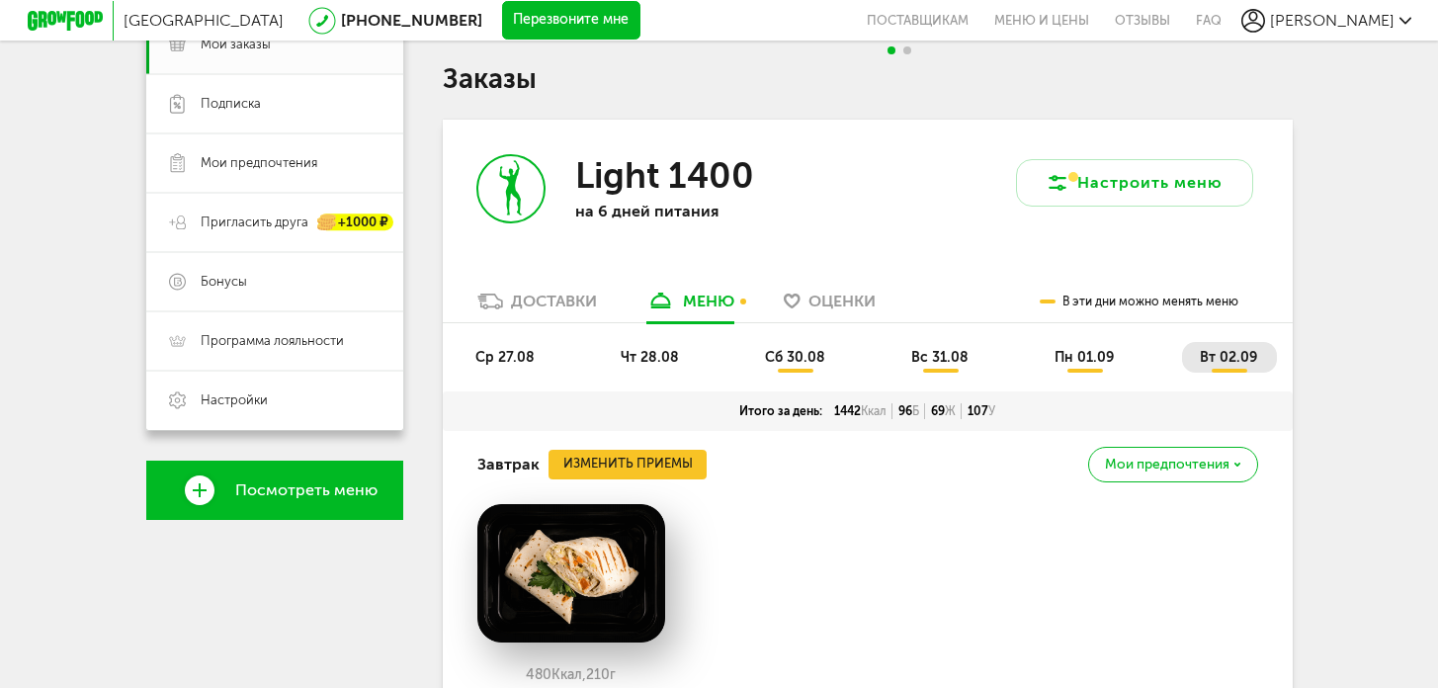
click at [656, 372] on ul "ср 27.08 чт 28.08 сб 30.08 вс 31.08 пн 01.09 вт 02.09" at bounding box center [868, 366] width 820 height 49
click at [635, 360] on span "чт 28.08" at bounding box center [650, 357] width 58 height 17
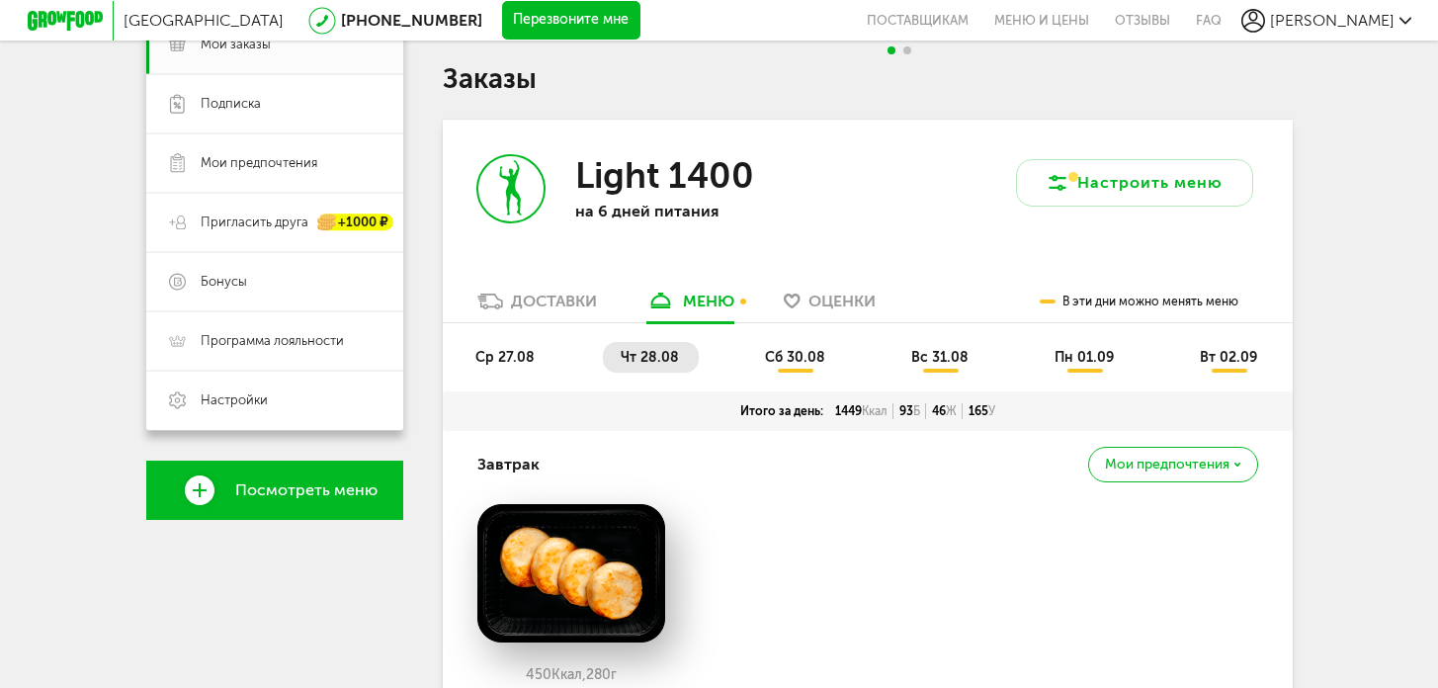
click at [518, 350] on span "ср 27.08" at bounding box center [504, 357] width 59 height 17
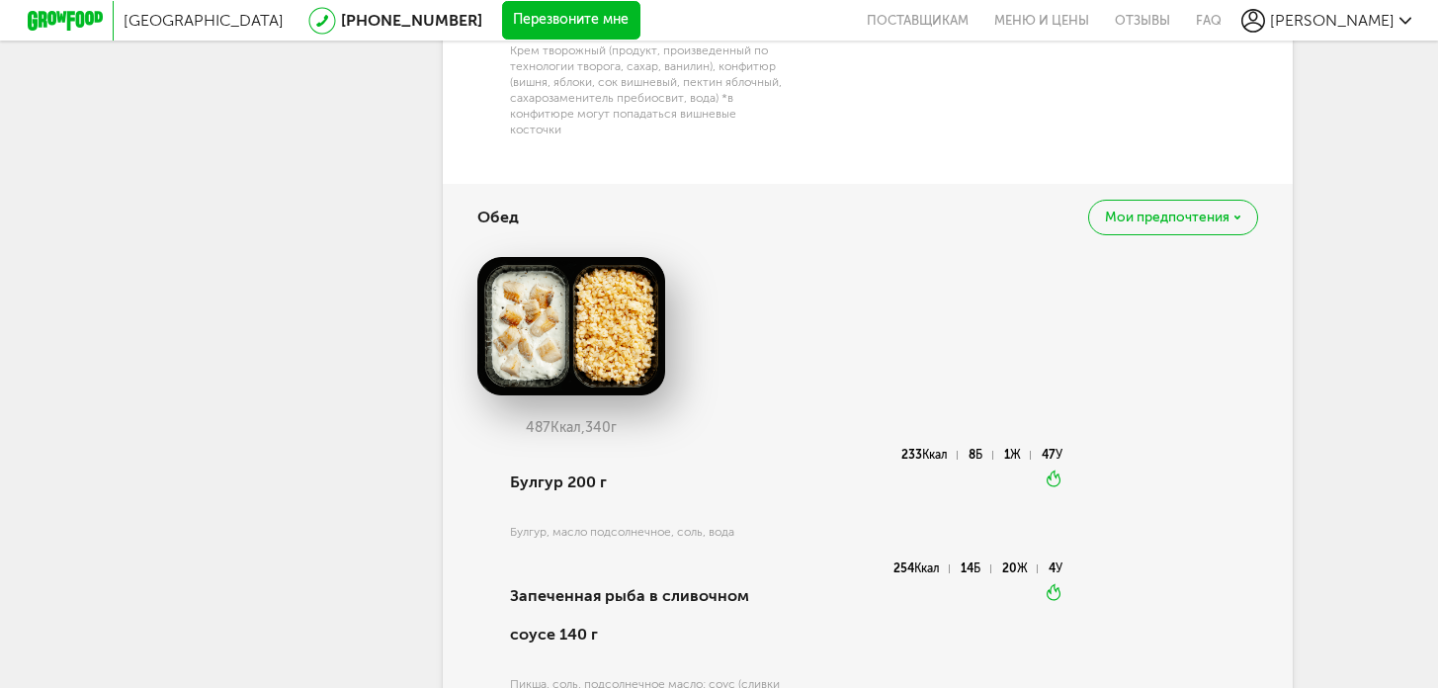
scroll to position [1278, 0]
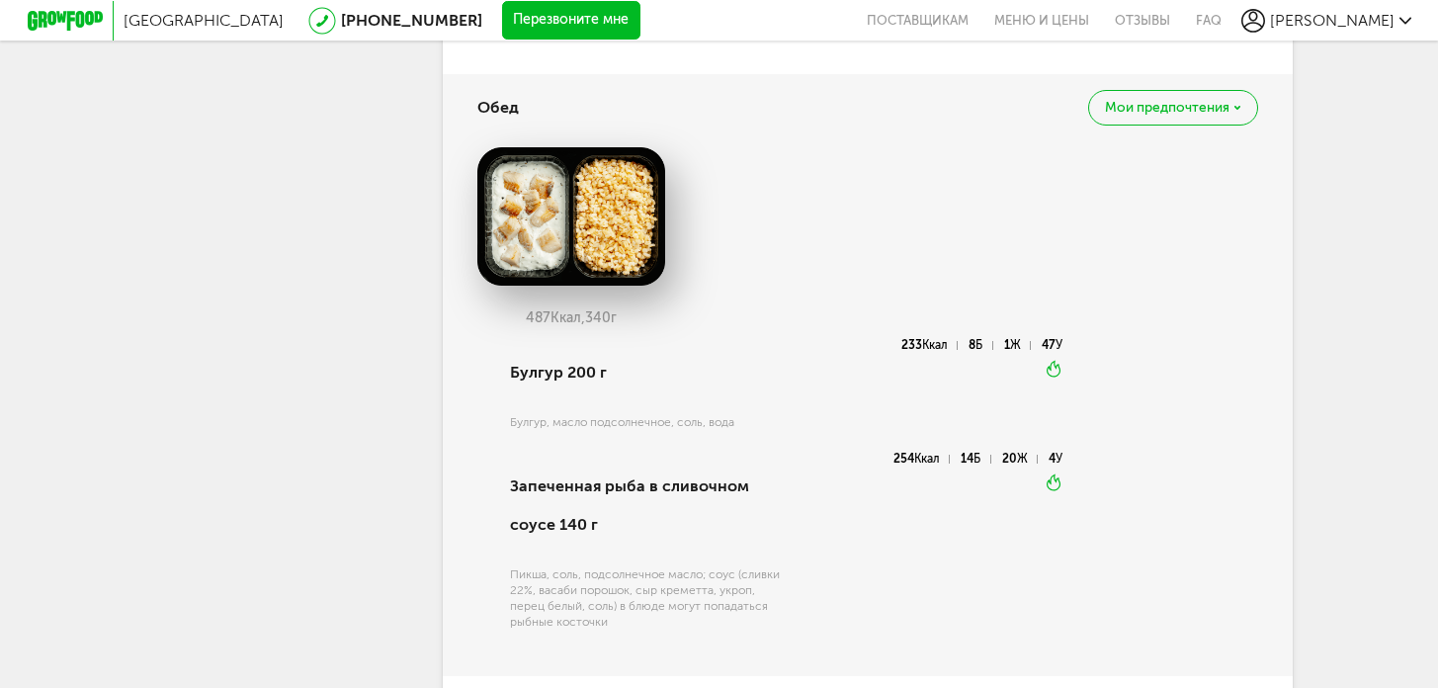
click at [1221, 113] on span "Мои предпочтения" at bounding box center [1167, 108] width 125 height 14
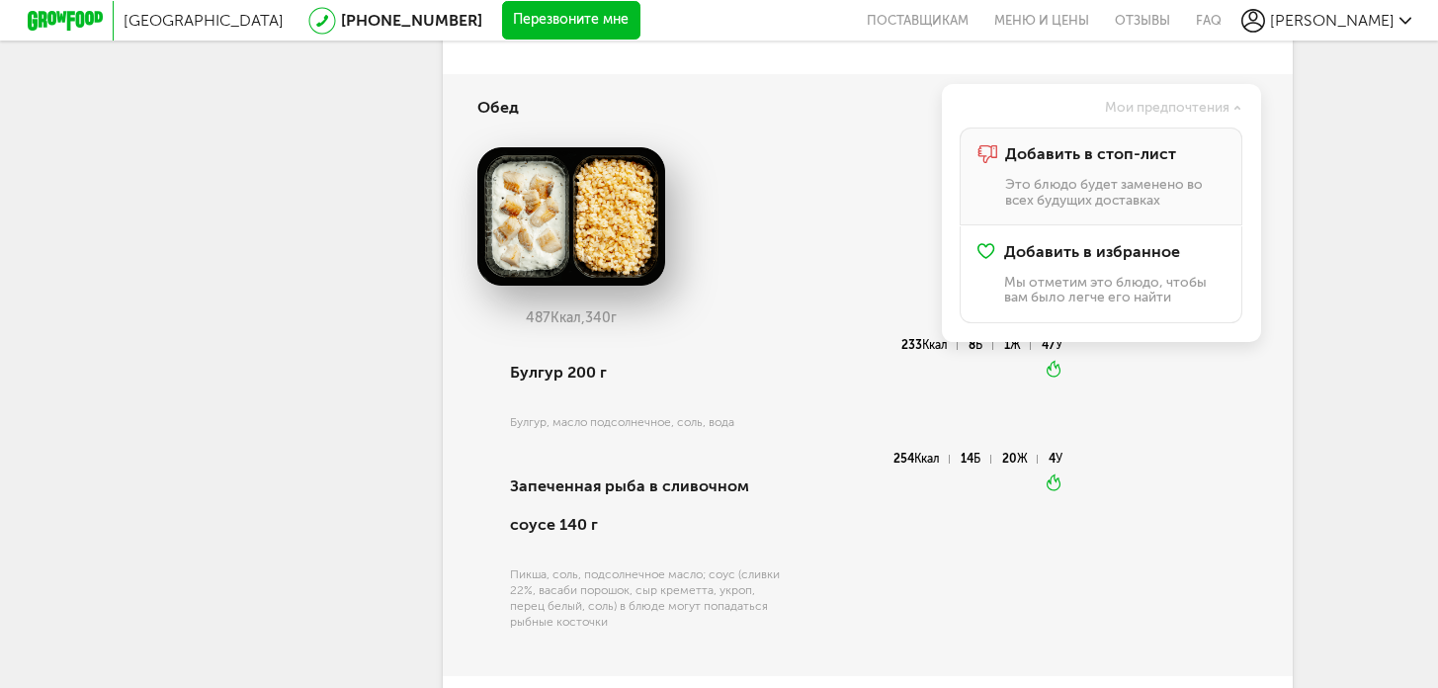
click at [1050, 178] on p "Это блюдо будет заменено во всех будущих доставках" at bounding box center [1114, 192] width 218 height 31
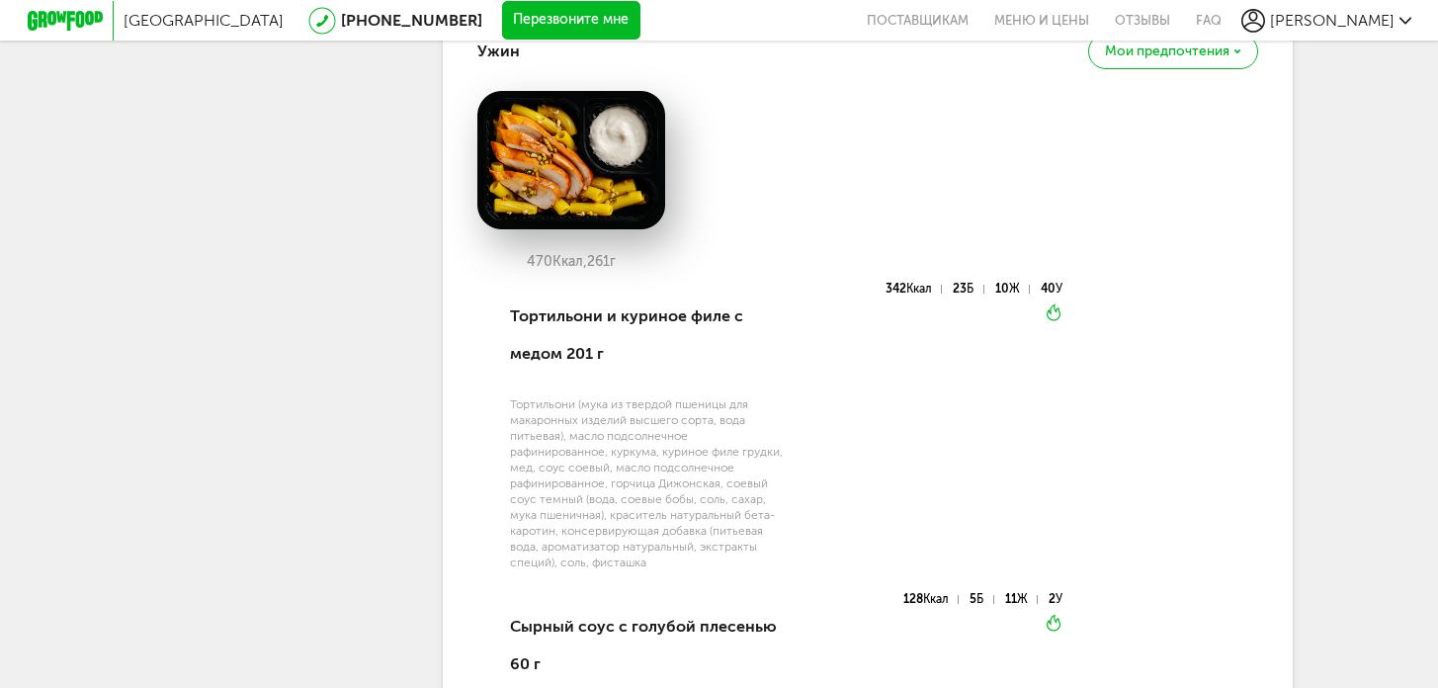
scroll to position [1815, 0]
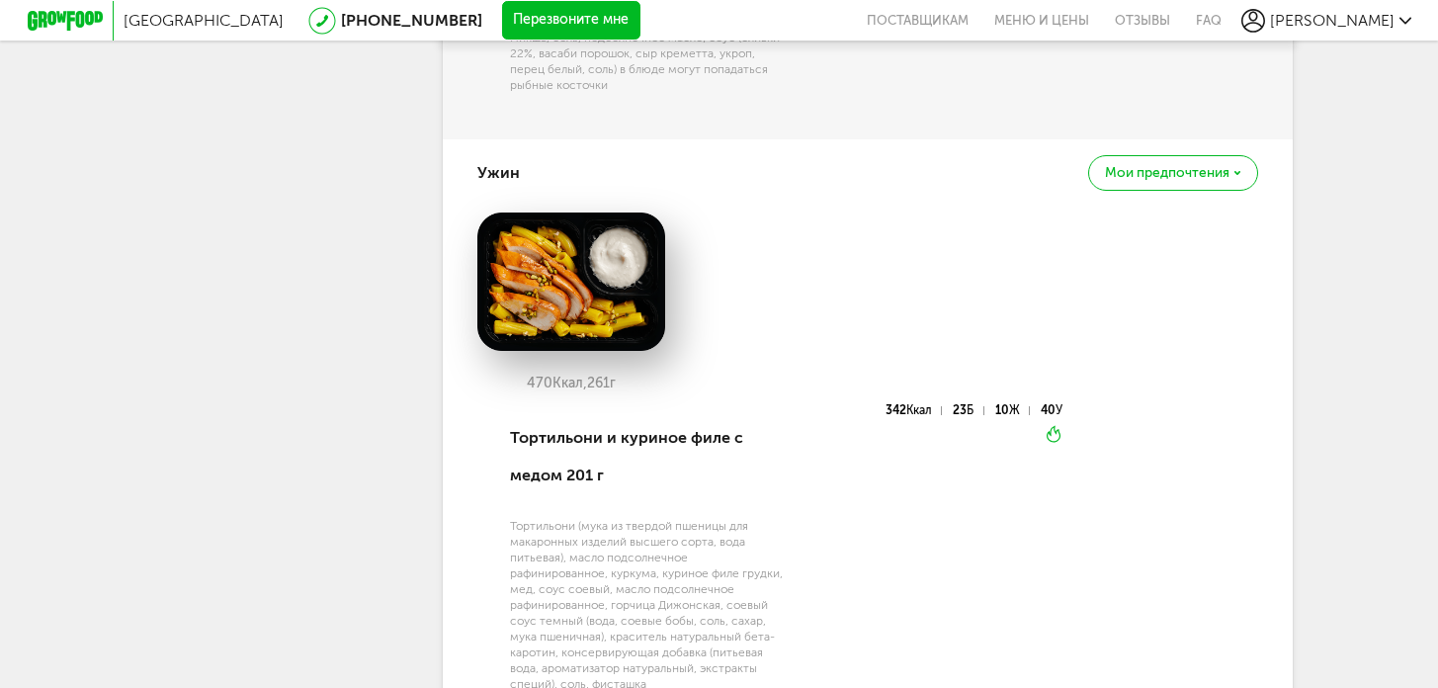
click at [1224, 172] on span "Мои предпочтения" at bounding box center [1167, 173] width 125 height 14
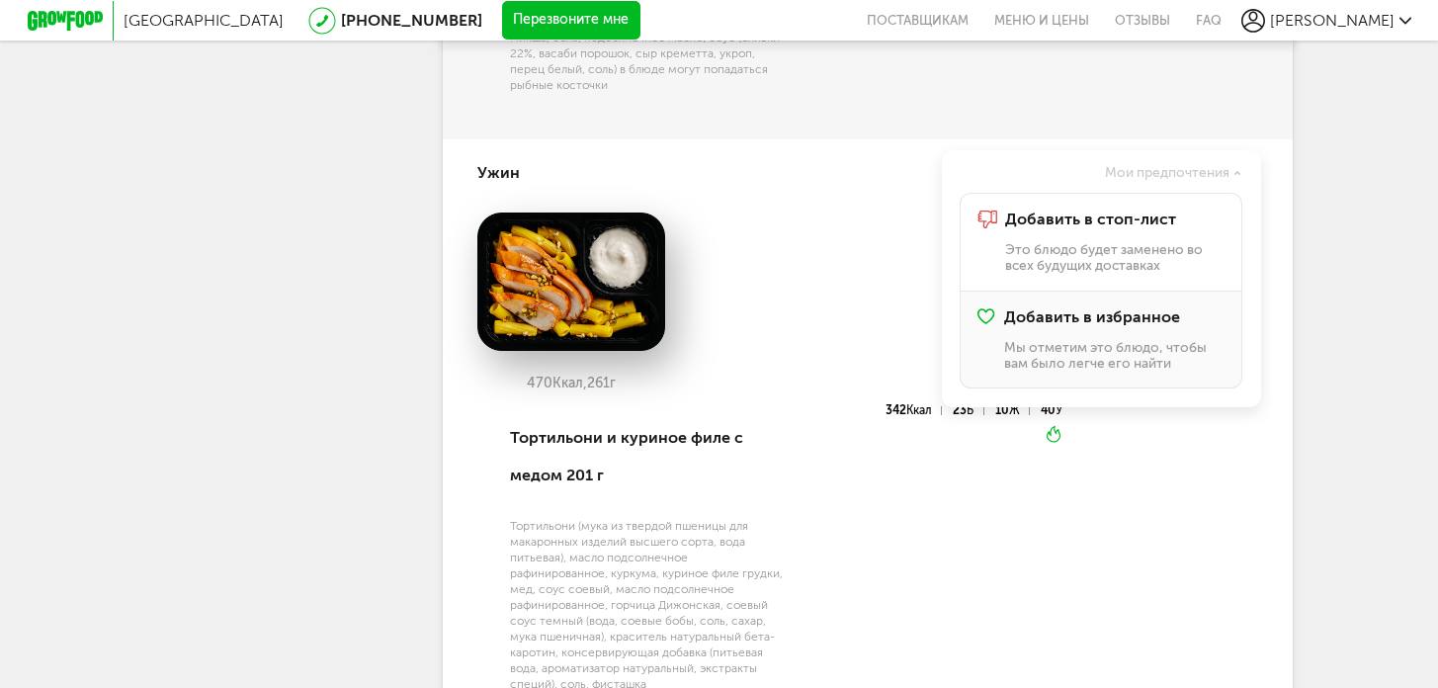
click at [1100, 333] on div "Добавить в избранное Мы отметим это блюдо, чтобы вам было легче его найти" at bounding box center [1113, 339] width 219 height 62
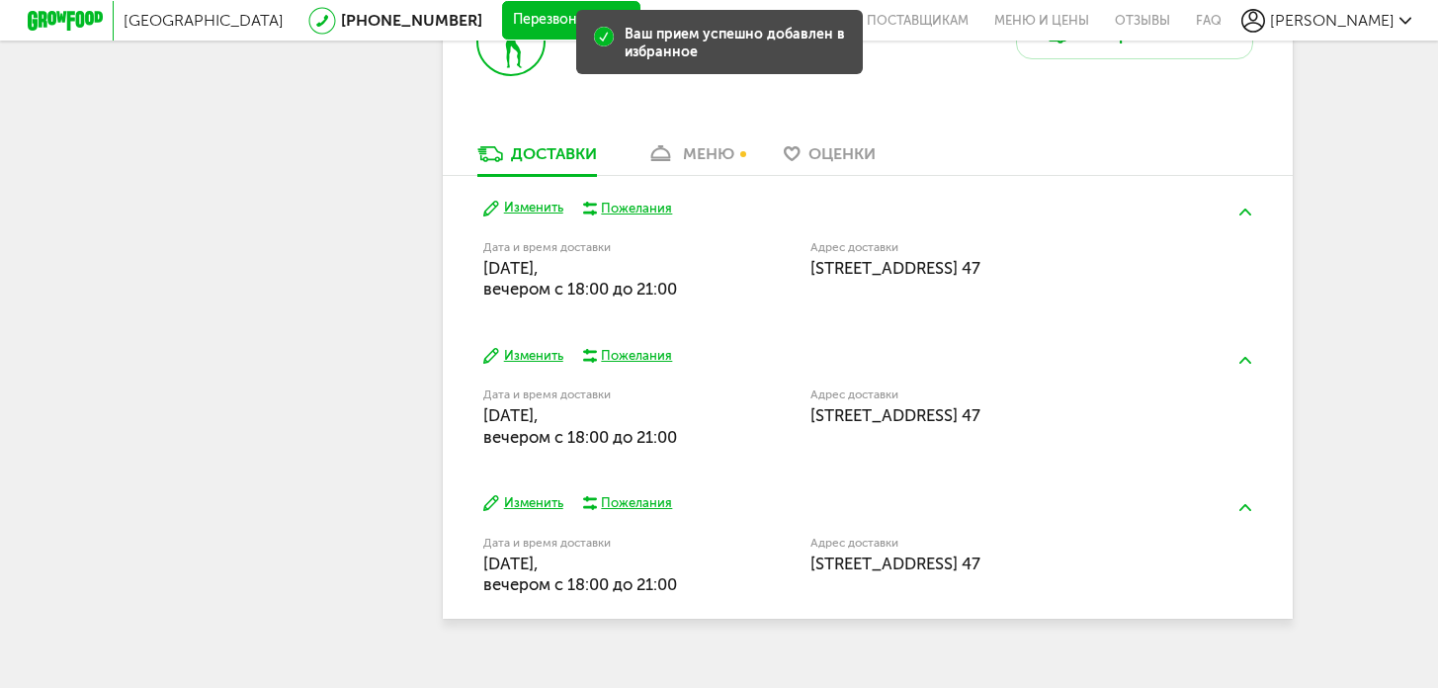
scroll to position [3027, 0]
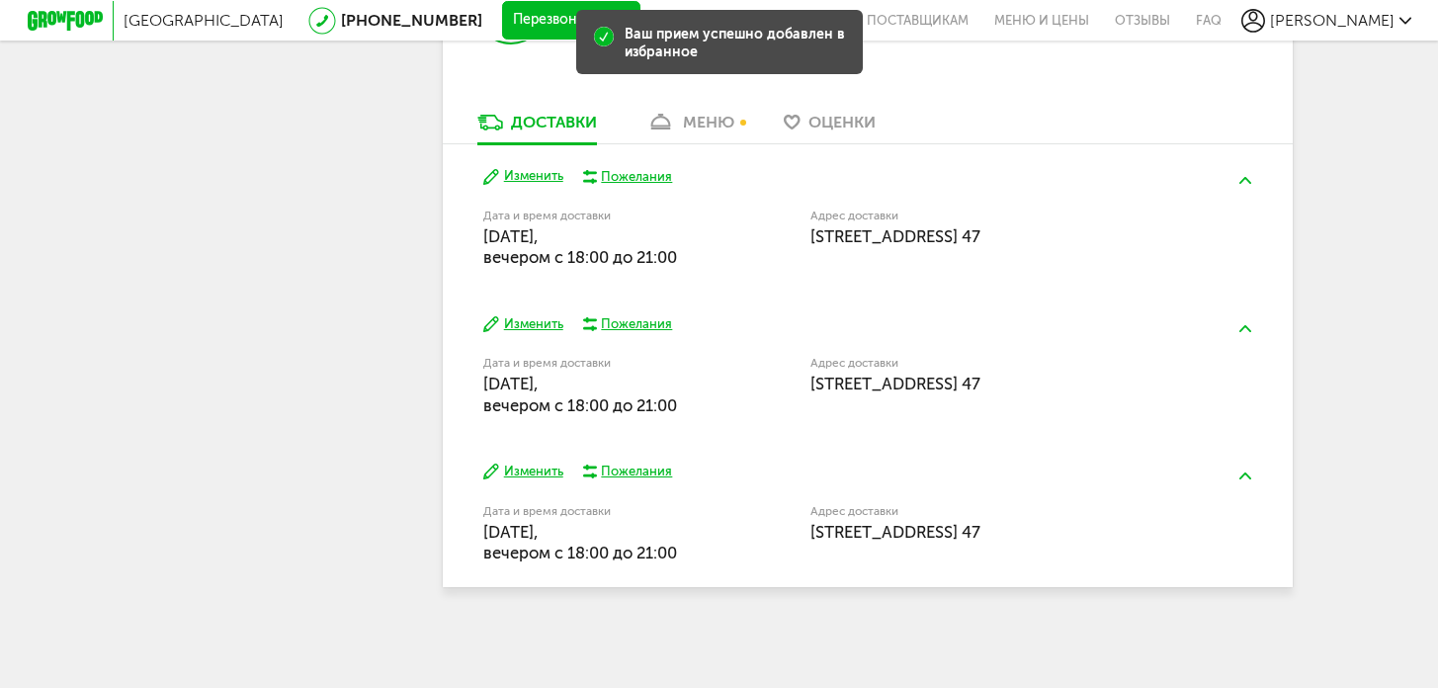
click at [1249, 179] on img at bounding box center [1246, 180] width 12 height 7
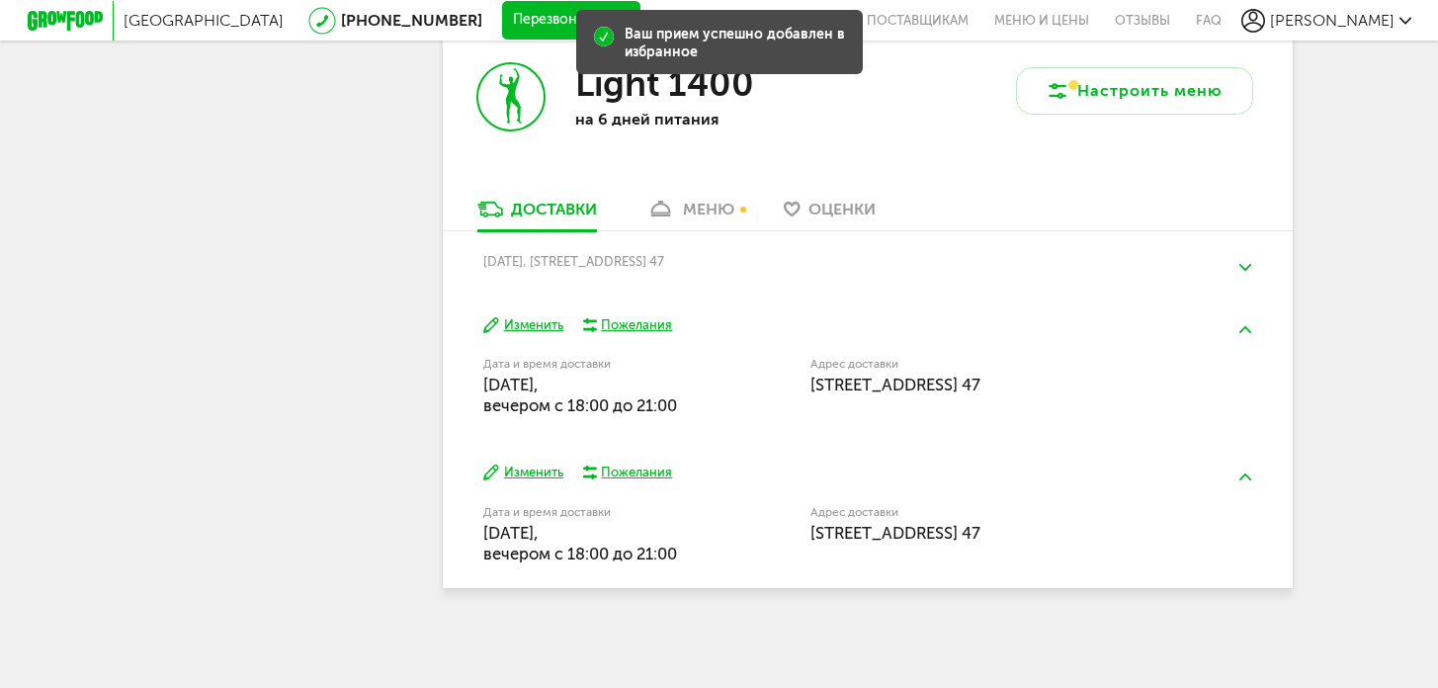
scroll to position [2941, 0]
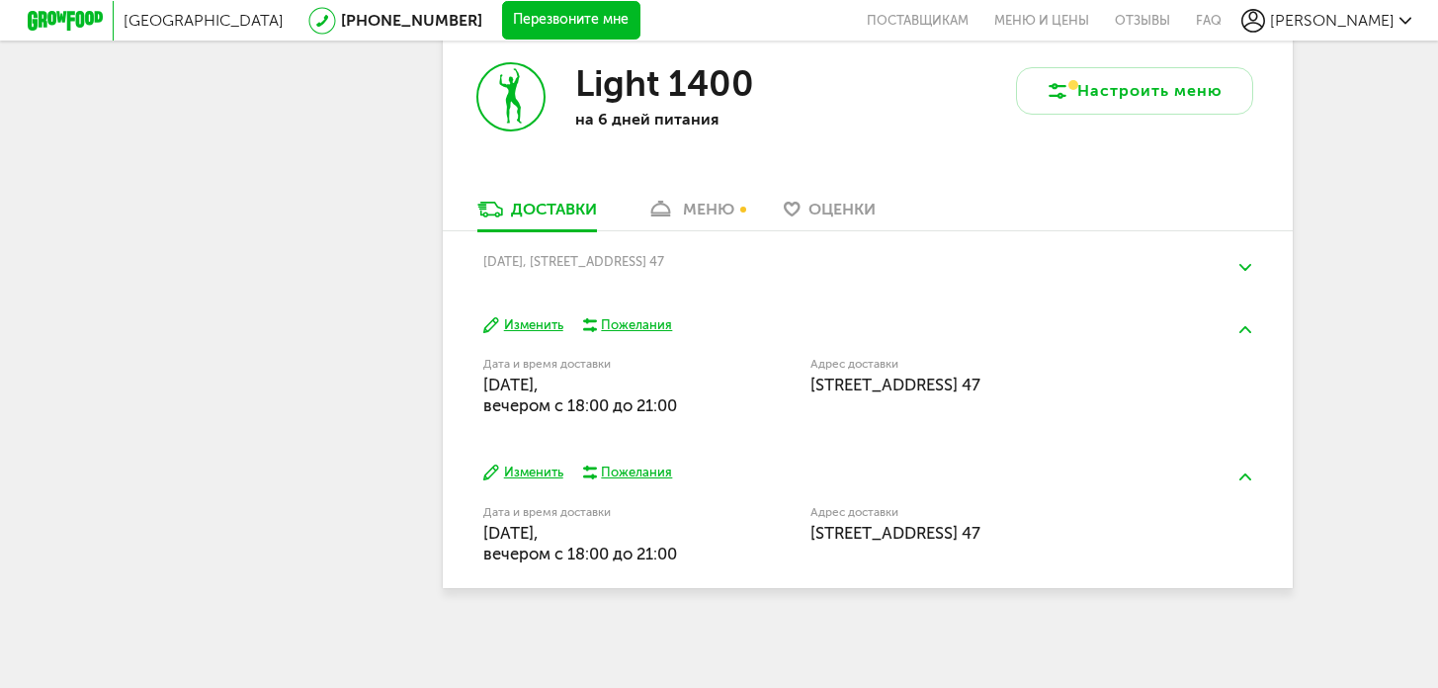
click at [1241, 272] on button at bounding box center [1245, 267] width 51 height 46
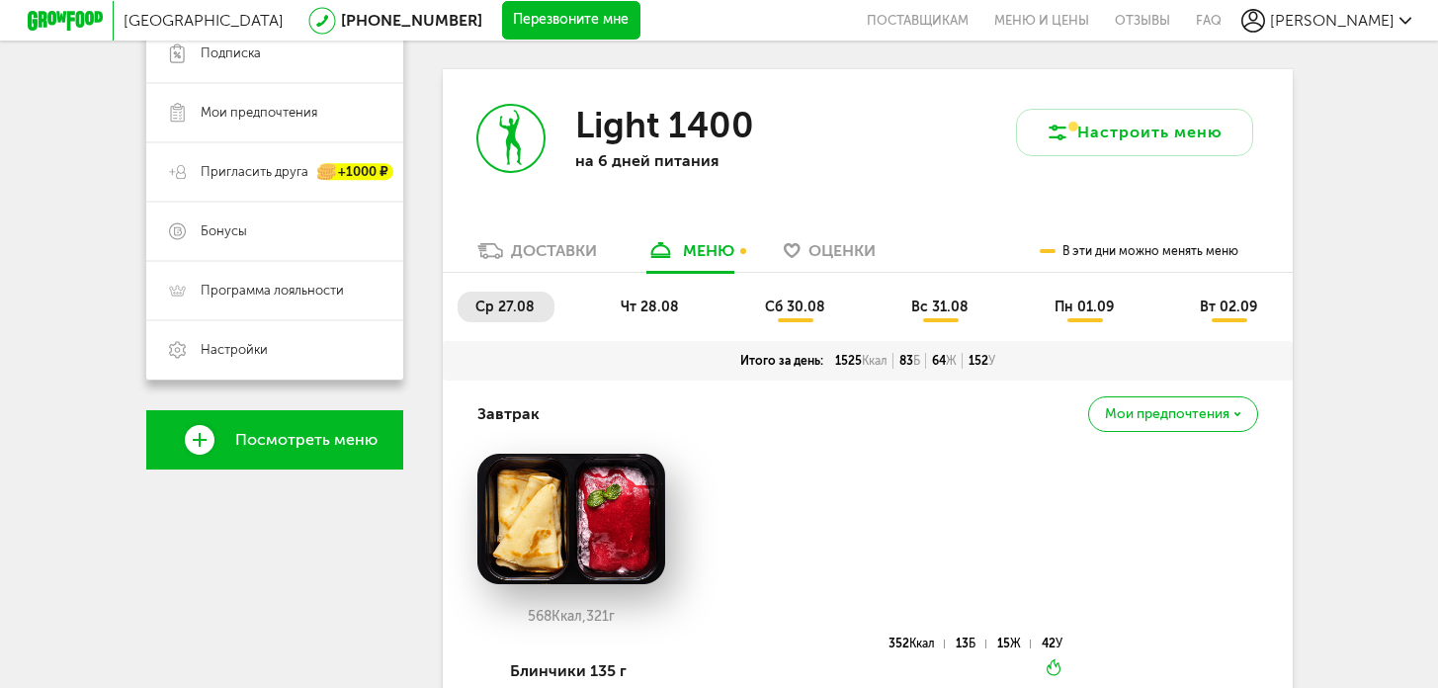
scroll to position [120, 0]
